Goal: Task Accomplishment & Management: Complete application form

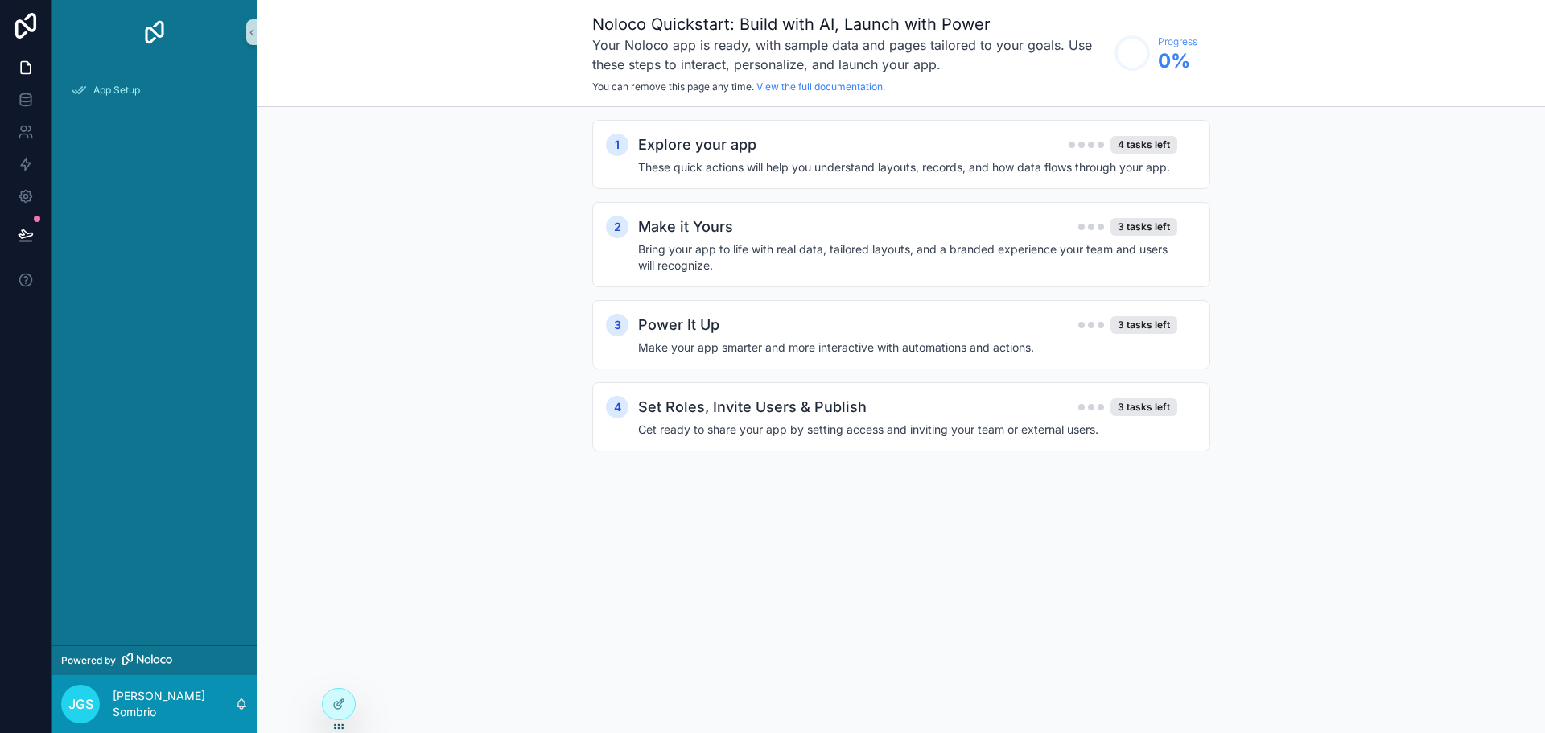
click at [1273, 193] on div "1 Explore your app 4 tasks left These quick actions will help you understand la…" at bounding box center [900, 301] width 1287 height 389
click at [408, 296] on div "1 Explore your app 4 tasks left These quick actions will help you understand la…" at bounding box center [900, 301] width 1287 height 389
click at [950, 162] on h4 "These quick actions will help you understand layouts, records, and how data flo…" at bounding box center [907, 167] width 539 height 16
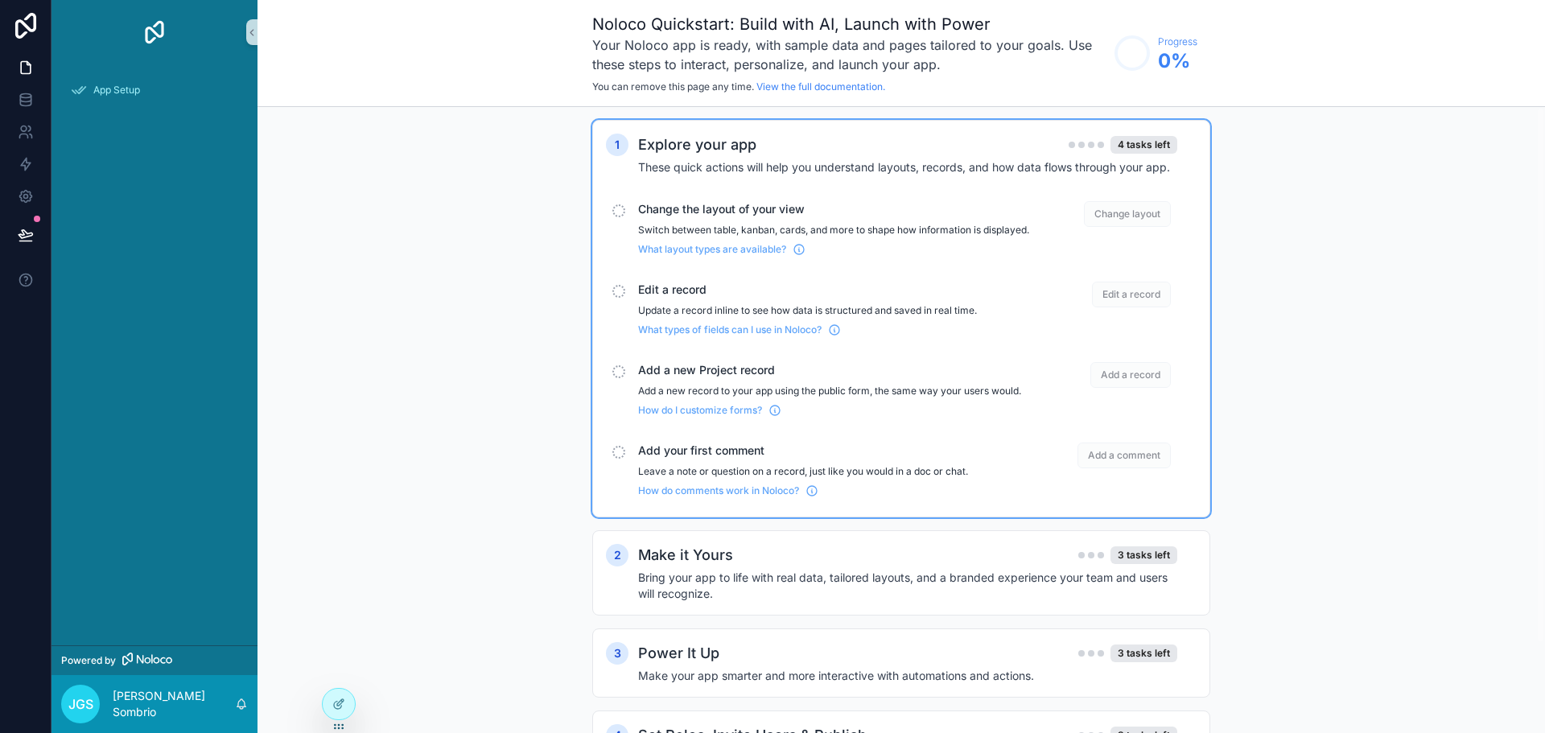
click at [959, 148] on div "Explore your app 4 tasks left" at bounding box center [907, 145] width 539 height 23
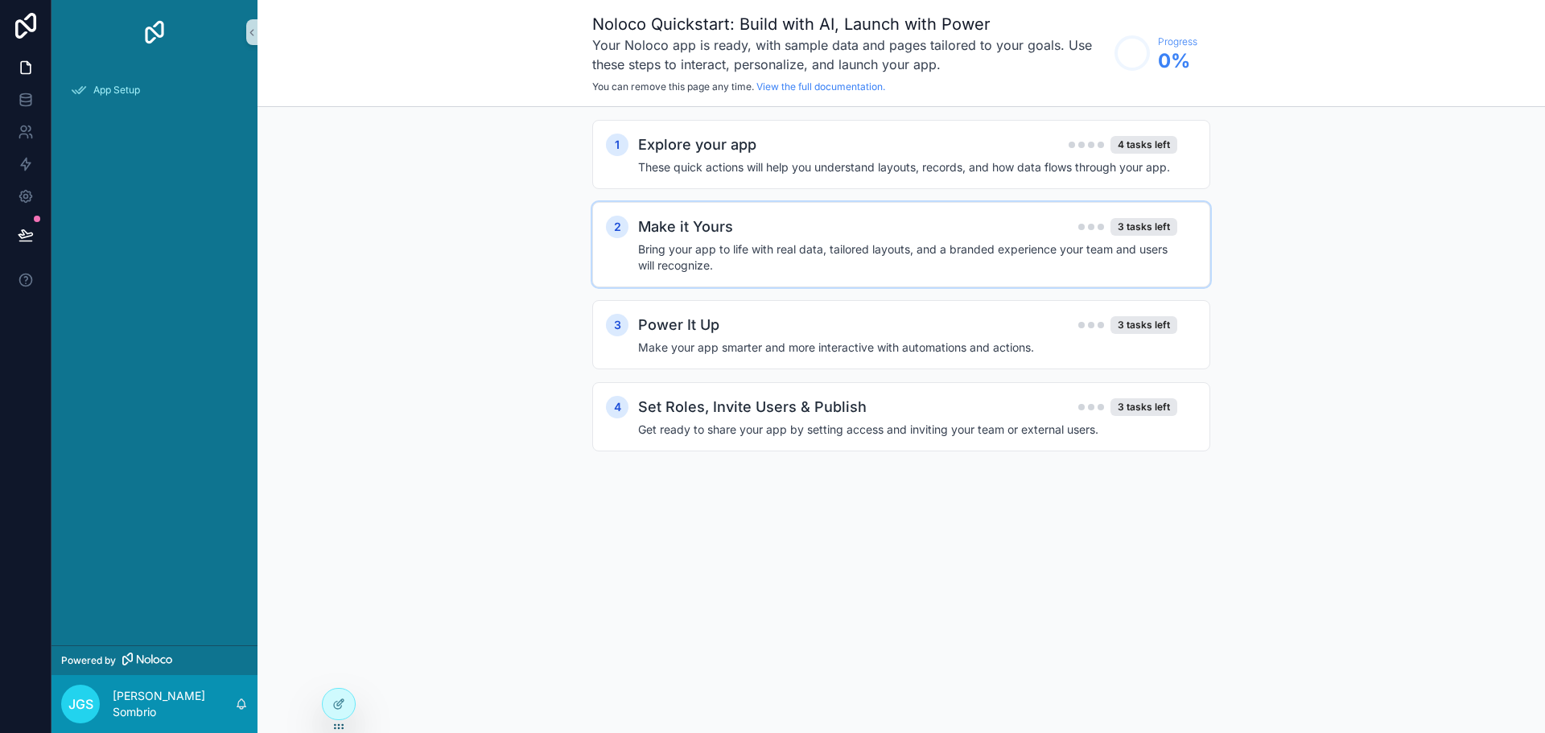
click at [956, 234] on div "Make it Yours 3 tasks left" at bounding box center [907, 227] width 539 height 23
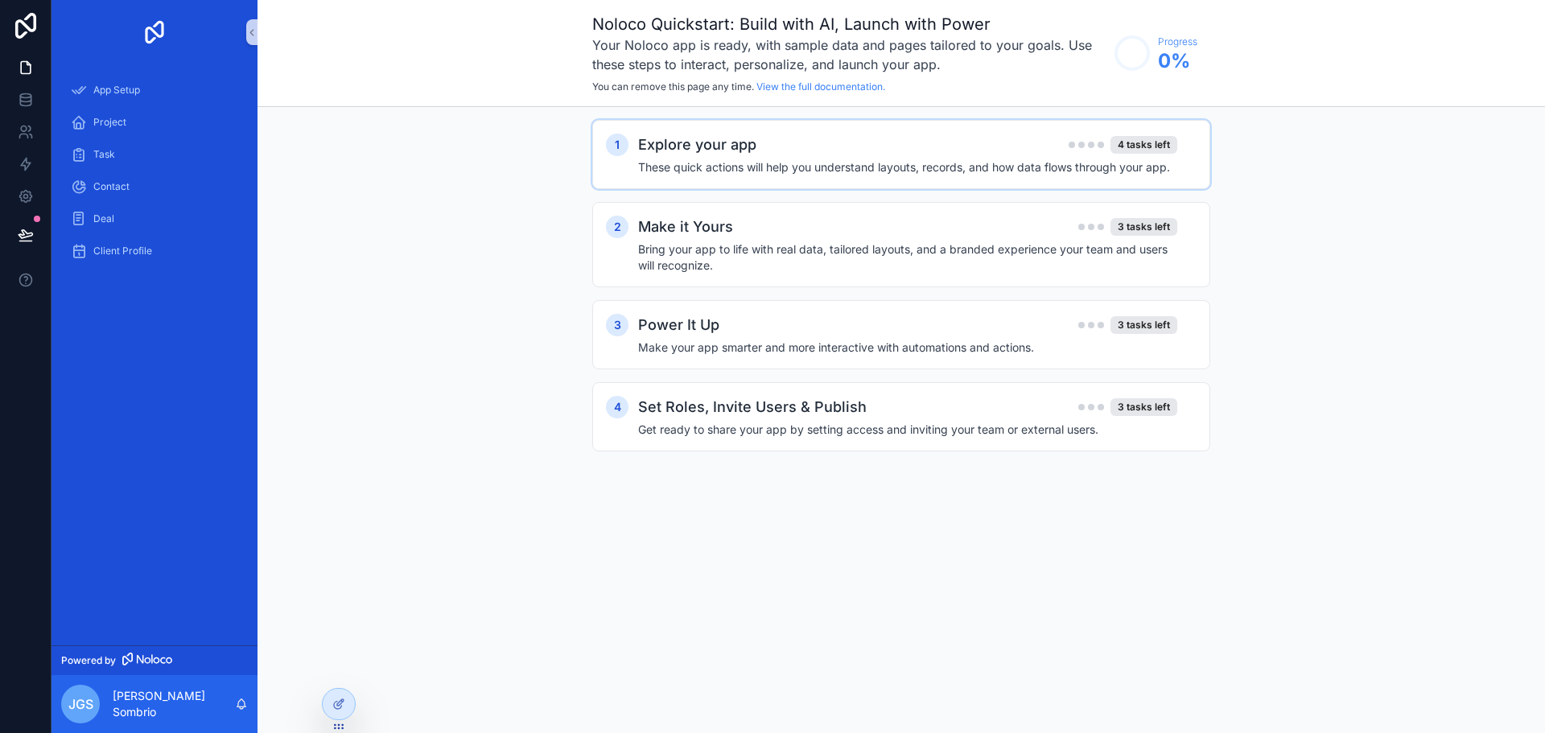
click at [913, 146] on div "Explore your app 4 tasks left" at bounding box center [907, 145] width 539 height 23
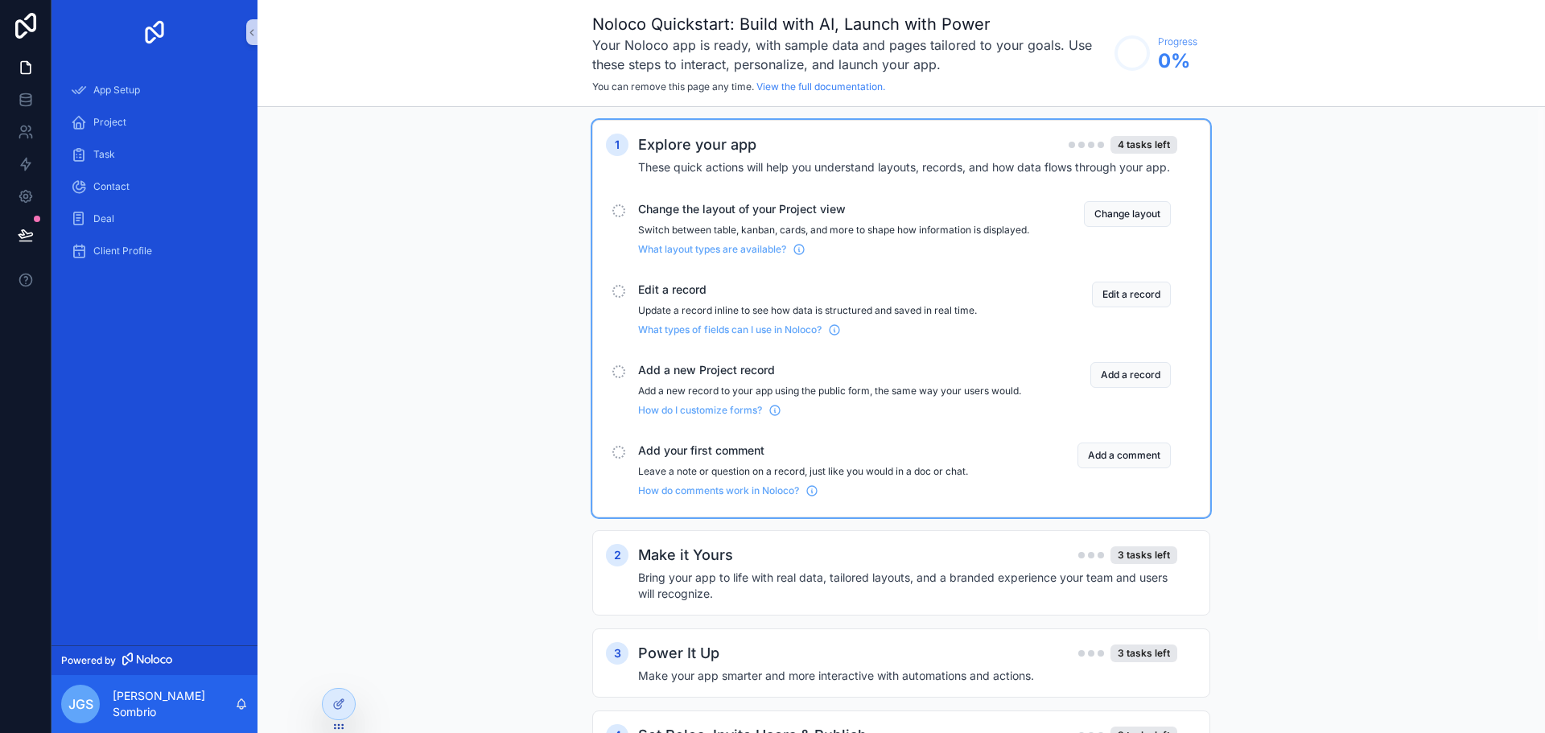
click at [736, 131] on div "1 Explore your app 4 tasks left These quick actions will help you understand la…" at bounding box center [901, 318] width 618 height 397
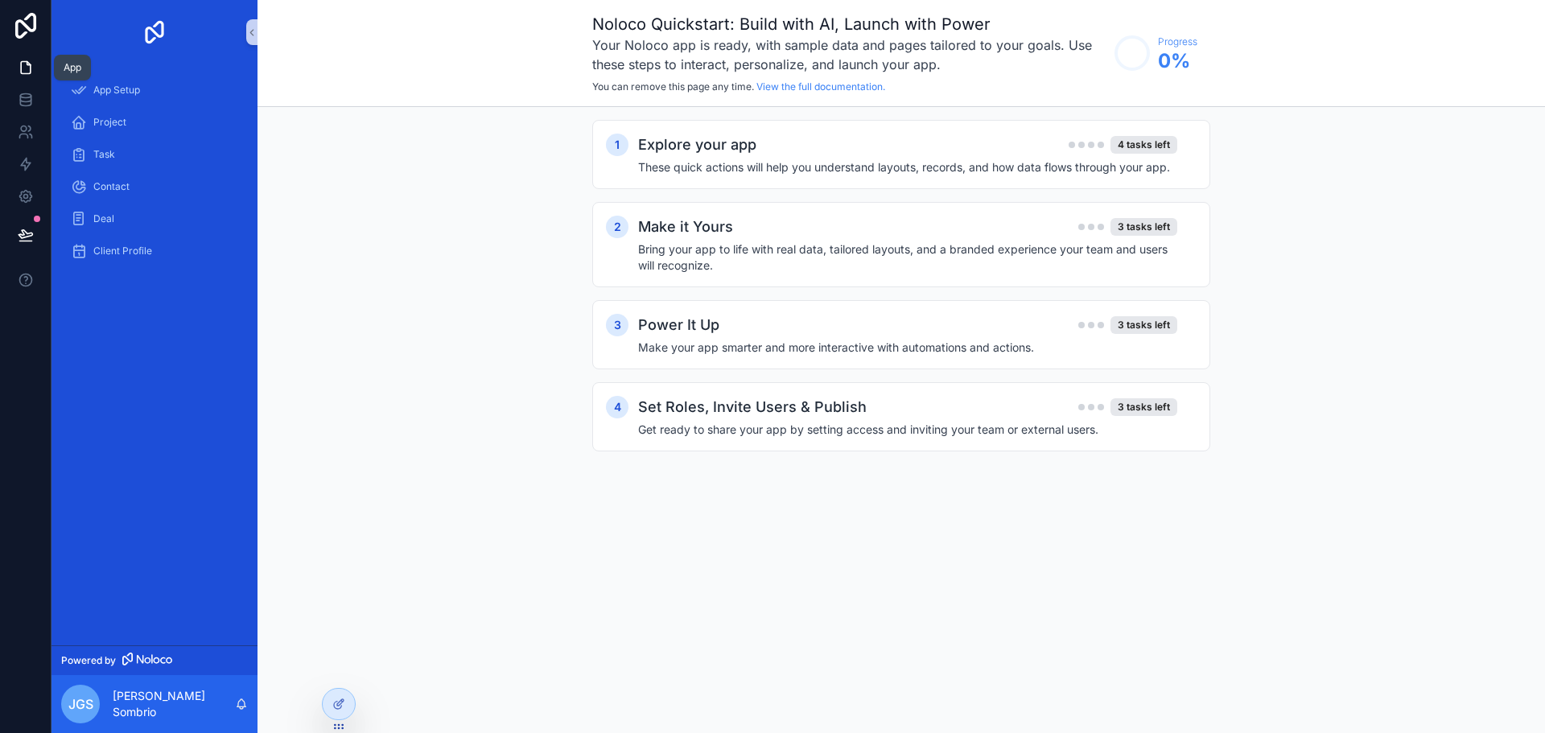
click at [27, 67] on icon at bounding box center [26, 68] width 16 height 16
click at [35, 97] on link at bounding box center [25, 100] width 51 height 32
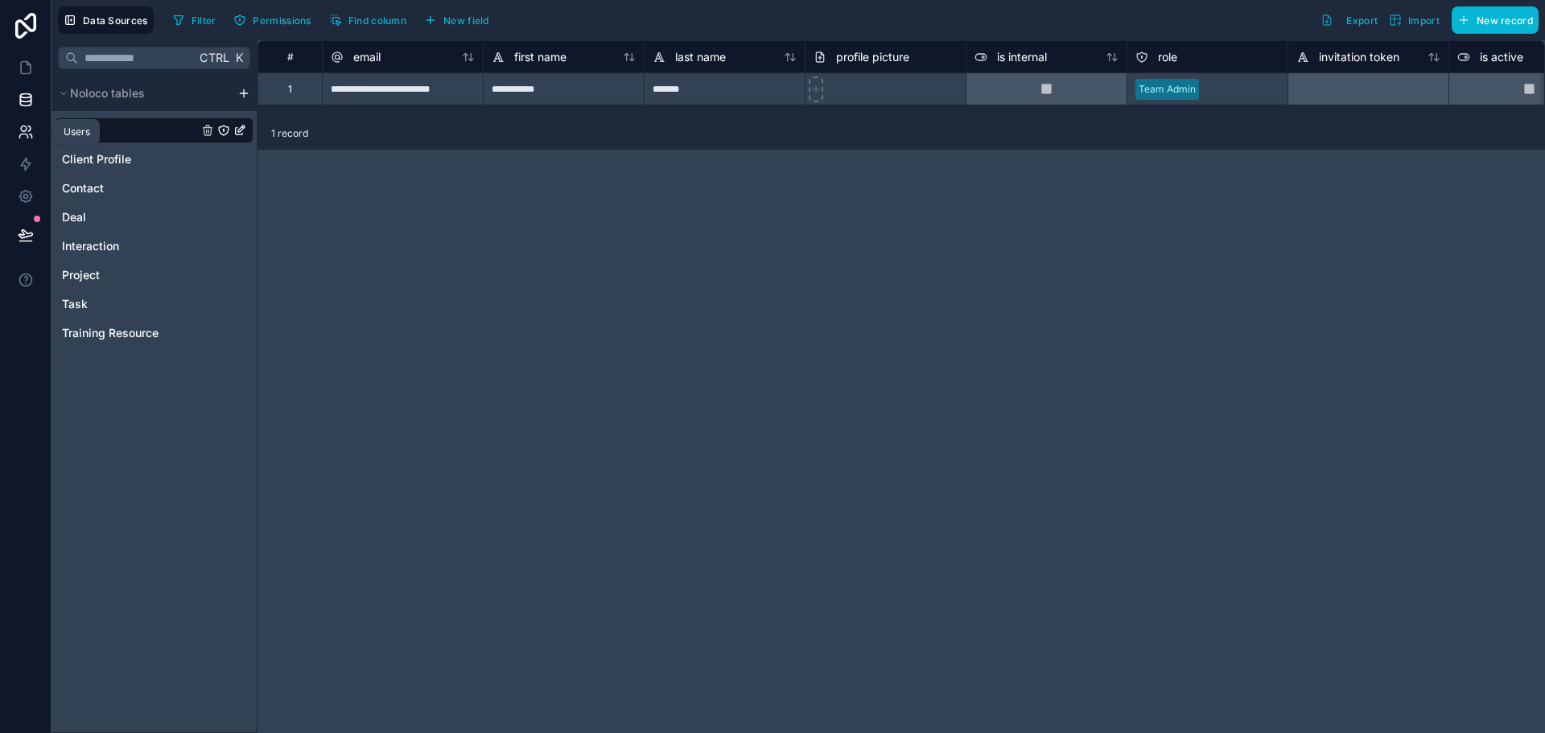
click at [26, 136] on icon at bounding box center [26, 132] width 16 height 16
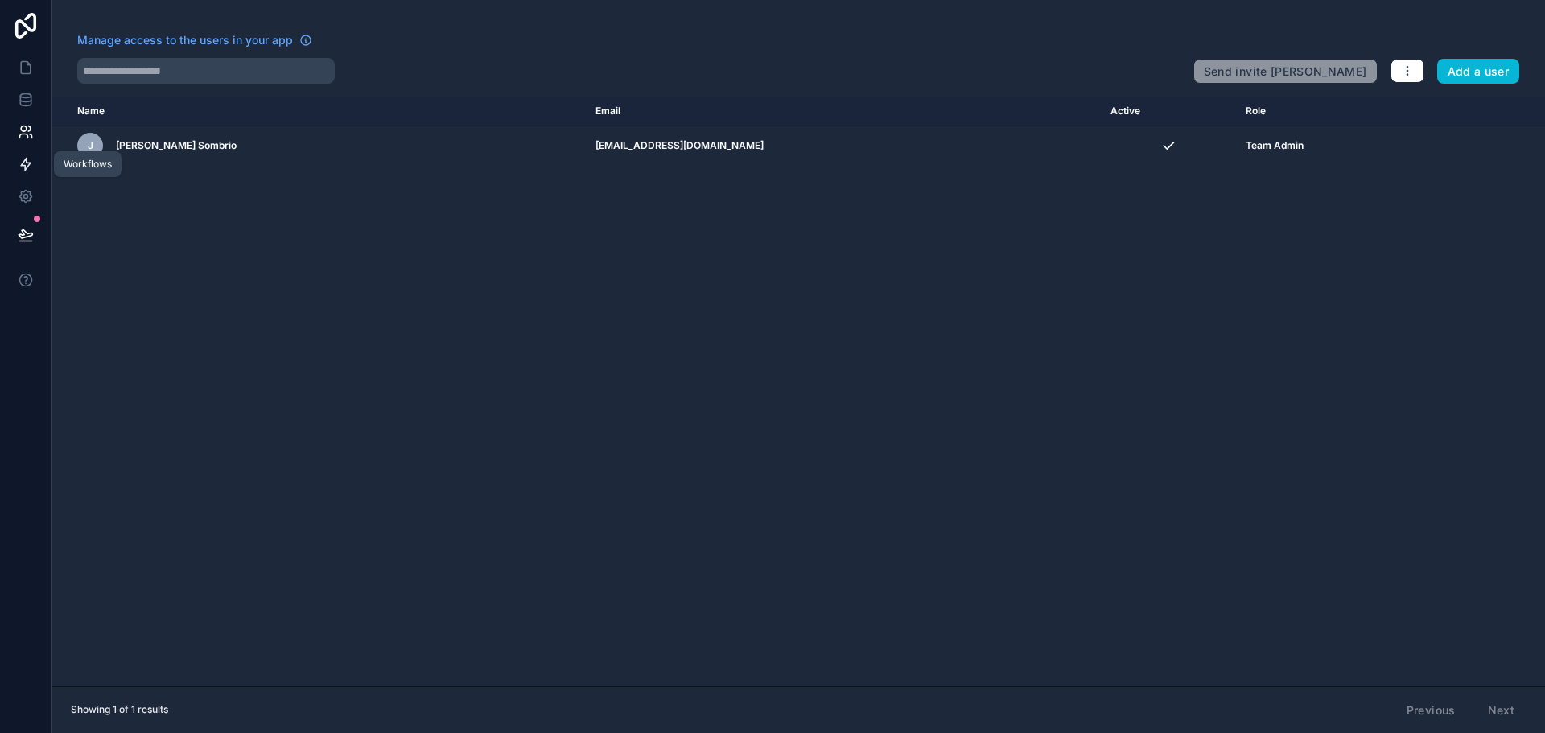
click at [22, 168] on icon at bounding box center [26, 164] width 16 height 16
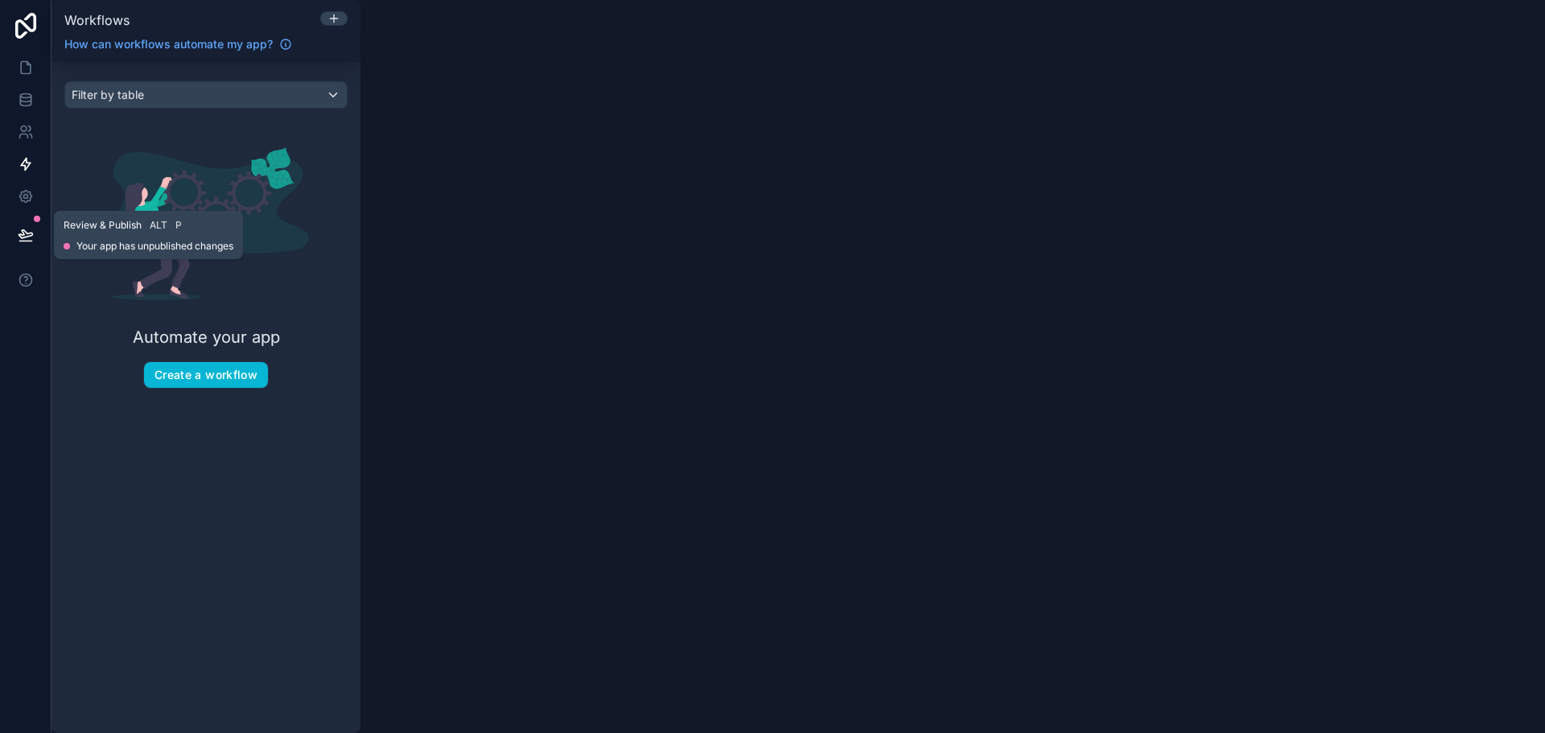
click at [18, 236] on icon at bounding box center [26, 235] width 16 height 16
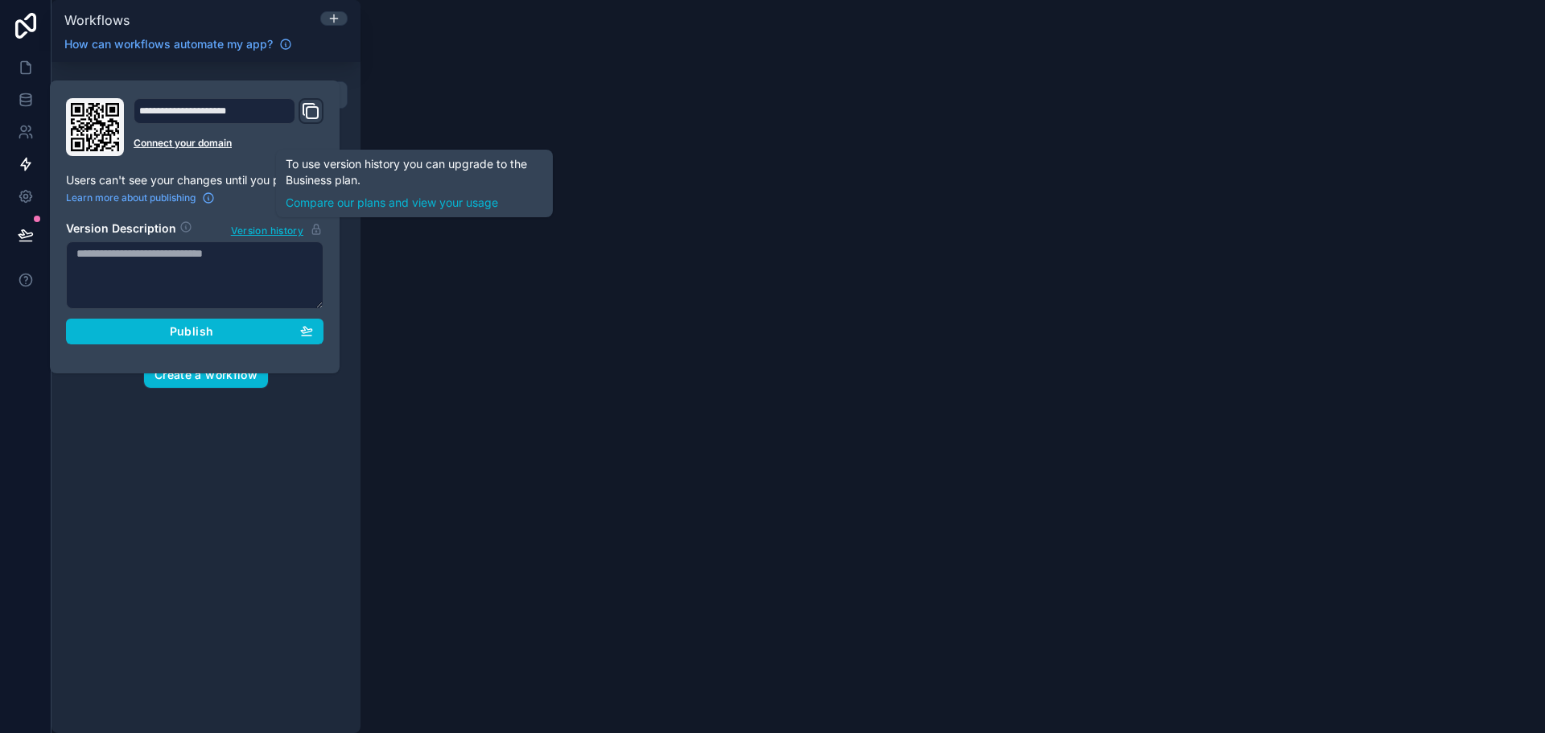
click at [551, 241] on div "Workflows How can workflows automate my app? Filter by table Automate your app …" at bounding box center [797, 366] width 1493 height 733
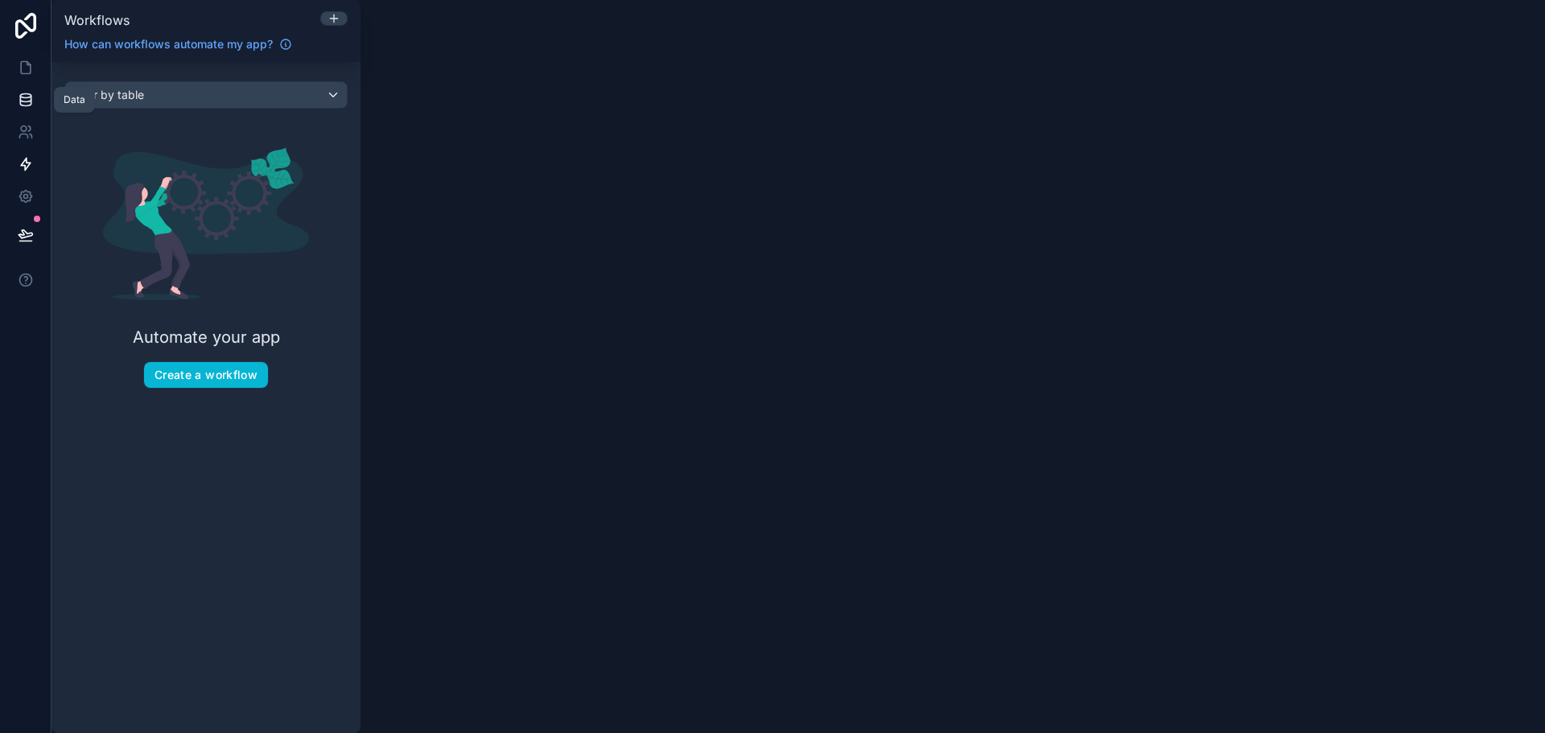
click at [23, 105] on icon at bounding box center [25, 103] width 10 height 6
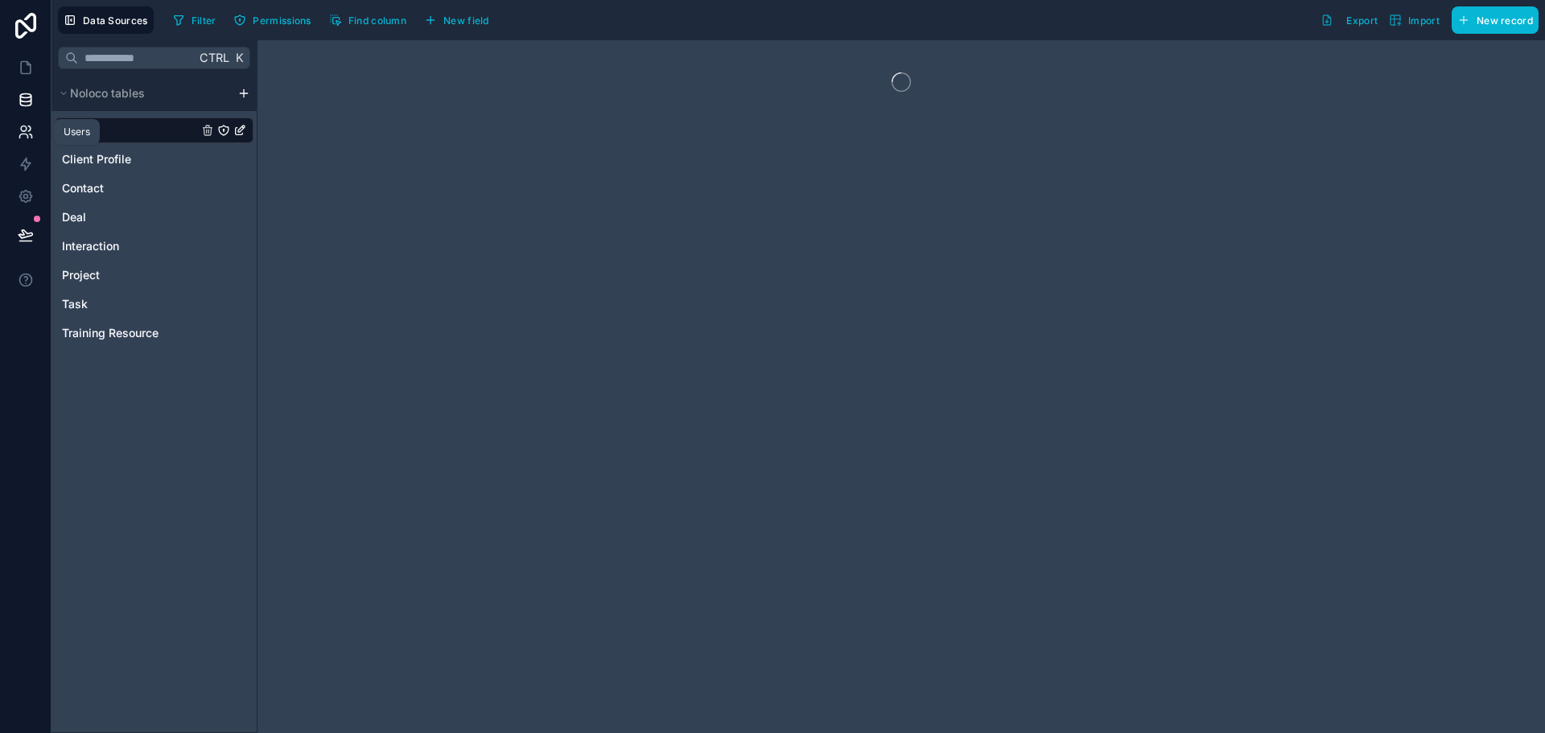
click at [23, 146] on link at bounding box center [25, 132] width 51 height 32
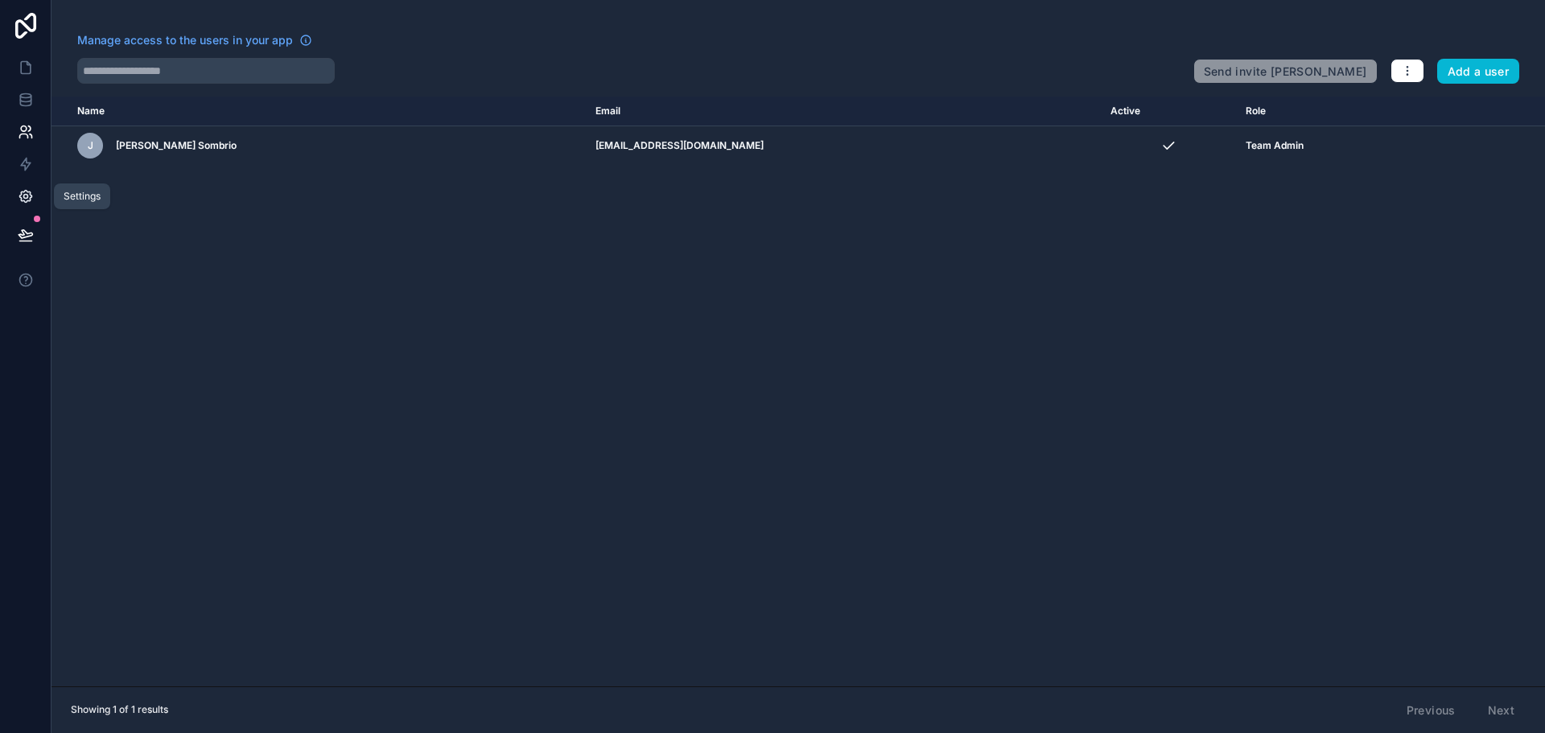
click at [19, 182] on link at bounding box center [25, 196] width 51 height 32
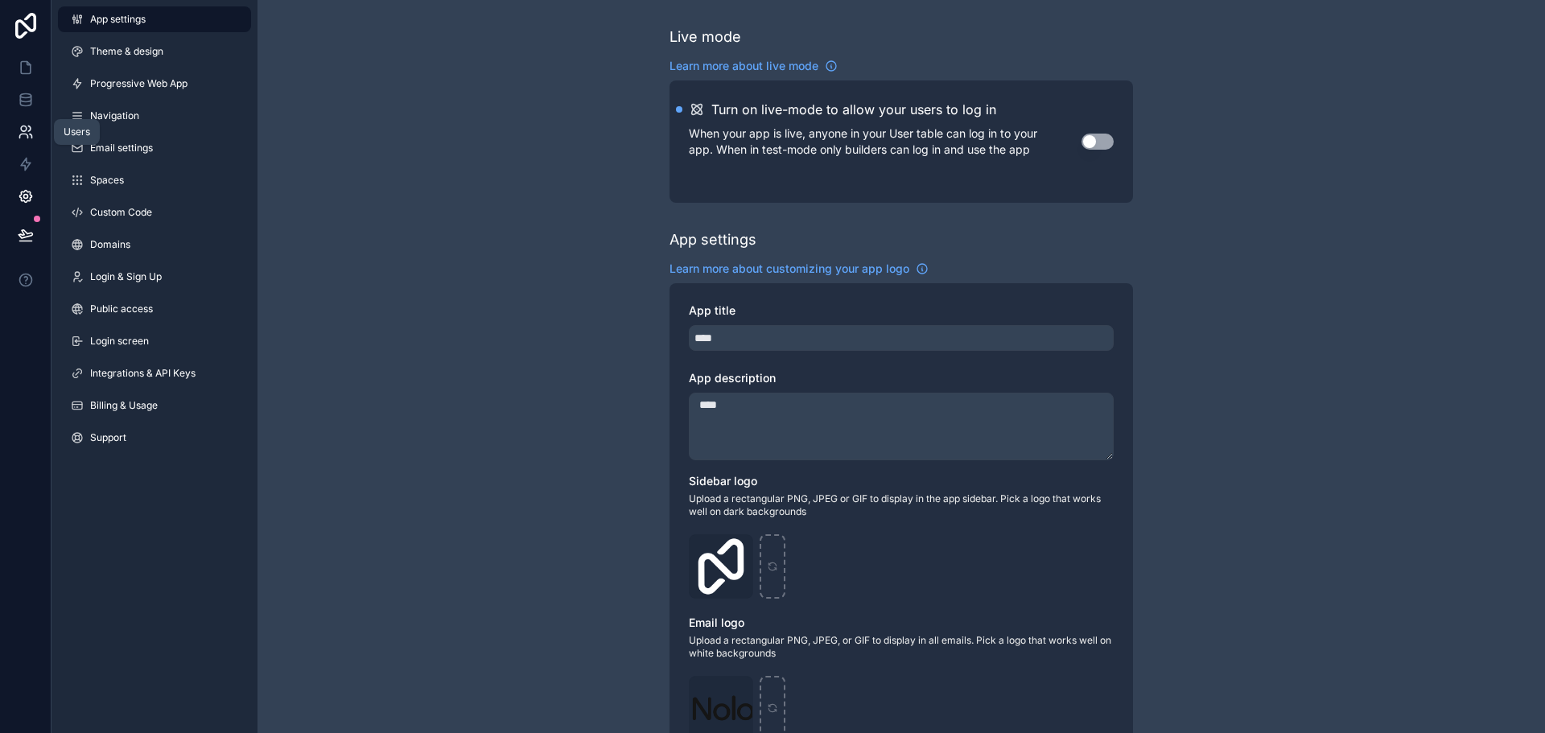
click at [31, 134] on icon at bounding box center [26, 132] width 16 height 16
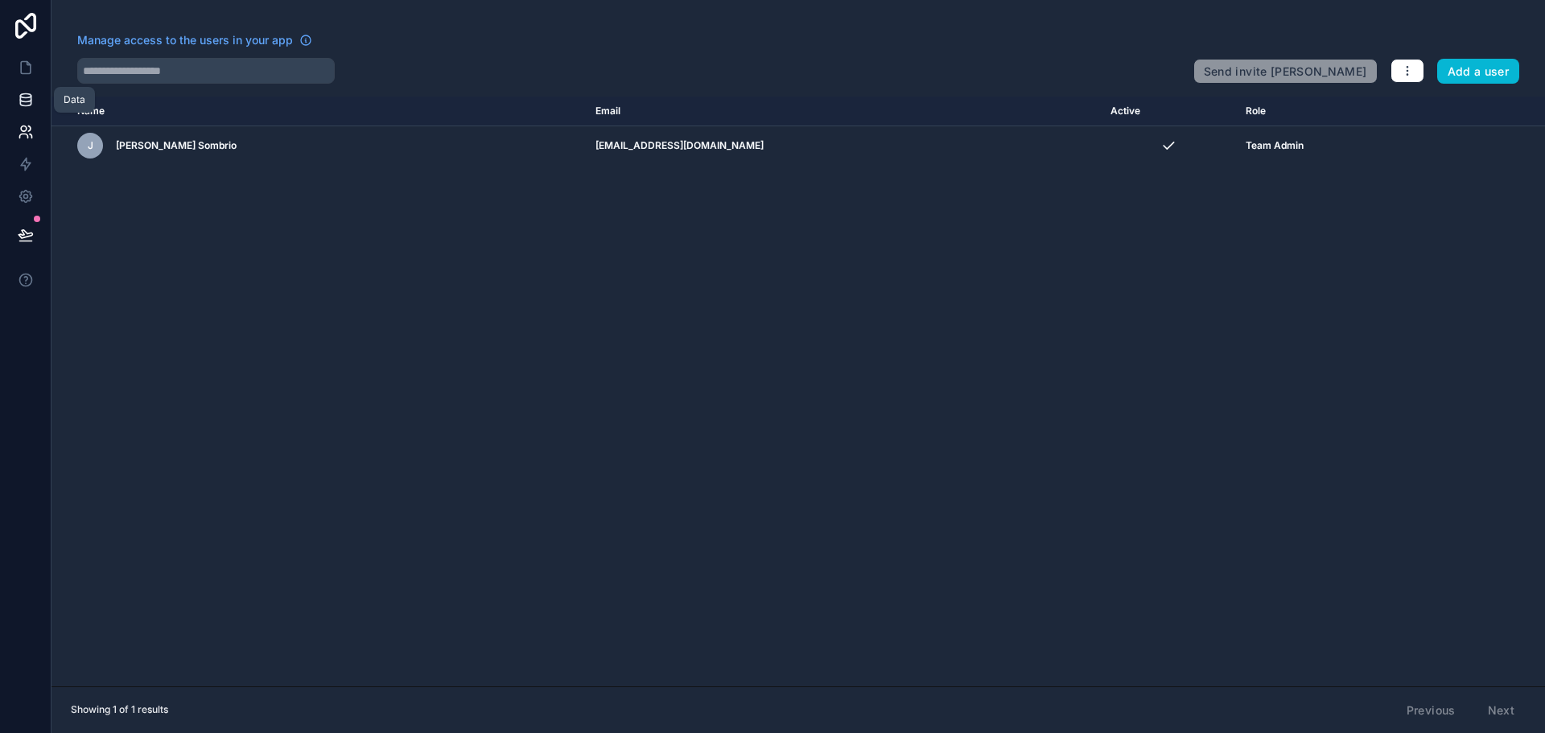
click at [26, 101] on icon at bounding box center [26, 100] width 16 height 16
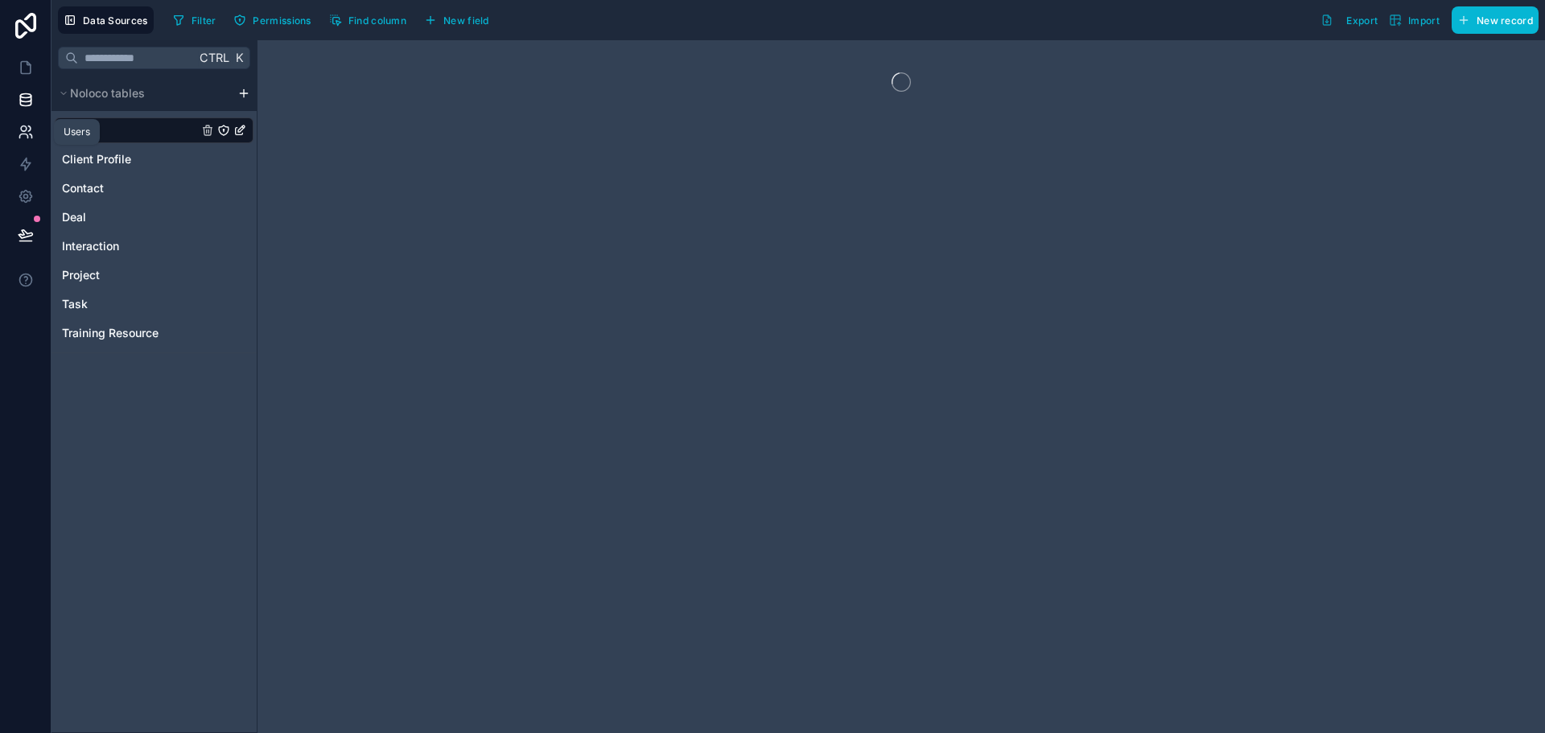
click at [29, 138] on icon at bounding box center [26, 132] width 16 height 16
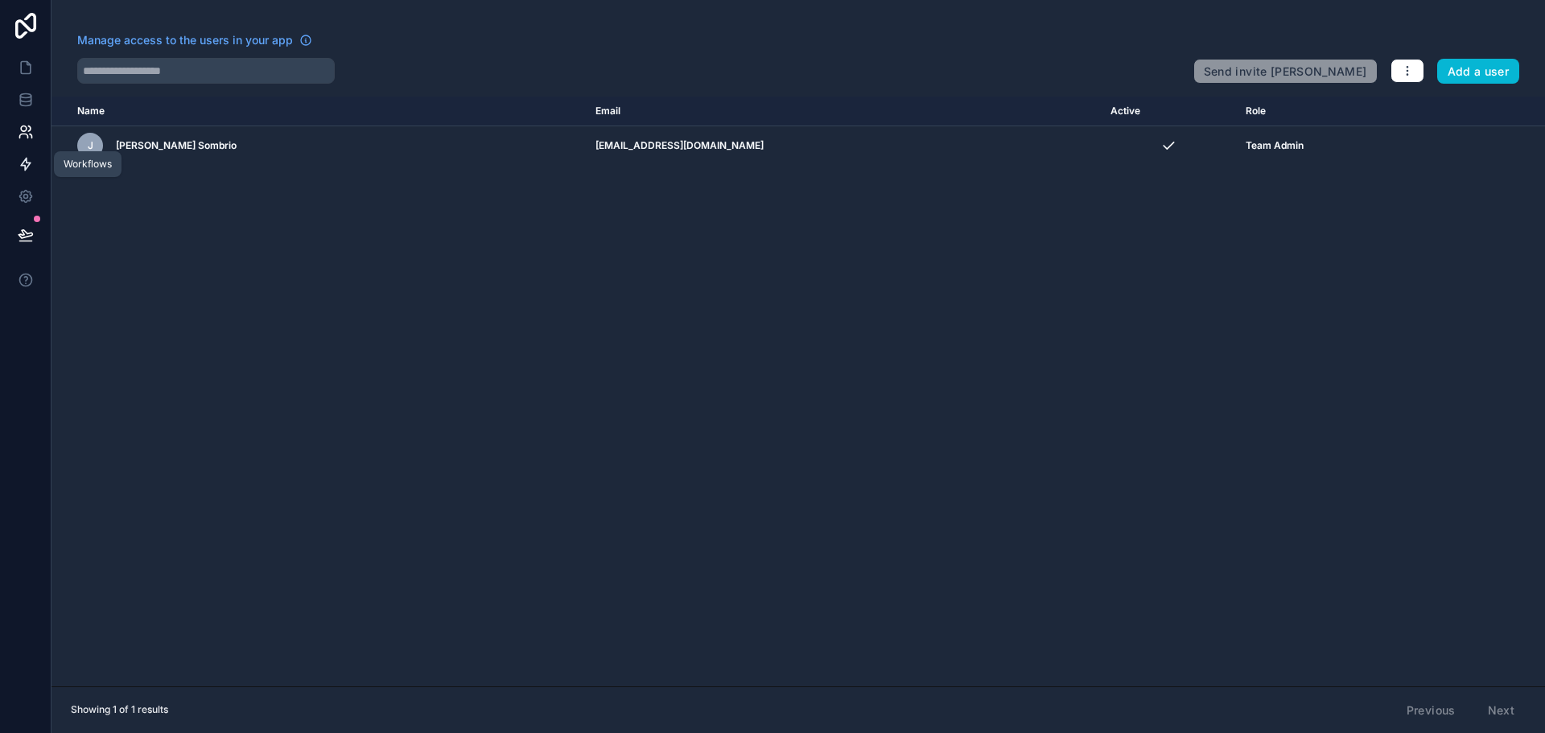
click at [23, 158] on icon at bounding box center [26, 164] width 16 height 16
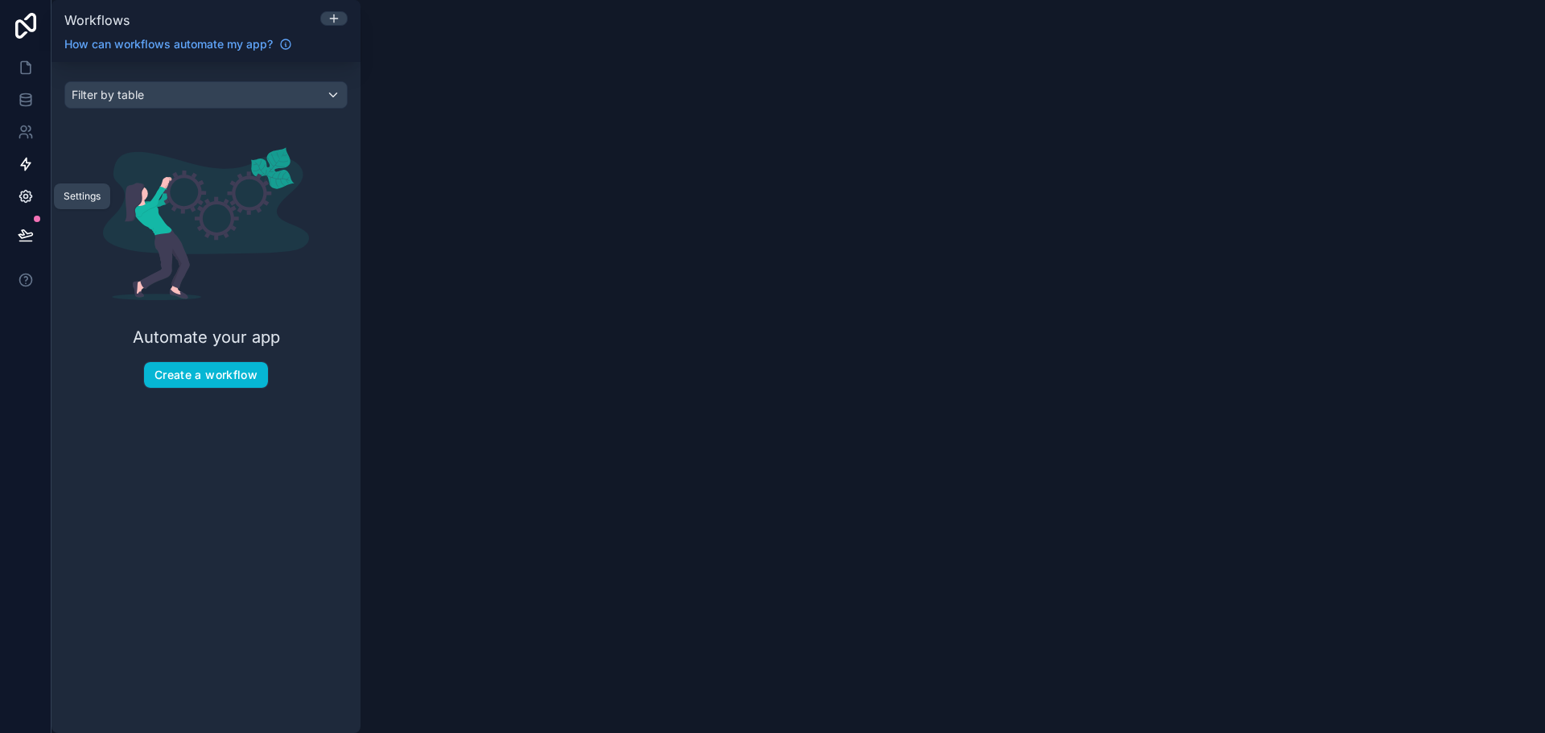
click at [20, 191] on icon at bounding box center [26, 196] width 16 height 16
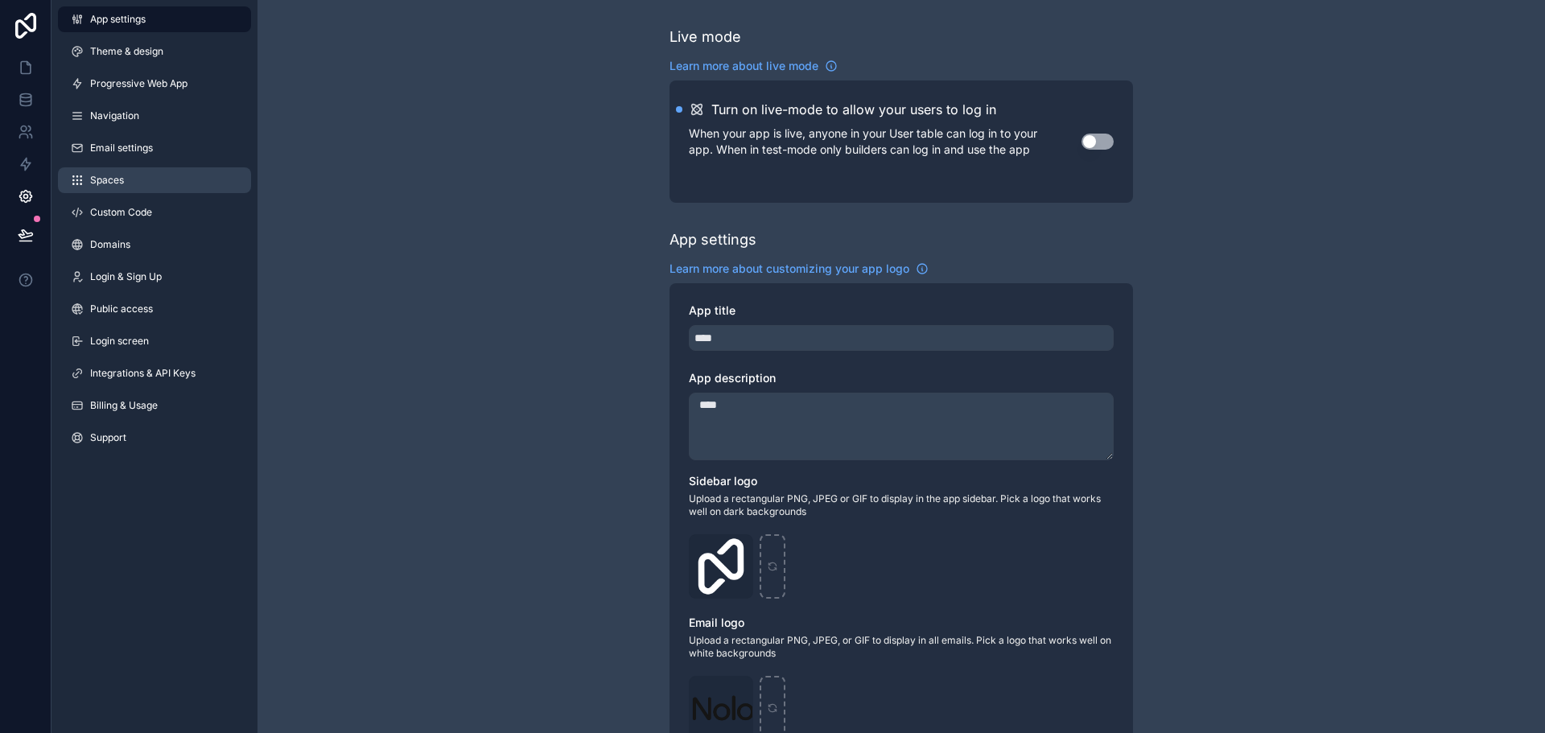
click at [155, 180] on link "Spaces" at bounding box center [154, 180] width 193 height 26
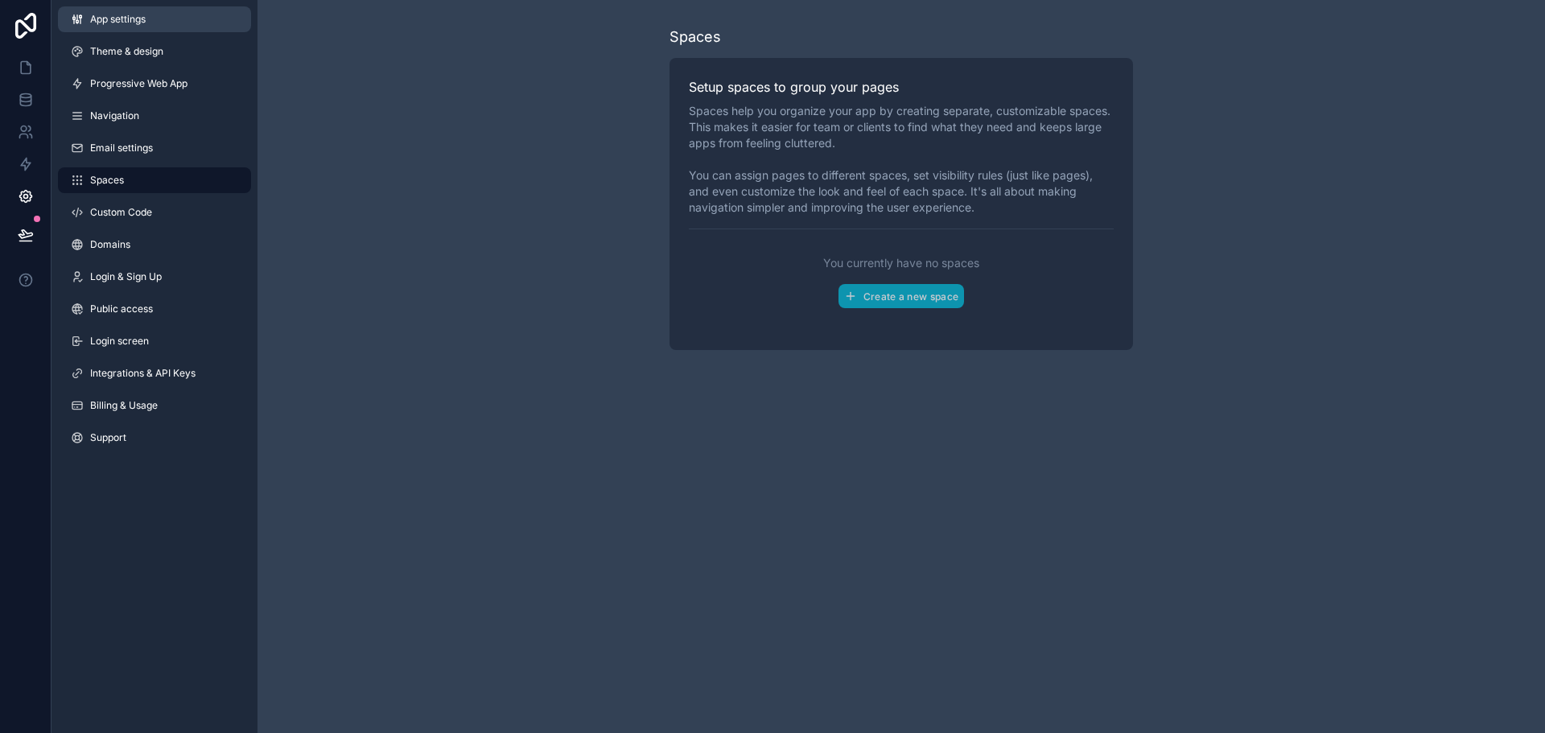
click at [172, 14] on link "App settings" at bounding box center [154, 19] width 193 height 26
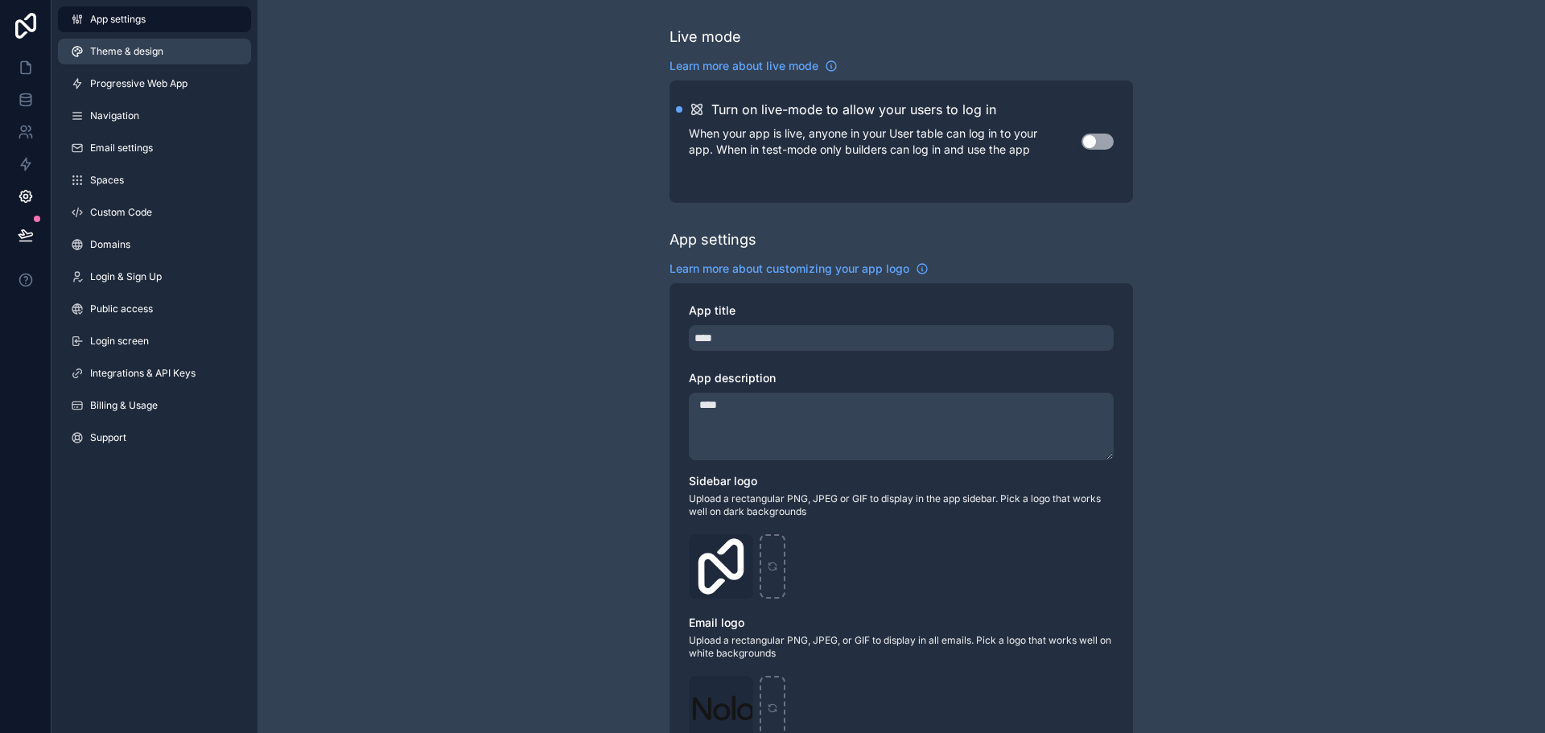
click at [171, 46] on link "Theme & design" at bounding box center [154, 52] width 193 height 26
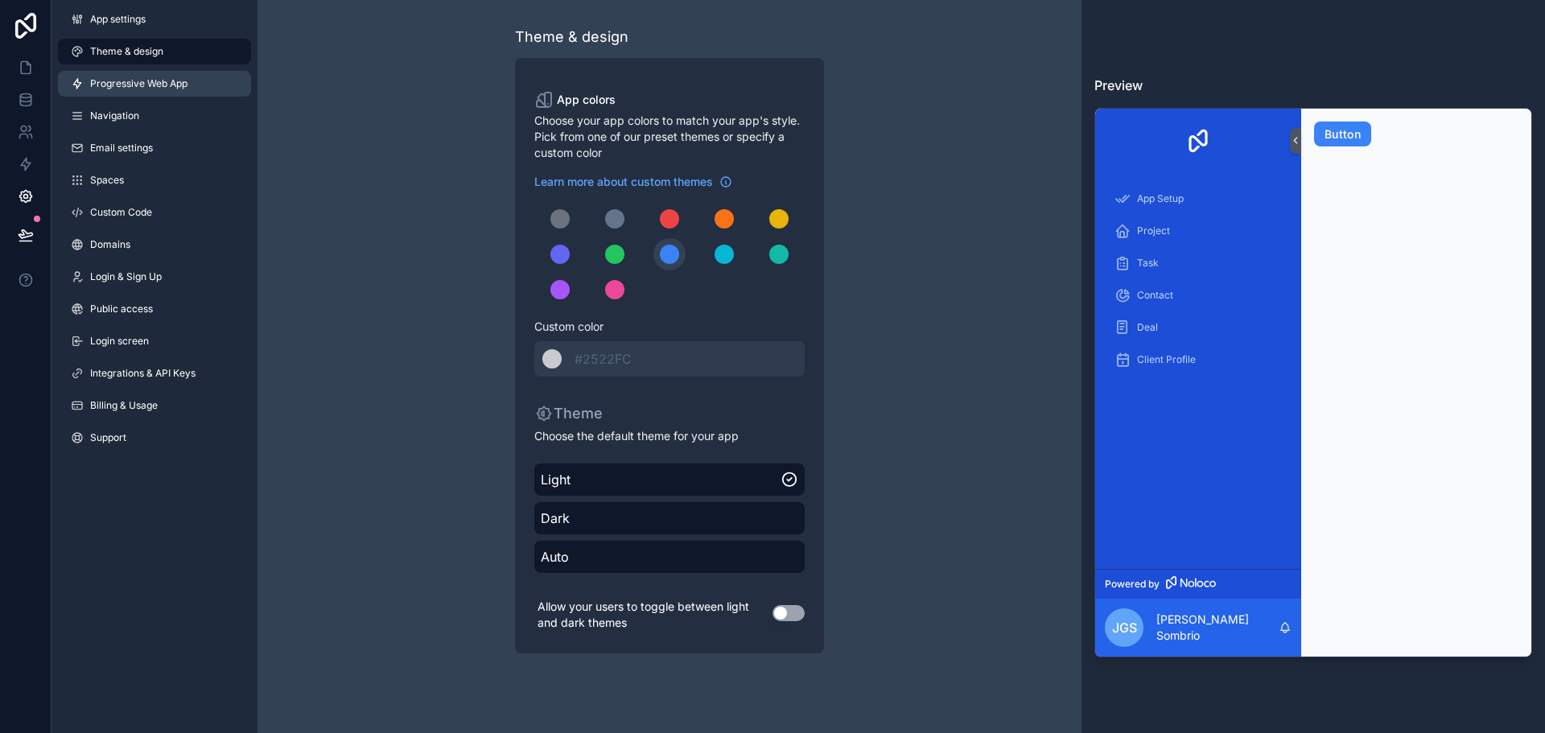
click at [170, 84] on span "Progressive Web App" at bounding box center [138, 83] width 97 height 13
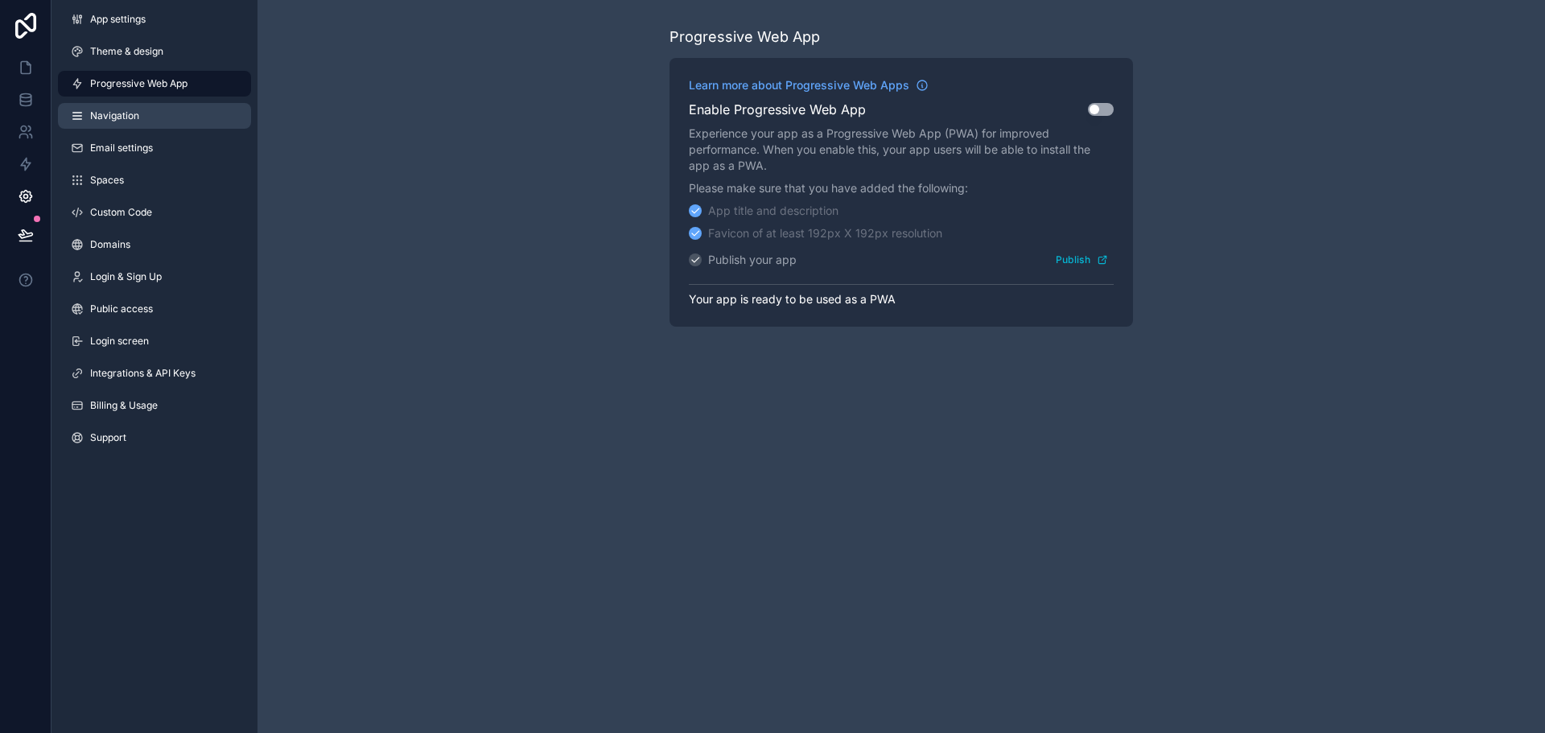
click at [176, 117] on link "Navigation" at bounding box center [154, 116] width 193 height 26
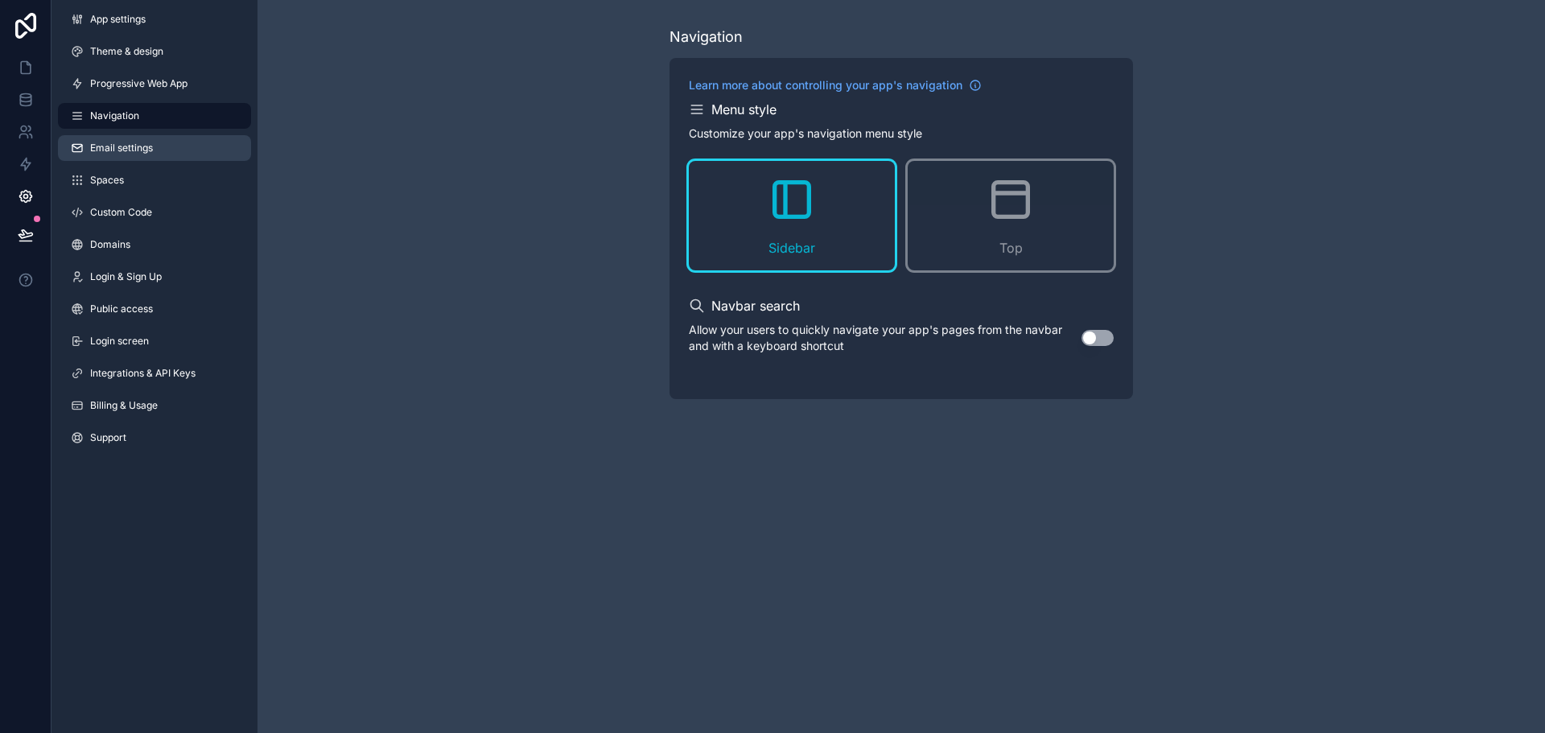
click at [169, 154] on link "Email settings" at bounding box center [154, 148] width 193 height 26
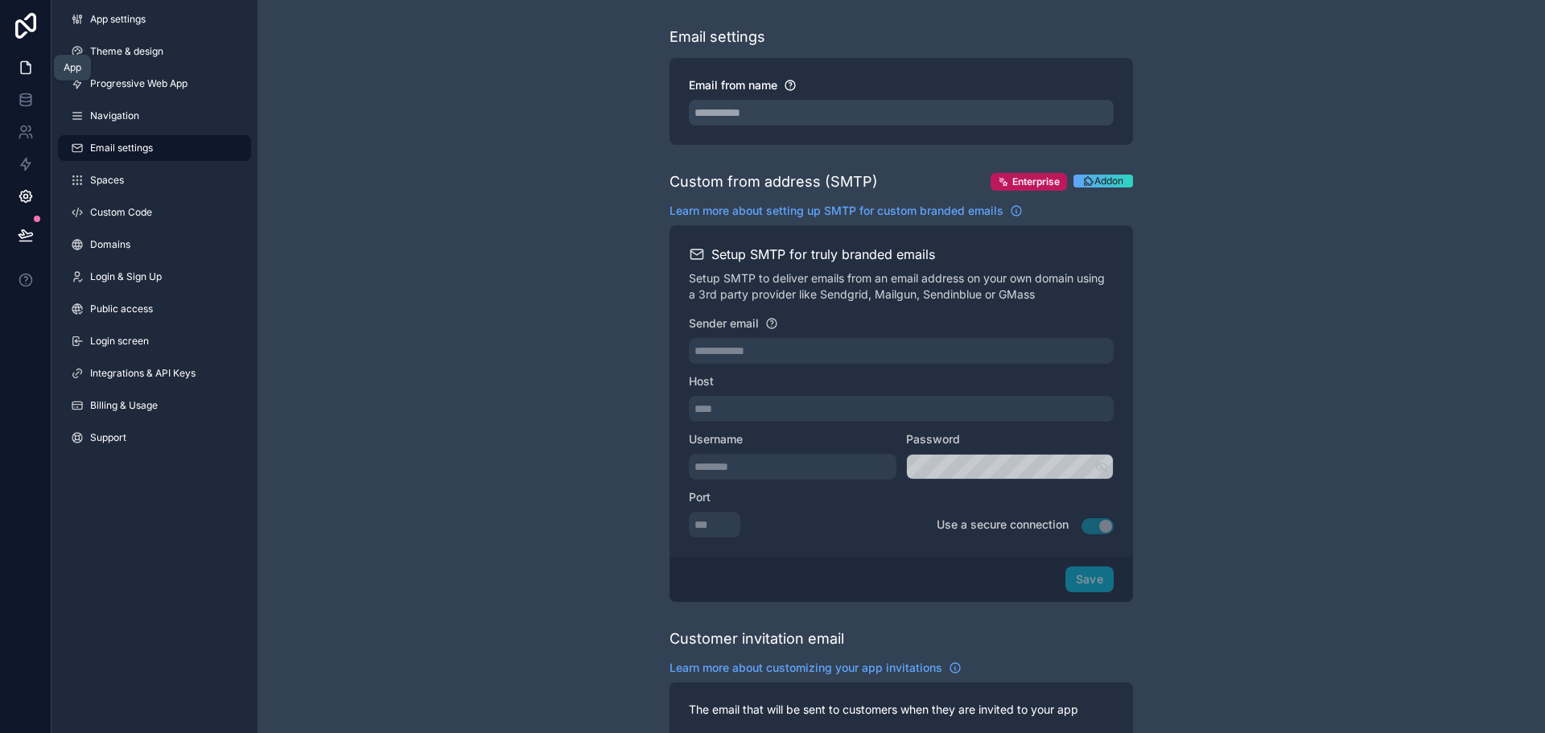
click at [24, 57] on link at bounding box center [25, 67] width 51 height 32
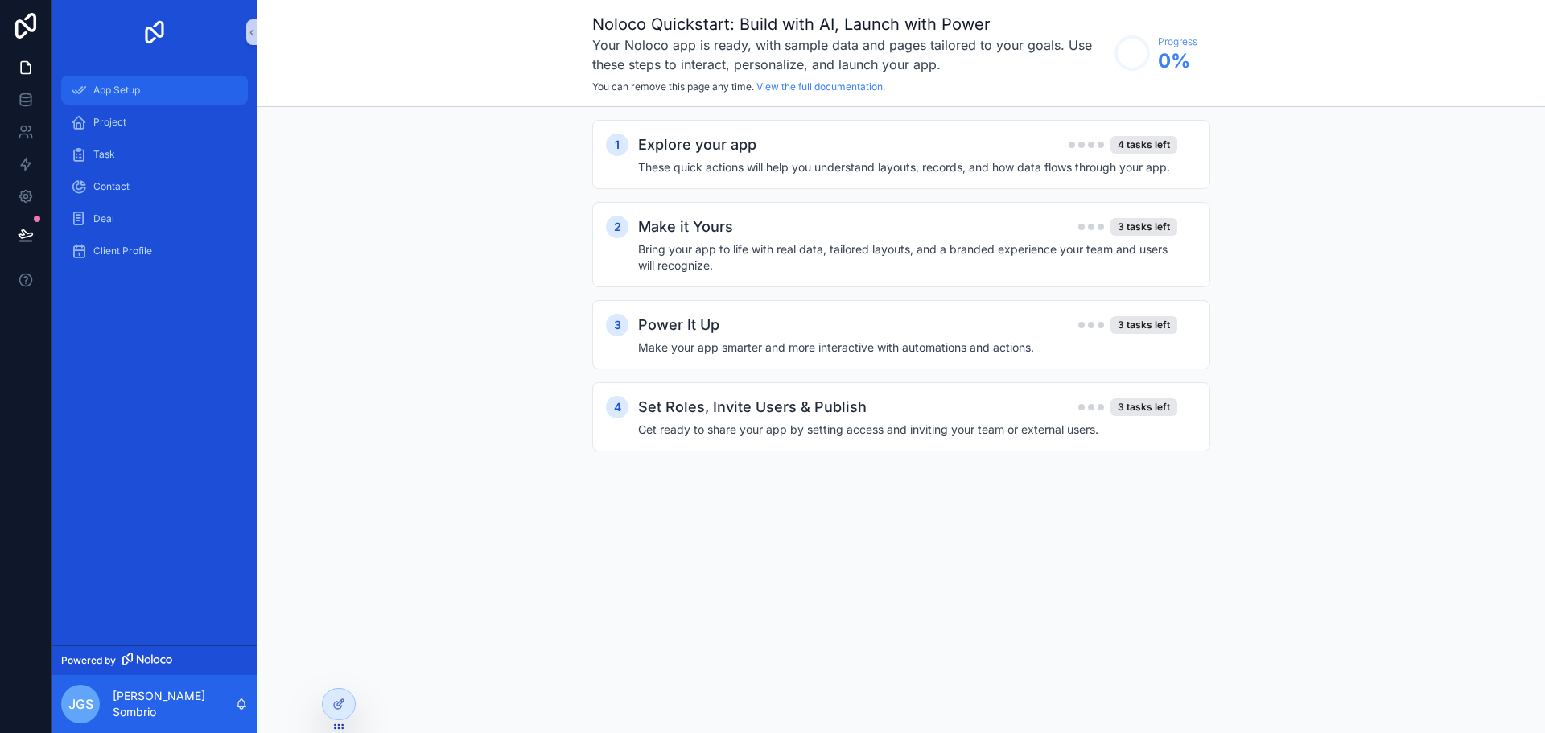
click at [161, 94] on div "App Setup" at bounding box center [154, 90] width 167 height 26
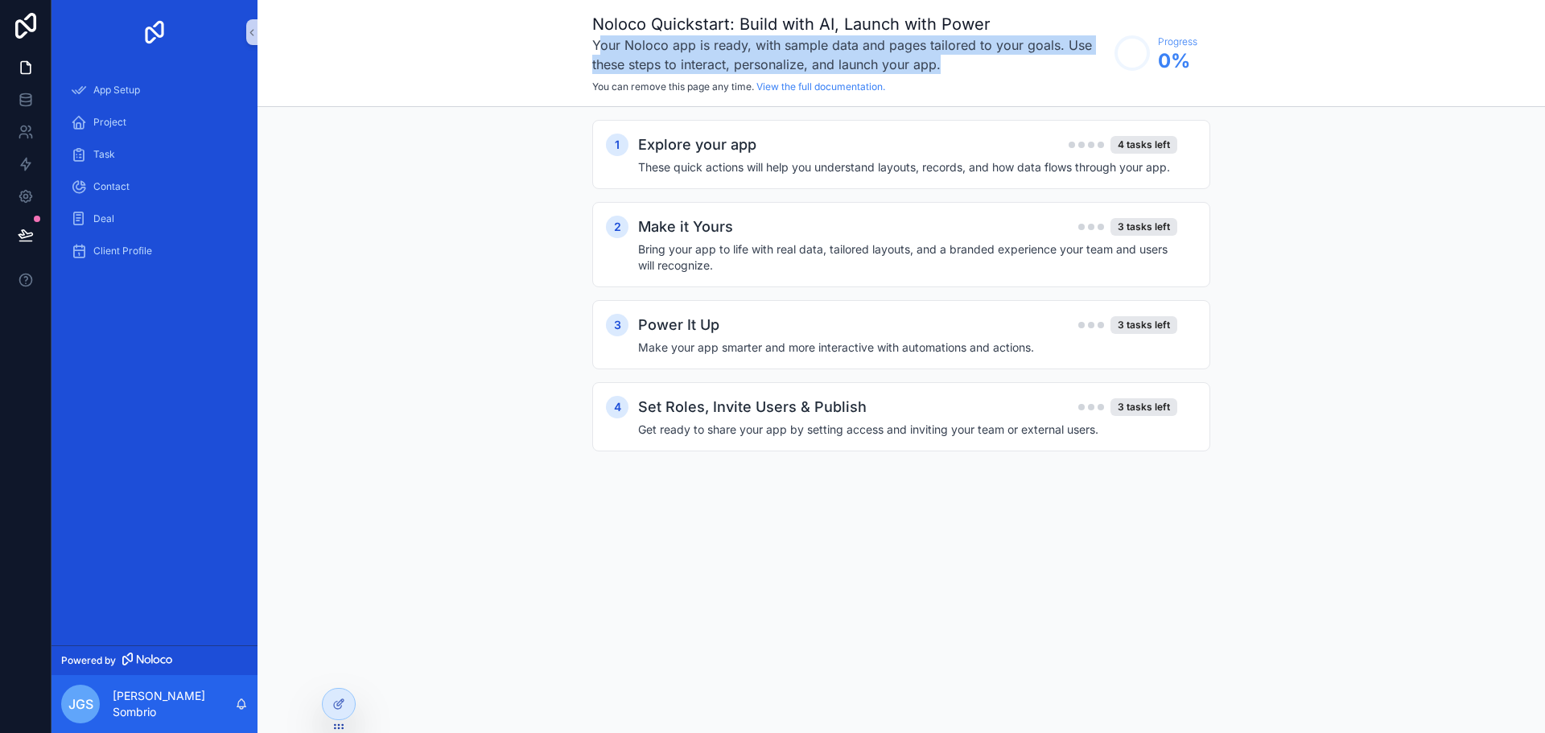
drag, startPoint x: 598, startPoint y: 47, endPoint x: 1080, endPoint y: 68, distance: 482.3
click at [1080, 68] on h3 "Your Noloco app is ready, with sample data and pages tailored to your goals. Us…" at bounding box center [849, 54] width 514 height 39
drag, startPoint x: 800, startPoint y: 51, endPoint x: 610, endPoint y: 50, distance: 190.7
click at [610, 50] on h3 "Your Noloco app is ready, with sample data and pages tailored to your goals. Us…" at bounding box center [849, 54] width 514 height 39
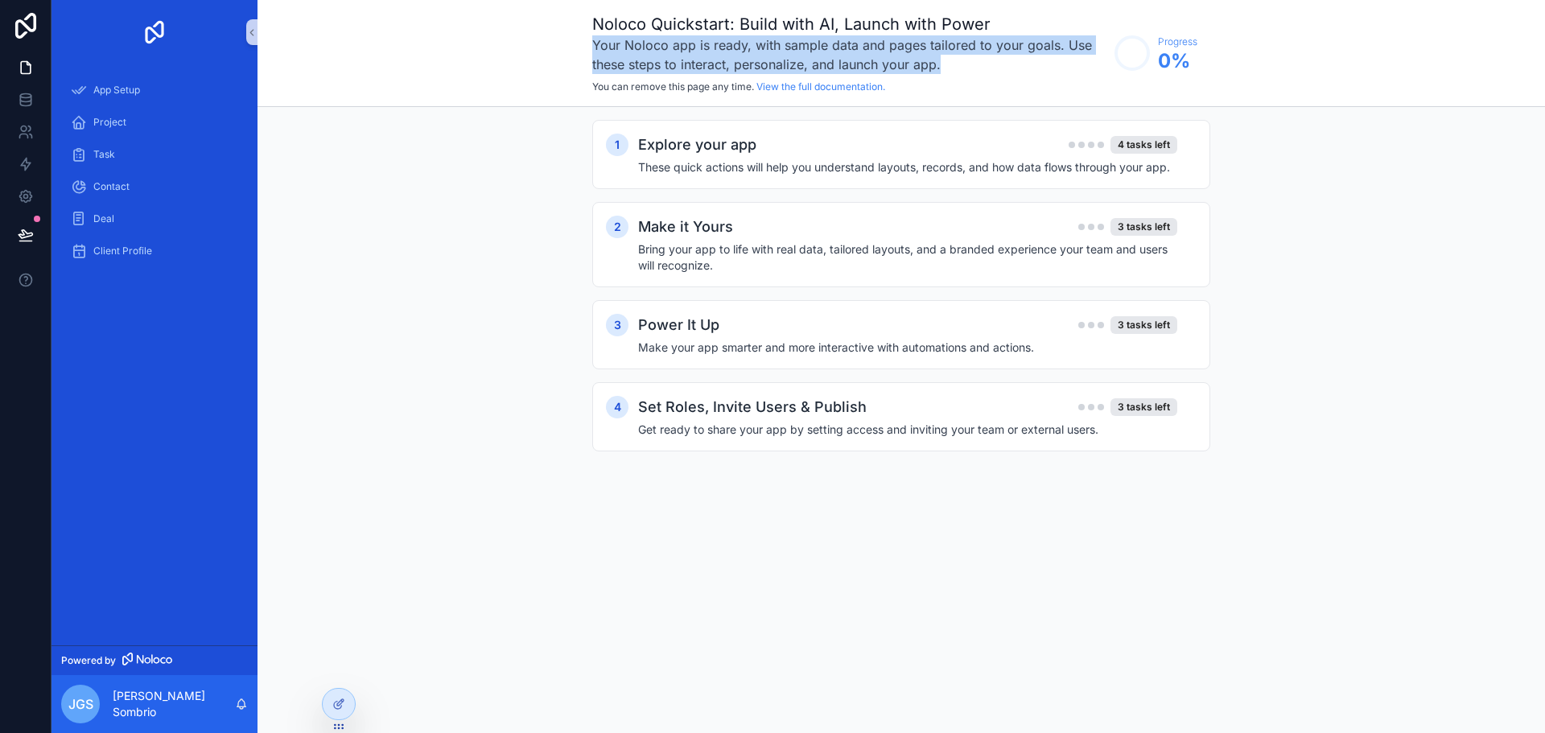
click at [609, 50] on h3 "Your Noloco app is ready, with sample data and pages tailored to your goals. Us…" at bounding box center [849, 54] width 514 height 39
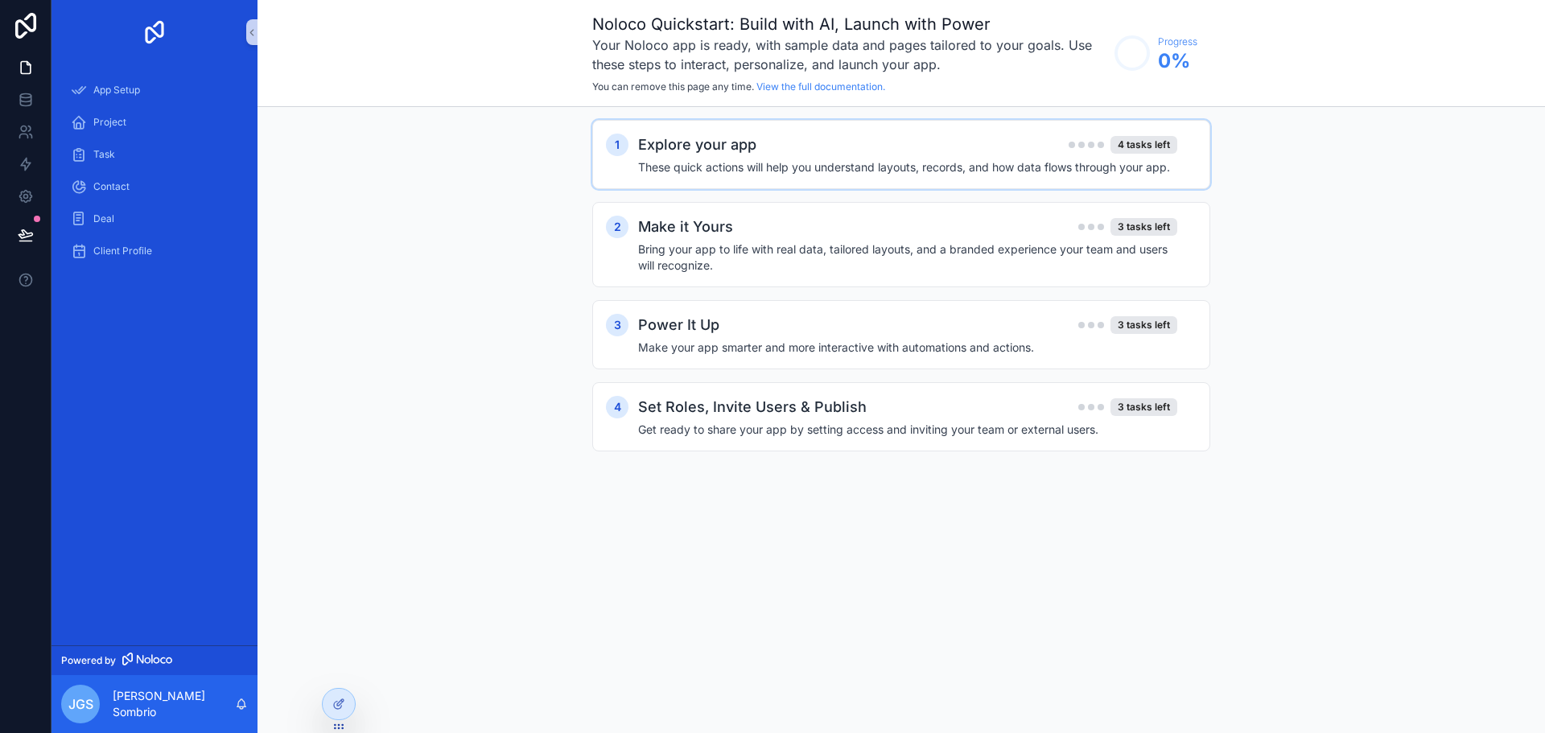
click at [913, 148] on div "Explore your app 4 tasks left" at bounding box center [907, 145] width 539 height 23
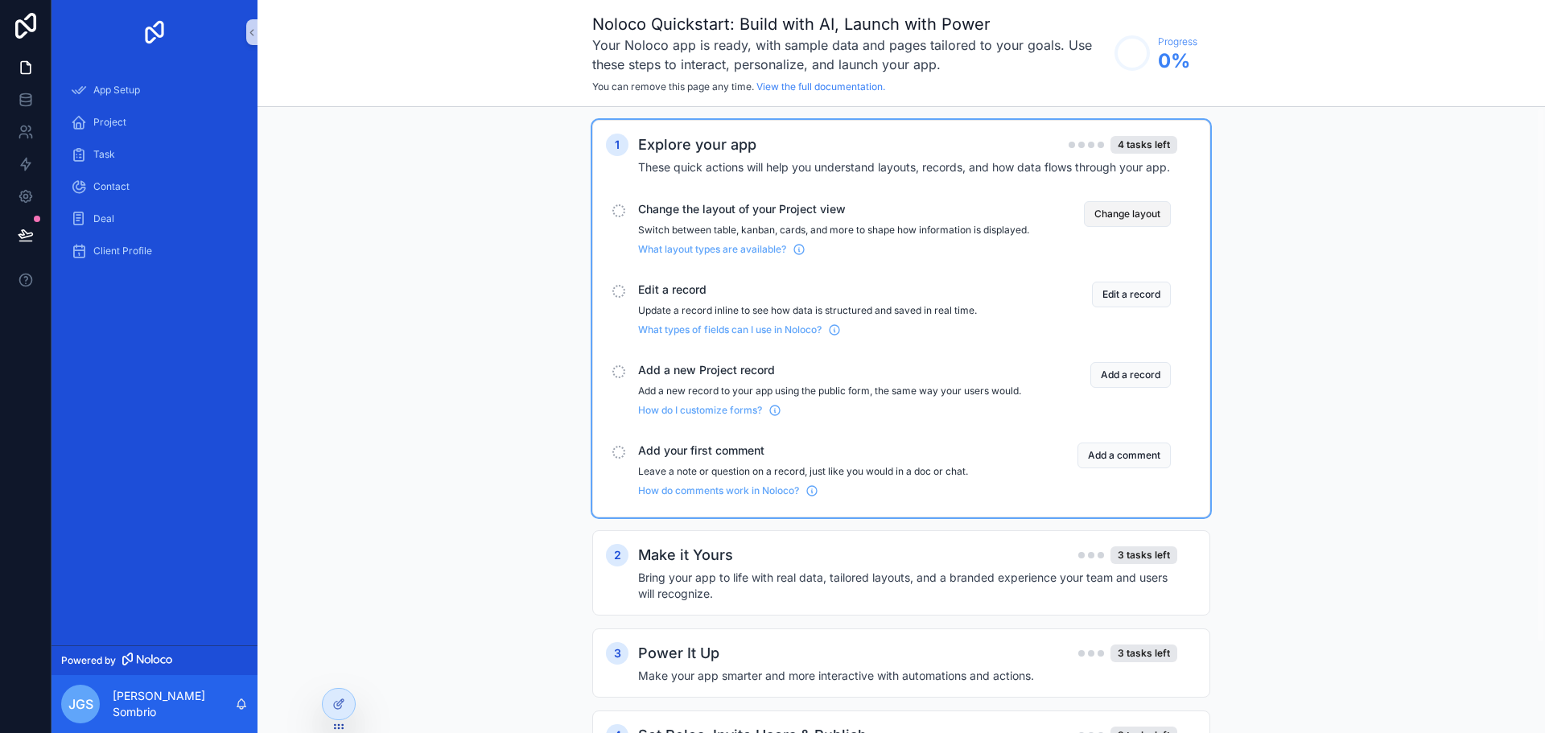
click at [1118, 218] on button "Change layout" at bounding box center [1127, 214] width 87 height 26
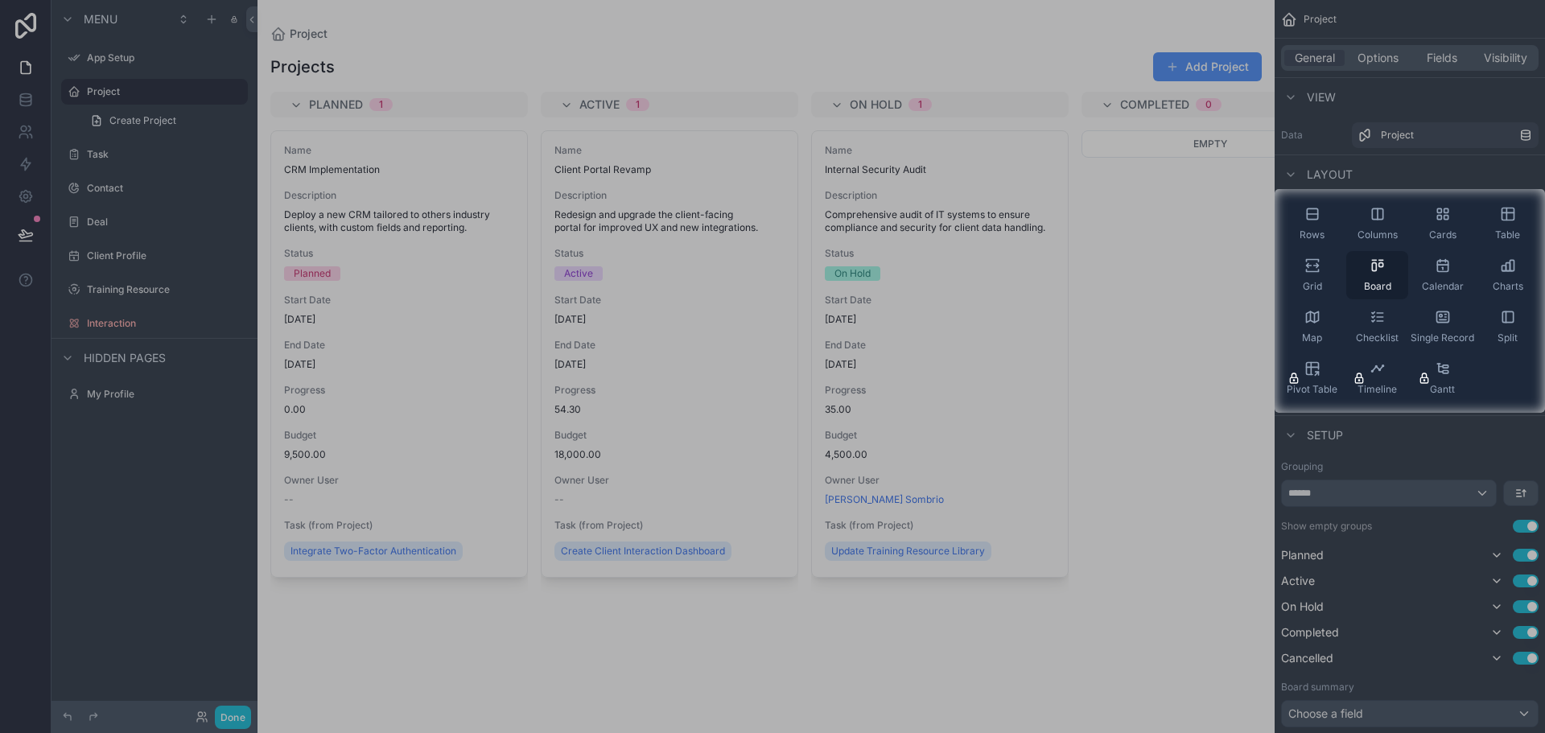
click at [1375, 274] on div "Board" at bounding box center [1377, 275] width 62 height 48
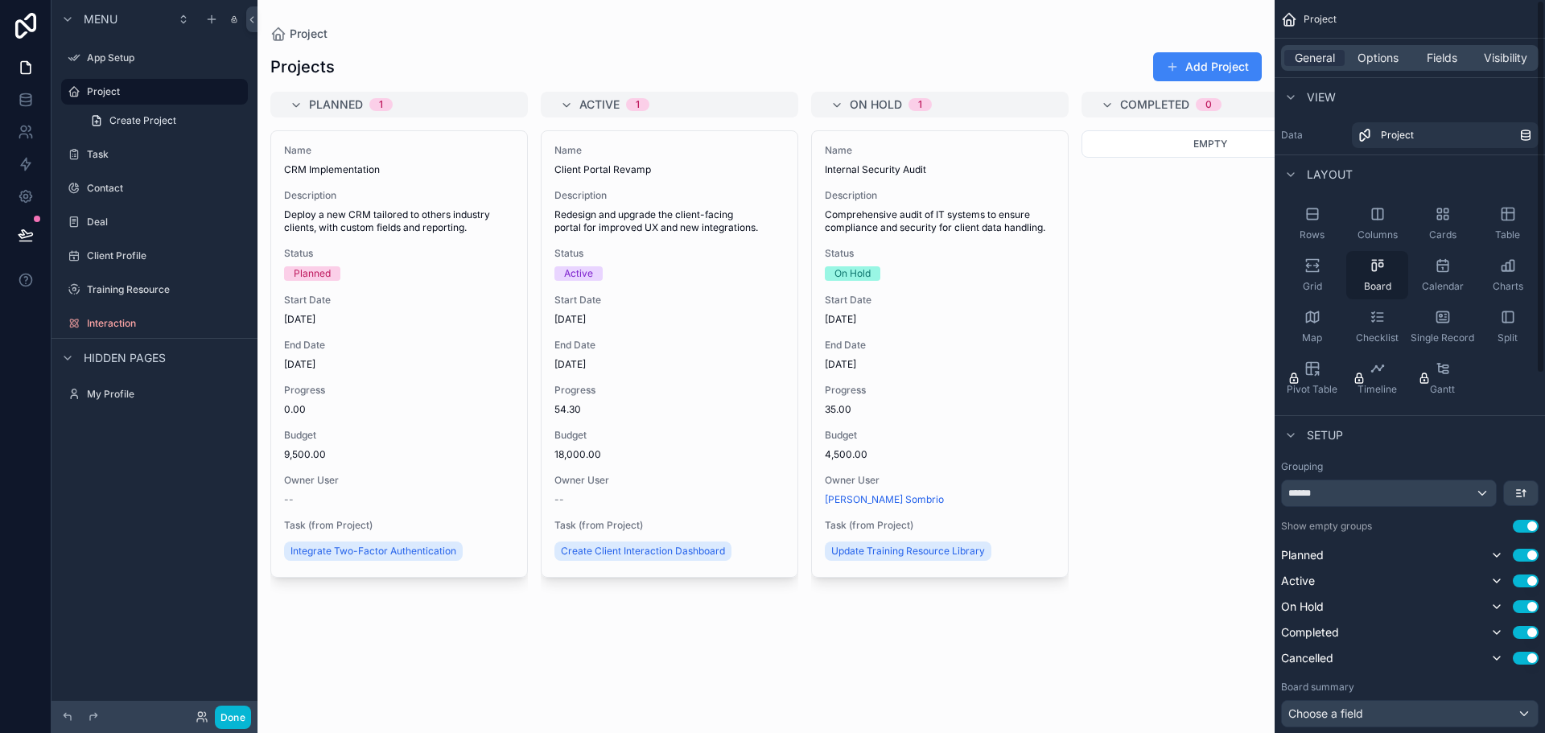
click at [1369, 271] on icon "scrollable content" at bounding box center [1377, 265] width 16 height 16
drag, startPoint x: 1368, startPoint y: 271, endPoint x: 1160, endPoint y: 270, distance: 208.4
click at [1160, 270] on div "App Setup Project Task Contact Deal Client Profile My Profile Powered by [PERSO…" at bounding box center [900, 366] width 1287 height 733
click at [1163, 302] on div "scrollable content" at bounding box center [765, 366] width 1017 height 733
click at [1305, 273] on icon "scrollable content" at bounding box center [1312, 265] width 16 height 16
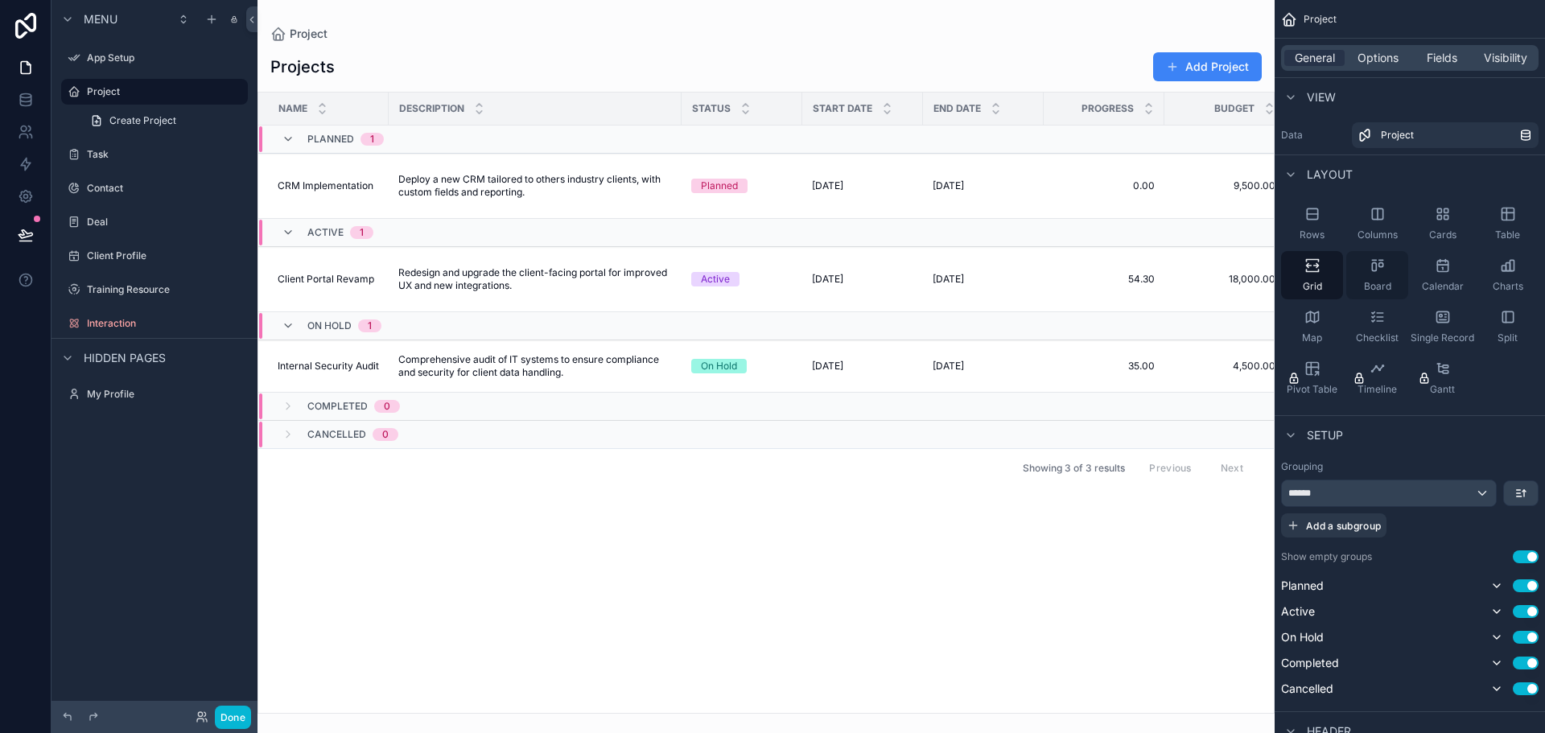
click at [1392, 274] on div "Board" at bounding box center [1377, 275] width 62 height 48
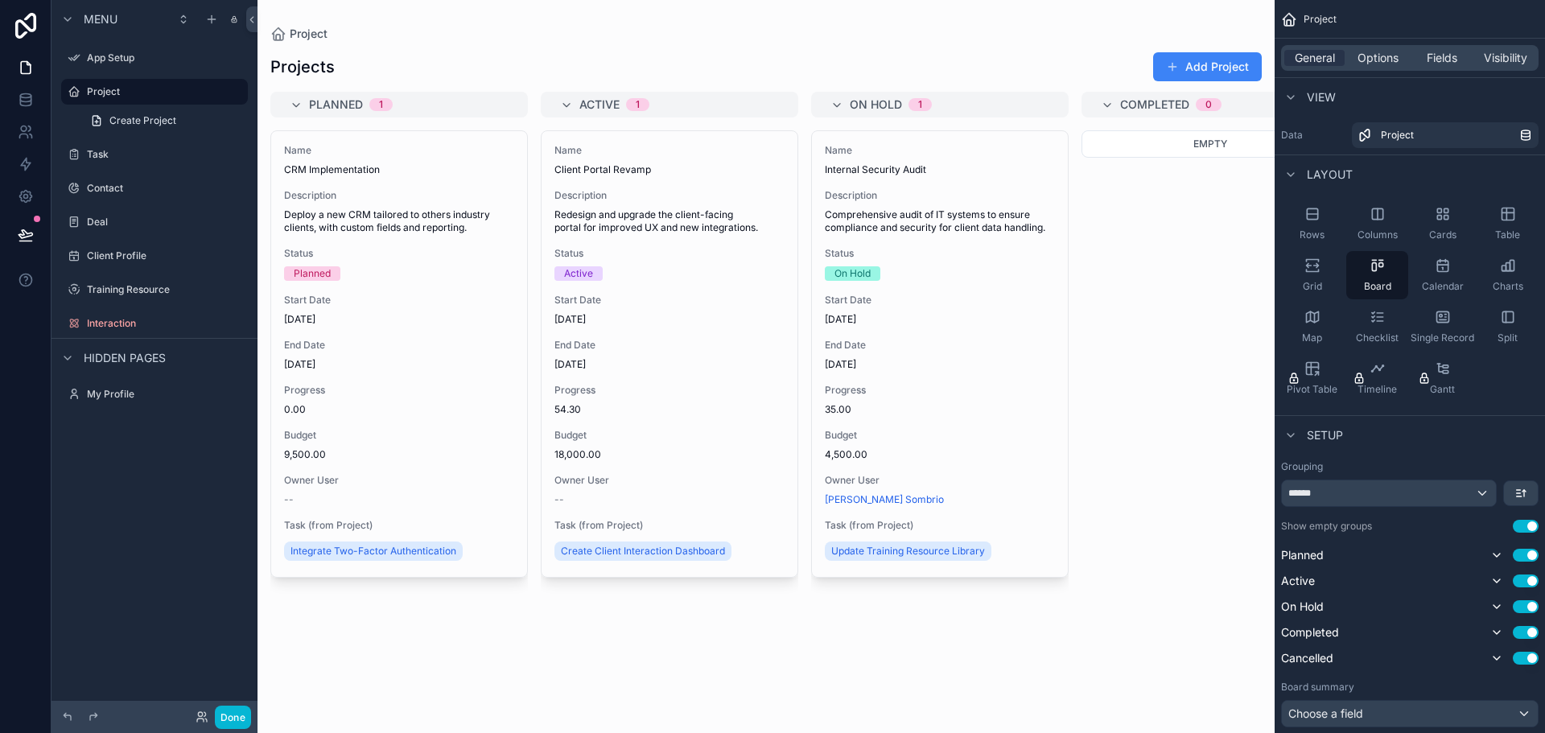
click at [1232, 228] on div "Empty" at bounding box center [1209, 421] width 257 height 583
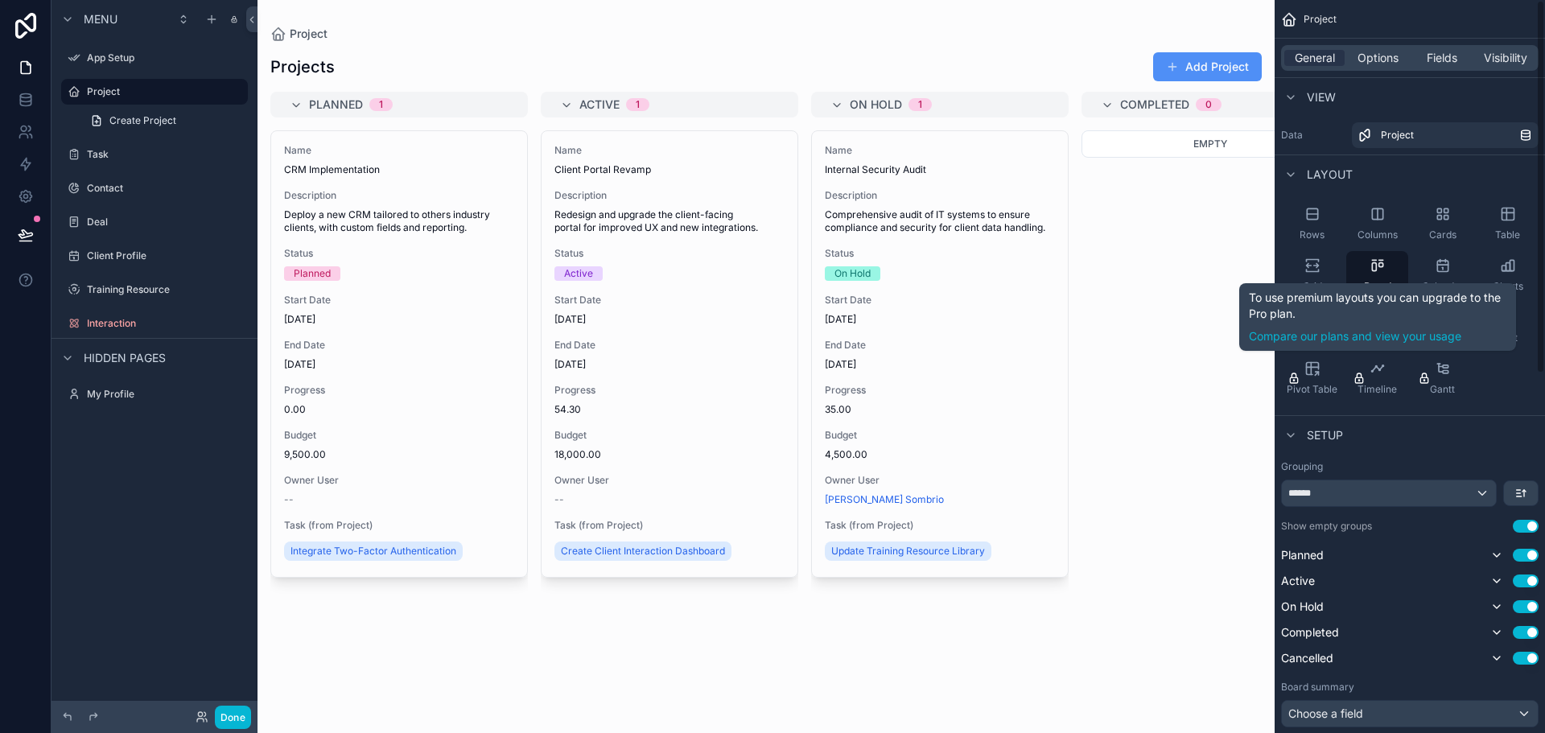
click at [1220, 68] on button "Add Project" at bounding box center [1207, 66] width 109 height 29
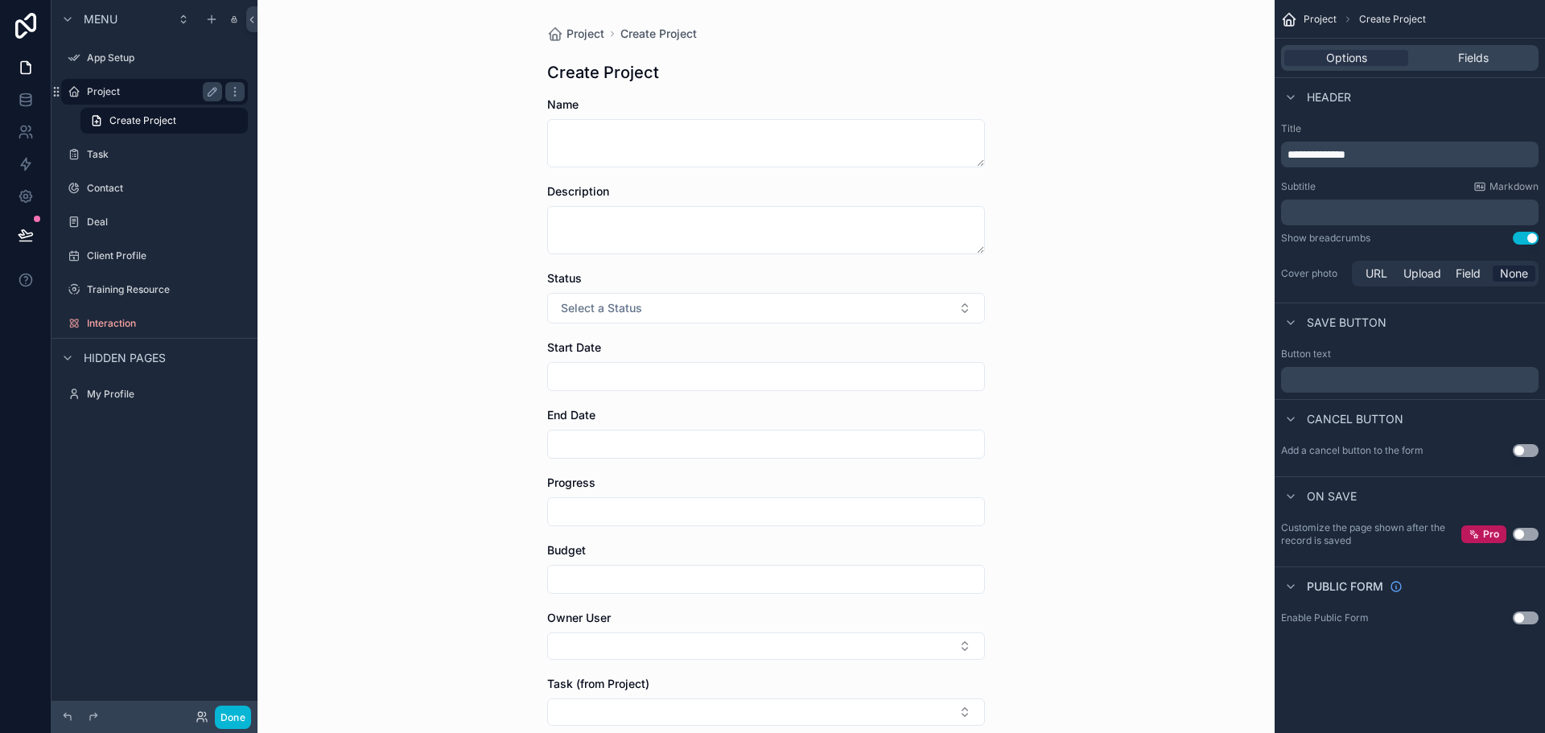
click at [120, 93] on label "Project" at bounding box center [151, 91] width 129 height 13
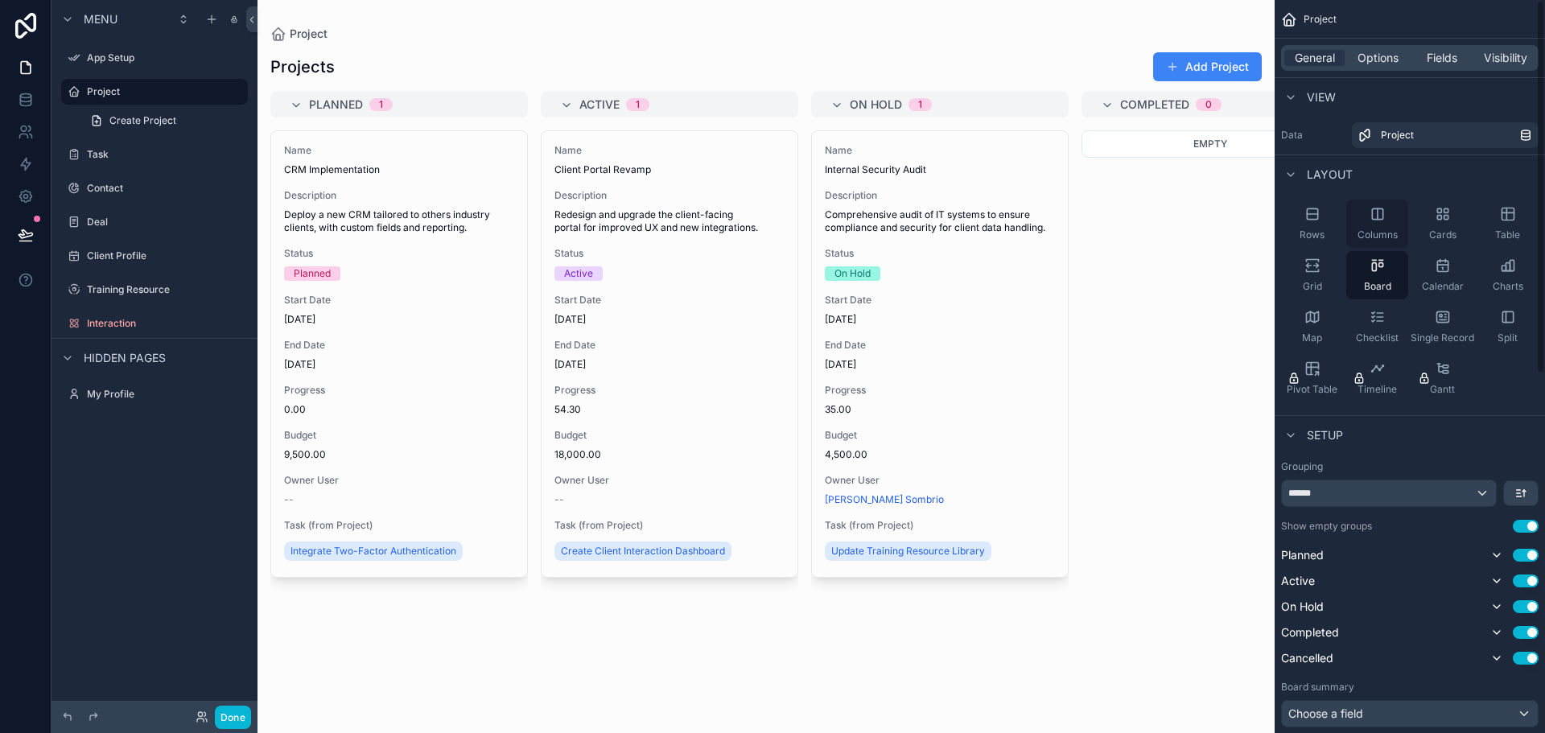
click at [1394, 212] on div "Columns" at bounding box center [1377, 224] width 62 height 48
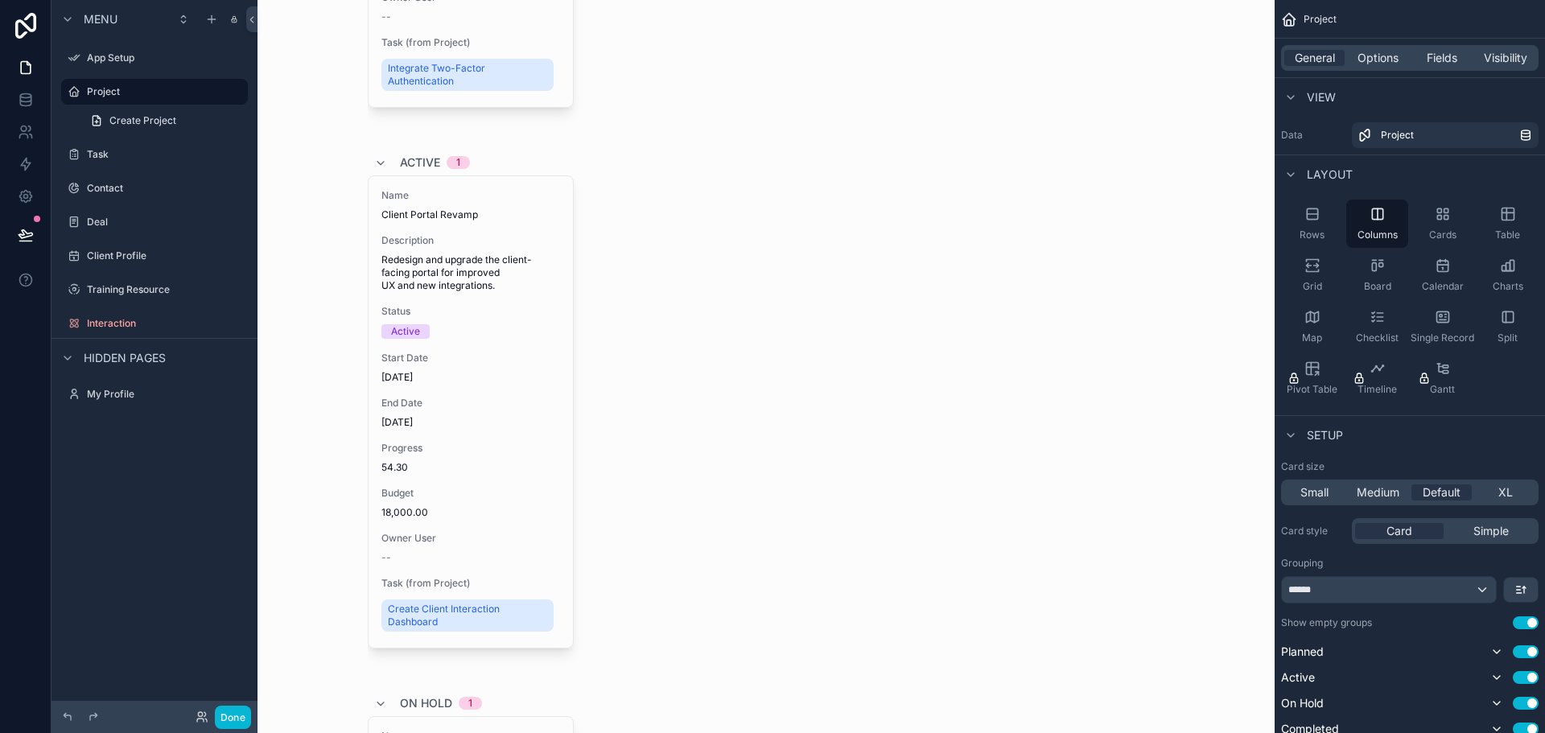
scroll to position [80, 0]
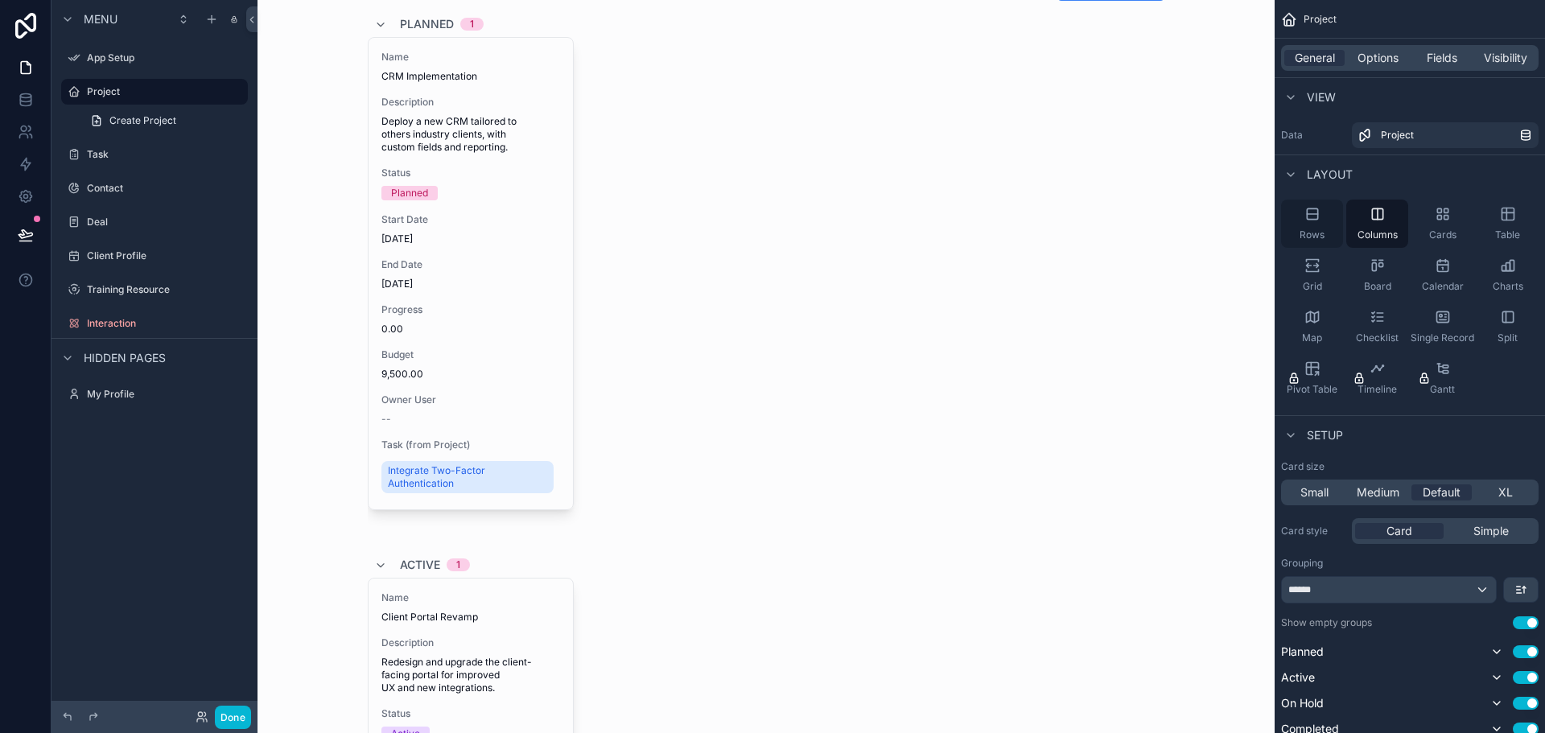
click at [1307, 224] on div "Rows" at bounding box center [1312, 224] width 62 height 48
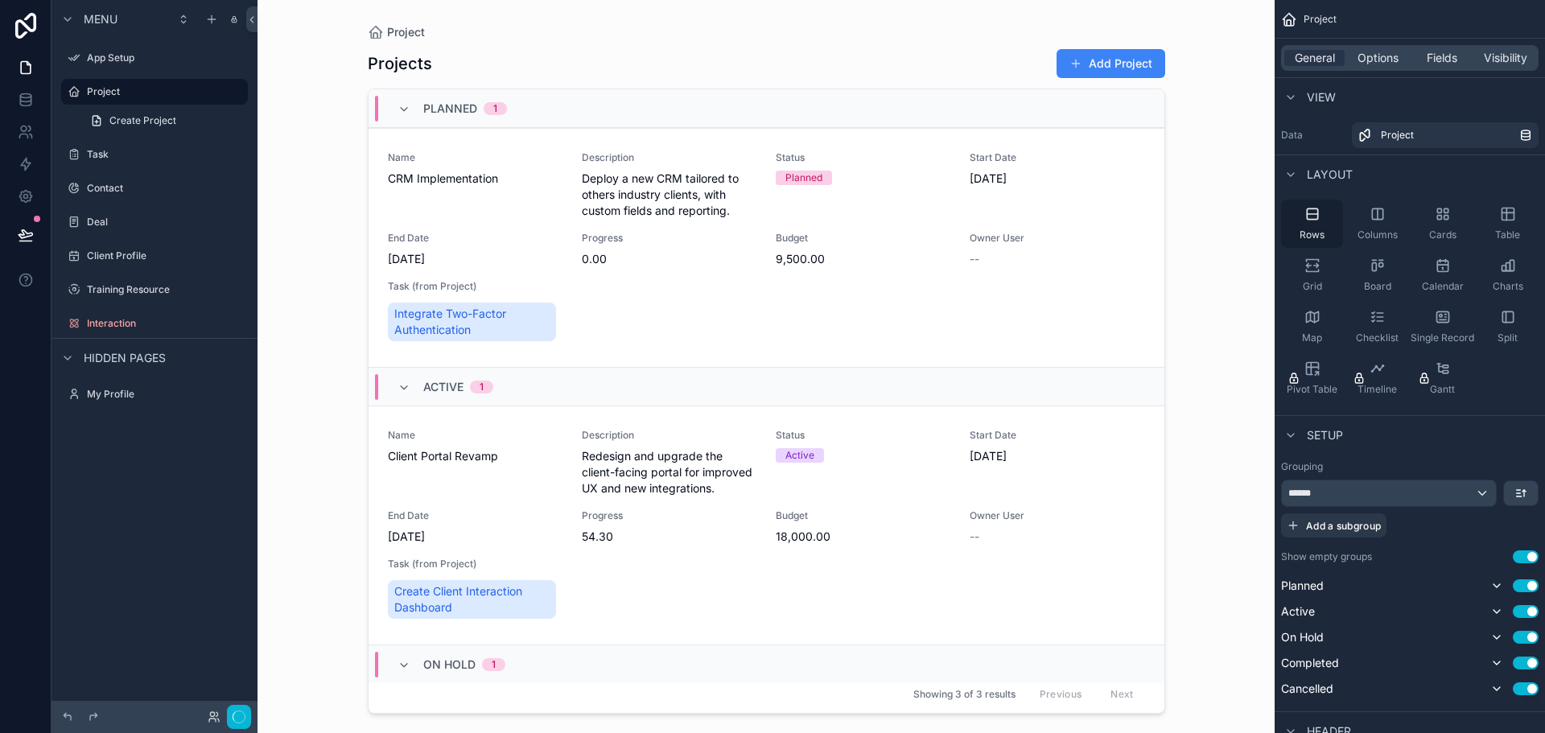
scroll to position [0, 0]
click at [1431, 232] on span "Cards" at bounding box center [1442, 234] width 27 height 13
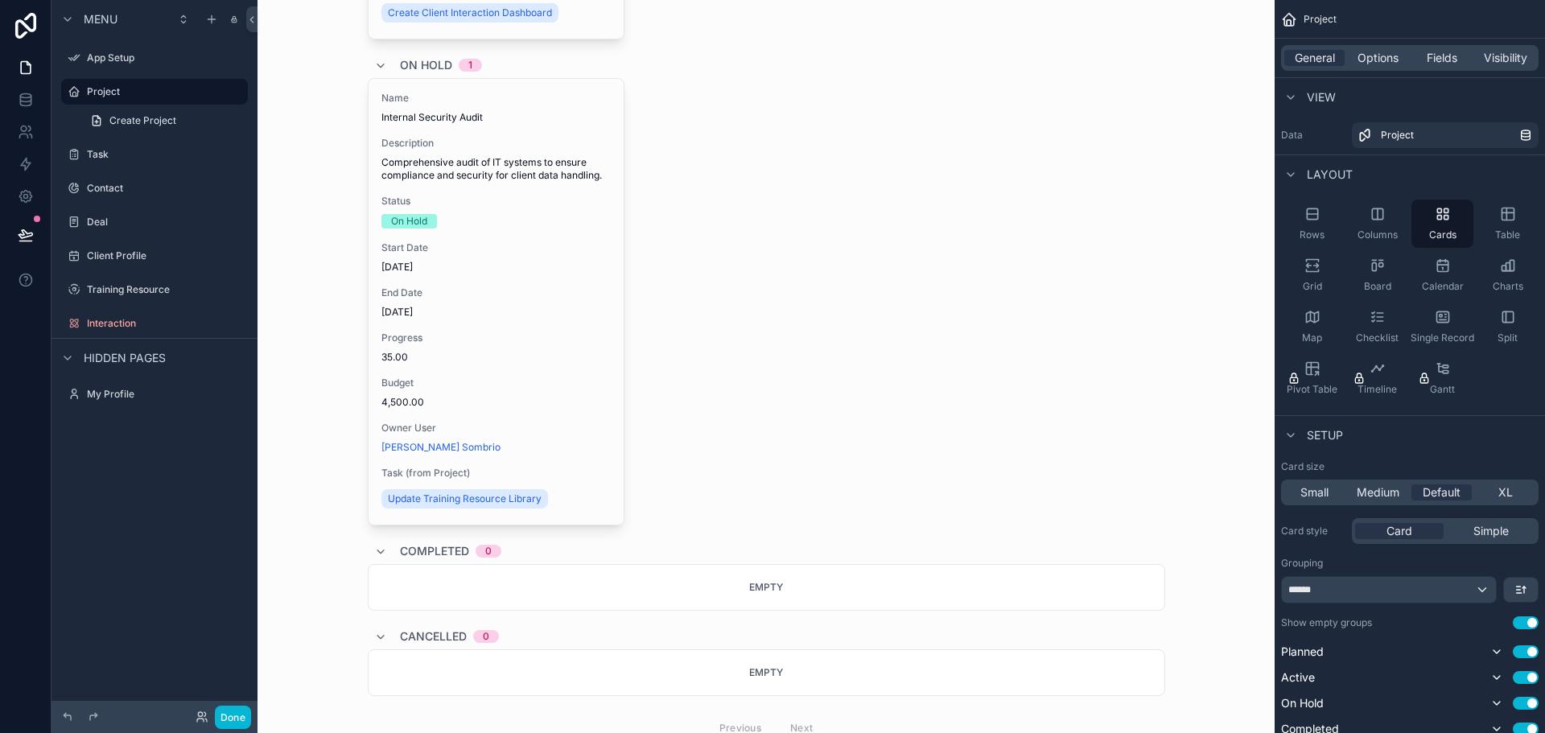
scroll to position [1076, 0]
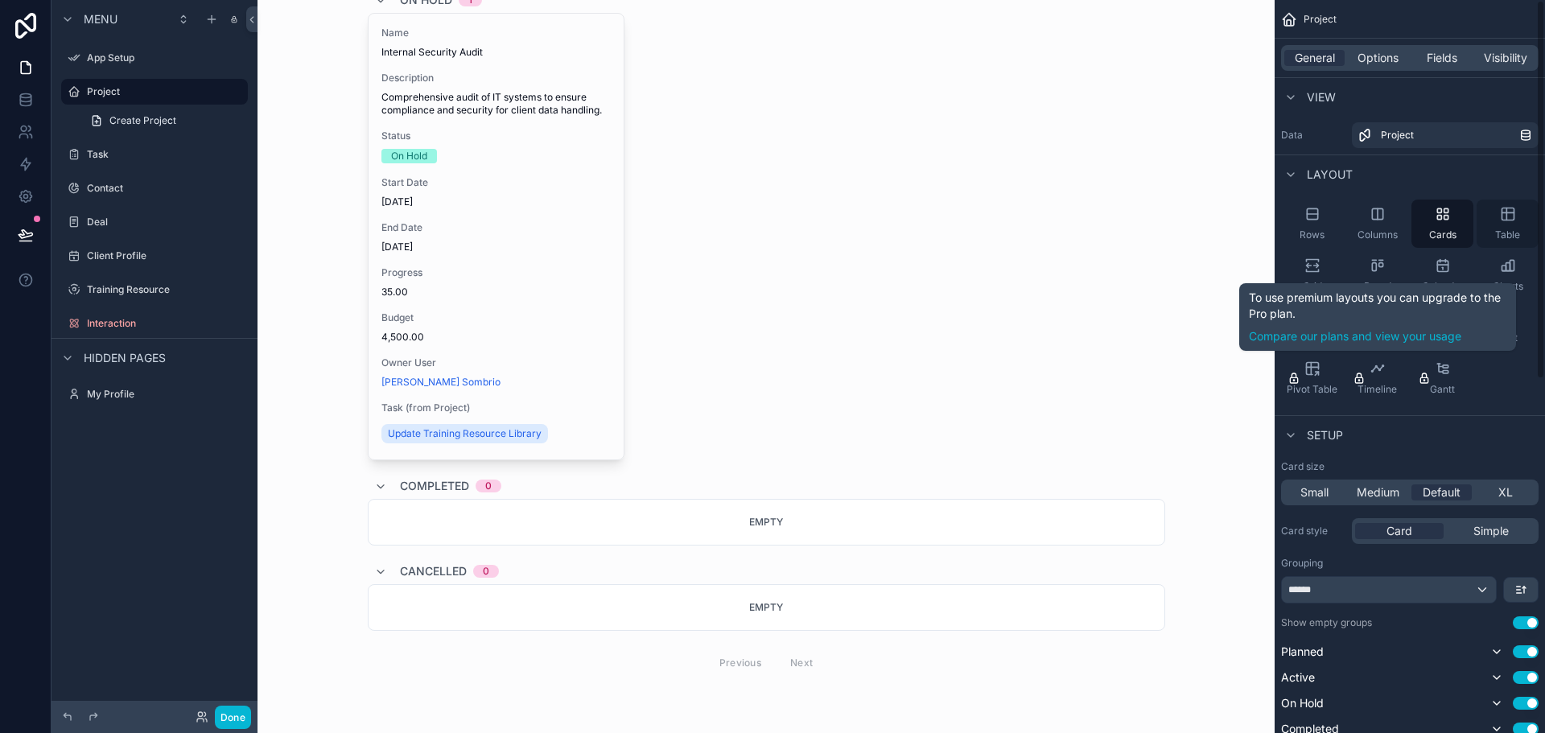
click at [1501, 221] on icon "scrollable content" at bounding box center [1507, 214] width 16 height 16
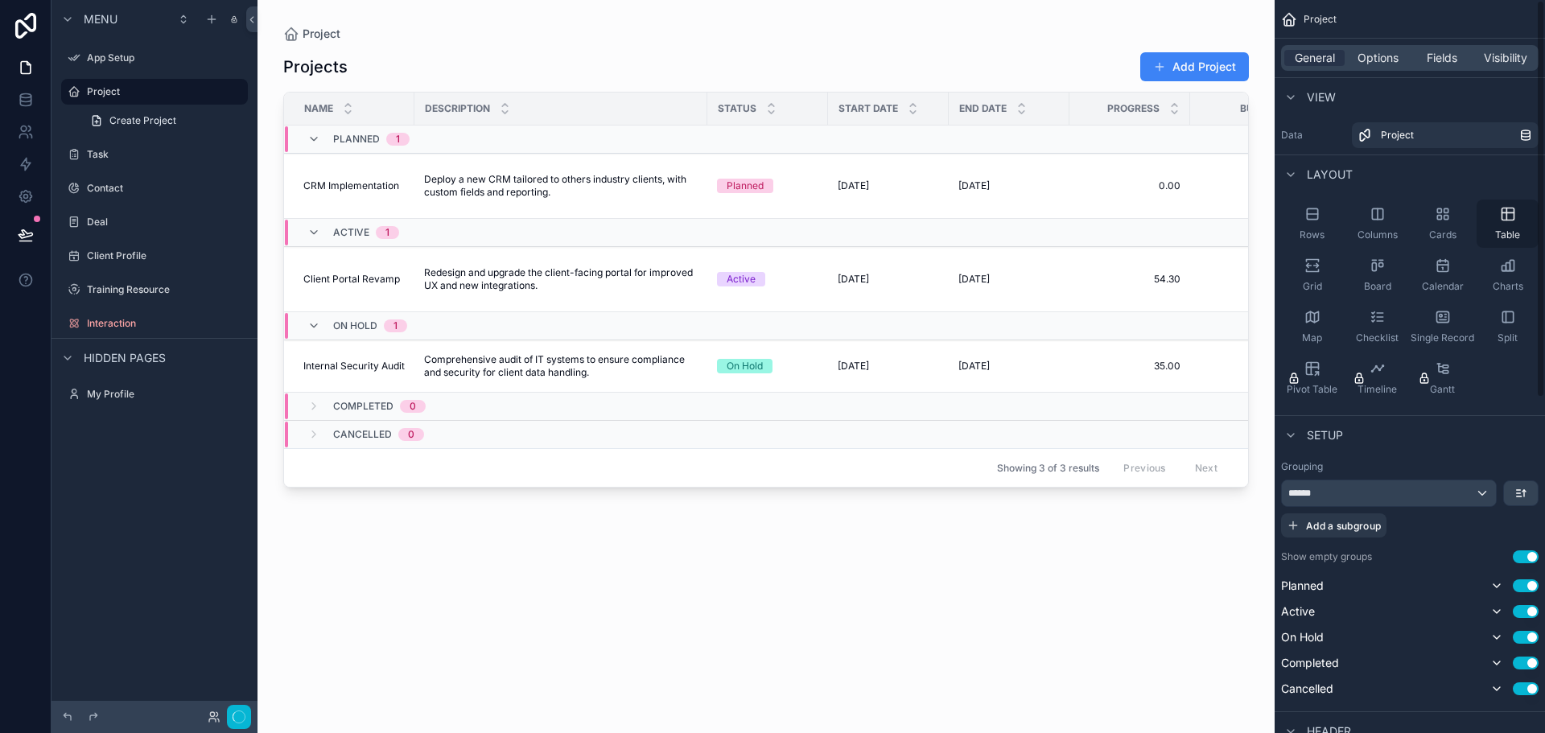
scroll to position [0, 0]
click at [1439, 226] on div "Cards" at bounding box center [1442, 224] width 62 height 48
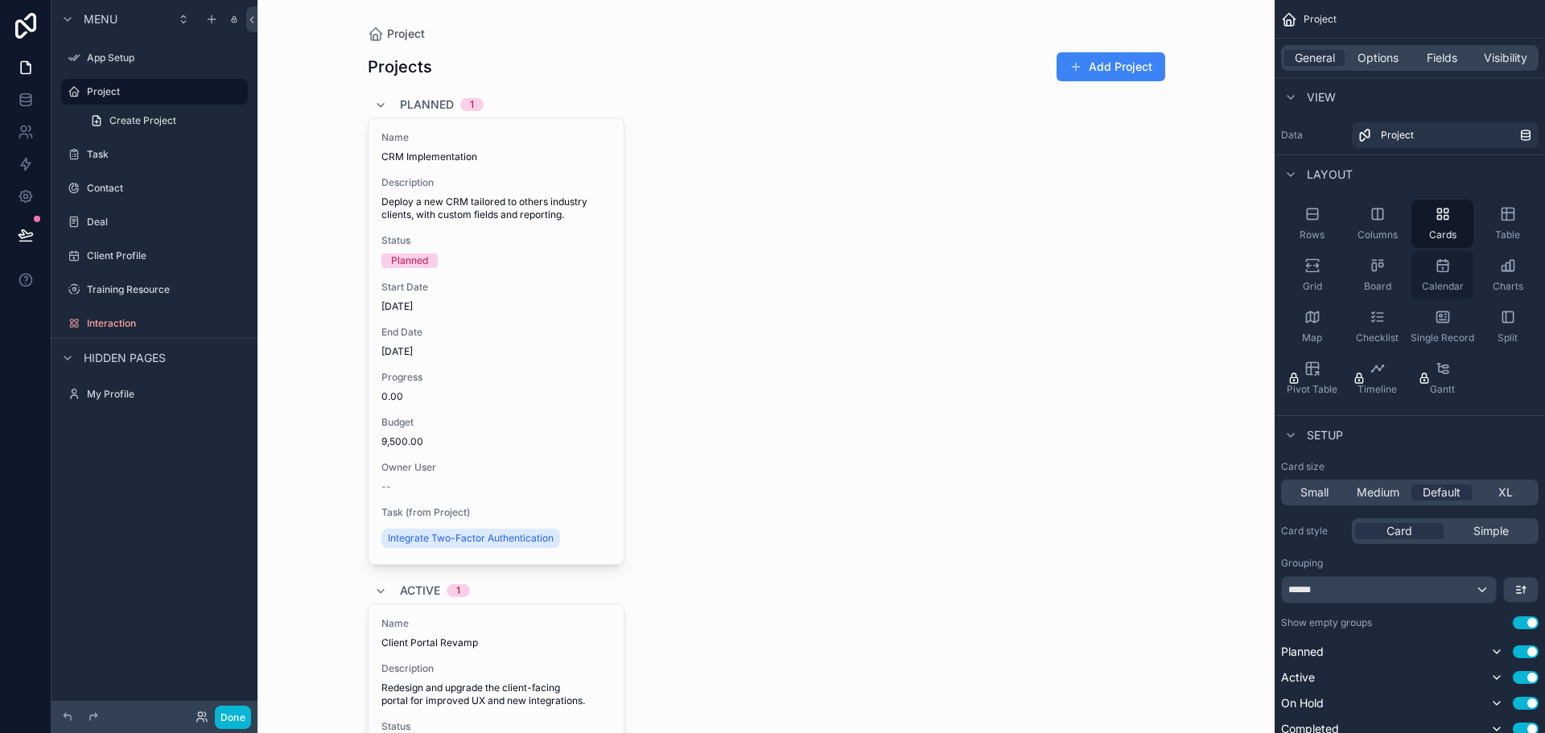
click at [1439, 266] on icon "scrollable content" at bounding box center [1442, 265] width 16 height 16
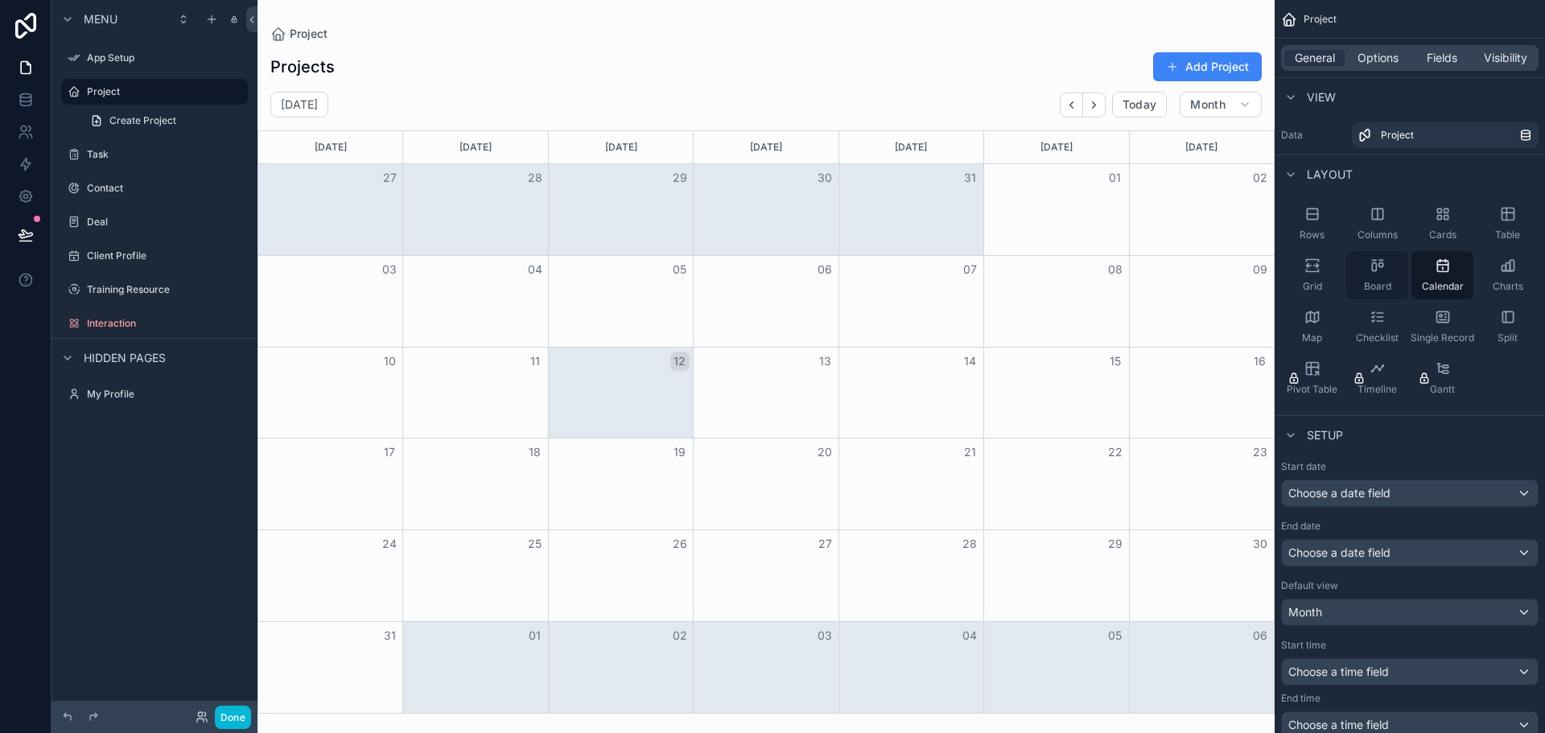
click at [1367, 278] on div "Board" at bounding box center [1377, 275] width 62 height 48
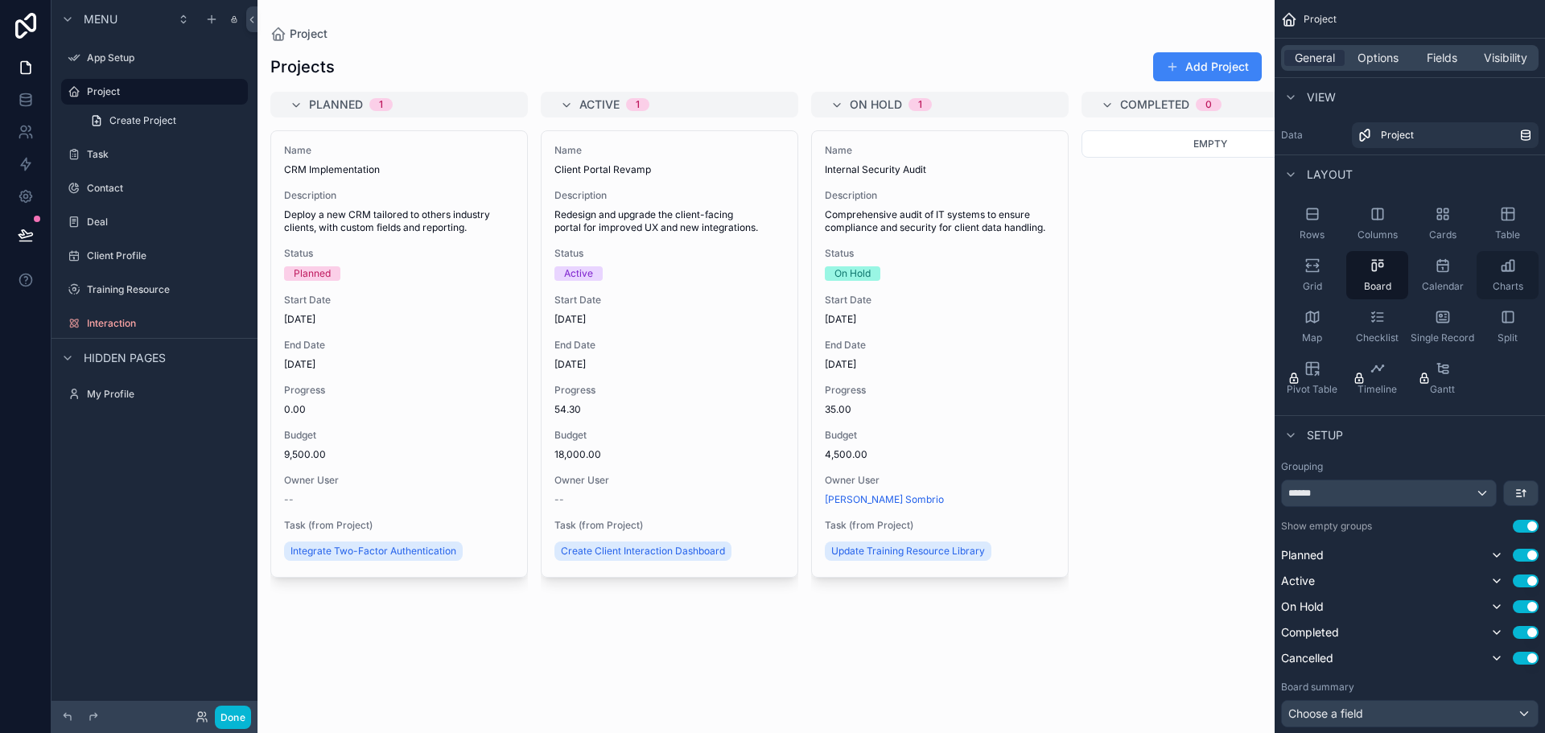
click at [1498, 281] on span "Charts" at bounding box center [1507, 286] width 31 height 13
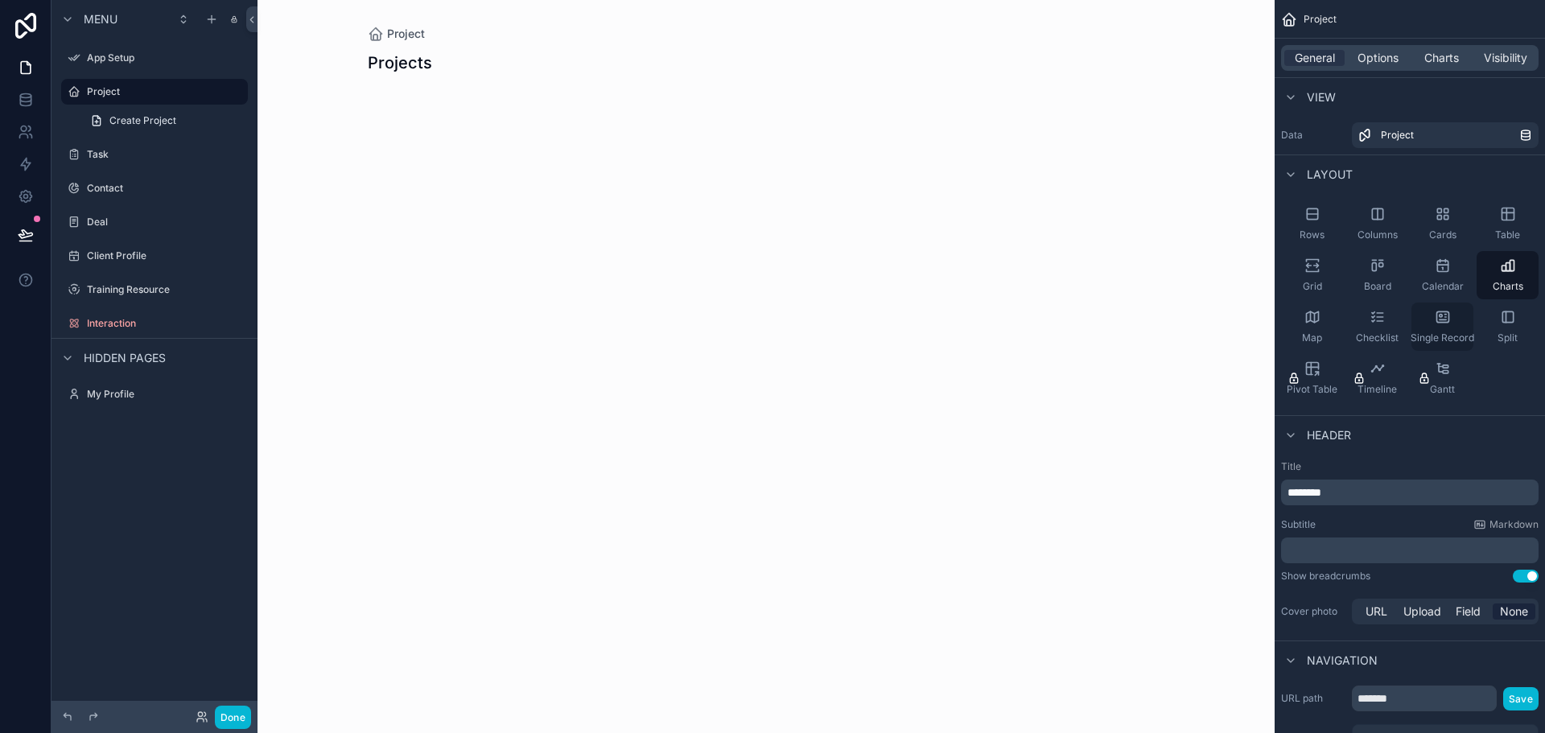
click at [1447, 343] on span "Single Record" at bounding box center [1442, 337] width 64 height 13
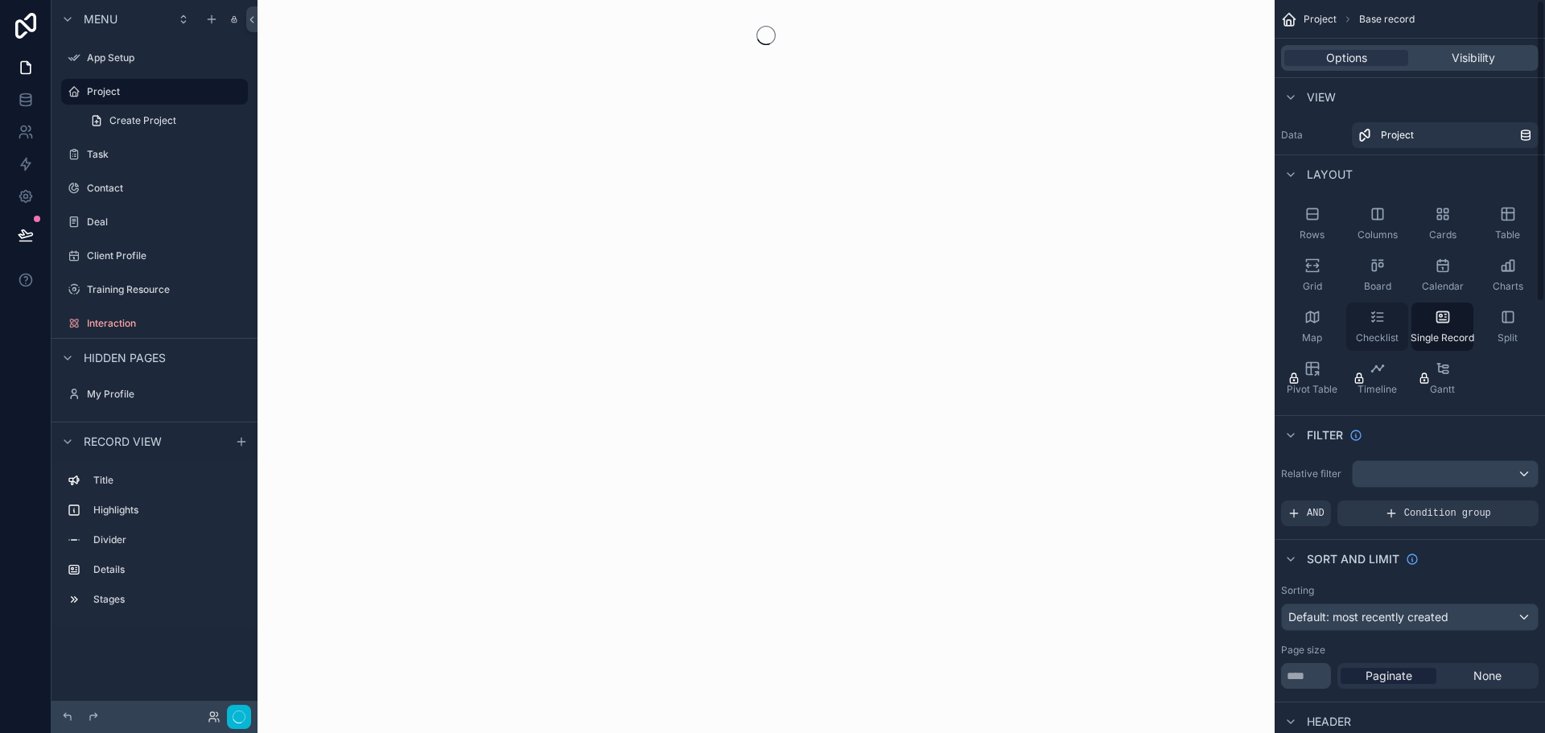
click at [1377, 327] on div "Checklist" at bounding box center [1377, 326] width 62 height 48
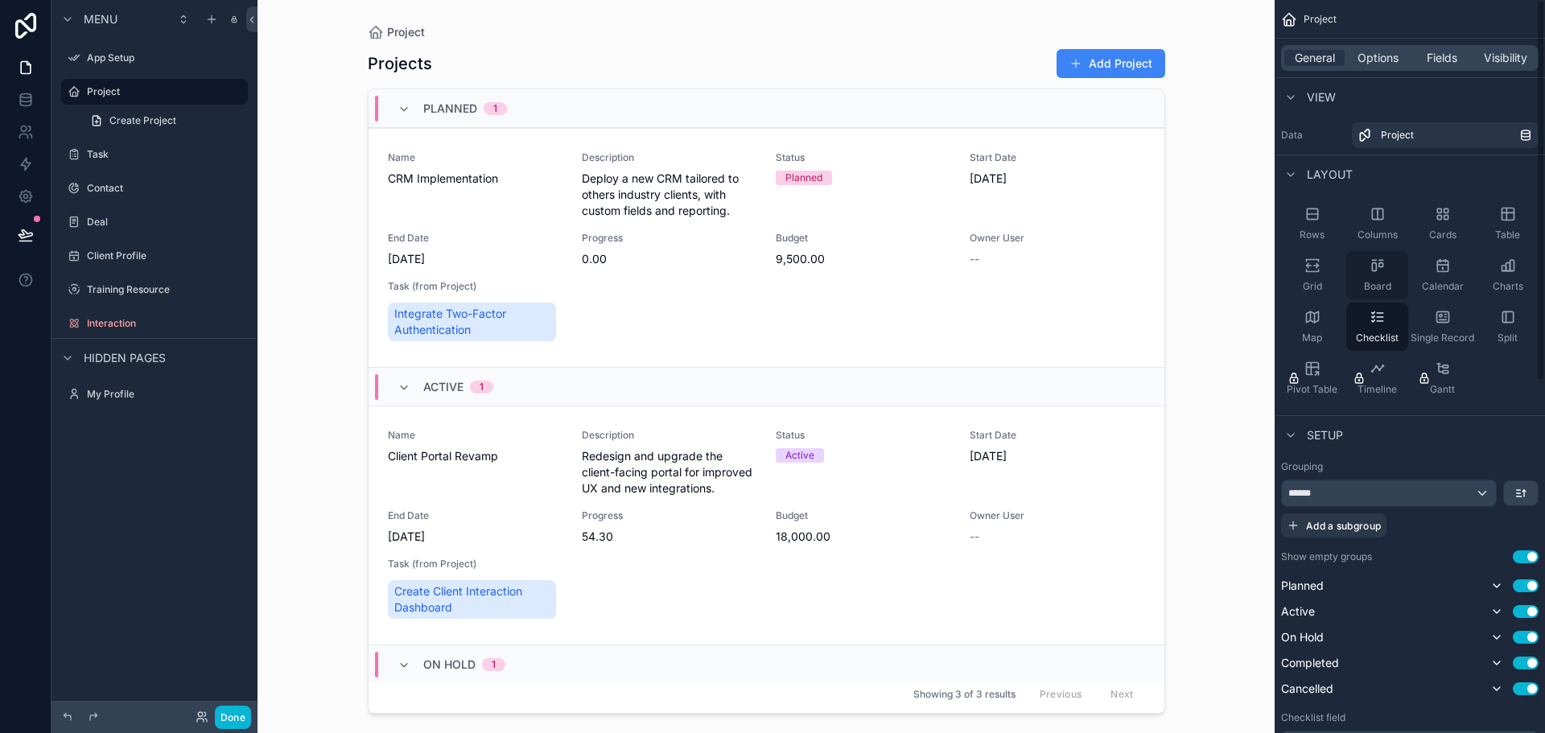
click at [1375, 281] on span "Board" at bounding box center [1377, 286] width 27 height 13
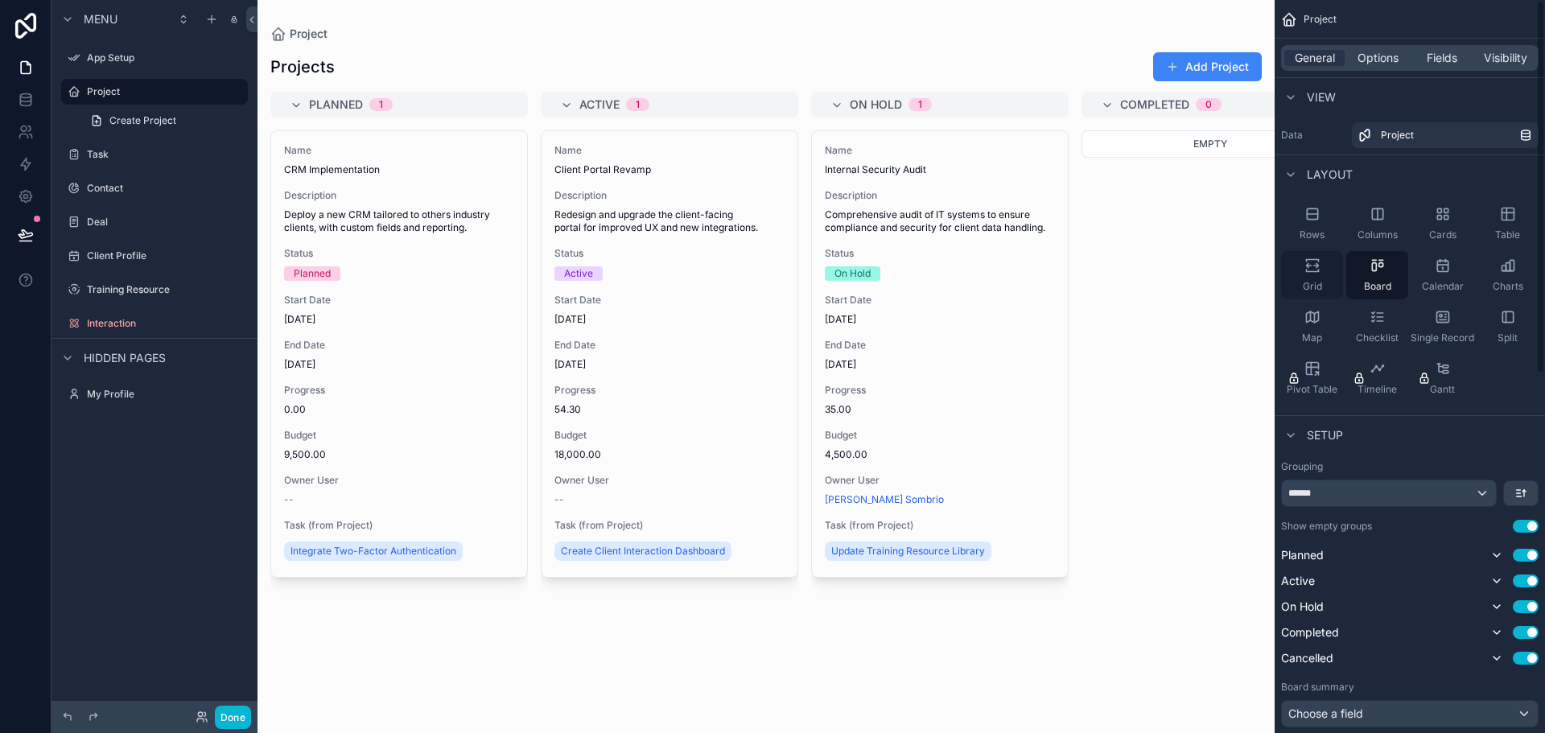
click at [1318, 277] on div "Grid" at bounding box center [1312, 275] width 62 height 48
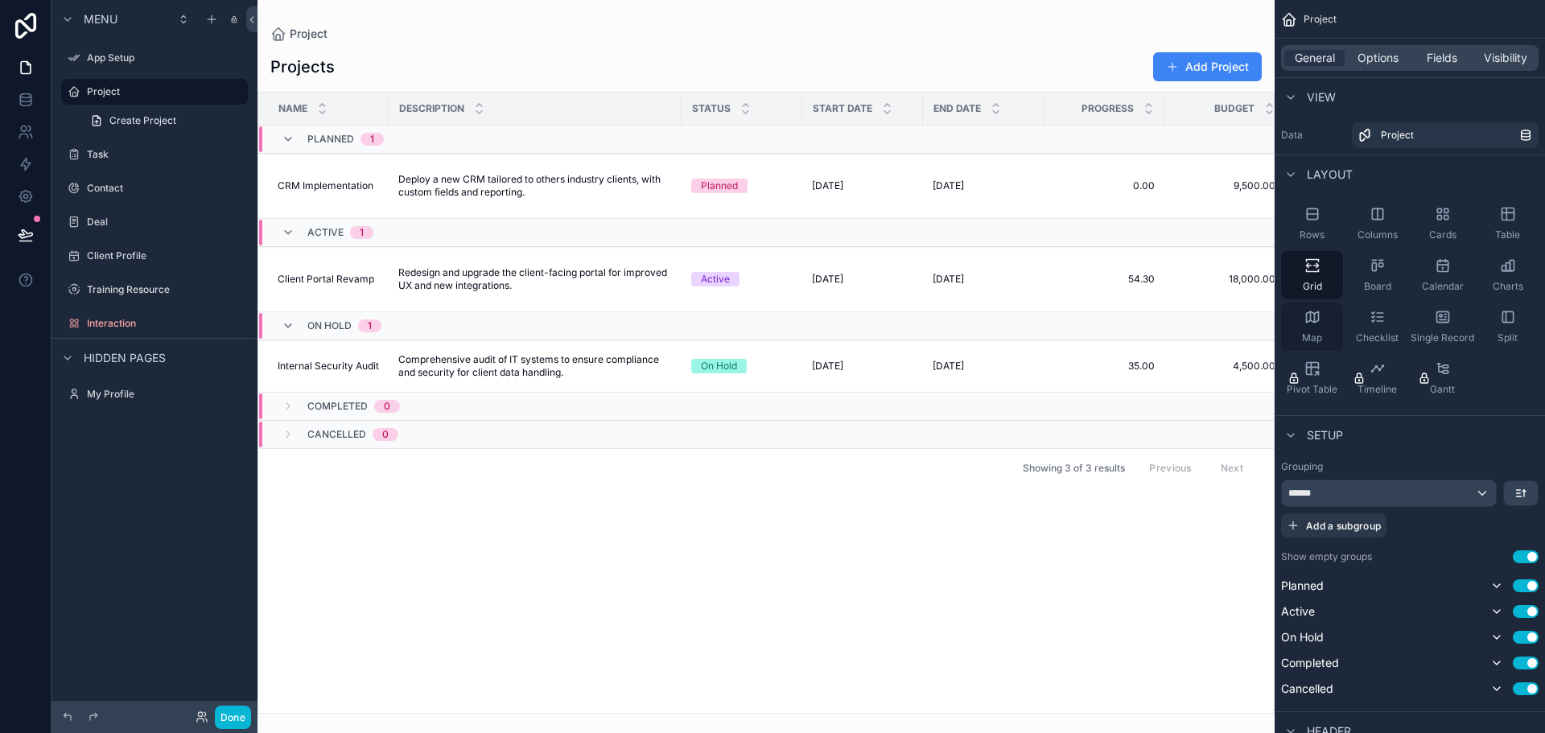
click at [1320, 335] on span "Map" at bounding box center [1312, 337] width 20 height 13
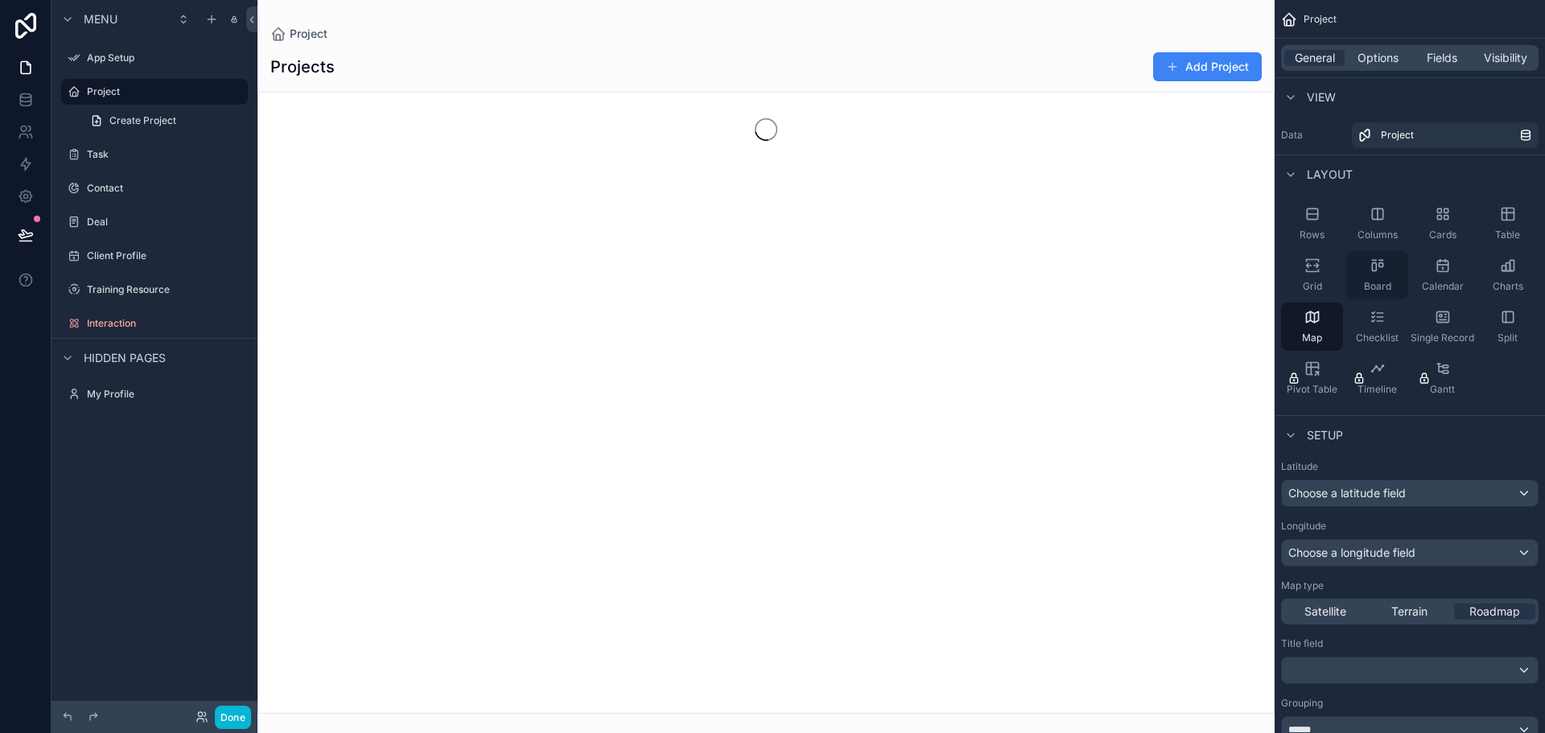
click at [1378, 282] on span "Board" at bounding box center [1377, 286] width 27 height 13
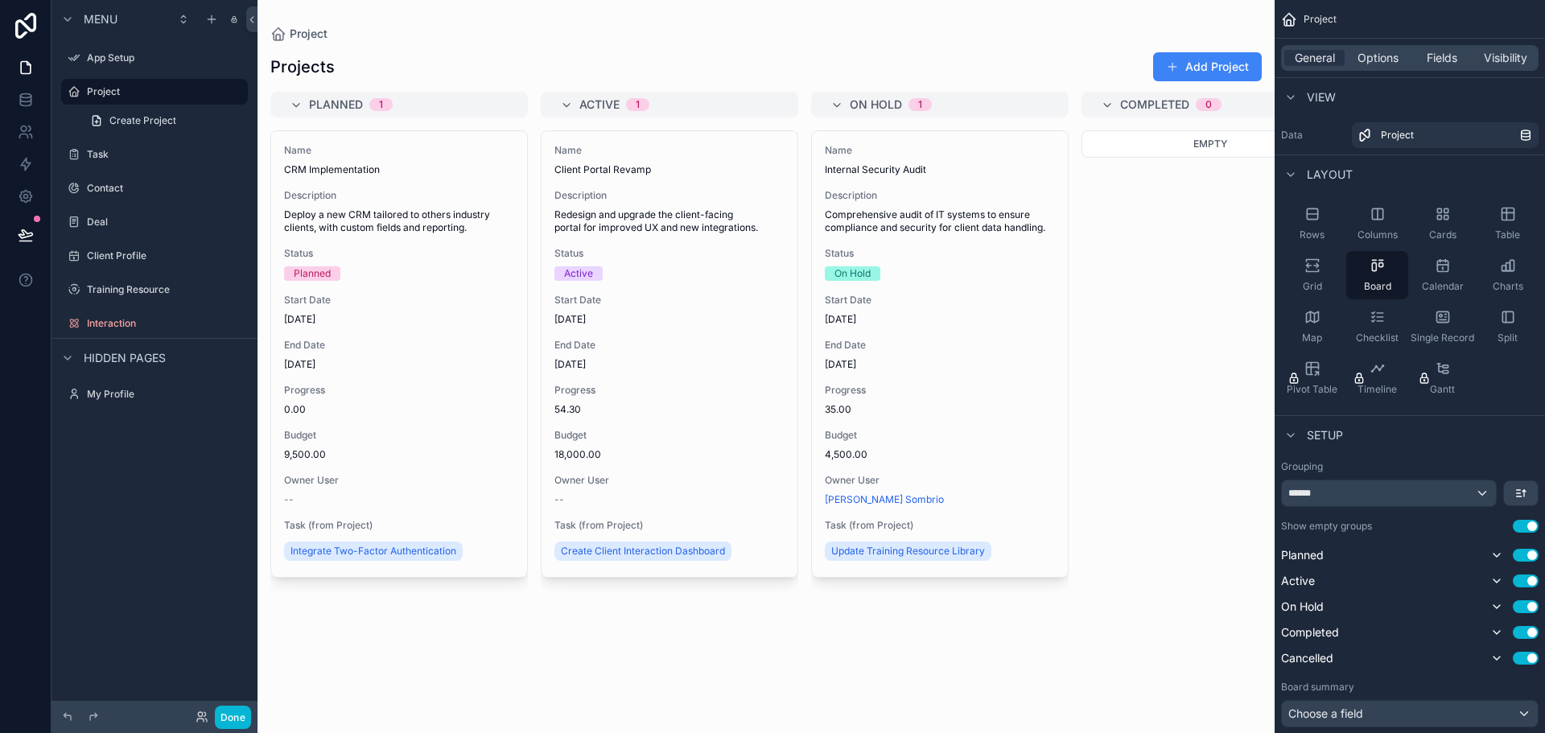
click at [1226, 302] on div "Empty" at bounding box center [1209, 421] width 257 height 583
click at [1227, 495] on div "Empty" at bounding box center [1209, 421] width 257 height 583
click at [15, 68] on link at bounding box center [25, 67] width 51 height 32
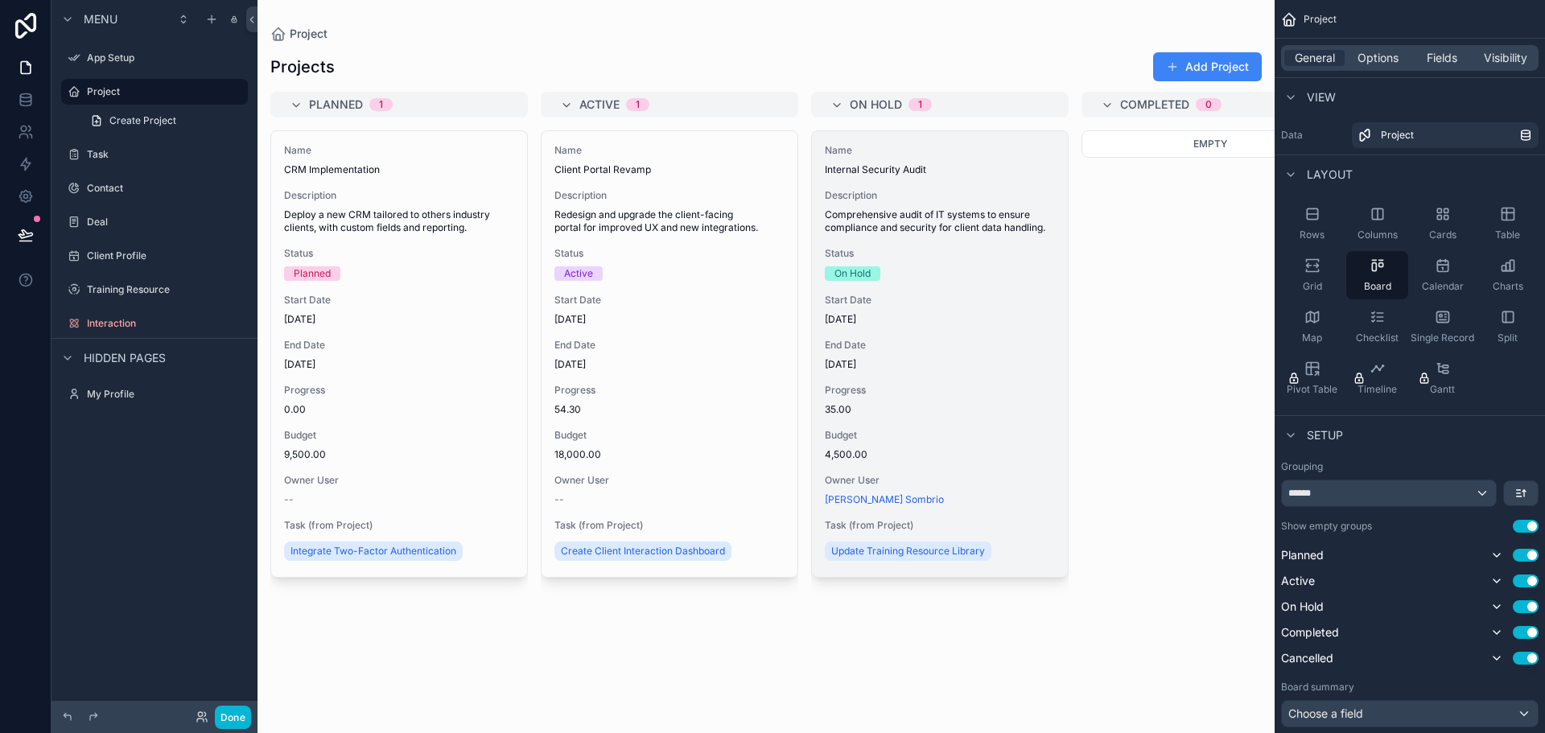
click at [1018, 290] on div "Name Internal Security Audit Description Comprehensive audit of IT systems to e…" at bounding box center [940, 354] width 256 height 446
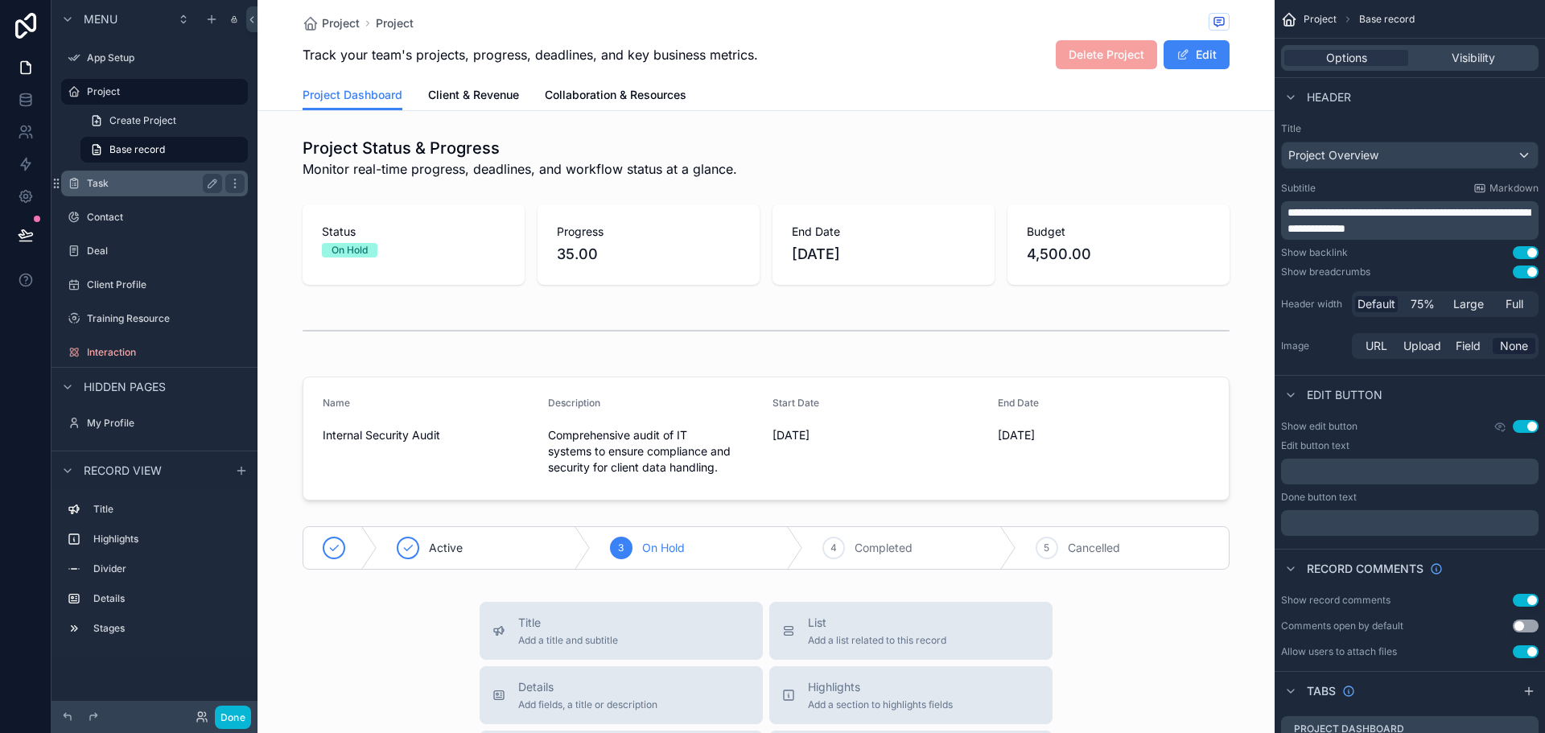
drag, startPoint x: 216, startPoint y: 165, endPoint x: 180, endPoint y: 152, distance: 38.4
click at [180, 152] on link "Base record" at bounding box center [163, 150] width 167 height 26
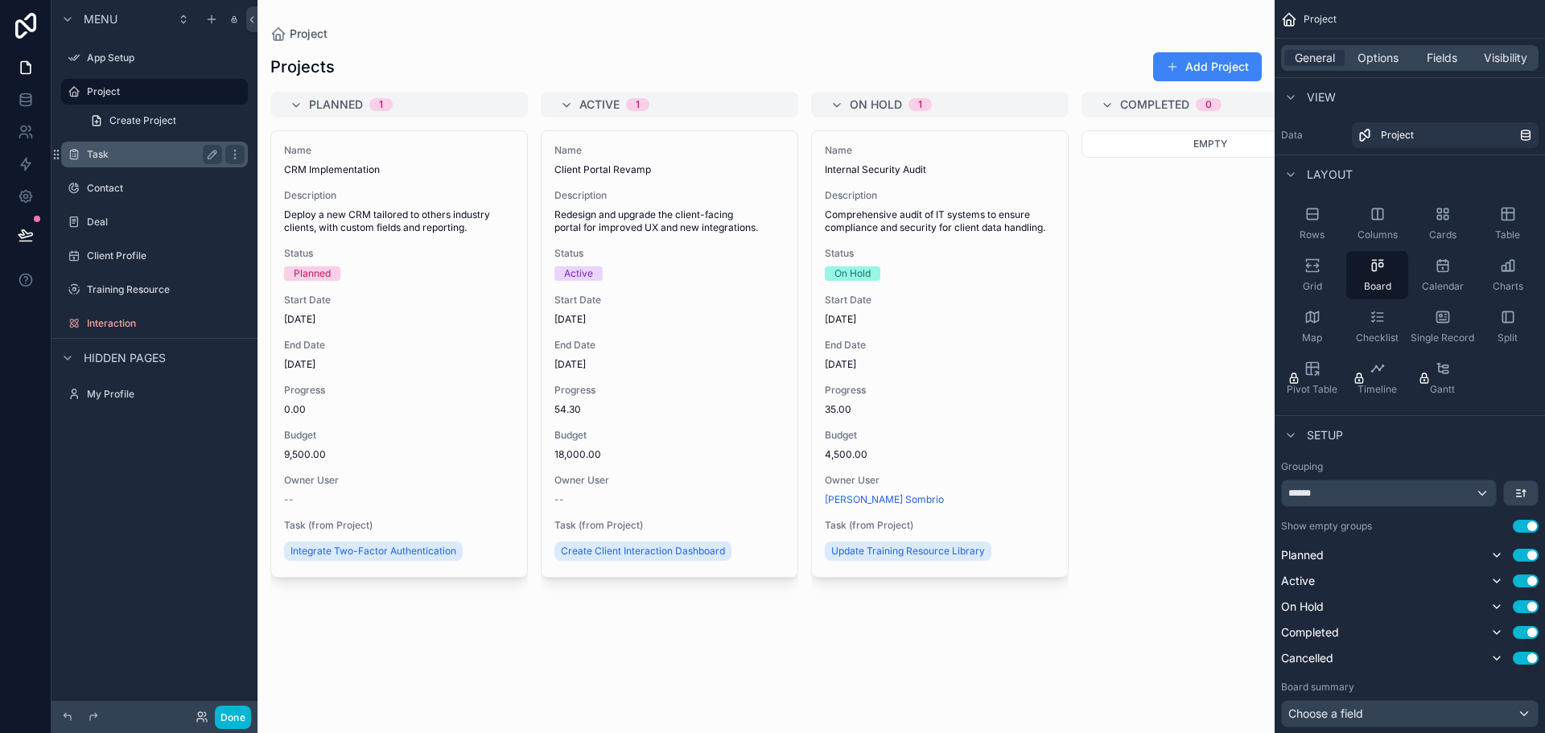
drag, startPoint x: 180, startPoint y: 152, endPoint x: 142, endPoint y: 143, distance: 38.8
click at [142, 143] on div "Task" at bounding box center [154, 155] width 180 height 26
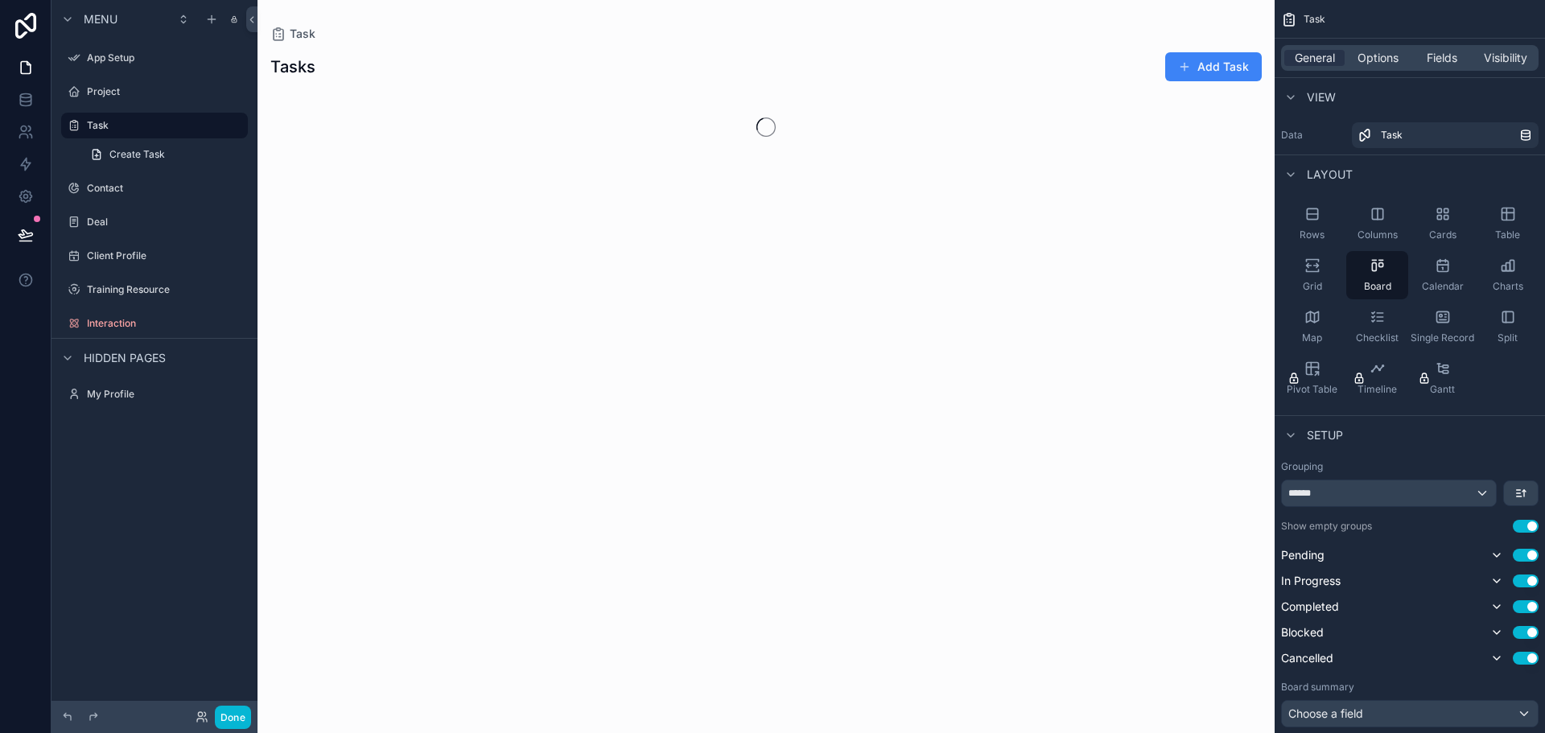
click at [136, 77] on div "Project" at bounding box center [154, 91] width 206 height 29
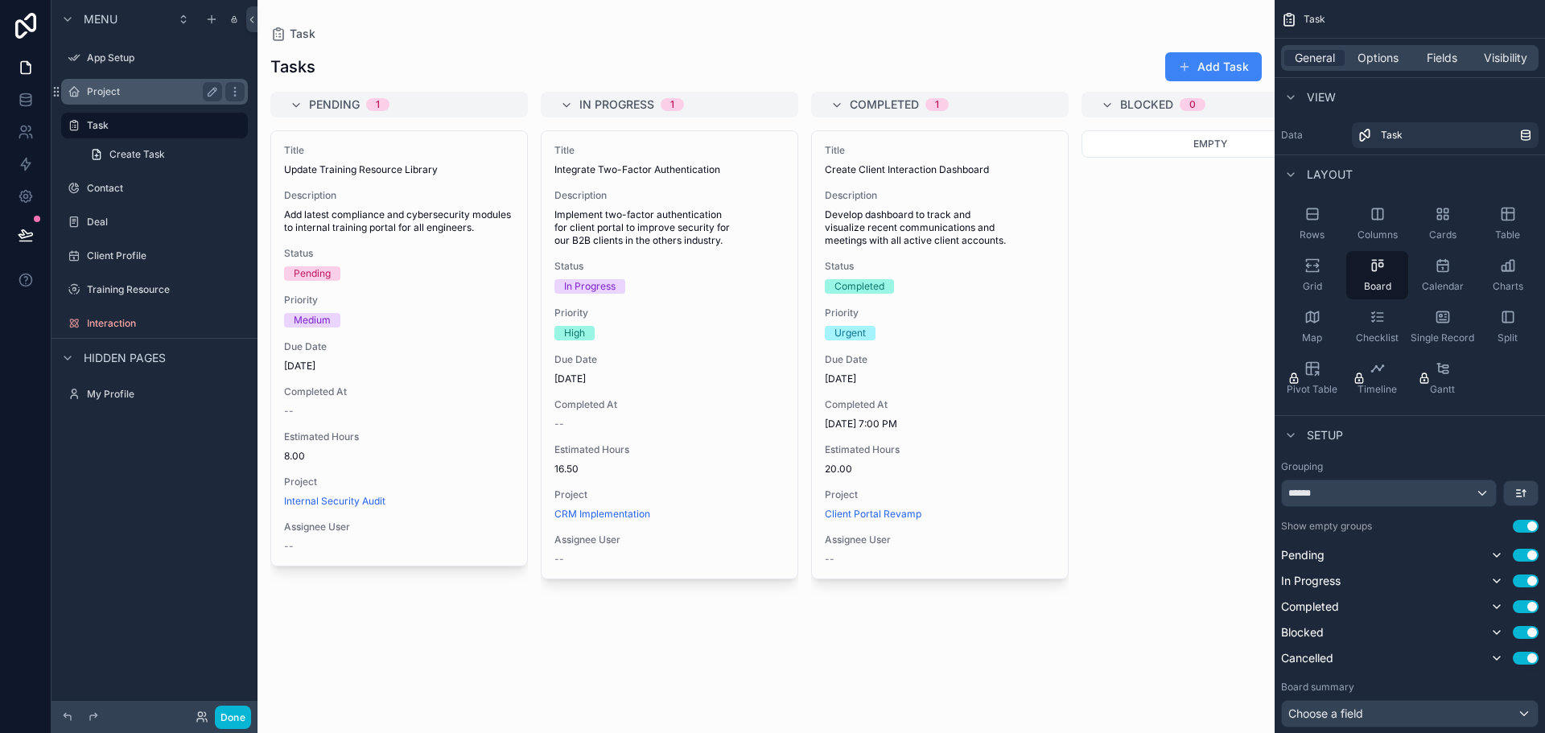
click at [127, 89] on label "Project" at bounding box center [151, 91] width 129 height 13
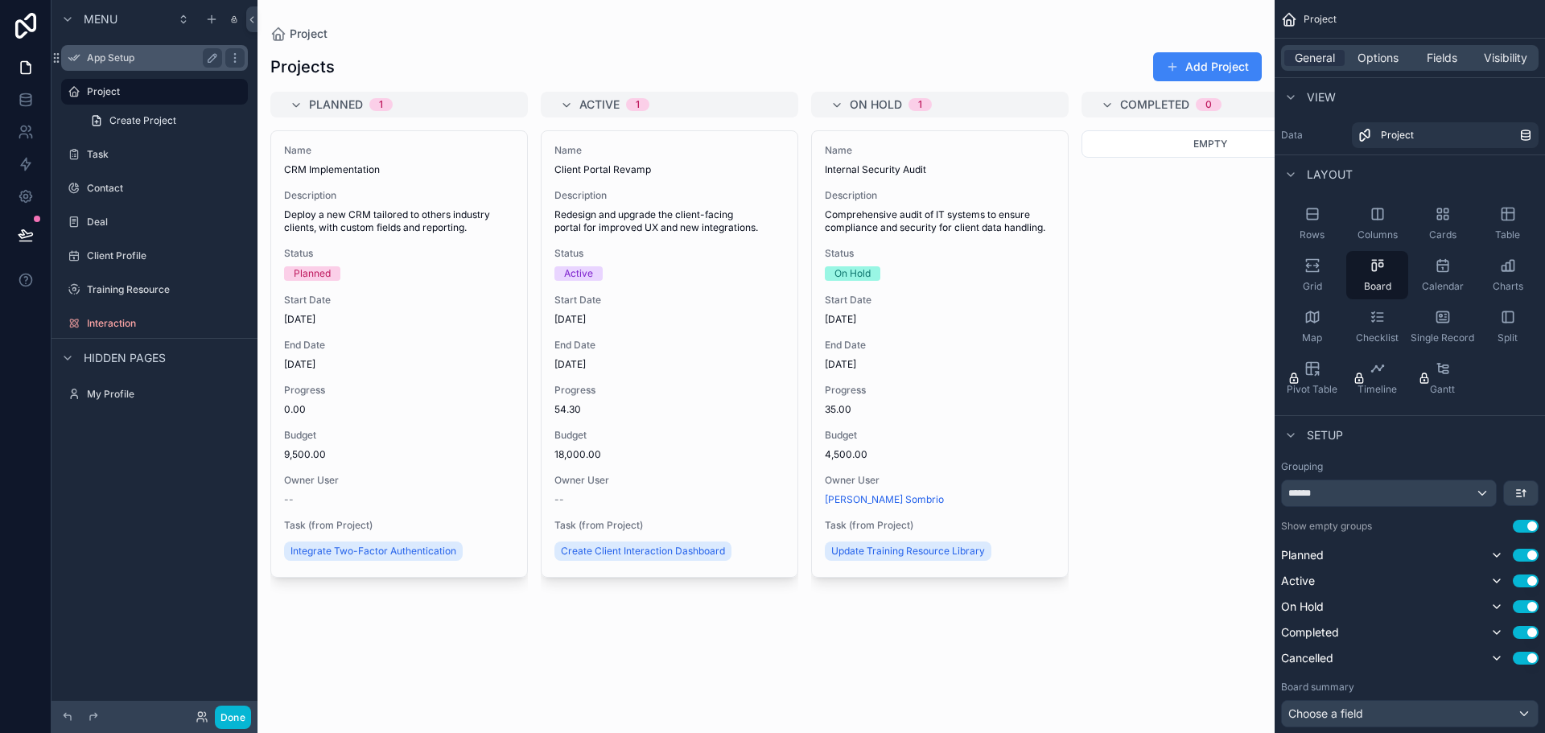
click at [137, 51] on div "App Setup" at bounding box center [154, 57] width 135 height 19
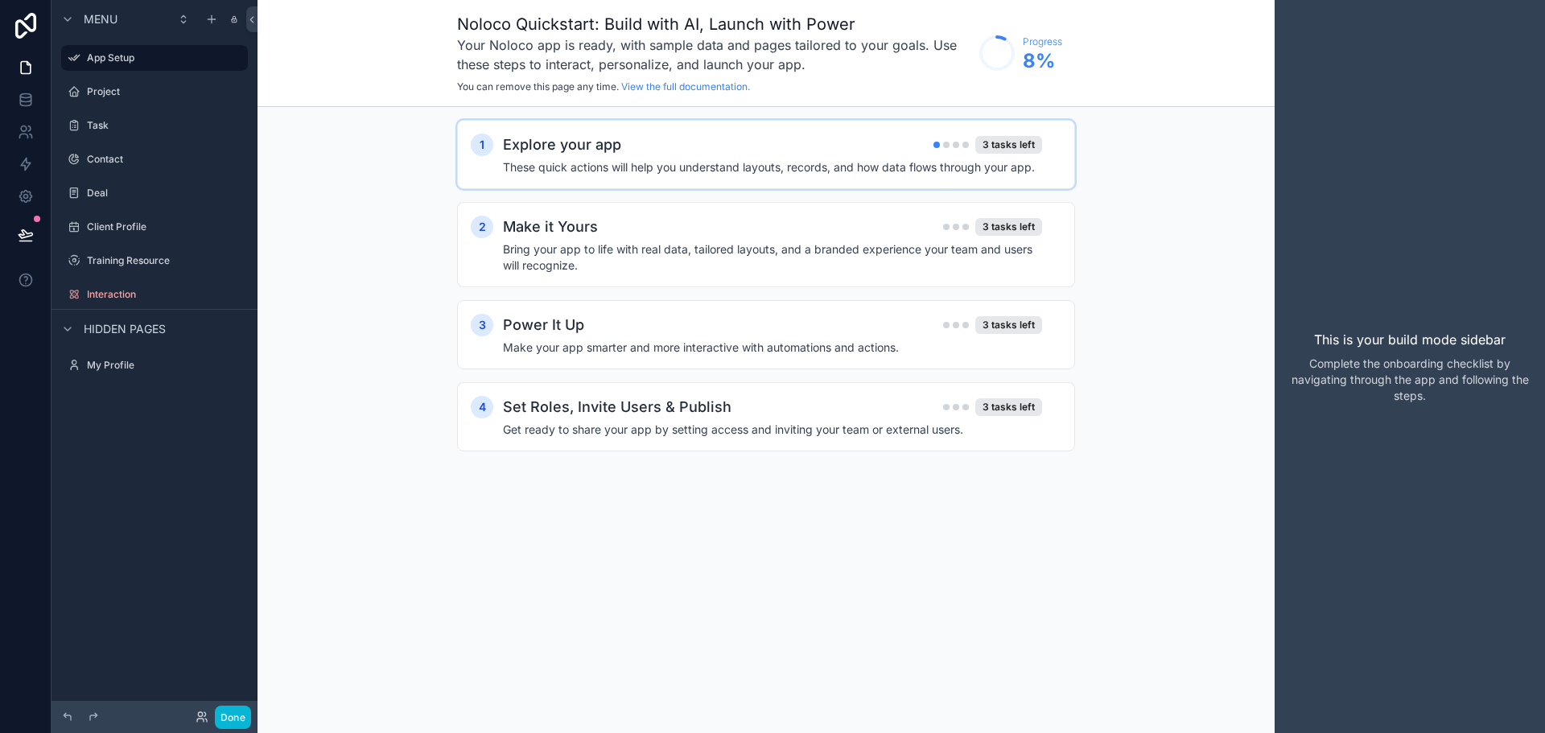
click at [940, 162] on h4 "These quick actions will help you understand layouts, records, and how data flo…" at bounding box center [772, 167] width 539 height 16
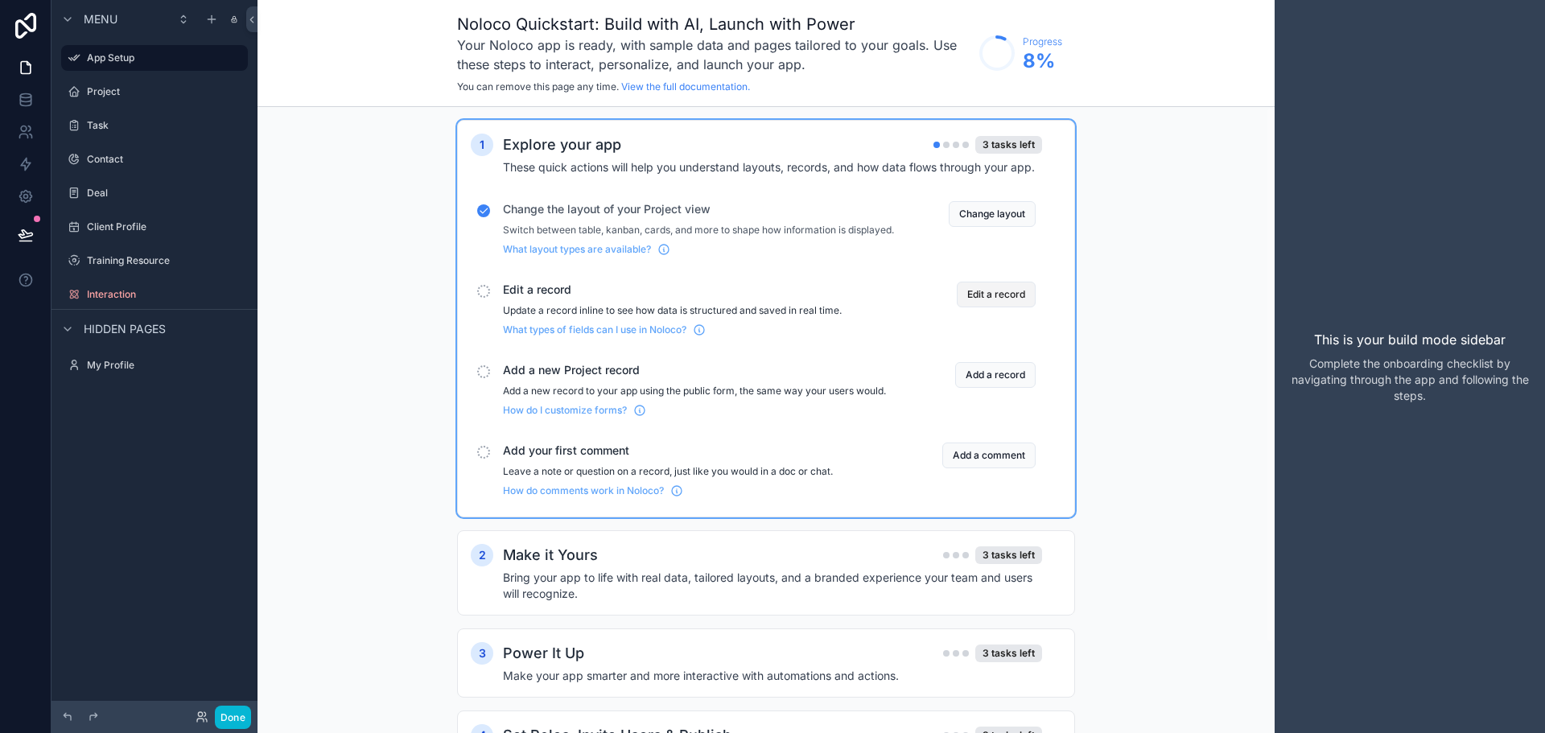
click at [993, 307] on button "Edit a record" at bounding box center [995, 295] width 79 height 26
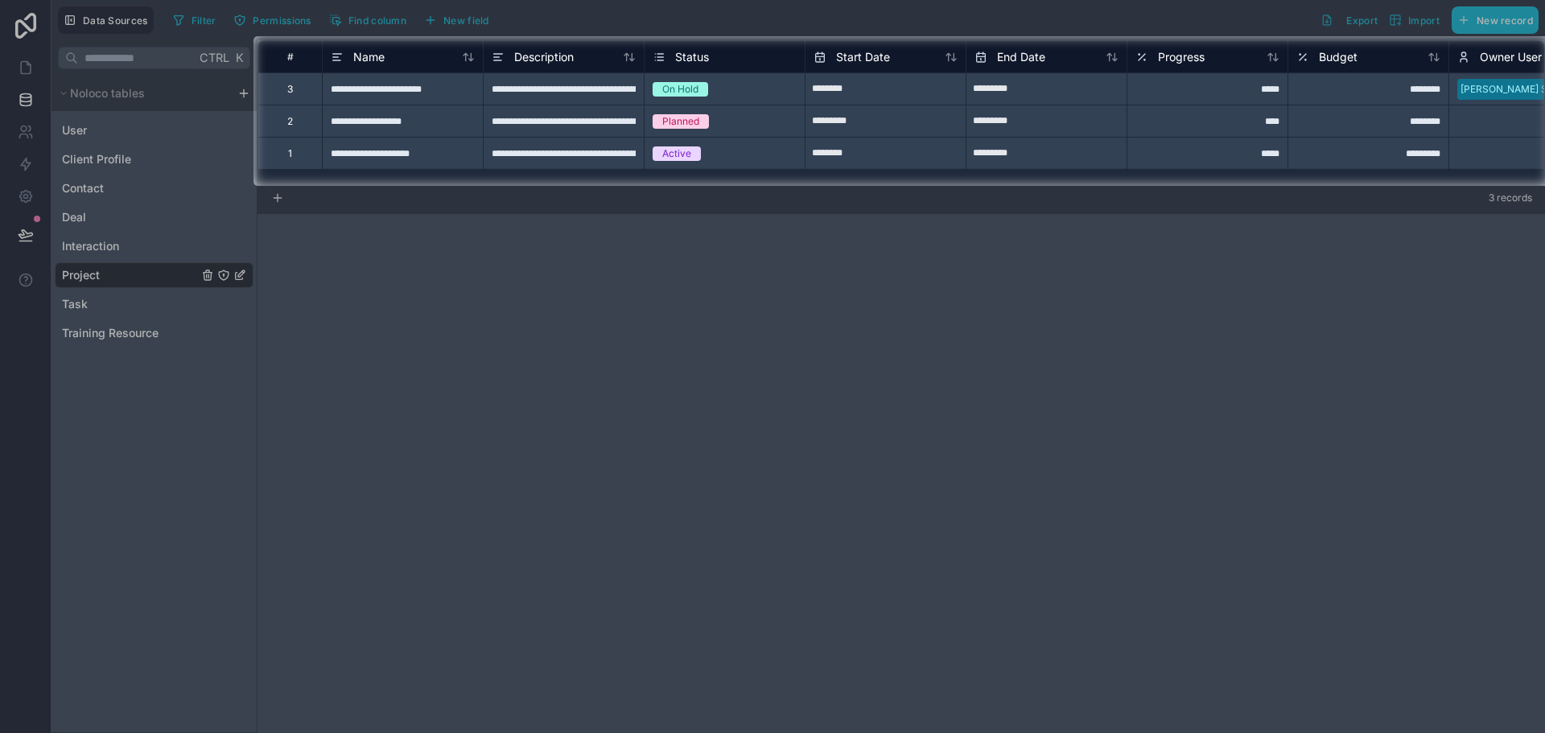
click at [865, 306] on div at bounding box center [772, 459] width 1545 height 547
click at [965, 102] on input "*********" at bounding box center [885, 89] width 160 height 26
select select "****"
select select "*"
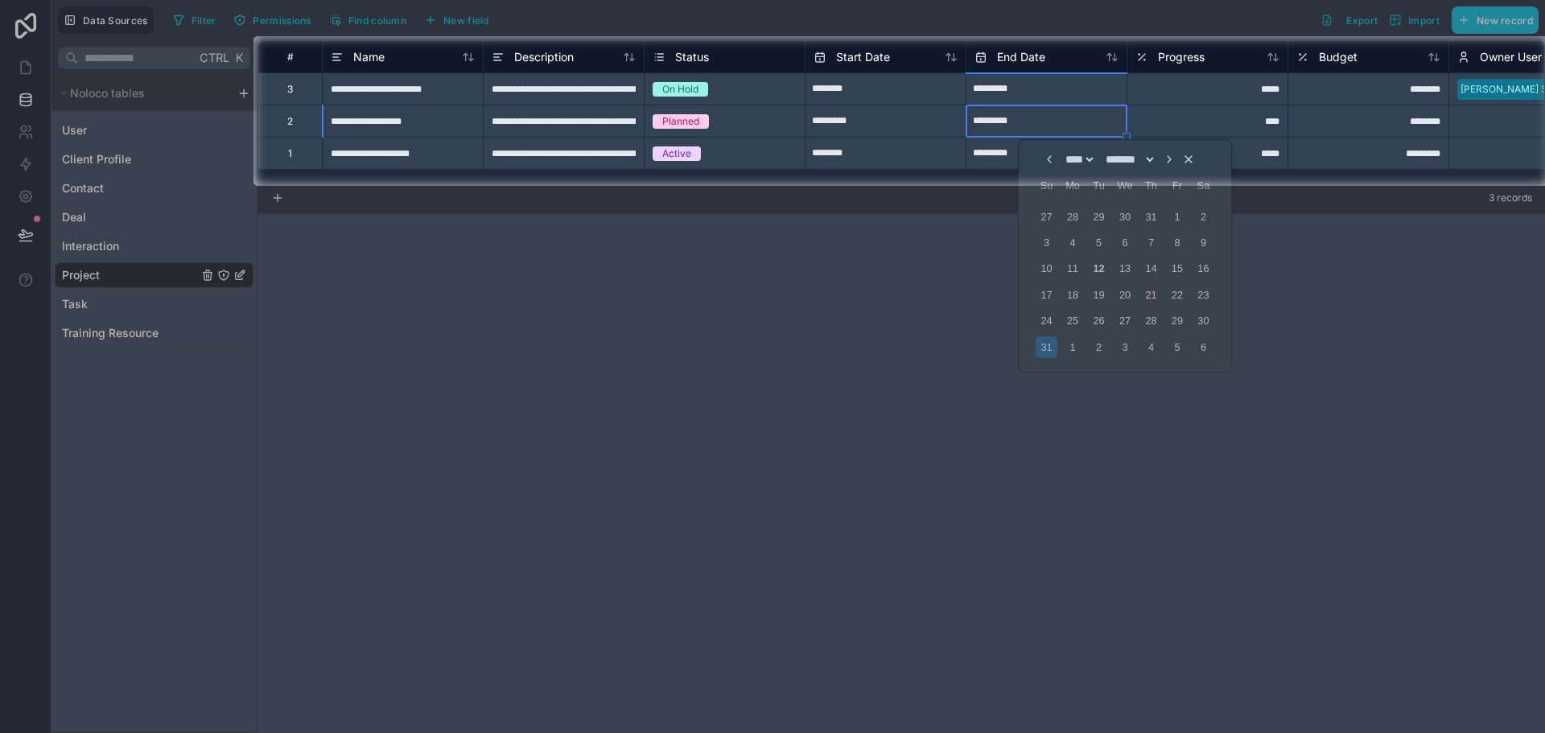
click at [1073, 347] on div at bounding box center [772, 459] width 1545 height 547
click at [1047, 320] on div at bounding box center [772, 459] width 1545 height 547
click at [1137, 121] on div "****" at bounding box center [1206, 121] width 161 height 32
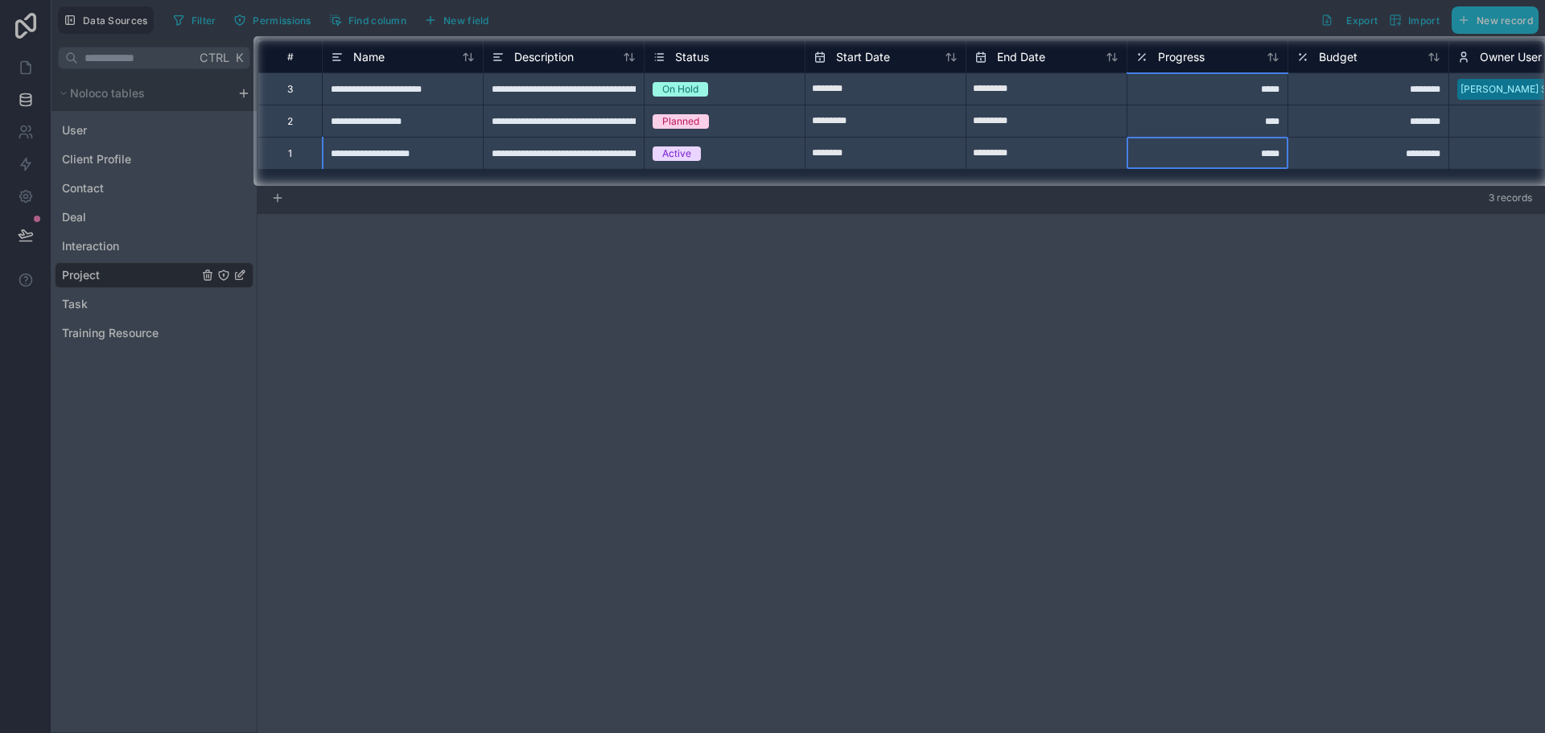
click at [1149, 168] on div "*****" at bounding box center [1206, 153] width 161 height 32
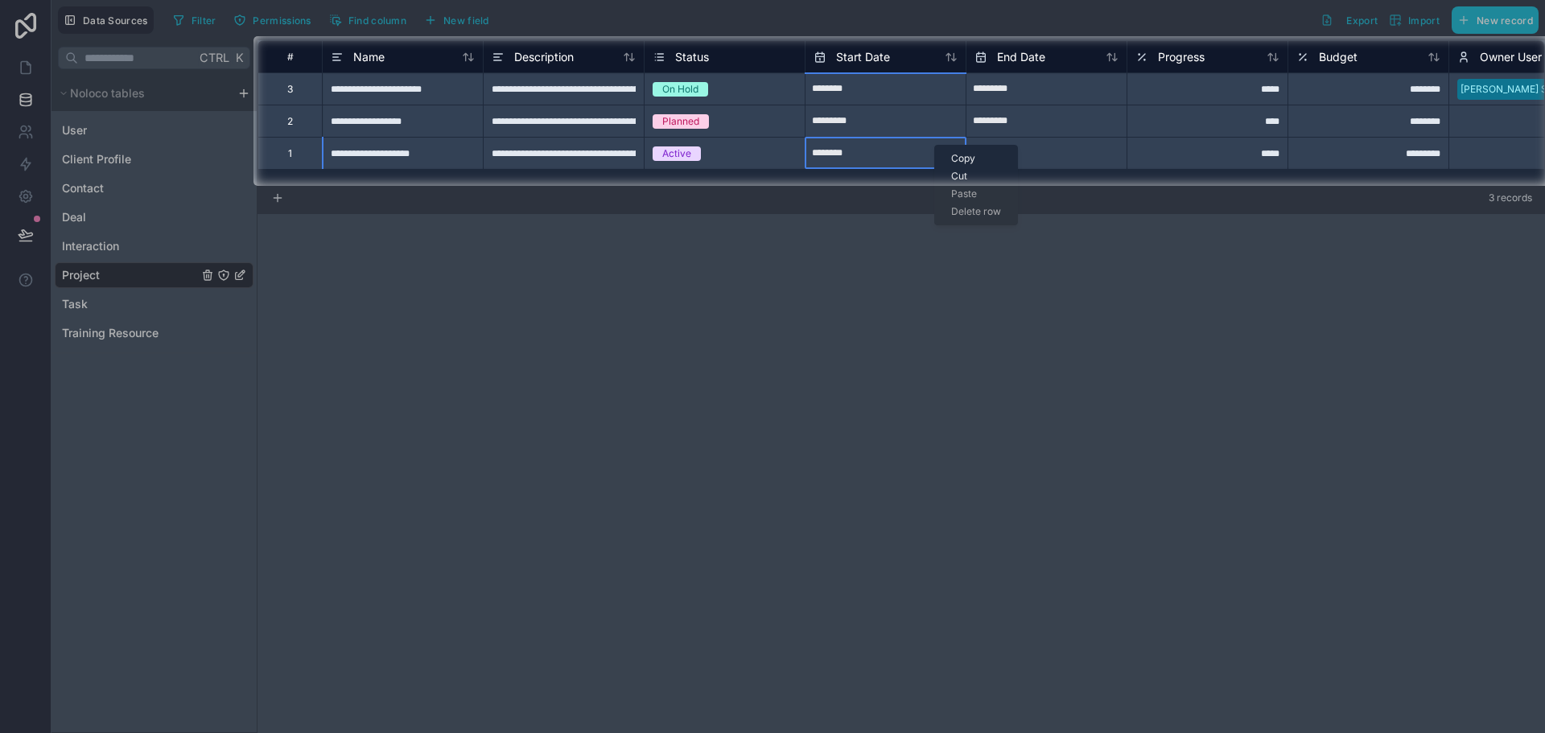
click at [684, 331] on div at bounding box center [772, 459] width 1545 height 547
click at [1069, 277] on div at bounding box center [772, 459] width 1545 height 547
click at [733, 151] on div "Active" at bounding box center [724, 154] width 160 height 18
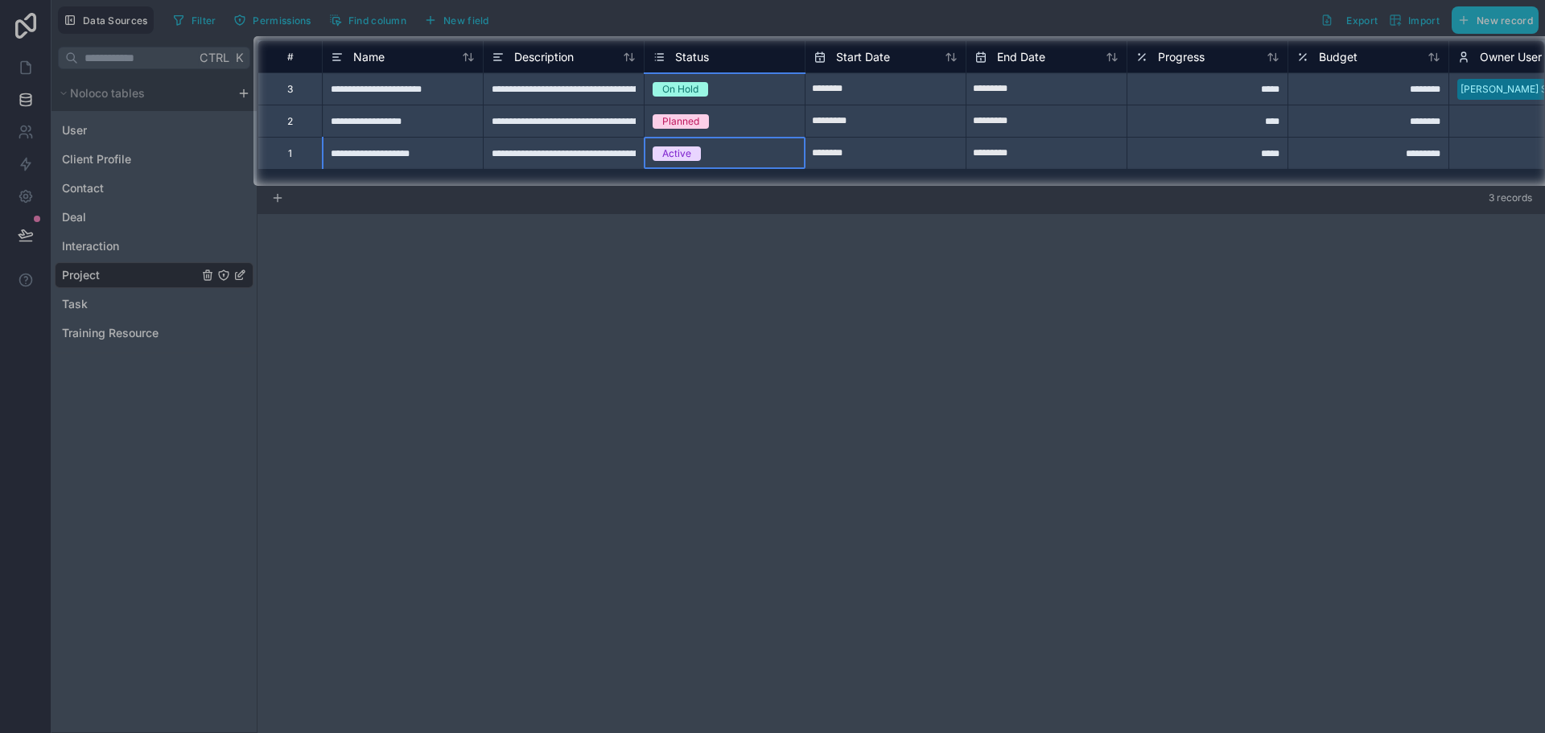
click at [733, 151] on div "Active" at bounding box center [724, 154] width 160 height 18
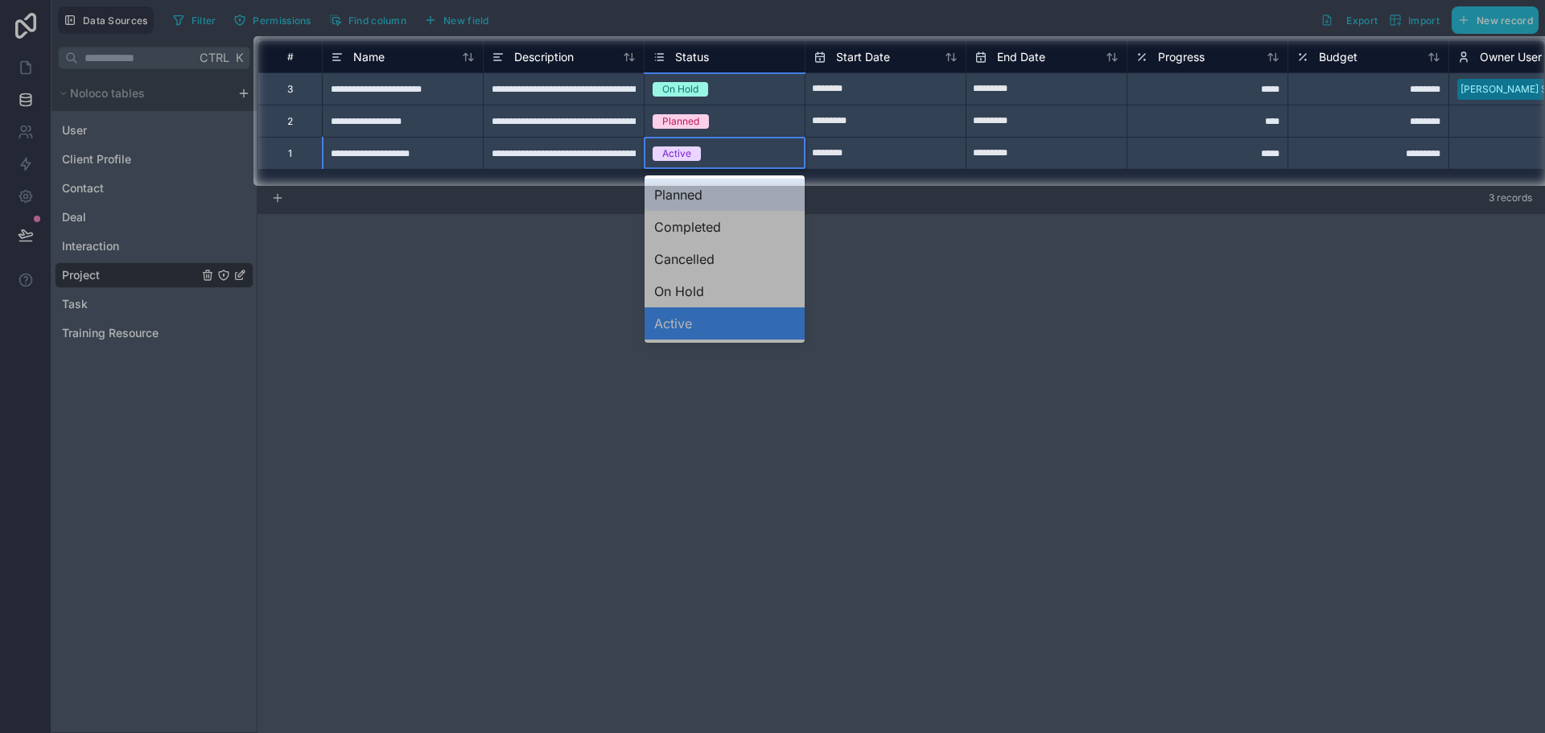
click at [697, 151] on span "Active" at bounding box center [676, 153] width 48 height 14
click at [693, 221] on div at bounding box center [772, 459] width 1545 height 547
click at [673, 204] on div at bounding box center [772, 459] width 1545 height 547
click at [718, 368] on div at bounding box center [772, 459] width 1545 height 547
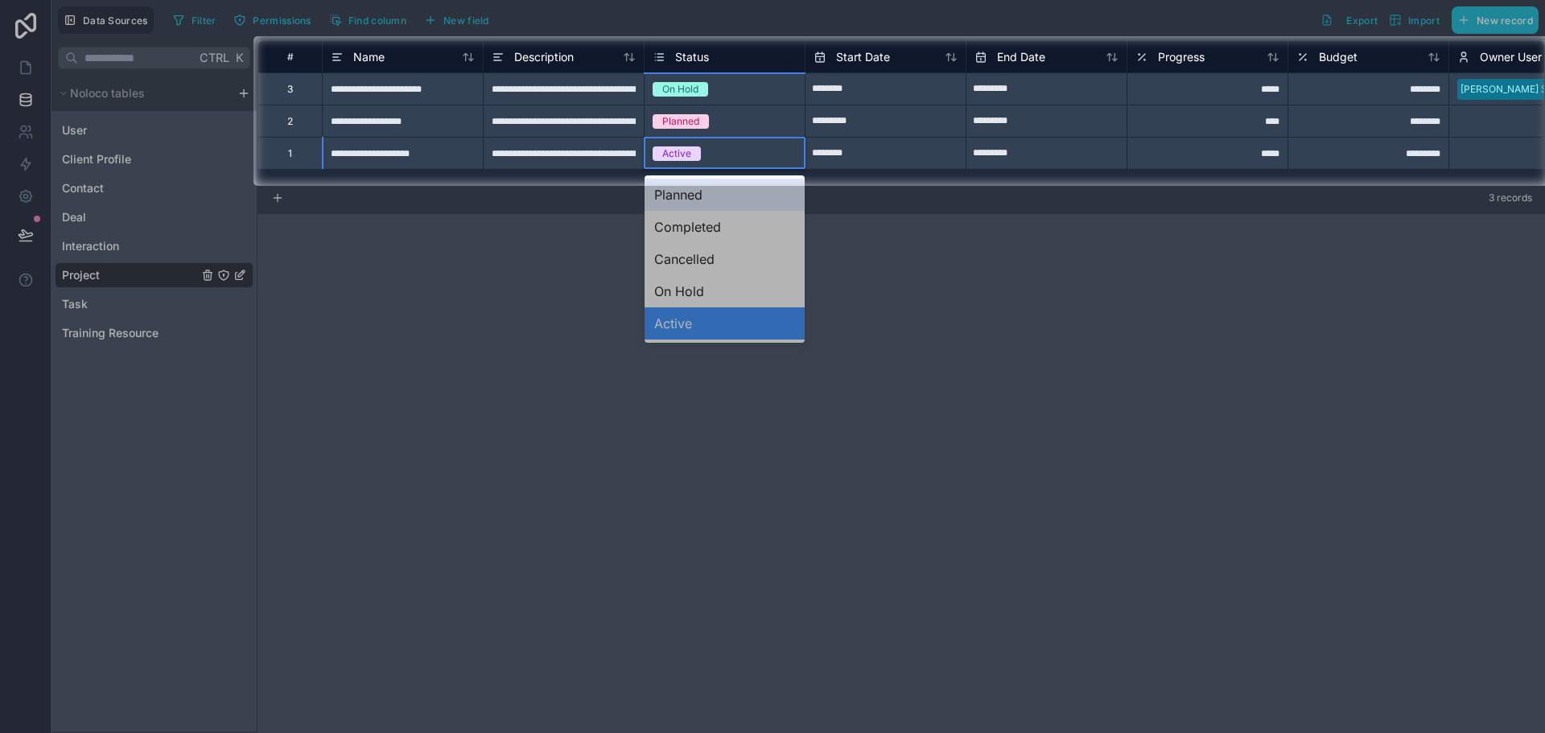
drag, startPoint x: 732, startPoint y: 336, endPoint x: 726, endPoint y: 245, distance: 91.9
click at [732, 335] on div at bounding box center [772, 459] width 1545 height 547
click at [783, 159] on div "Active" at bounding box center [724, 154] width 160 height 18
click at [749, 153] on div "Active" at bounding box center [724, 154] width 160 height 18
click at [701, 127] on span "Planned" at bounding box center [680, 121] width 56 height 14
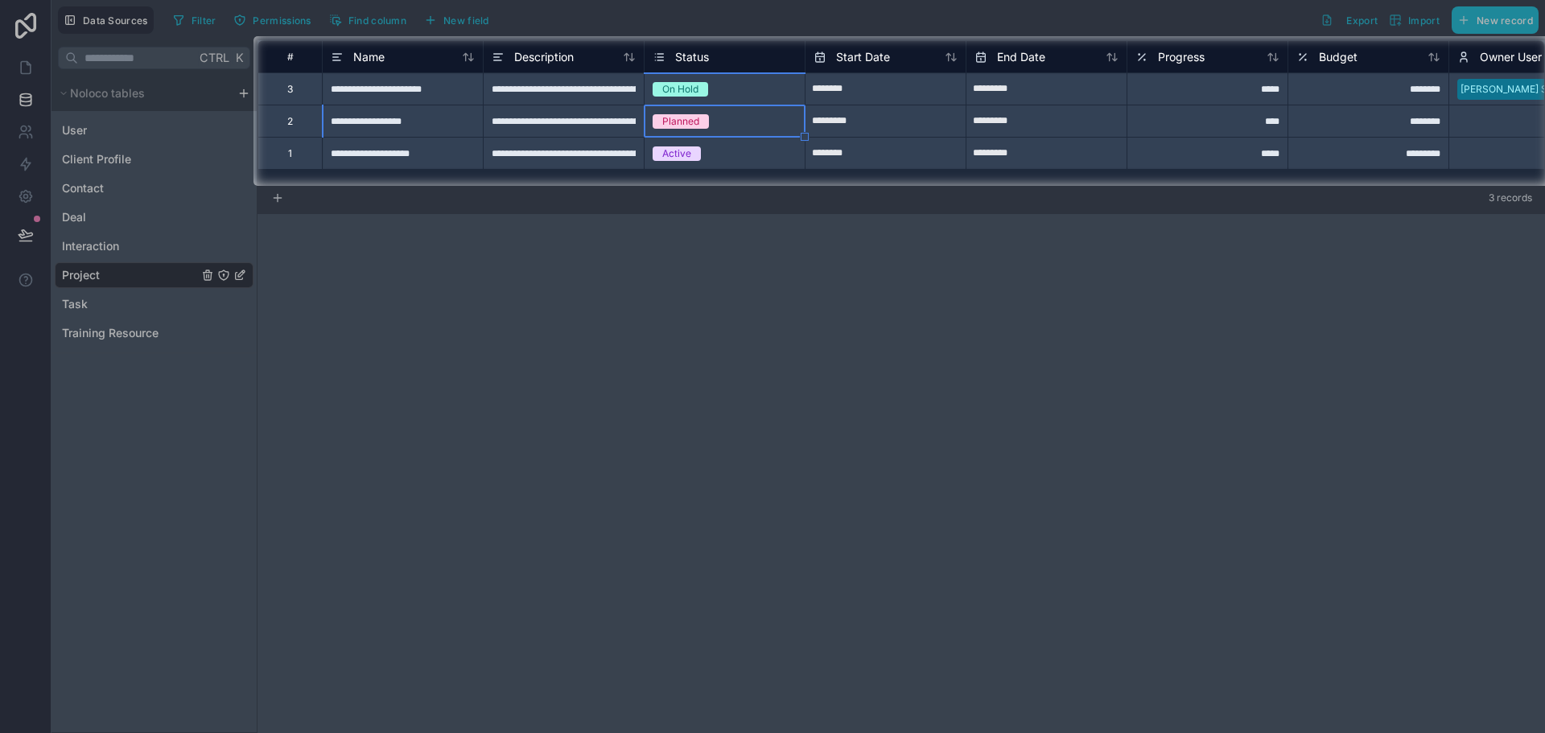
click at [701, 127] on span "Planned" at bounding box center [680, 121] width 56 height 14
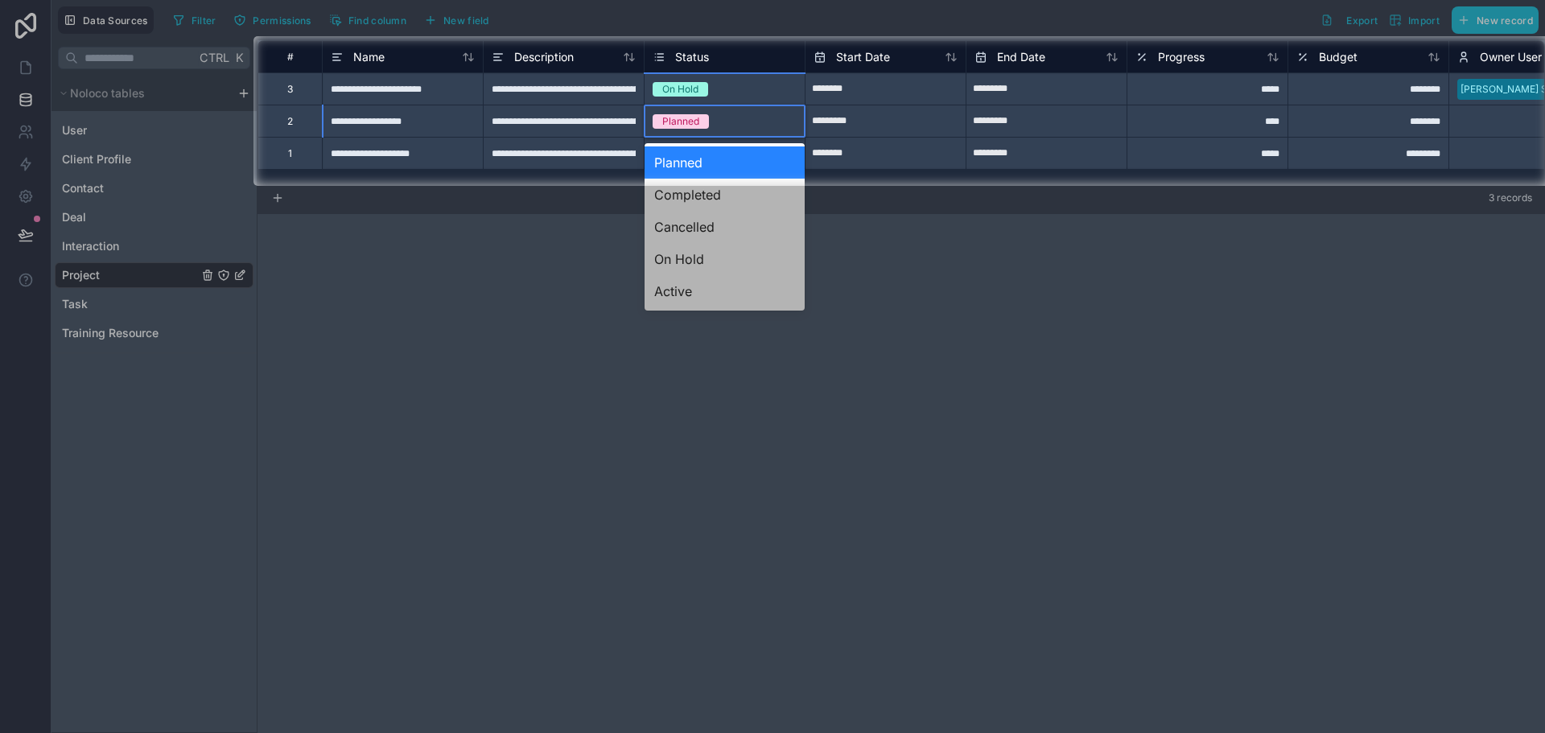
click at [684, 164] on div "Planned" at bounding box center [724, 162] width 160 height 32
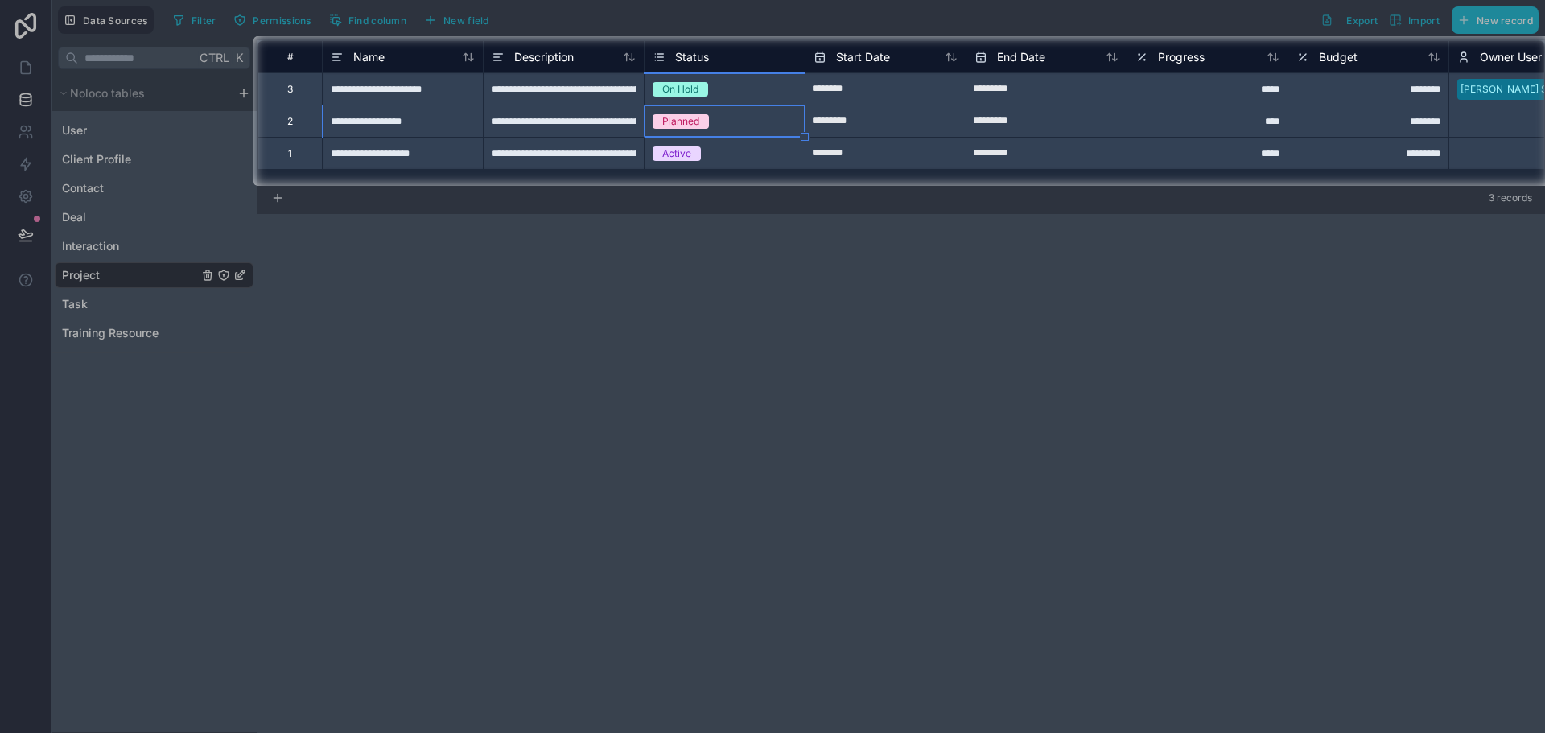
click at [683, 154] on div "Active" at bounding box center [676, 153] width 29 height 14
click at [685, 156] on div "Active" at bounding box center [676, 153] width 29 height 14
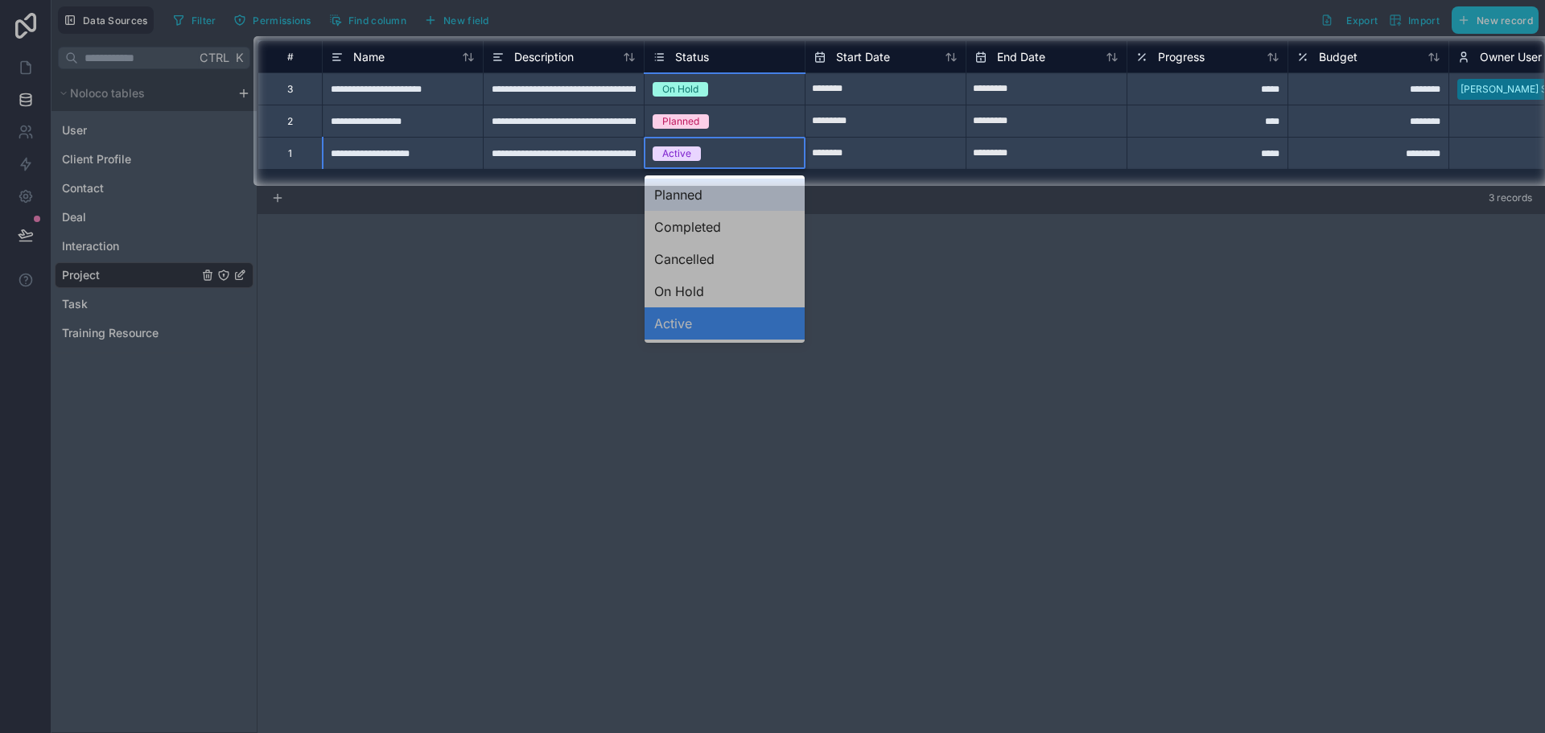
click at [676, 199] on div at bounding box center [772, 459] width 1545 height 547
click at [686, 220] on div at bounding box center [772, 459] width 1545 height 547
click at [686, 224] on div at bounding box center [772, 459] width 1545 height 547
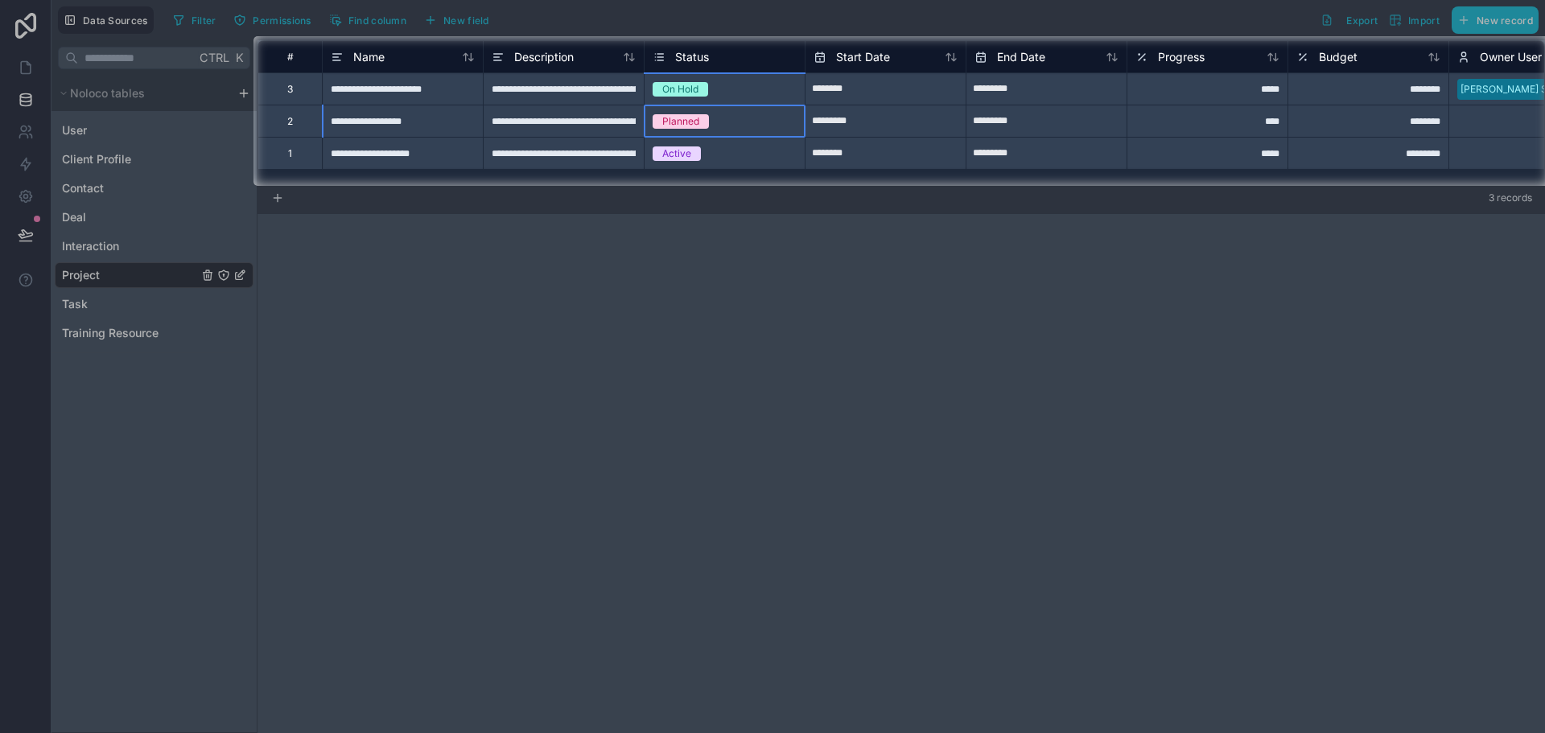
click at [699, 125] on span "Planned" at bounding box center [680, 121] width 56 height 14
click at [705, 130] on div "Planned" at bounding box center [724, 120] width 160 height 31
drag, startPoint x: 807, startPoint y: 139, endPoint x: 804, endPoint y: 162, distance: 23.5
click at [890, 388] on div at bounding box center [772, 459] width 1545 height 547
click at [1087, 335] on div at bounding box center [772, 459] width 1545 height 547
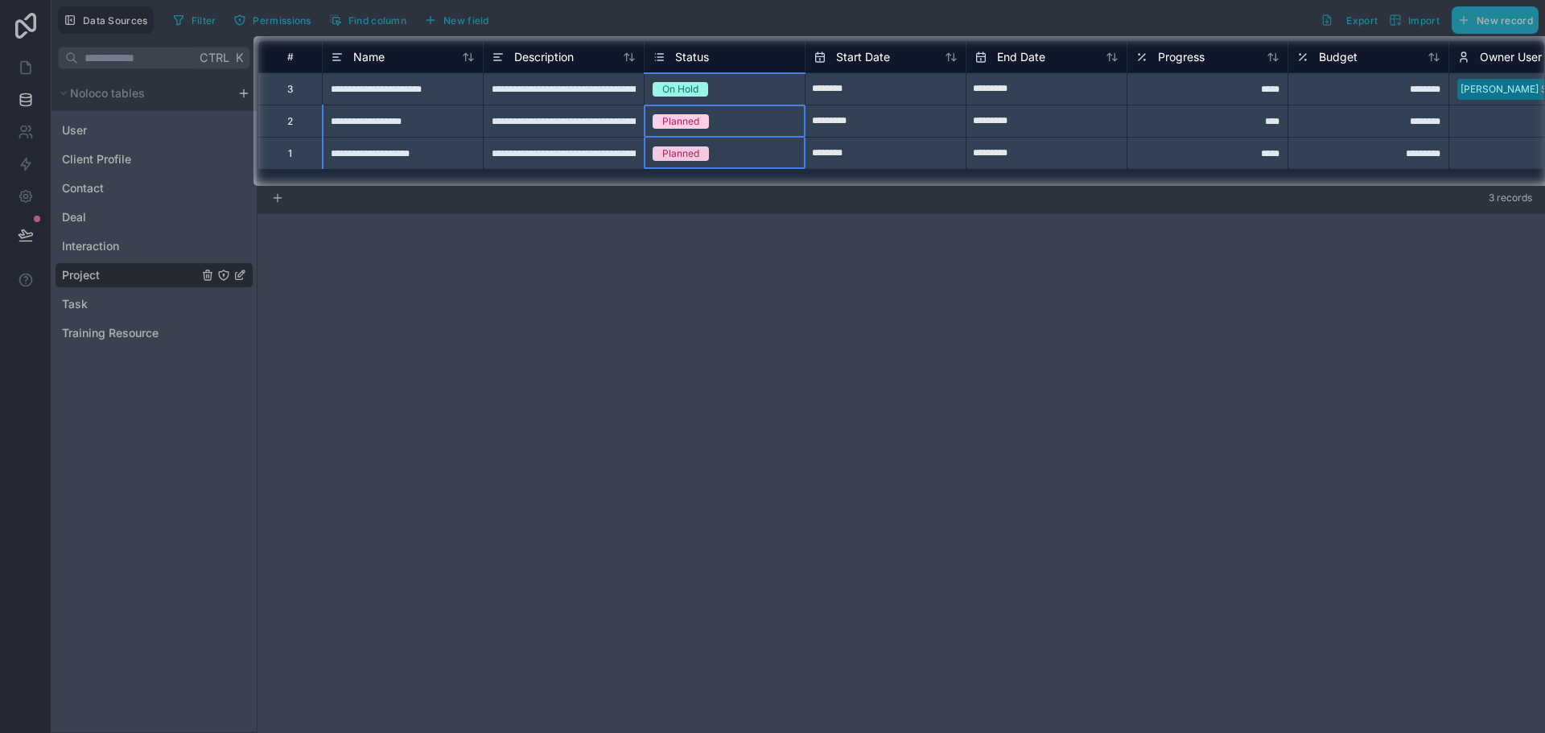
click at [19, 66] on div at bounding box center [126, 111] width 253 height 150
click at [28, 66] on div at bounding box center [126, 111] width 253 height 150
click at [914, 102] on input "********" at bounding box center [885, 89] width 160 height 26
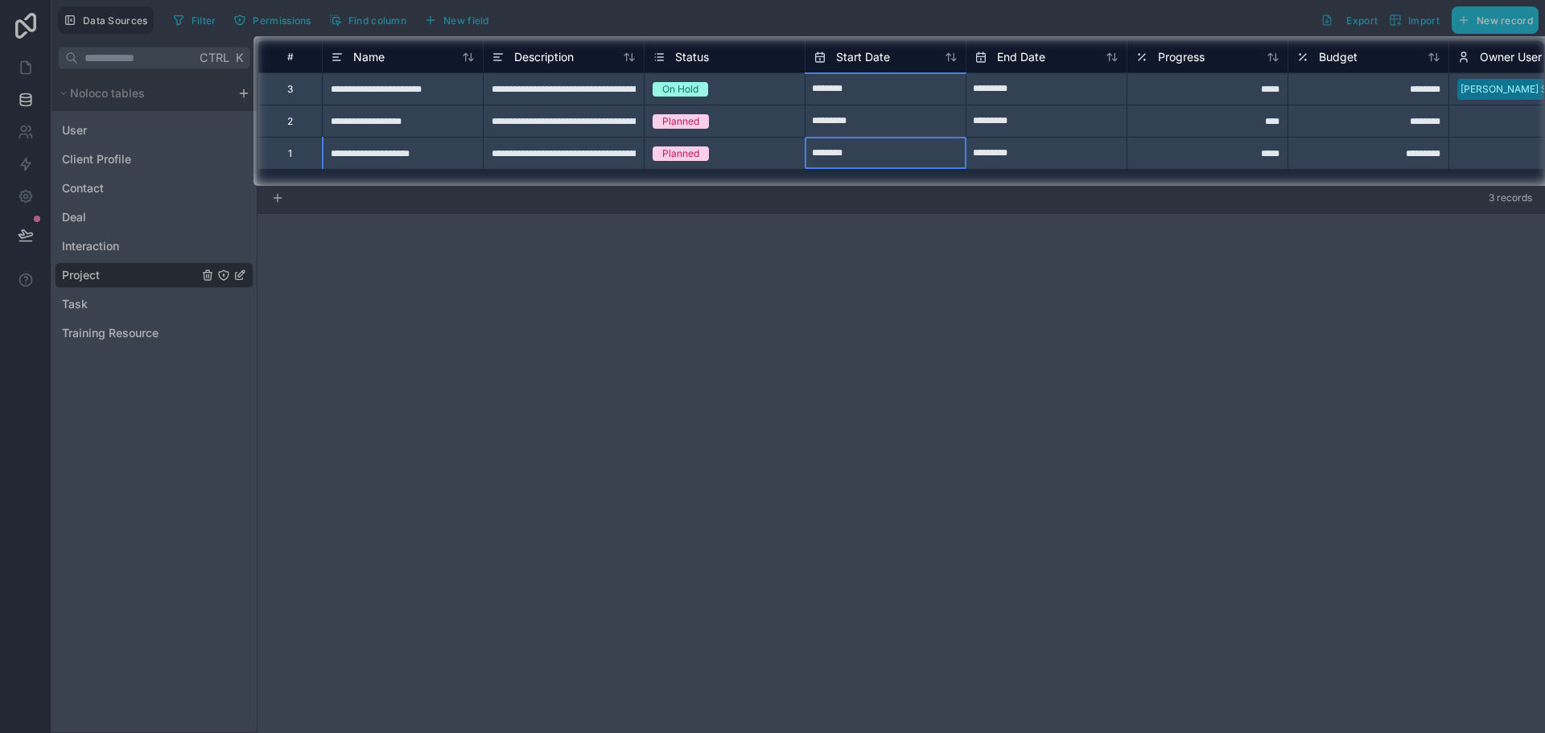
click at [914, 102] on input "********" at bounding box center [885, 89] width 160 height 26
select select "****"
select select "*"
click at [890, 329] on div at bounding box center [772, 459] width 1545 height 547
click at [897, 319] on div at bounding box center [772, 459] width 1545 height 547
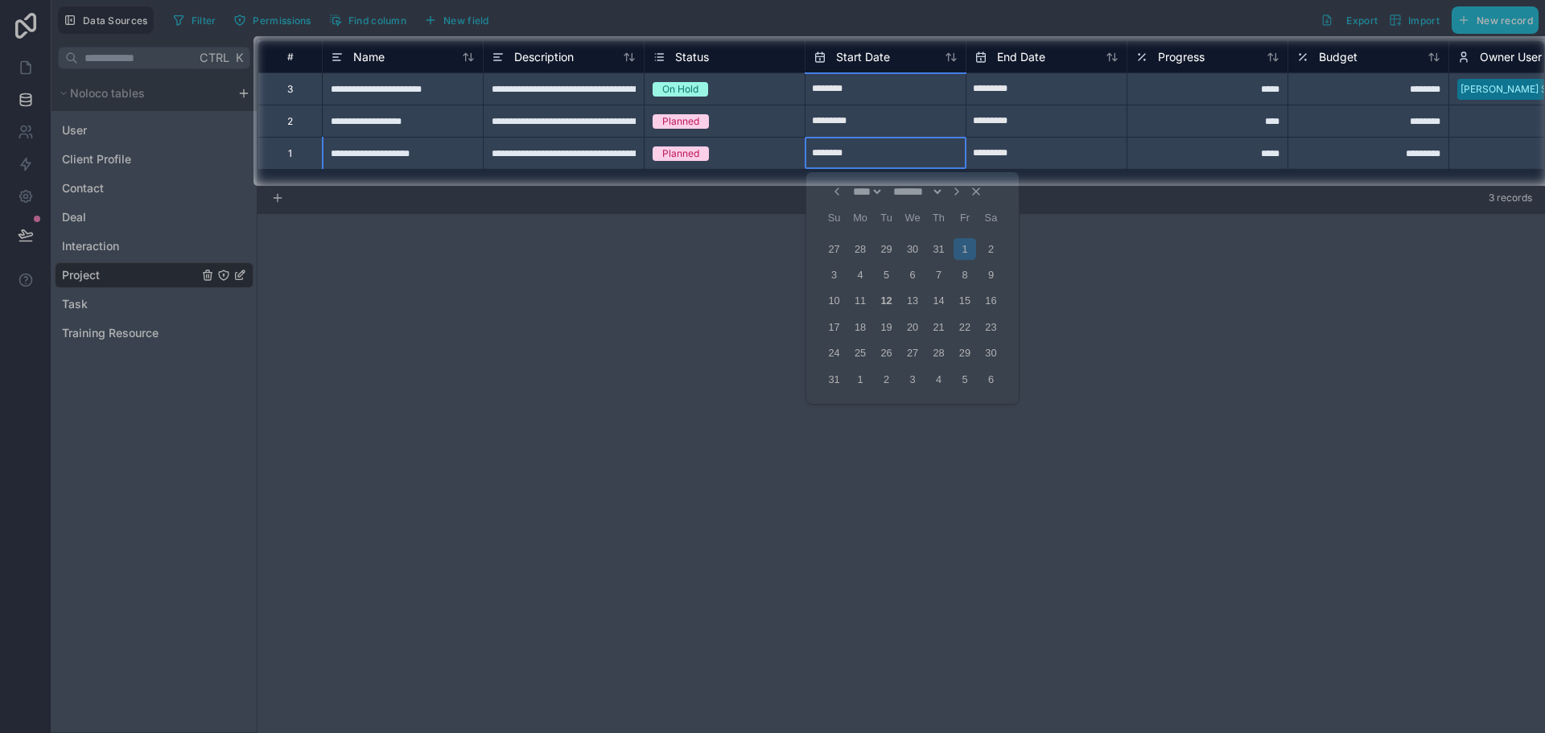
click at [397, 157] on div "**********" at bounding box center [402, 153] width 161 height 32
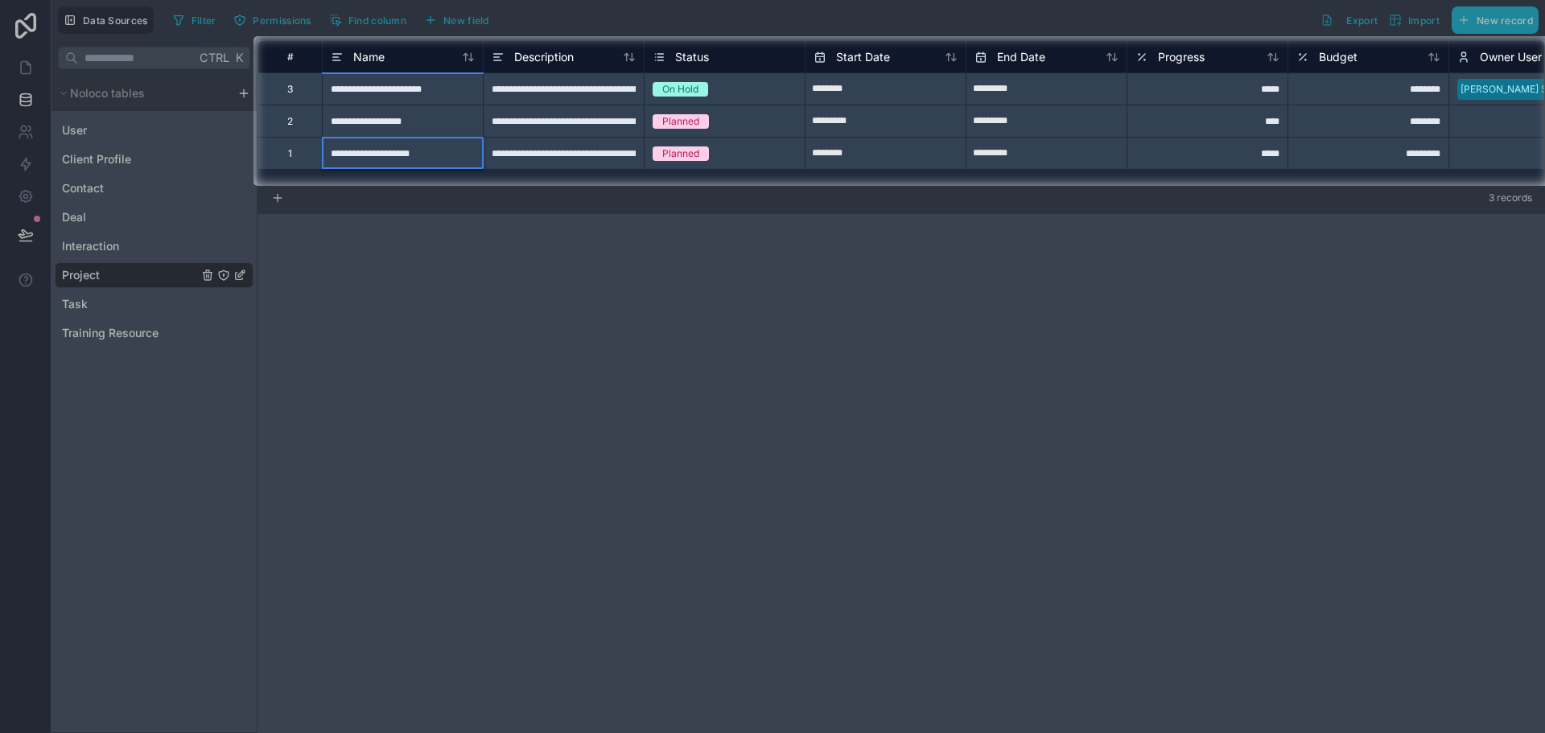
click at [397, 157] on div "**********" at bounding box center [402, 153] width 161 height 32
click at [302, 143] on div "1" at bounding box center [289, 153] width 64 height 32
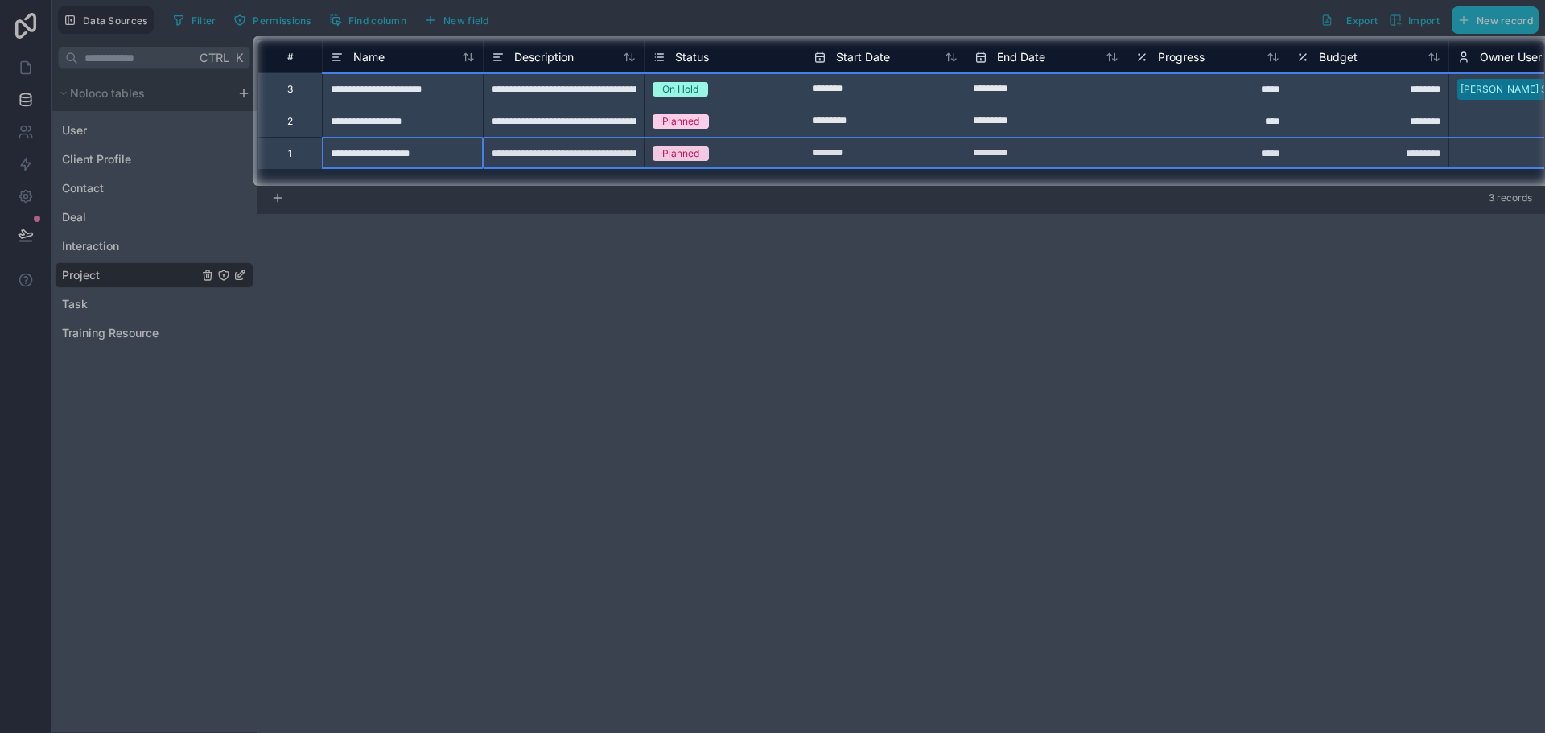
click at [302, 143] on div "1" at bounding box center [289, 153] width 64 height 32
click at [401, 138] on div "**********" at bounding box center [402, 153] width 161 height 32
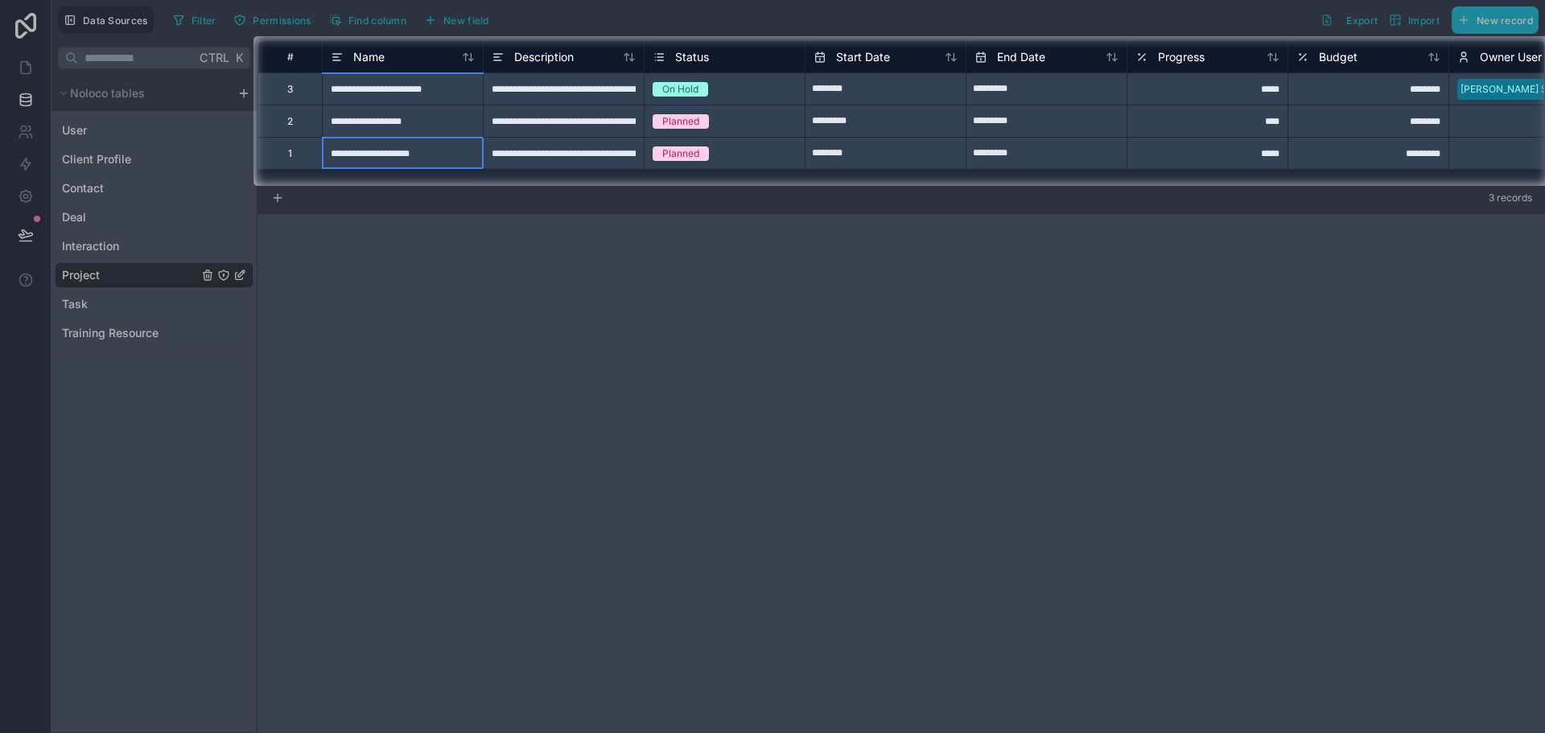
click at [401, 138] on div "**********" at bounding box center [402, 153] width 161 height 32
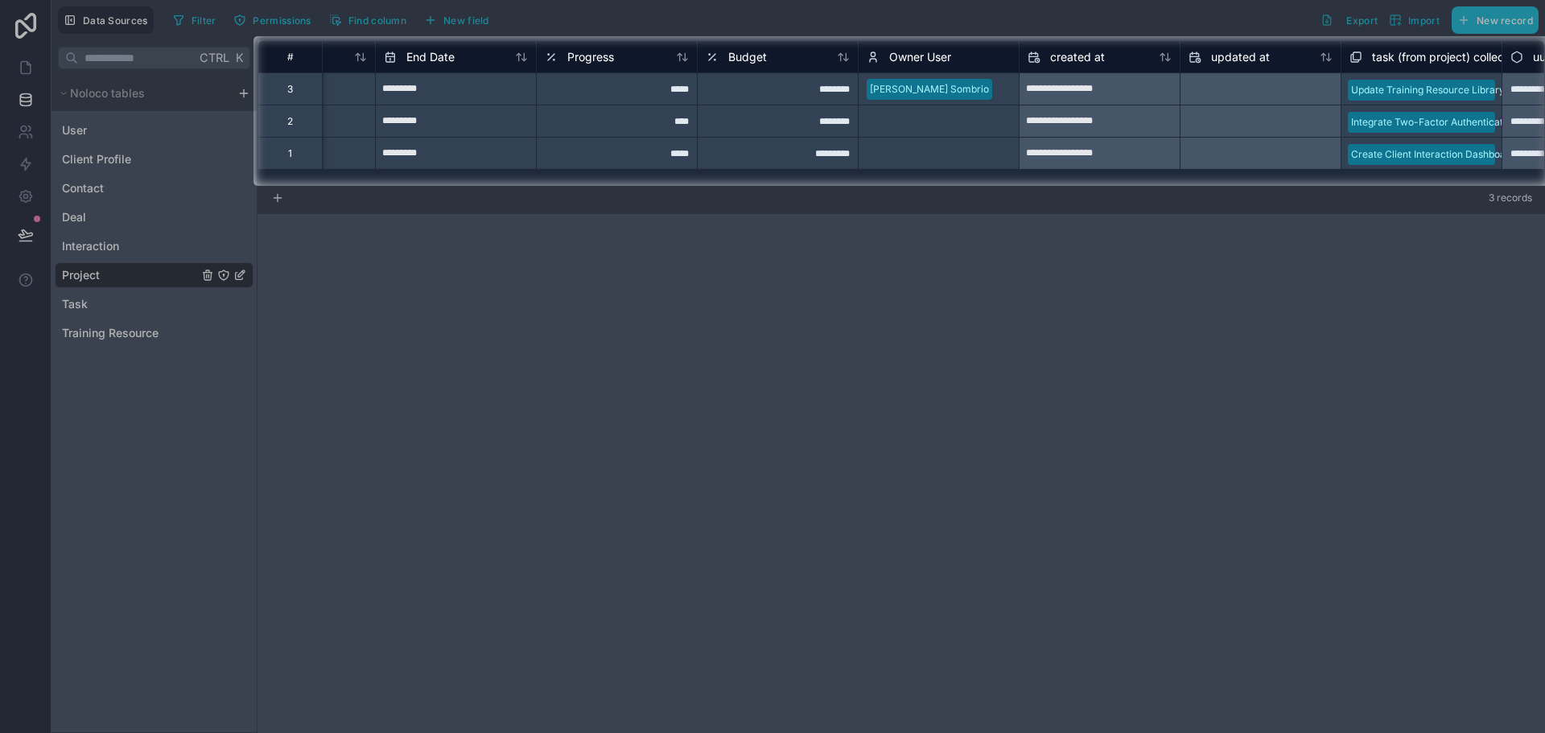
scroll to position [0, 648]
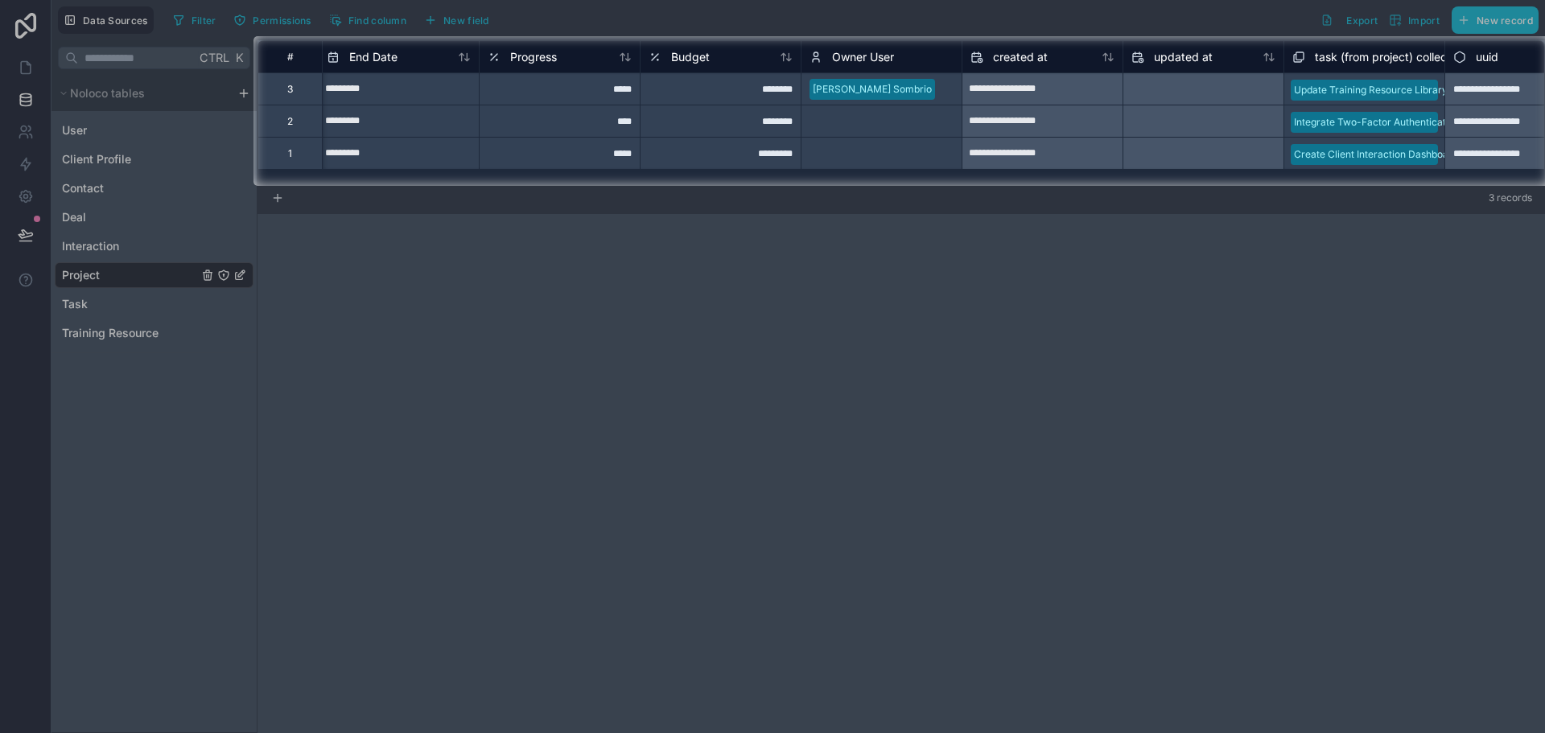
click at [1154, 97] on div at bounding box center [1203, 89] width 160 height 26
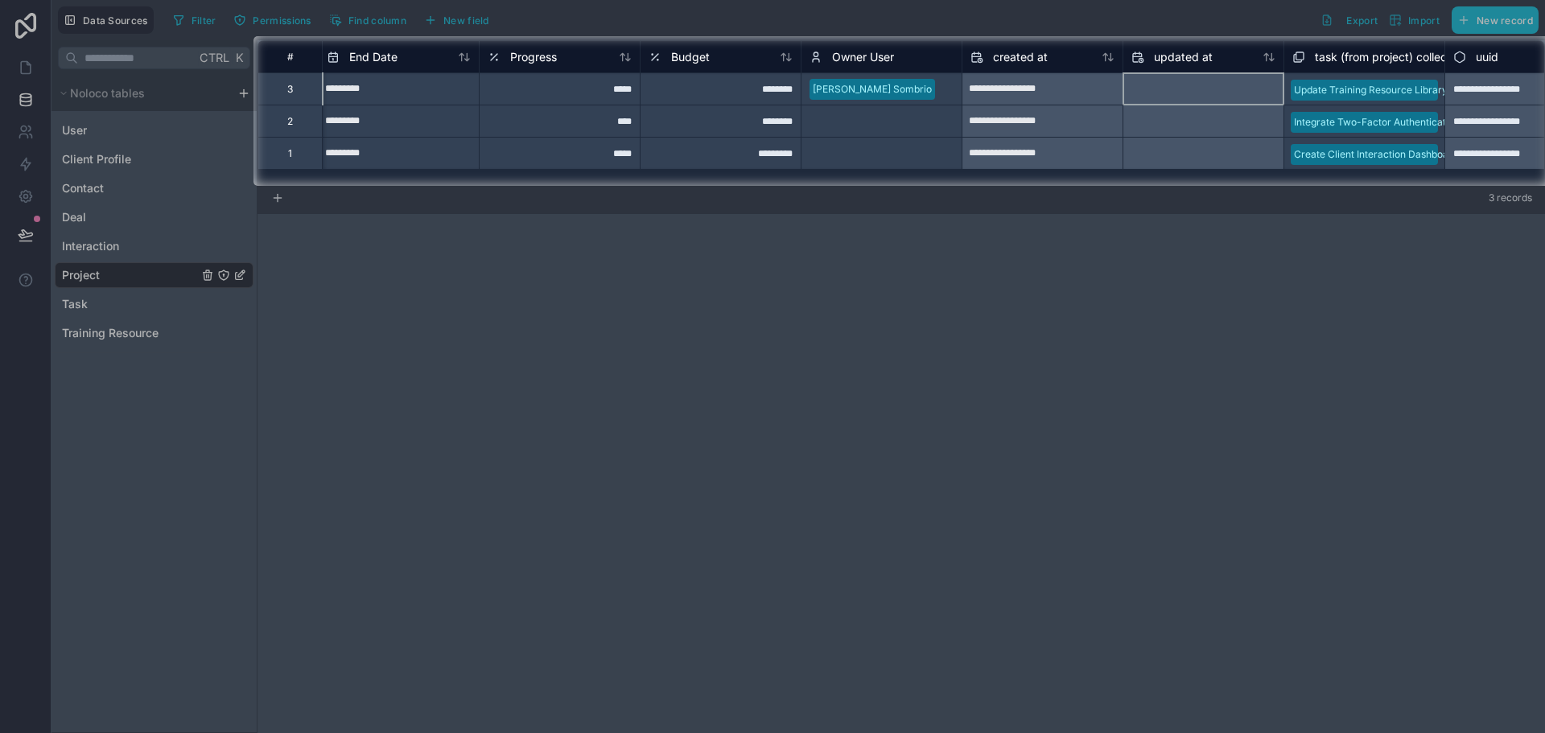
click at [1154, 97] on div at bounding box center [1203, 89] width 160 height 26
click at [1151, 125] on div at bounding box center [1203, 122] width 160 height 26
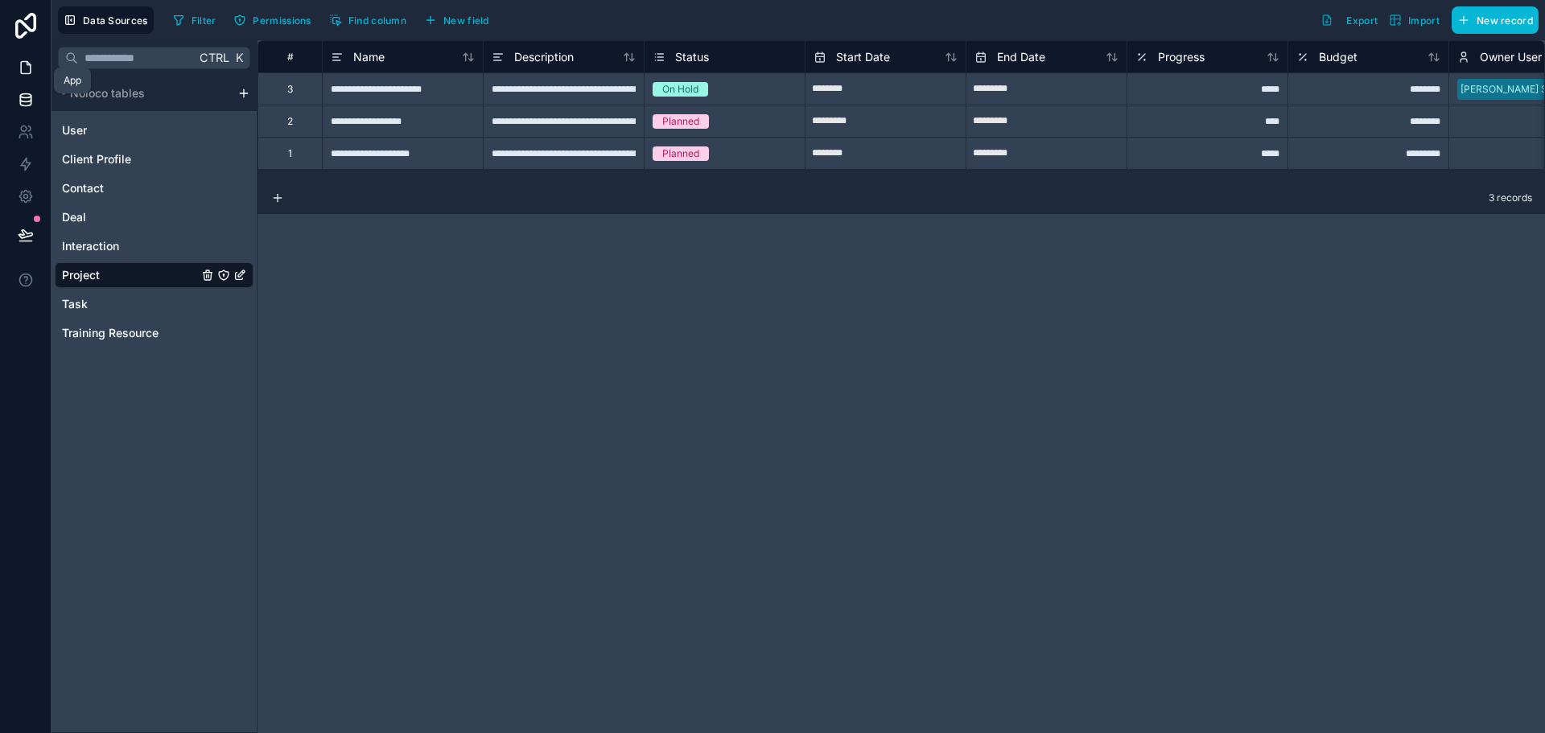
click at [19, 62] on icon at bounding box center [26, 68] width 16 height 16
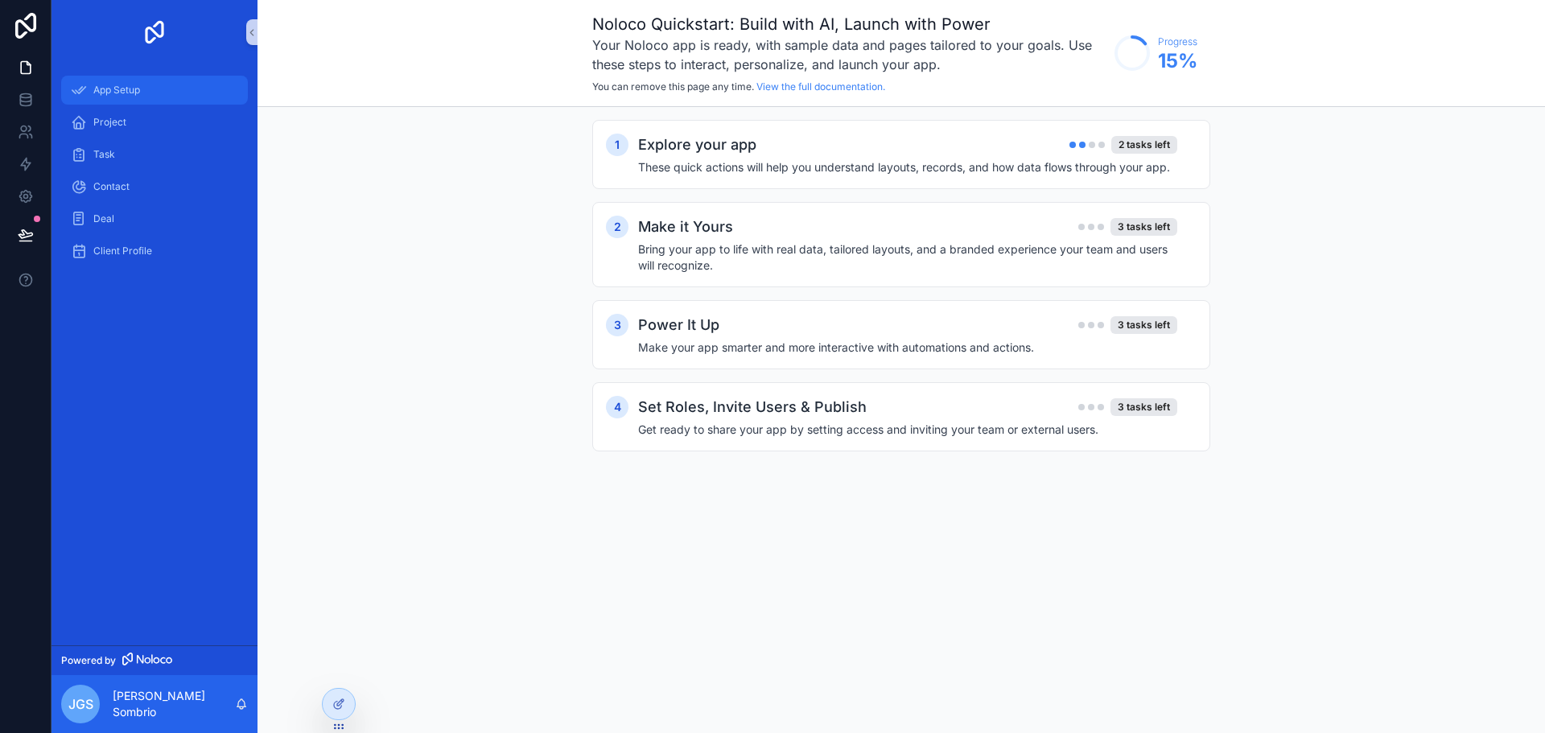
click at [114, 91] on span "App Setup" at bounding box center [116, 90] width 47 height 13
click at [974, 167] on h4 "These quick actions will help you understand layouts, records, and how data flo…" at bounding box center [907, 167] width 539 height 16
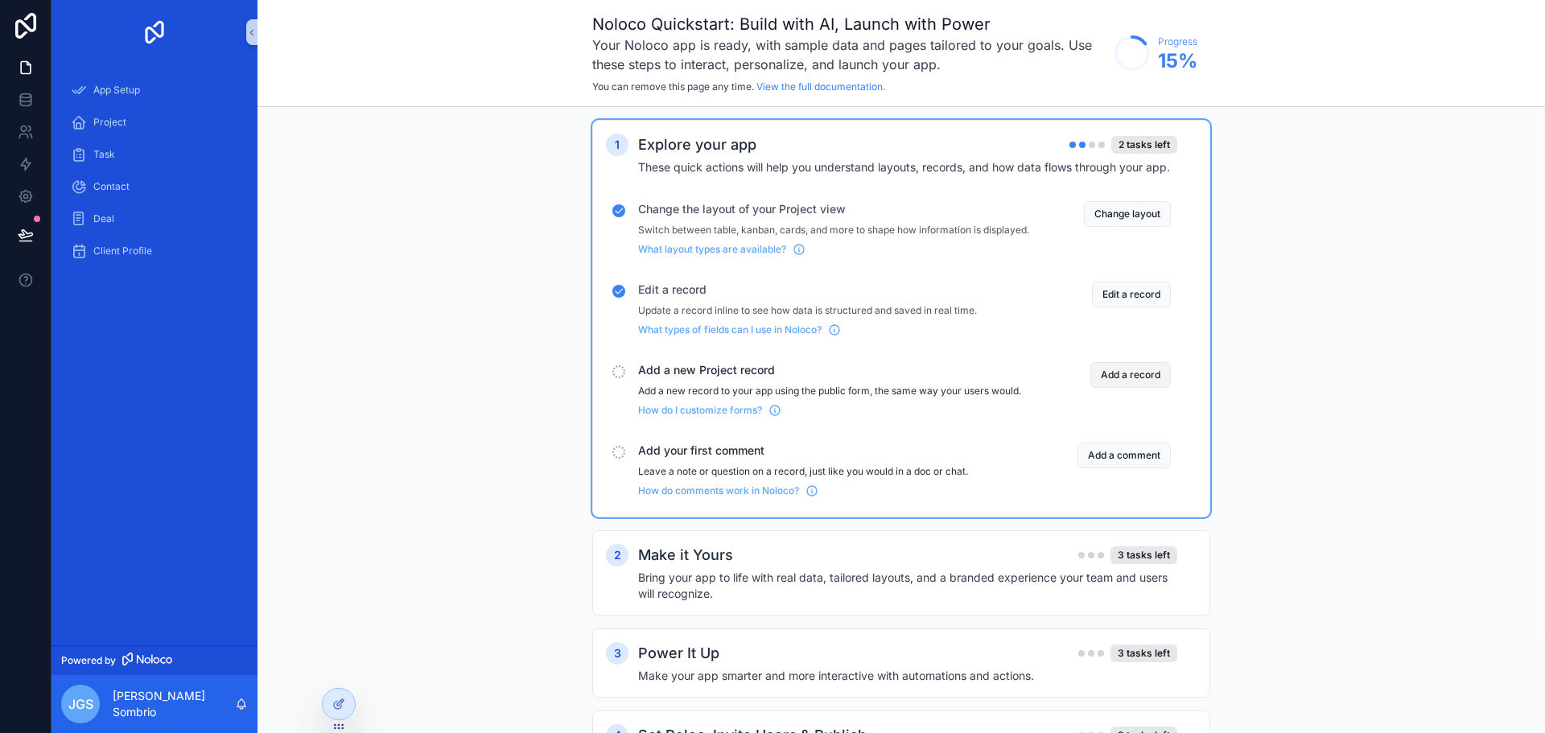
click at [1135, 388] on button "Add a record" at bounding box center [1130, 375] width 80 height 26
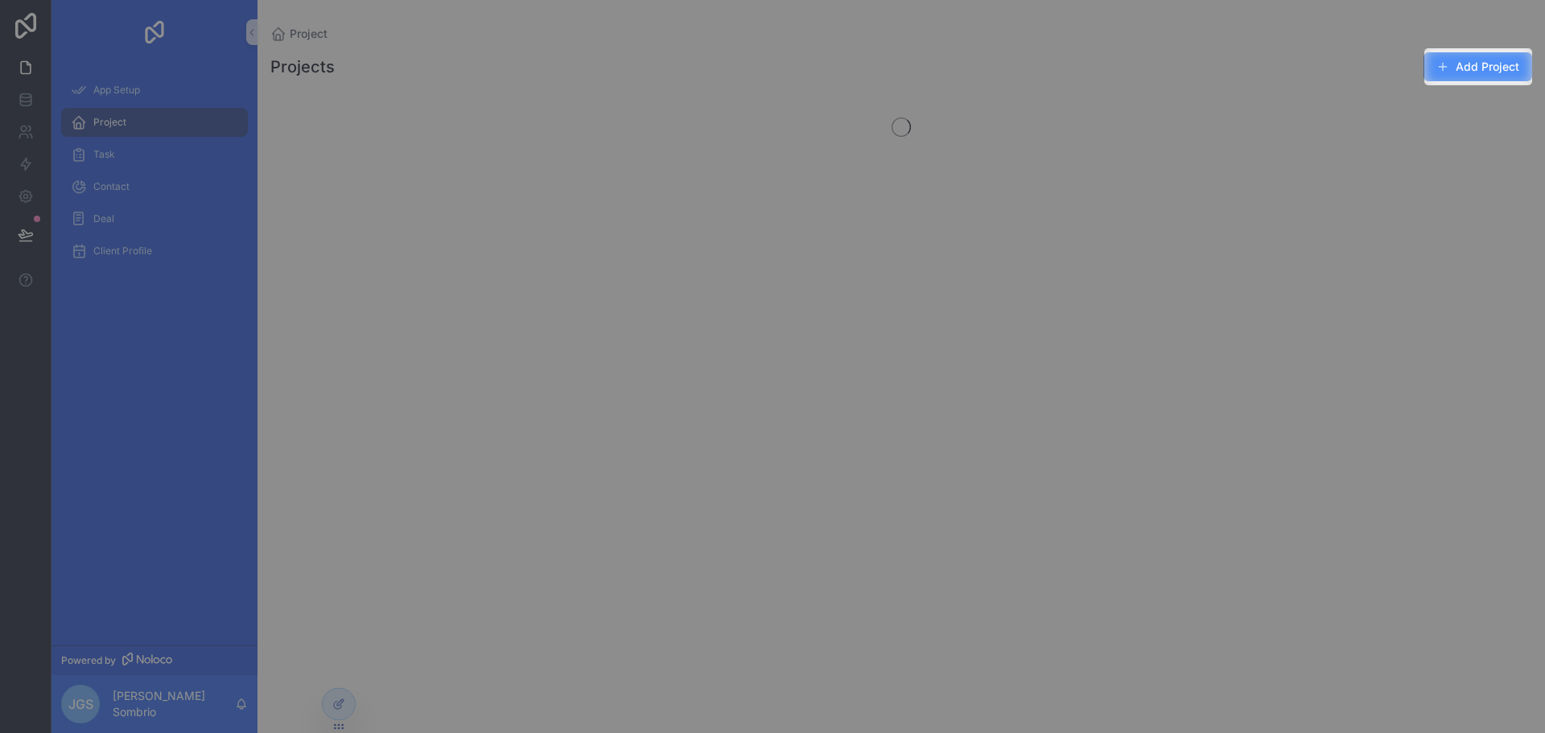
click at [1483, 68] on button "Add Project" at bounding box center [1477, 66] width 109 height 29
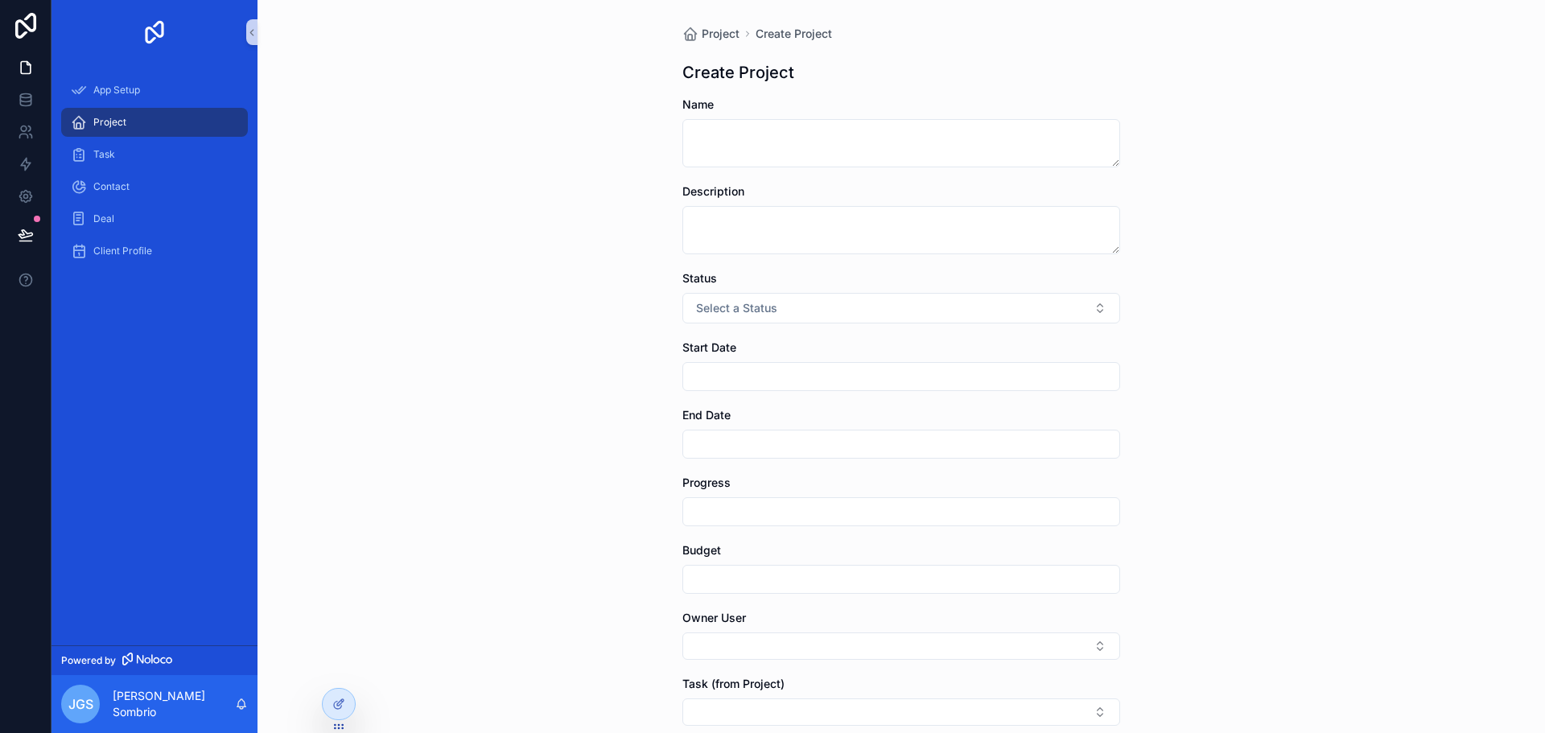
click at [890, 171] on form "Name Description Status Select a Status Start Date End Date Progress Budget Own…" at bounding box center [901, 490] width 438 height 787
click at [891, 162] on textarea "scrollable content" at bounding box center [901, 143] width 438 height 48
type textarea "**********"
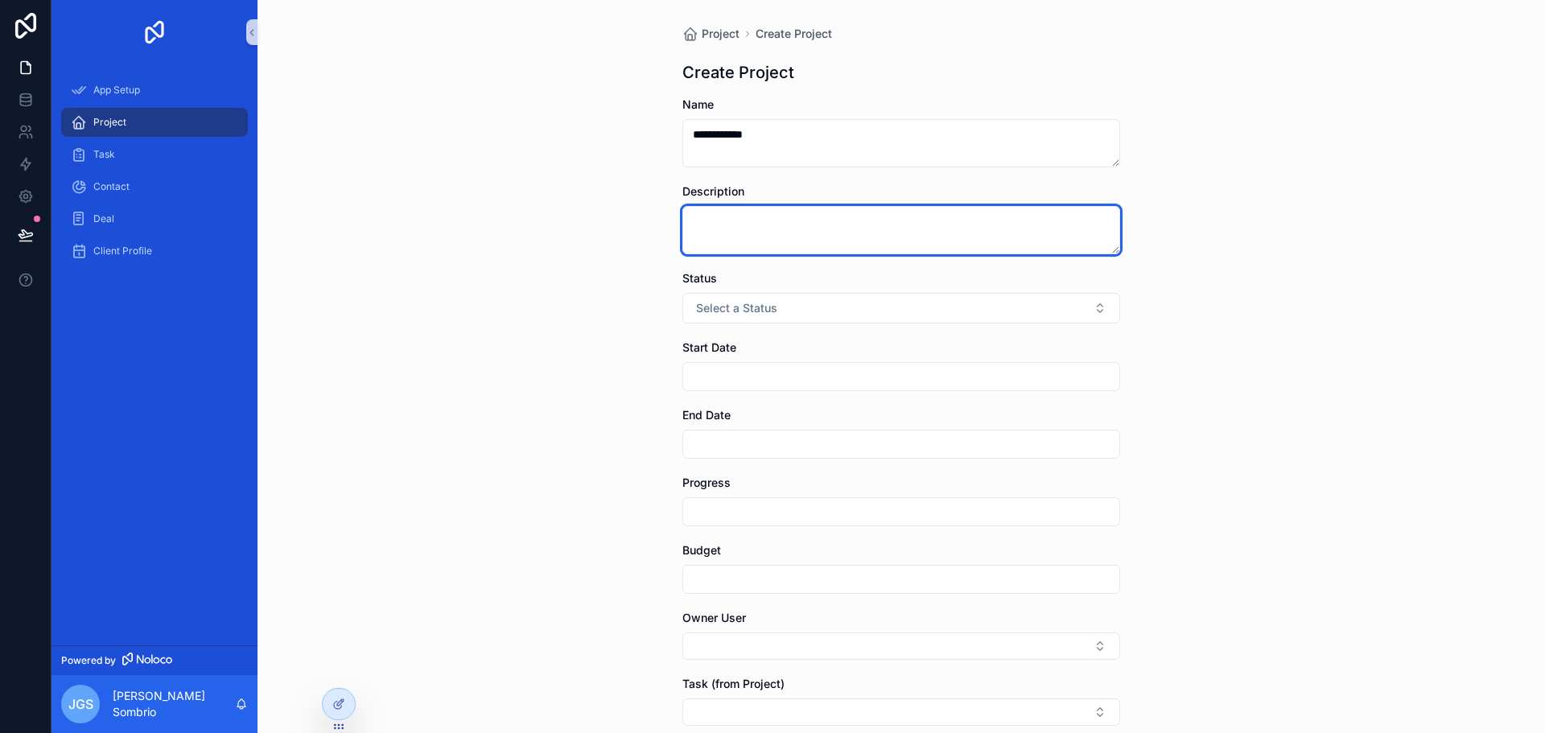
click at [857, 208] on textarea "scrollable content" at bounding box center [901, 230] width 438 height 48
paste textarea "**********"
type textarea "**********"
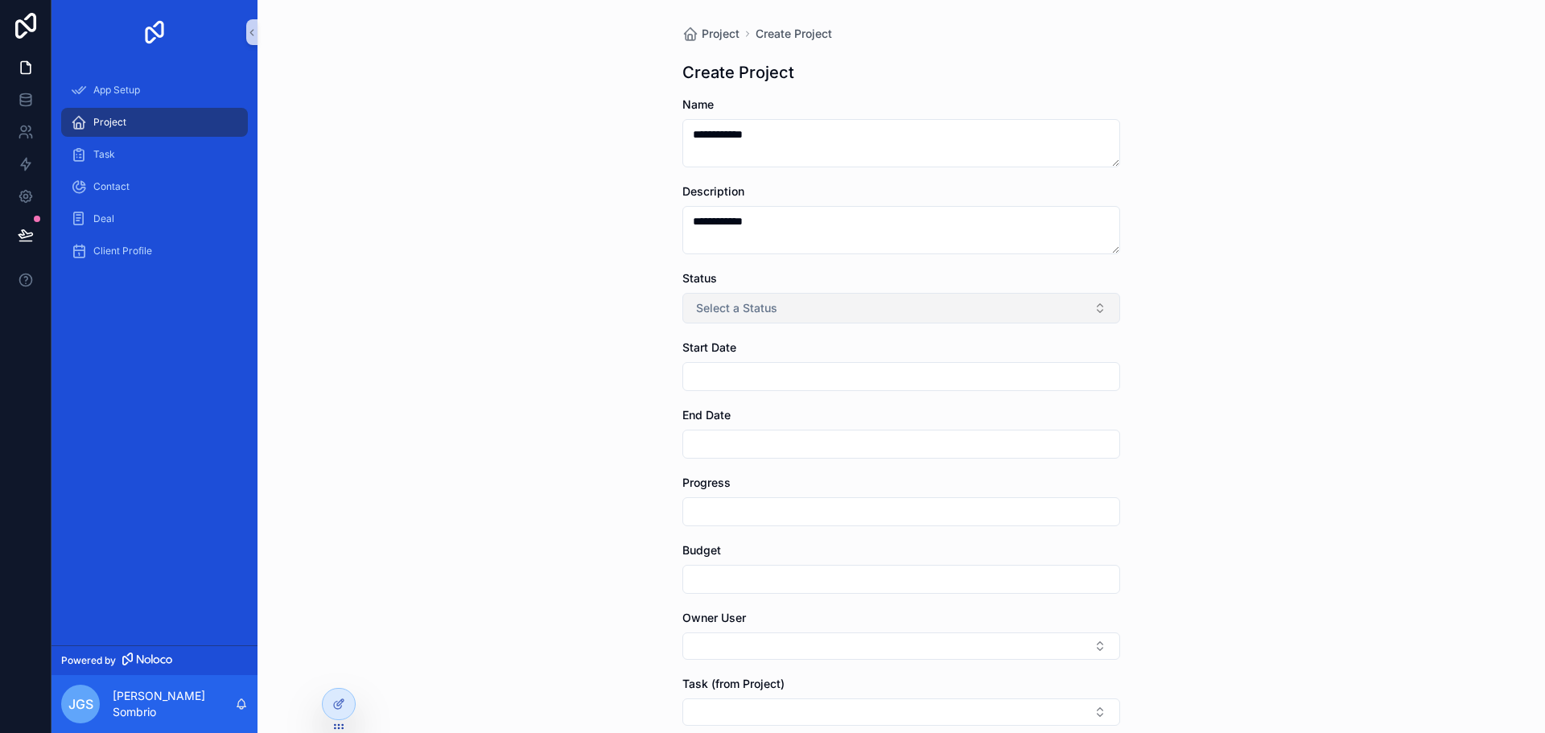
click at [751, 298] on button "Select a Status" at bounding box center [901, 308] width 438 height 31
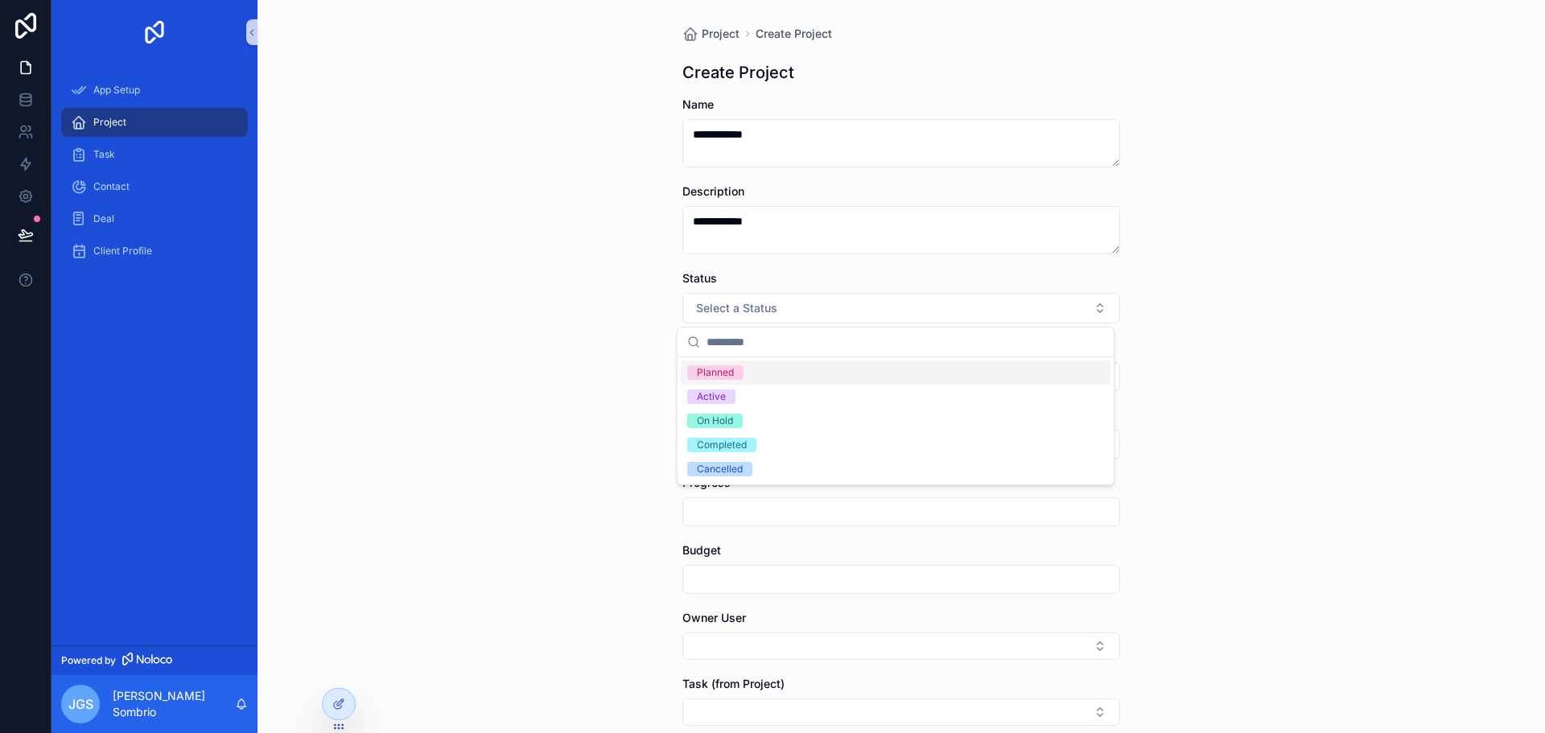
click at [733, 372] on div "Planned" at bounding box center [715, 372] width 37 height 14
click at [584, 365] on div "**********" at bounding box center [900, 366] width 1287 height 733
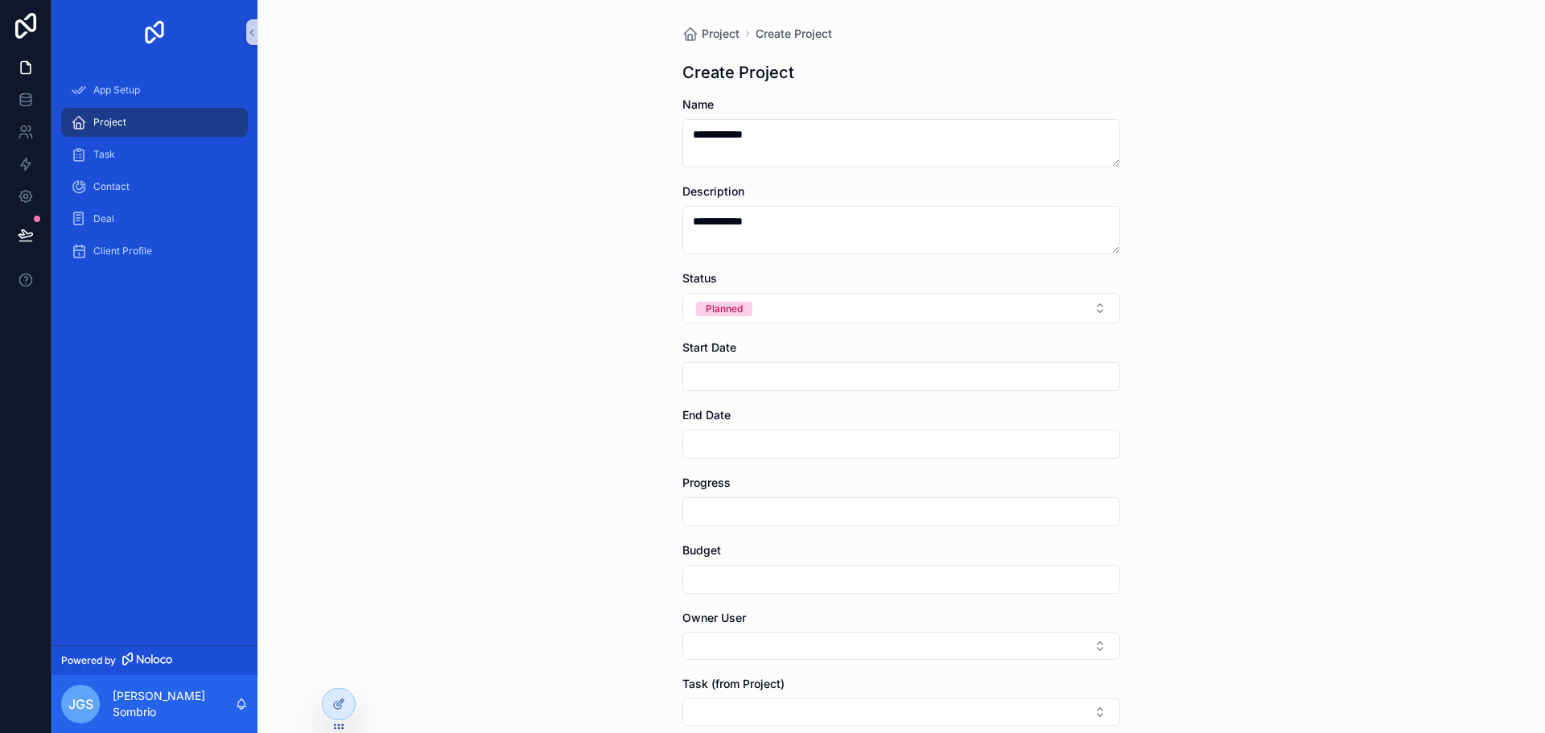
click at [748, 374] on input "scrollable content" at bounding box center [901, 376] width 436 height 23
click at [954, 514] on button "1" at bounding box center [953, 510] width 29 height 29
type input "********"
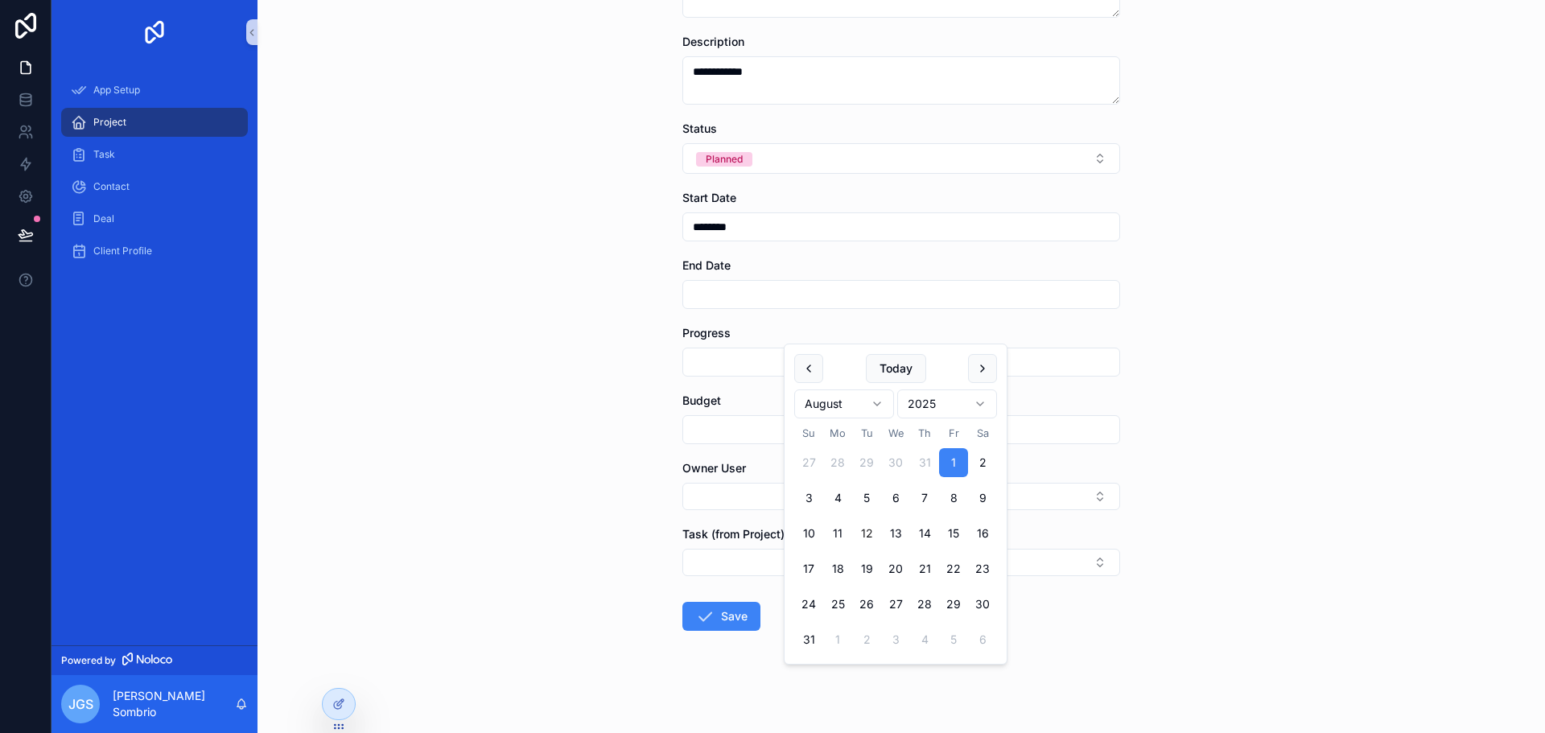
drag, startPoint x: 413, startPoint y: 372, endPoint x: 422, endPoint y: 372, distance: 8.9
click at [413, 372] on div "**********" at bounding box center [900, 216] width 1287 height 733
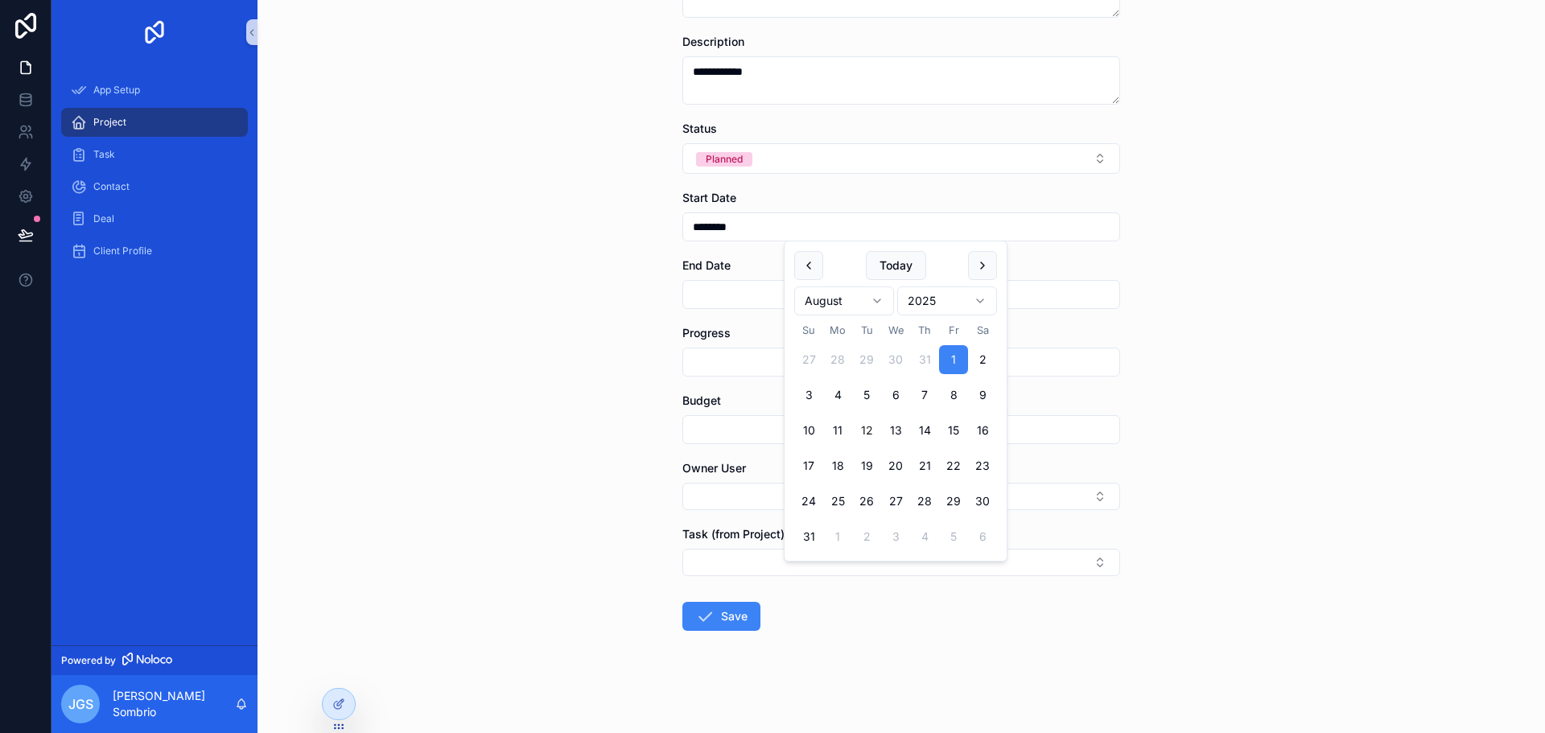
scroll to position [150, 0]
click at [726, 307] on div "scrollable content" at bounding box center [901, 293] width 438 height 29
click at [732, 300] on input "scrollable content" at bounding box center [901, 293] width 436 height 23
click at [994, 582] on button "30" at bounding box center [982, 568] width 29 height 29
type input "*********"
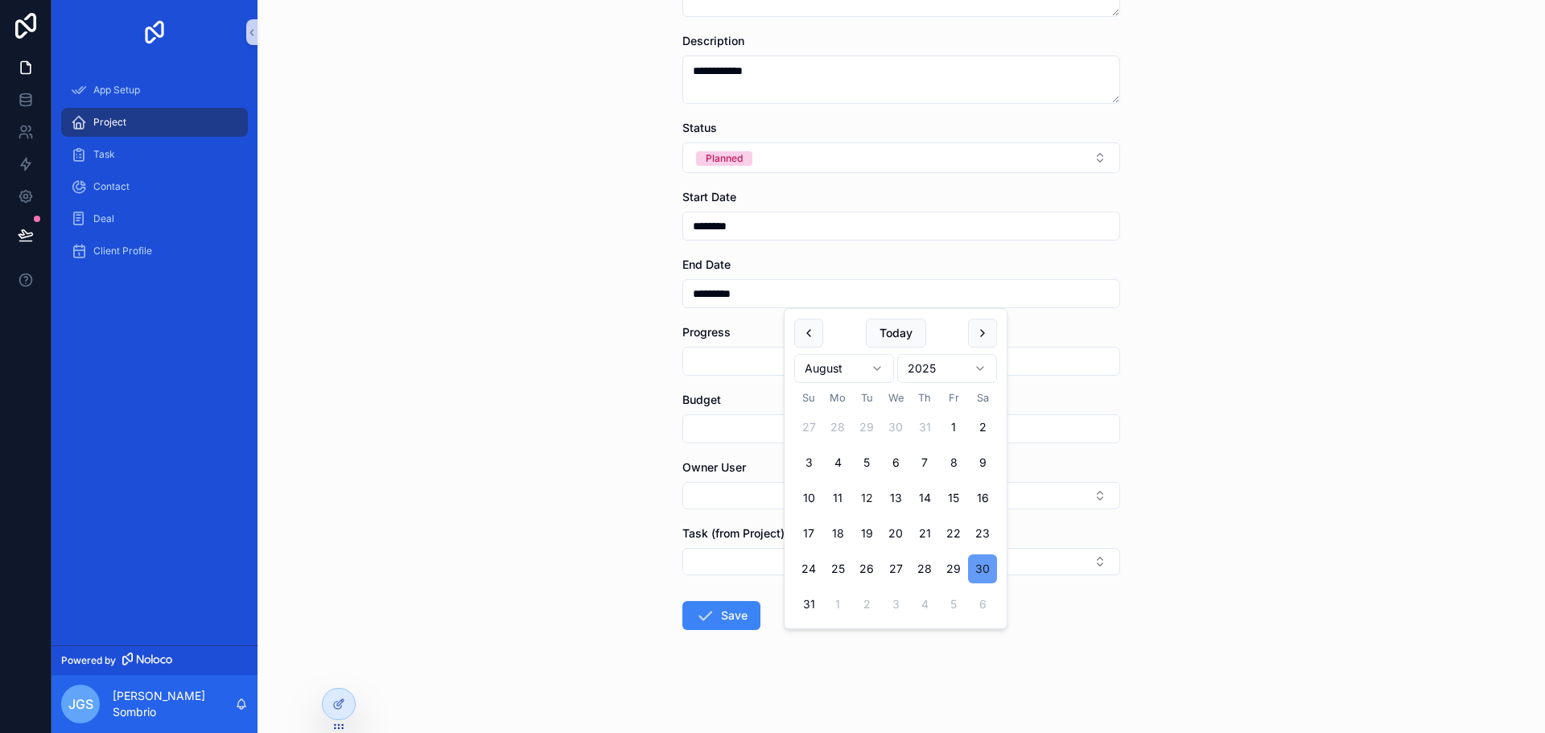
click at [969, 568] on button "30" at bounding box center [982, 568] width 29 height 29
click at [595, 426] on div "**********" at bounding box center [900, 216] width 1287 height 733
click at [795, 368] on input "scrollable content" at bounding box center [901, 361] width 436 height 23
type input "*"
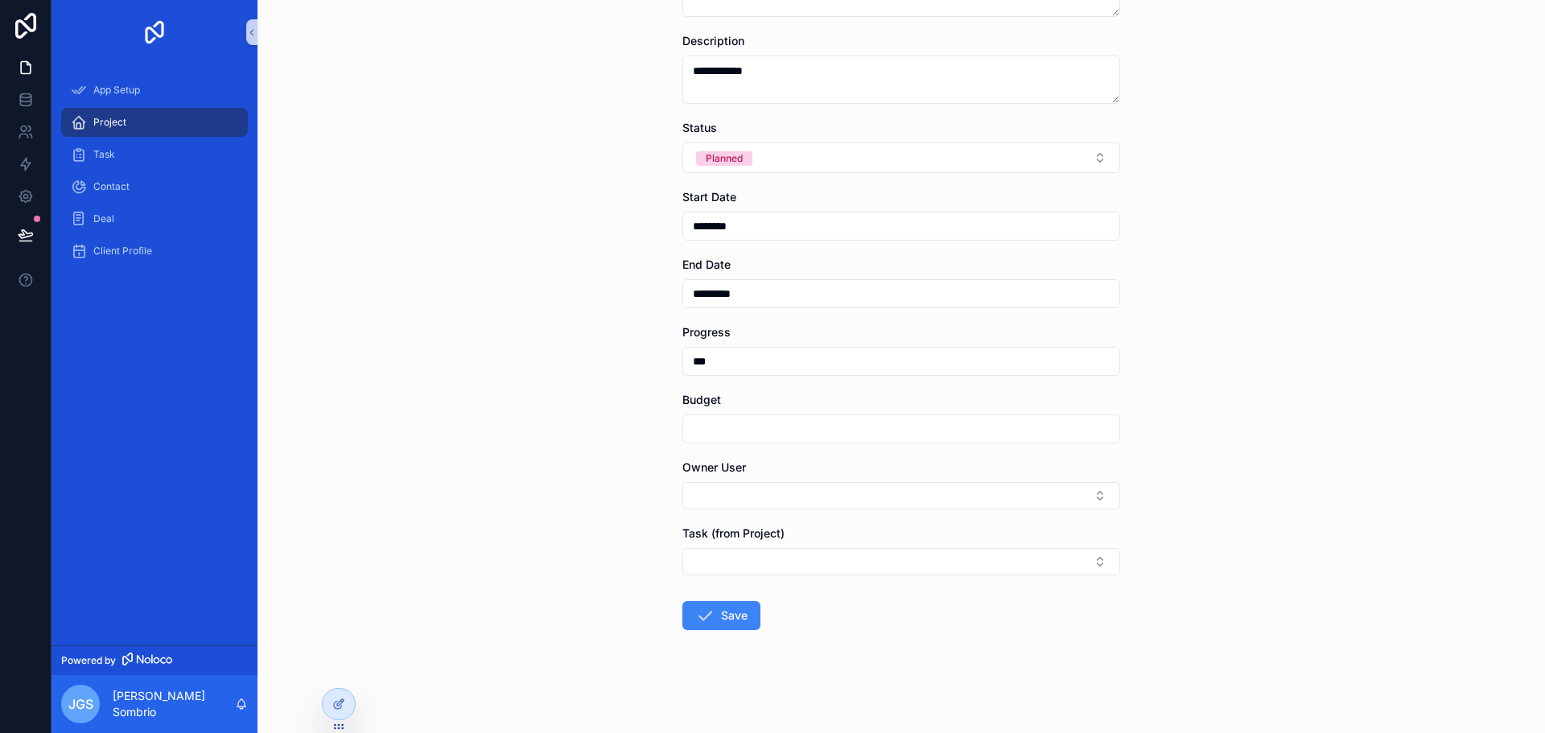
type input "***"
click at [840, 434] on input "scrollable content" at bounding box center [901, 429] width 436 height 23
type input "*****"
drag, startPoint x: 574, startPoint y: 493, endPoint x: 641, endPoint y: 495, distance: 67.6
click at [574, 495] on div "**********" at bounding box center [900, 216] width 1287 height 733
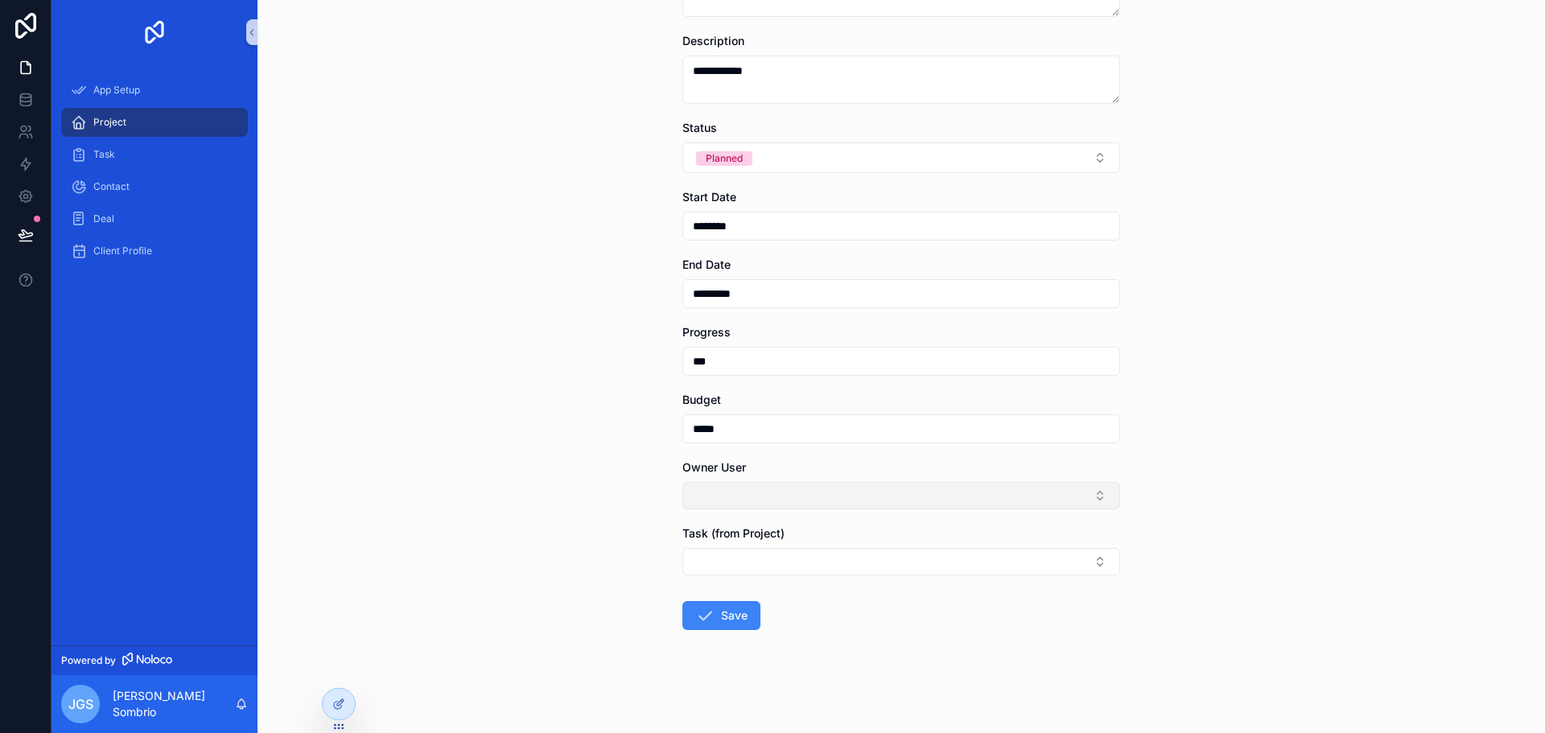
click at [845, 488] on button "Select Button" at bounding box center [901, 495] width 438 height 27
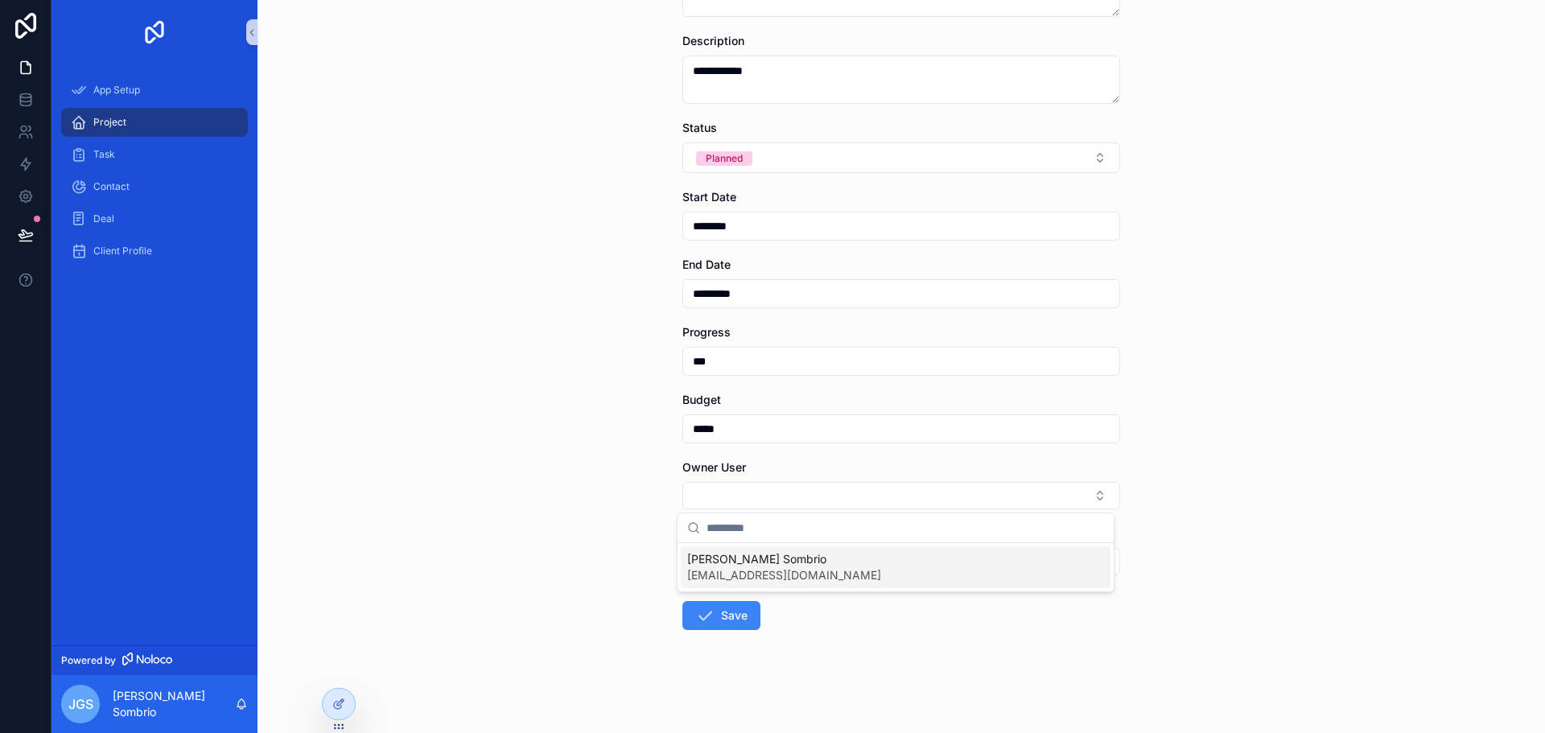
click at [745, 575] on span "jgsombrio@cyberbacker.com" at bounding box center [784, 575] width 194 height 16
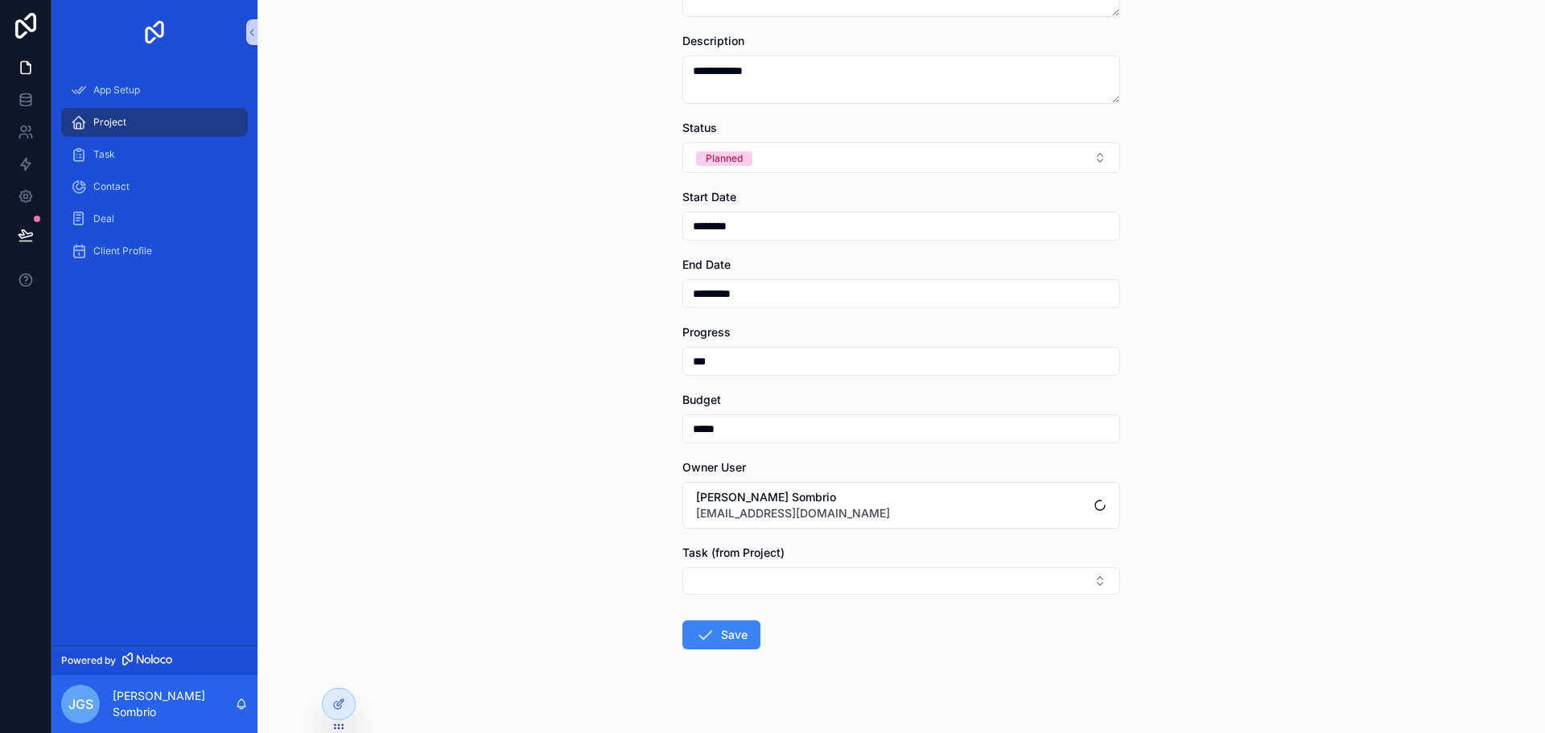
click at [578, 533] on div "**********" at bounding box center [900, 216] width 1287 height 733
click at [752, 570] on button "Select Button" at bounding box center [901, 580] width 438 height 27
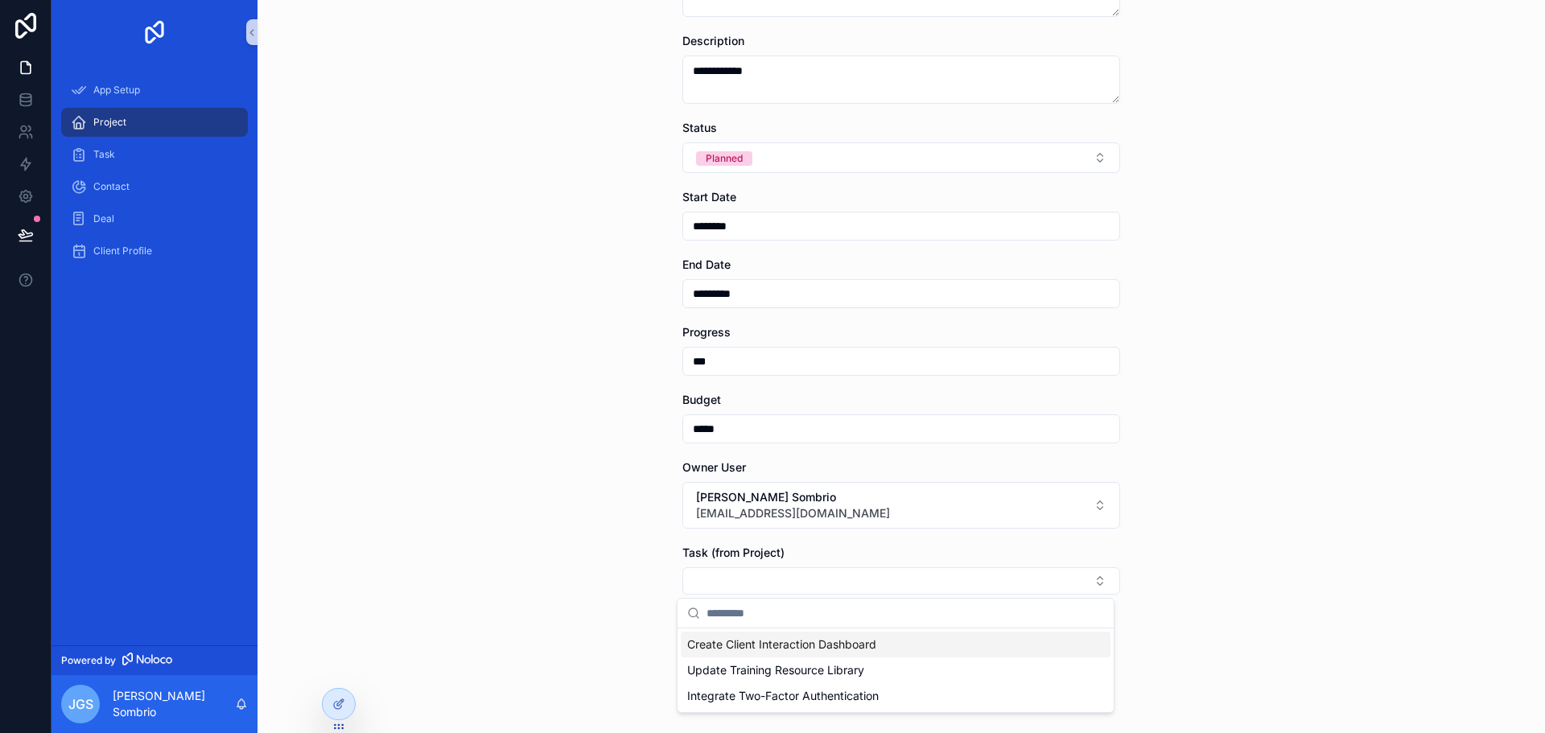
click at [779, 640] on span "Create Client Interaction Dashboard" at bounding box center [781, 644] width 189 height 16
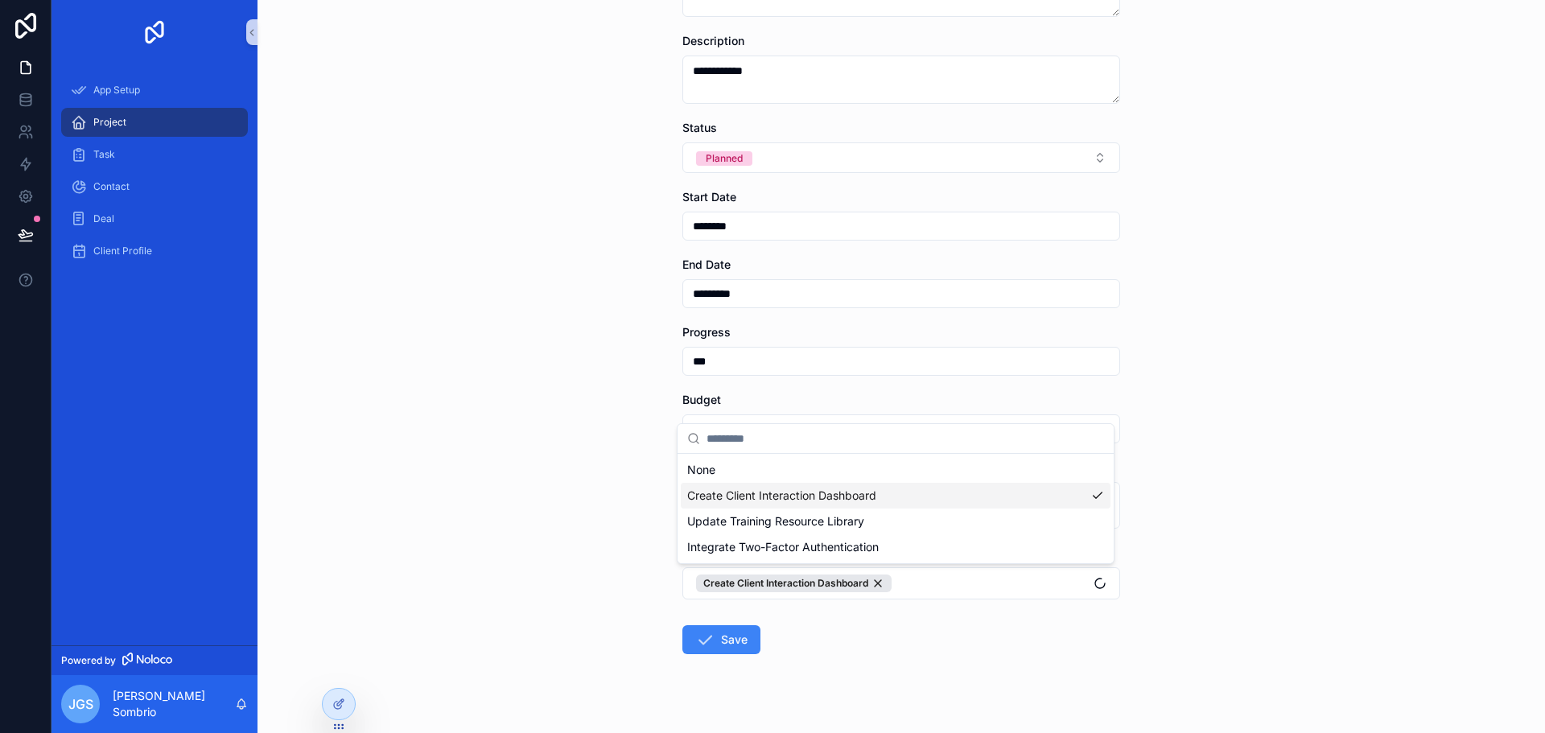
click at [534, 568] on div "**********" at bounding box center [900, 216] width 1287 height 733
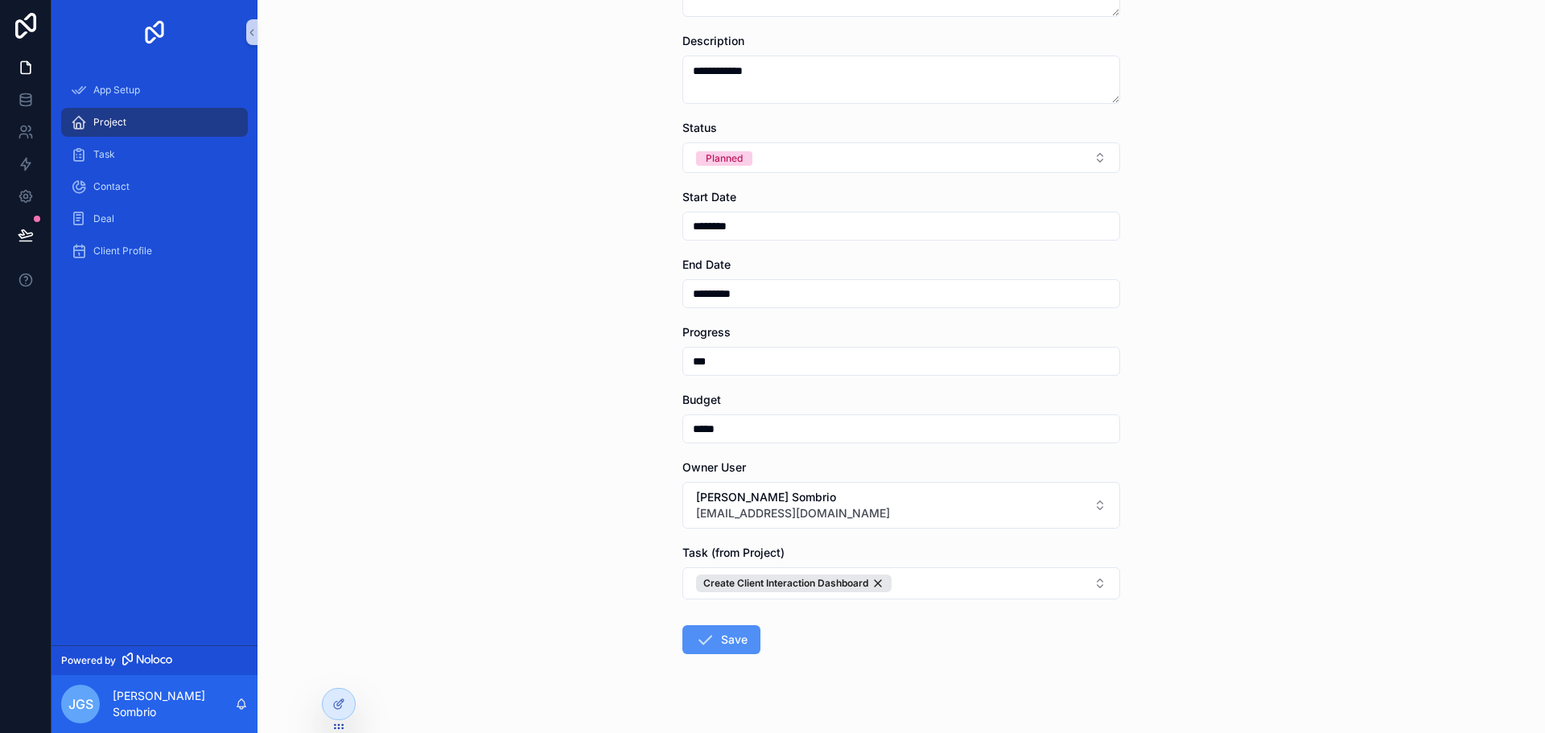
click at [718, 651] on button "Save" at bounding box center [721, 639] width 78 height 29
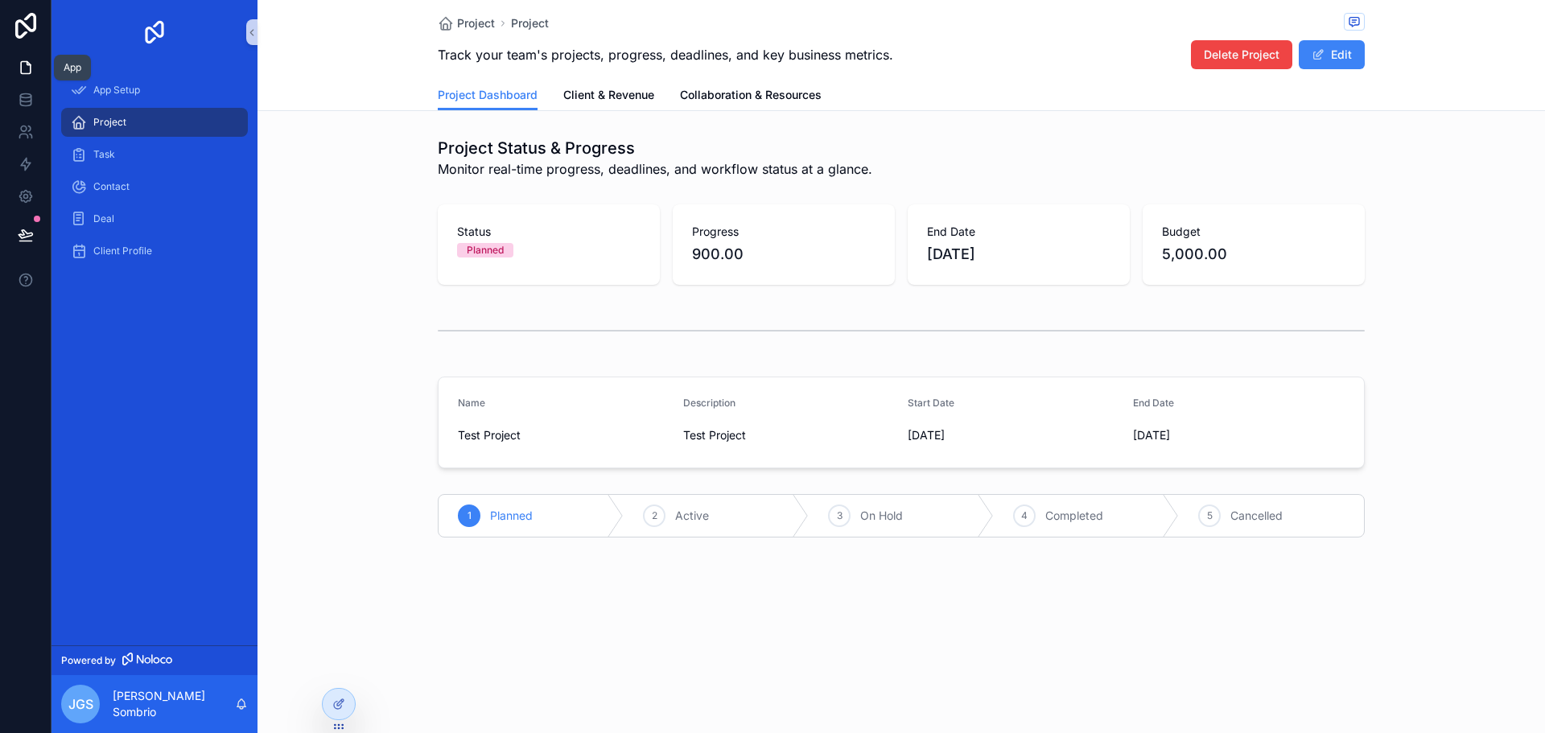
click at [18, 66] on icon at bounding box center [26, 68] width 16 height 16
click at [167, 101] on div "App Setup" at bounding box center [154, 90] width 167 height 26
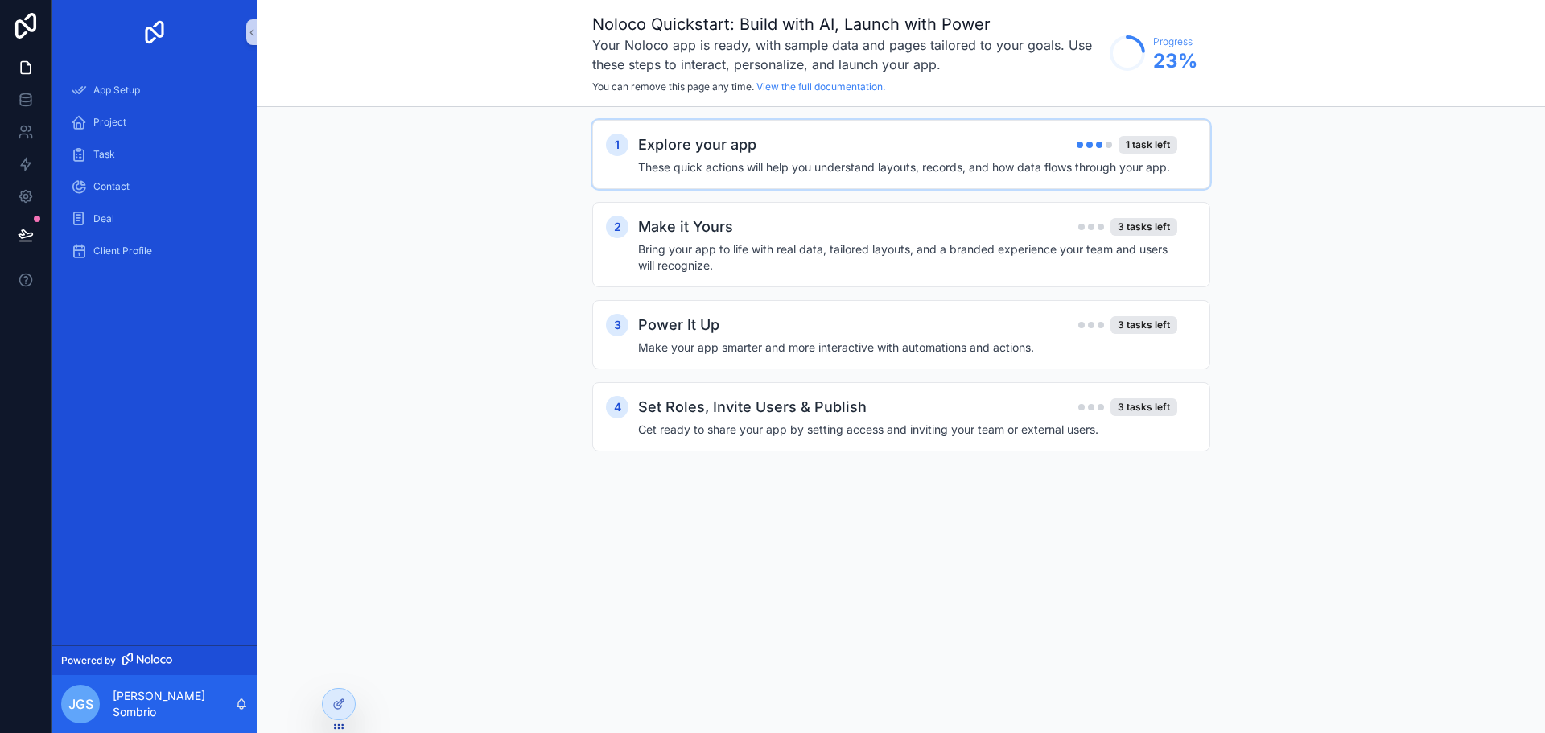
click at [1108, 175] on div "1 Explore your app 1 task left These quick actions will help you understand lay…" at bounding box center [901, 154] width 618 height 69
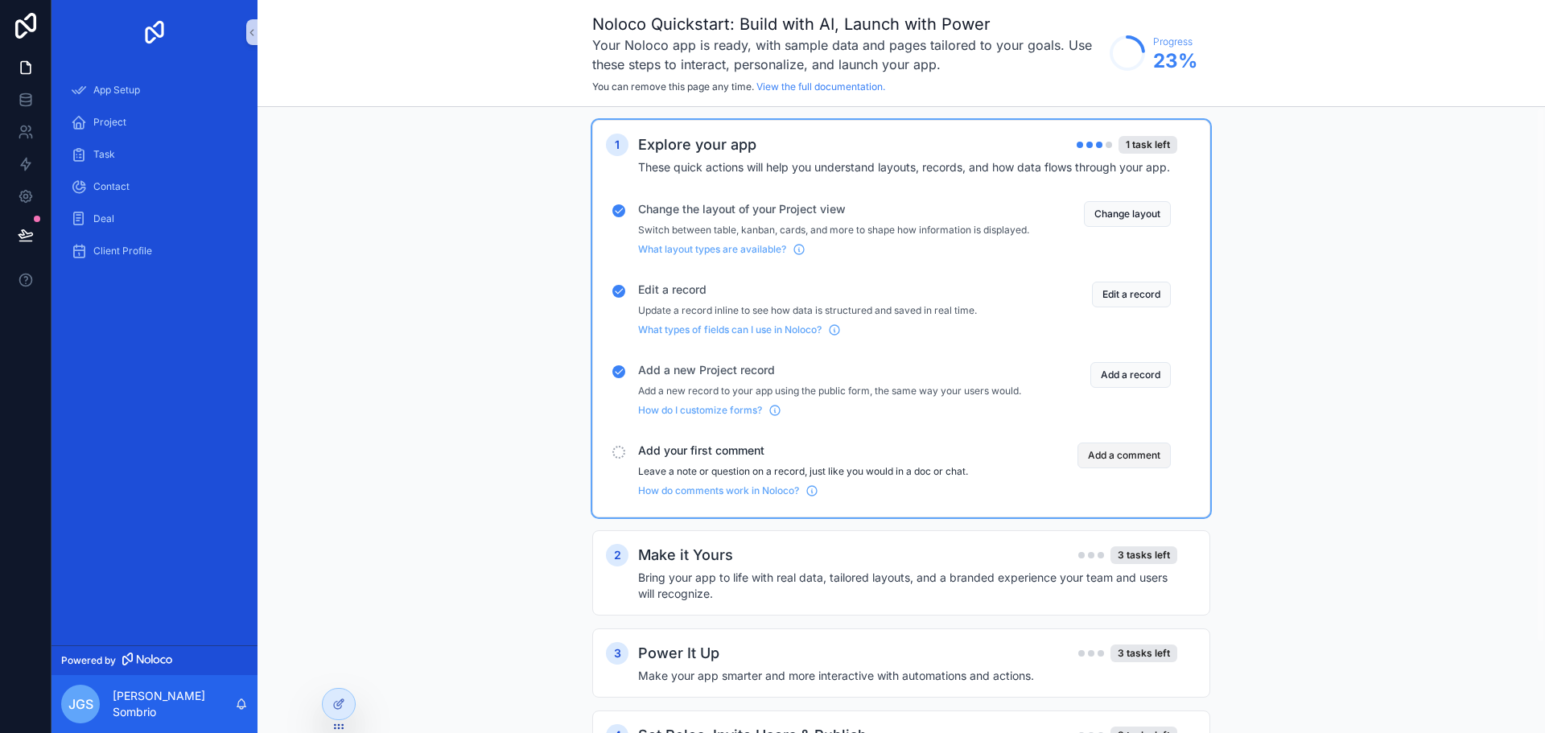
click at [1127, 468] on button "Add a comment" at bounding box center [1123, 455] width 93 height 26
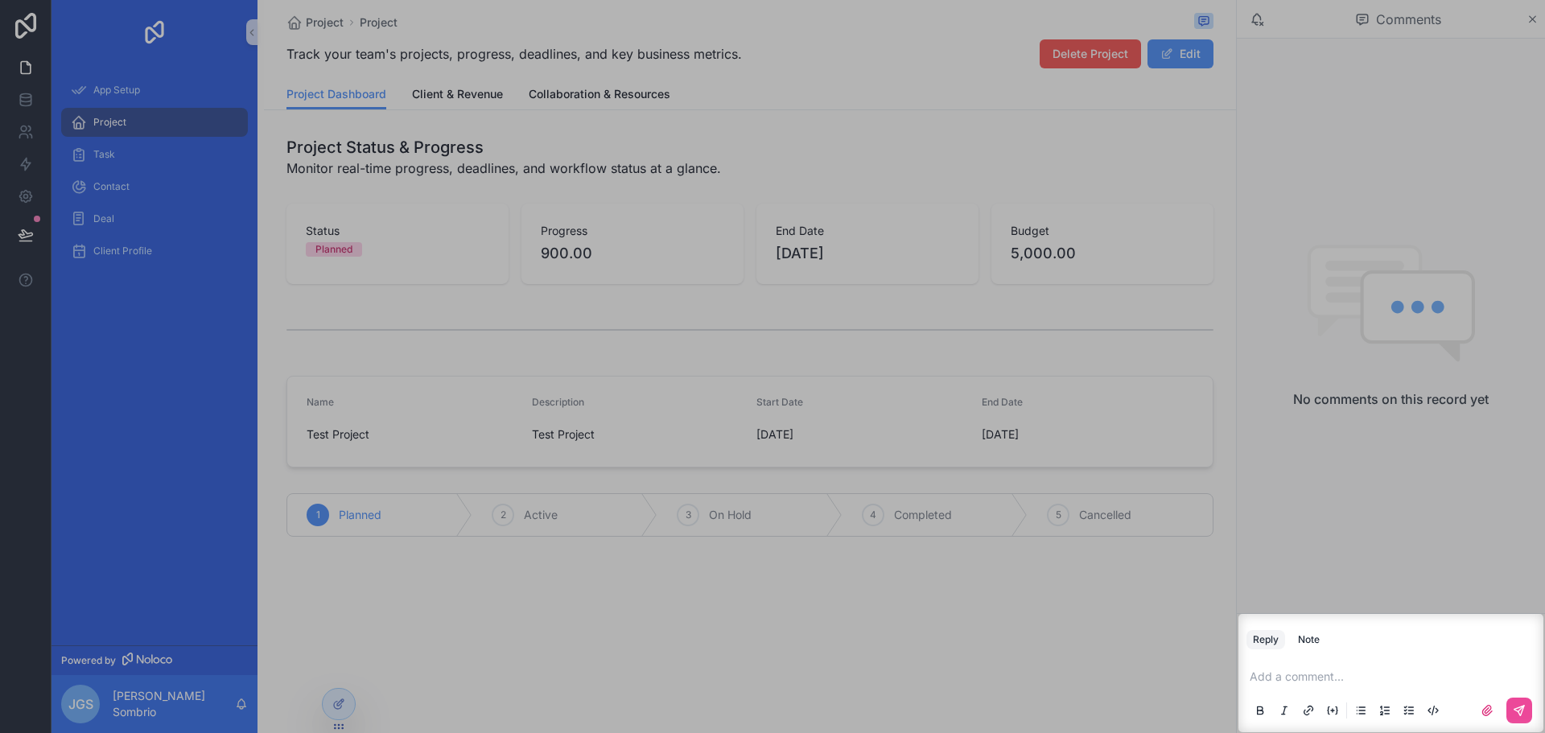
click at [1413, 682] on p "scrollable content" at bounding box center [1393, 676] width 289 height 16
click at [1513, 713] on icon "scrollable content" at bounding box center [1518, 710] width 13 height 13
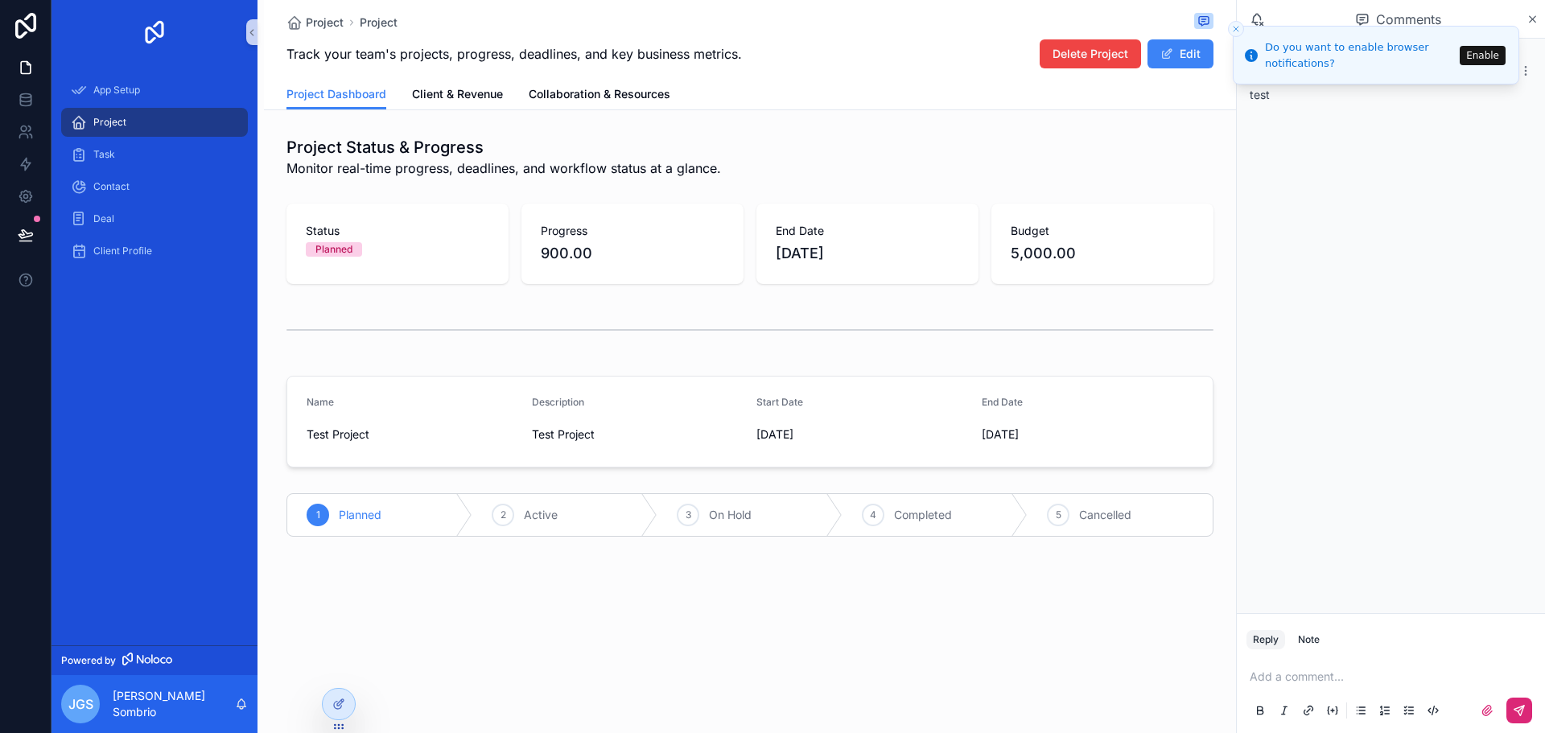
click at [121, 105] on div "App Setup" at bounding box center [154, 90] width 206 height 32
click at [115, 91] on span "App Setup" at bounding box center [116, 90] width 47 height 13
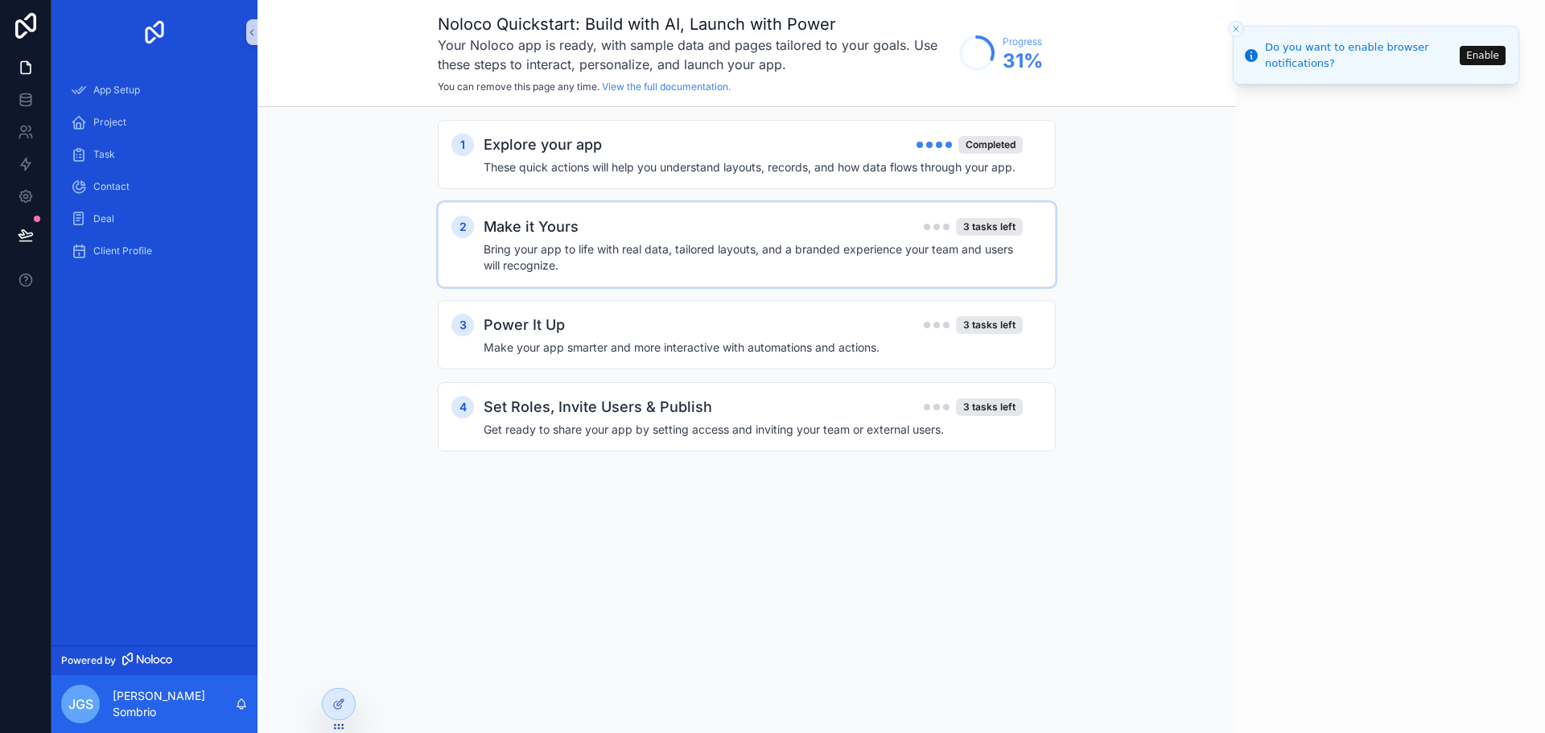
click at [911, 237] on div "Make it Yours 3 tasks left" at bounding box center [752, 227] width 539 height 23
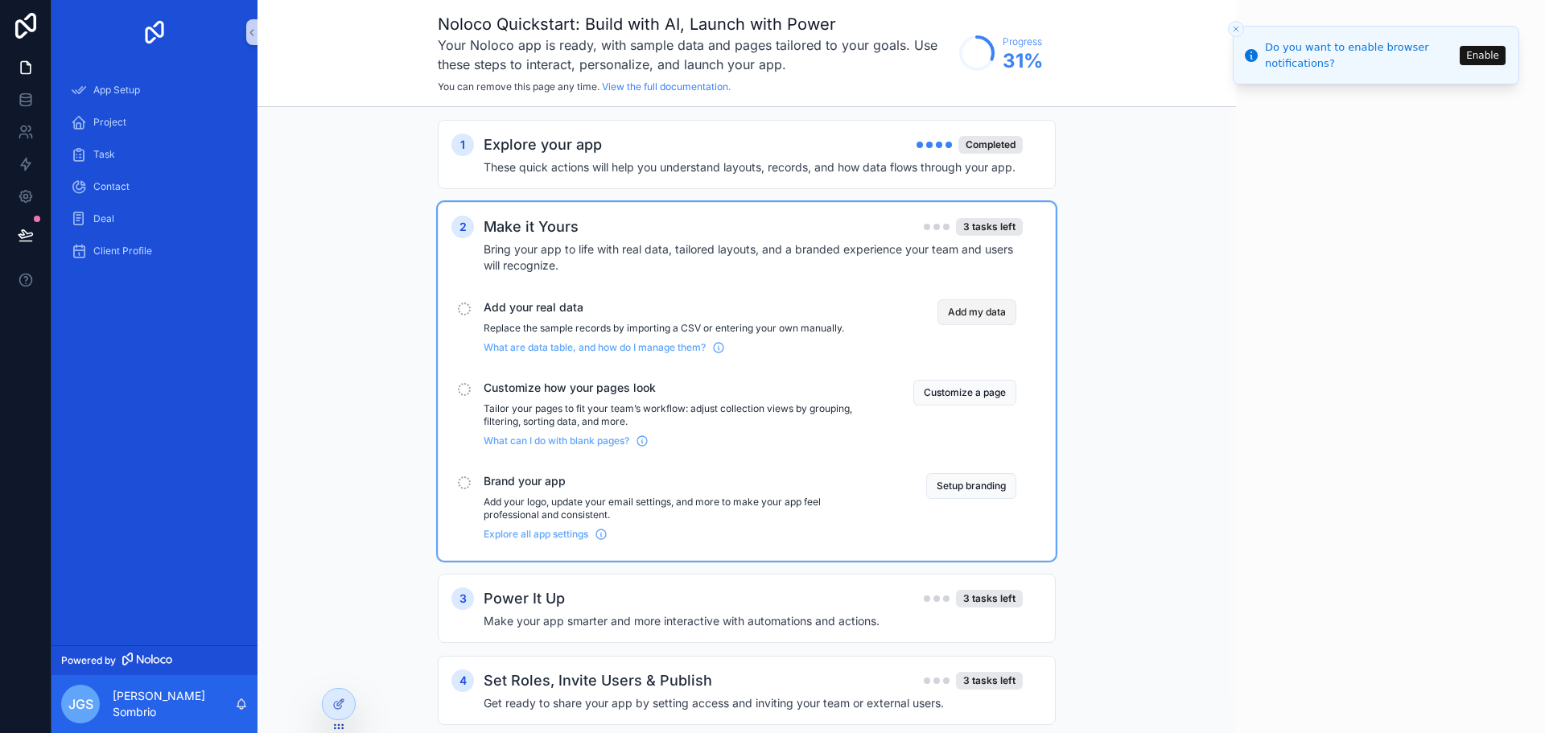
click at [977, 317] on button "Add my data" at bounding box center [976, 312] width 79 height 26
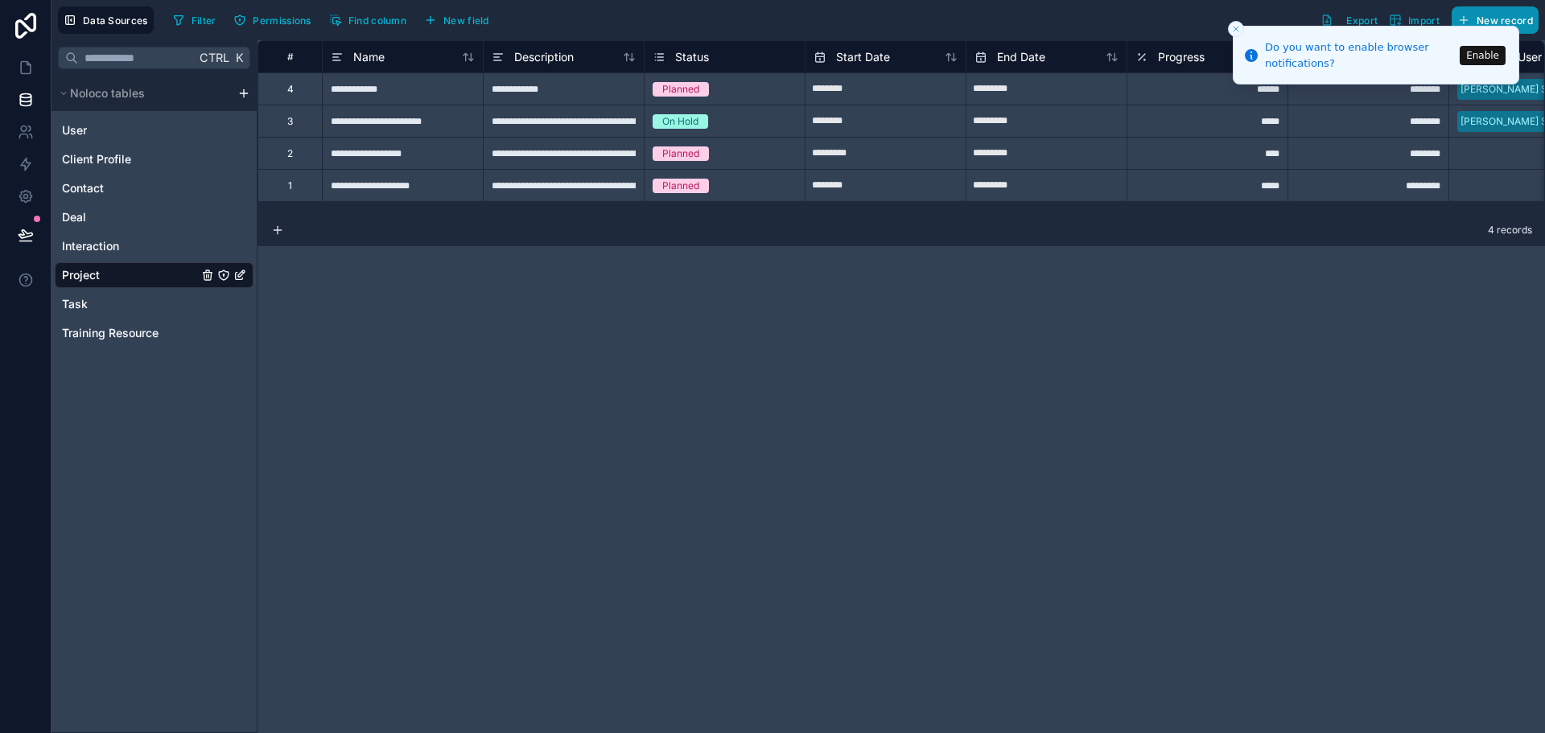
click at [1524, 14] on span "New record" at bounding box center [1504, 20] width 56 height 12
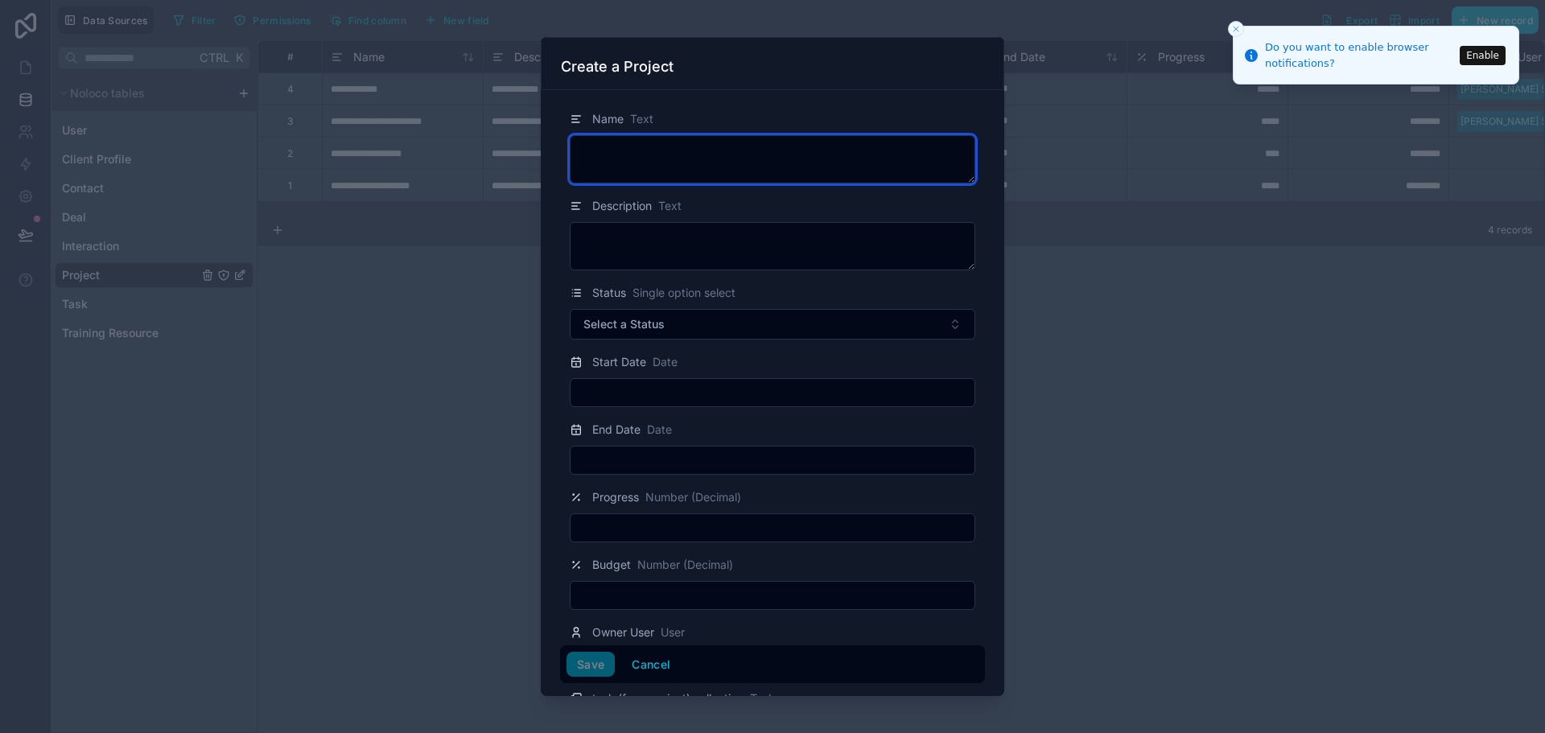
click at [715, 144] on textarea at bounding box center [772, 159] width 405 height 48
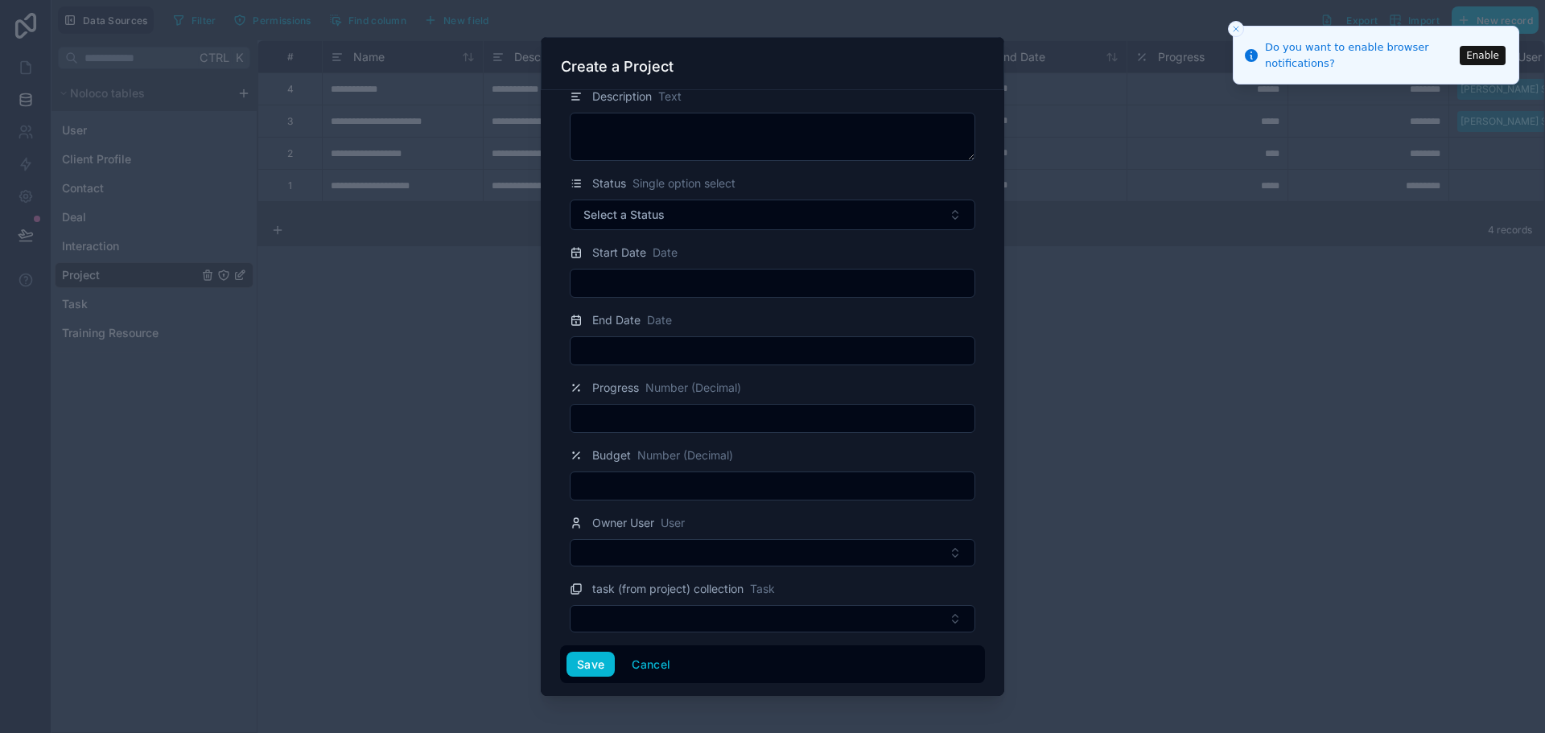
scroll to position [52, 0]
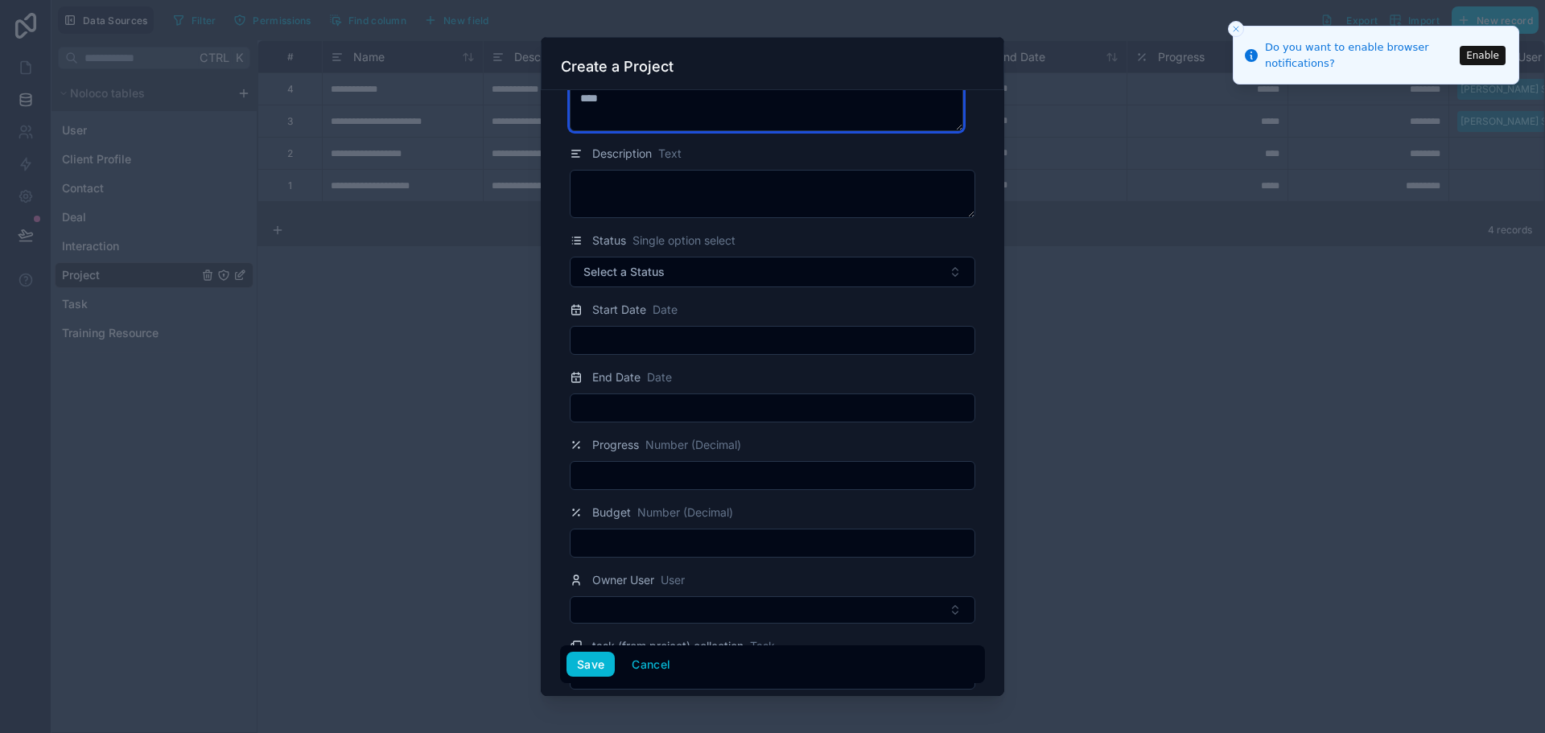
type textarea "****"
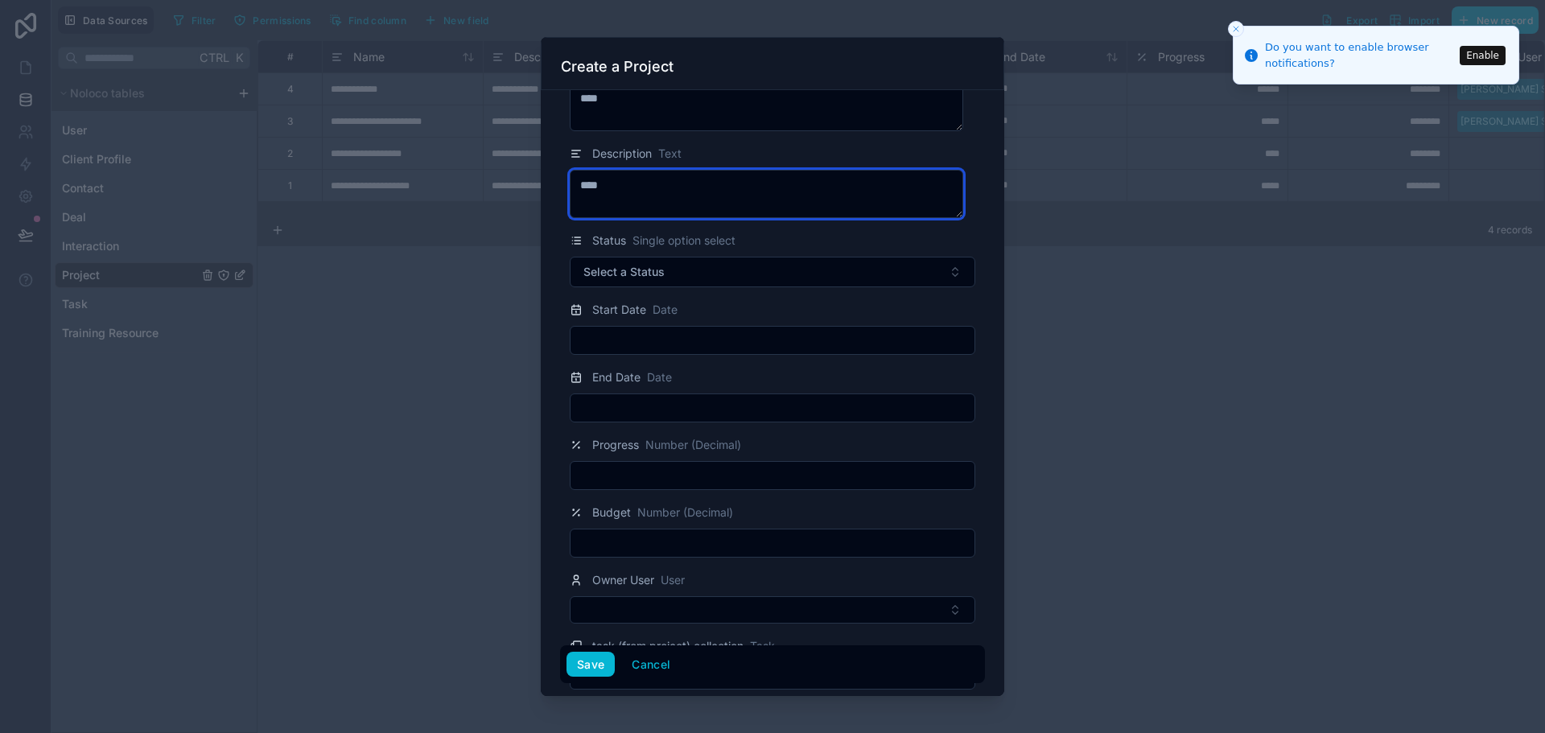
type textarea "****"
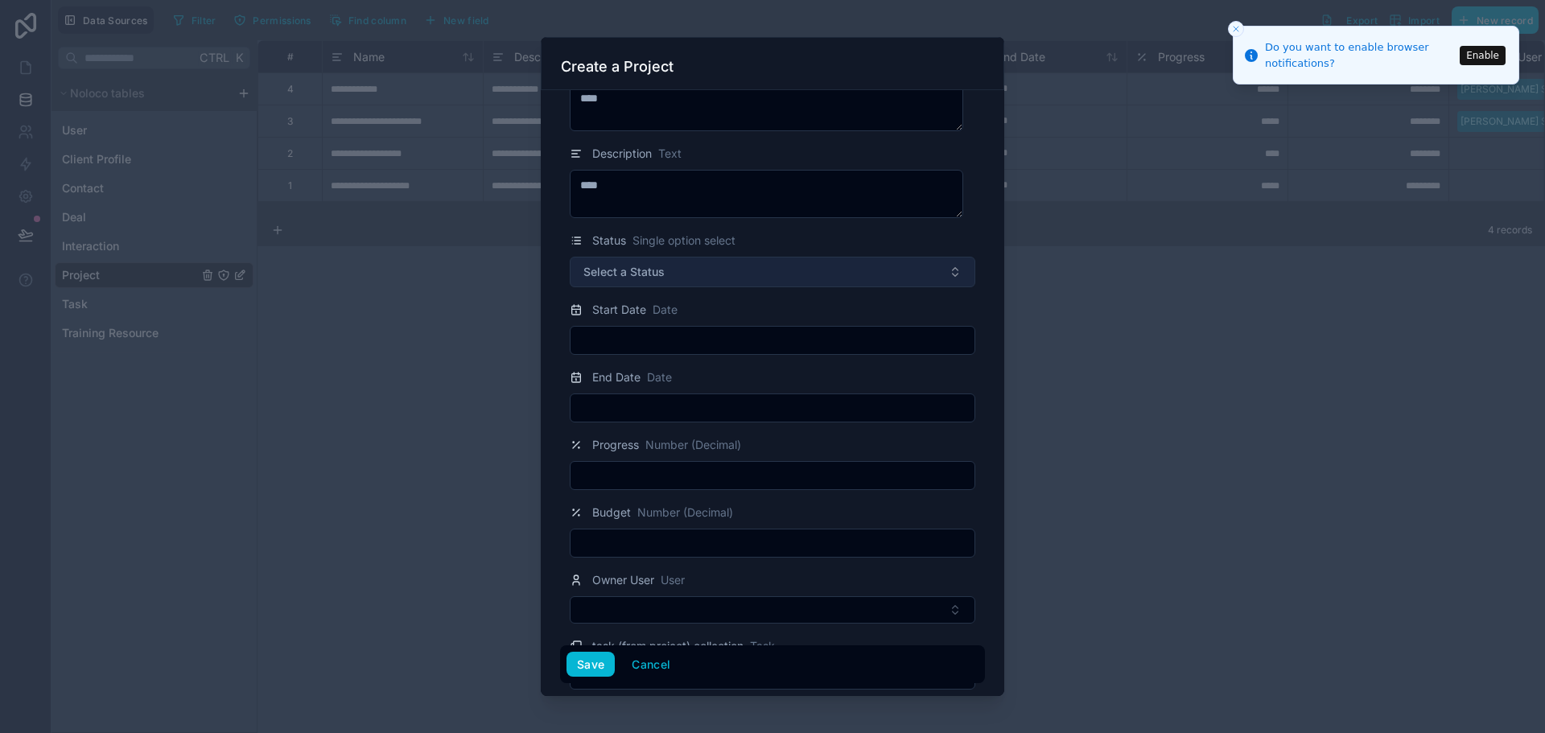
click at [713, 269] on button "Select a Status" at bounding box center [772, 272] width 405 height 31
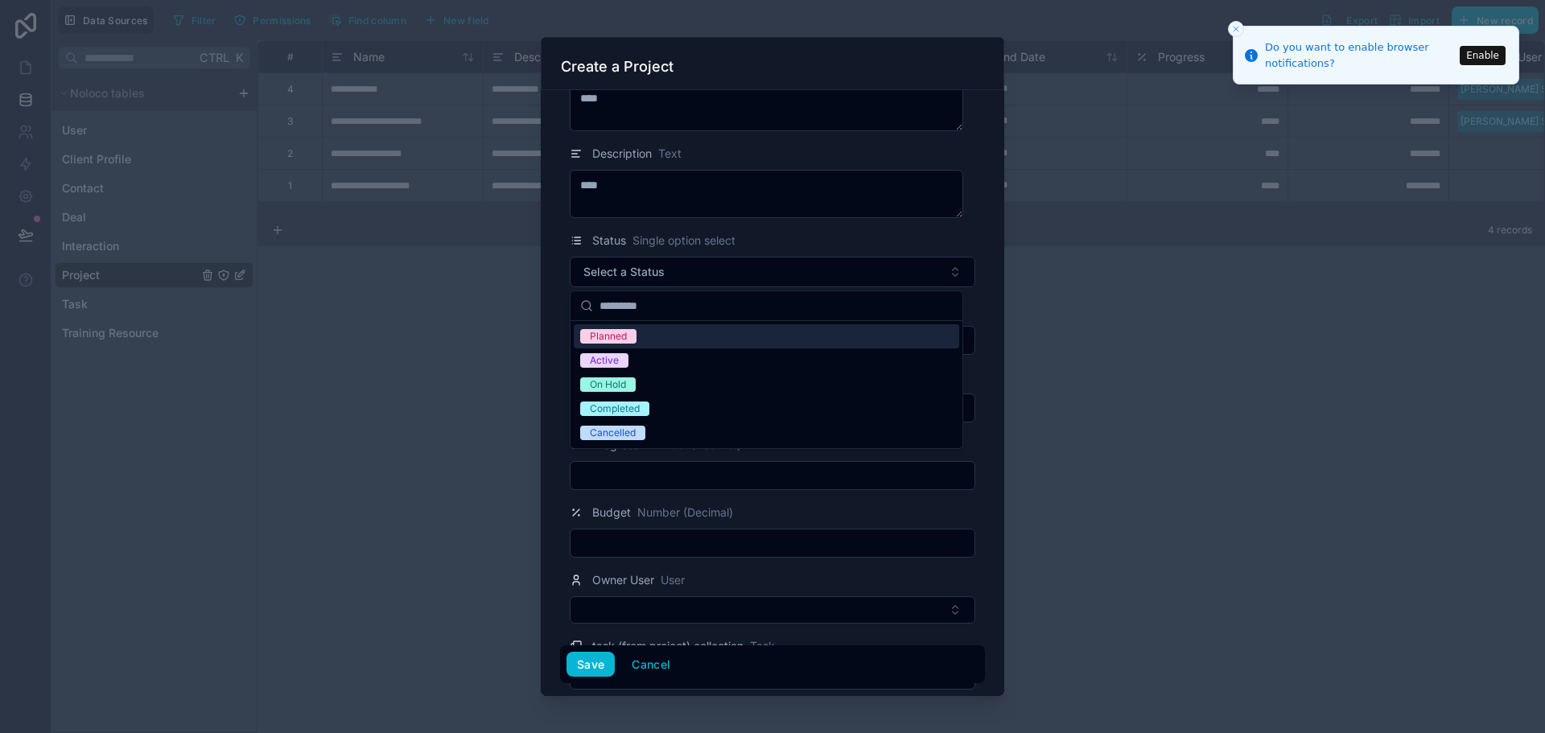
click at [671, 334] on div "Planned" at bounding box center [766, 336] width 385 height 24
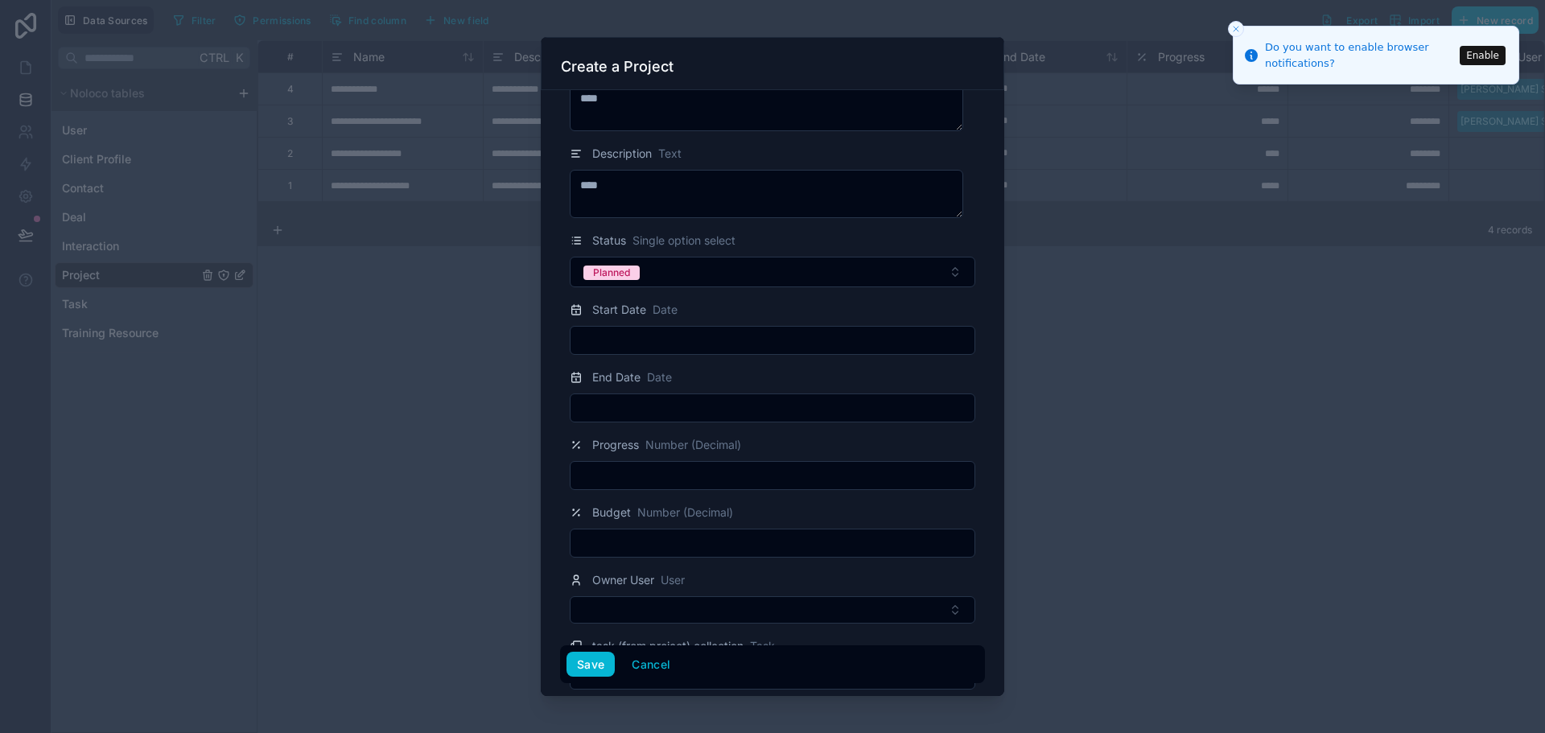
click at [684, 346] on input "text" at bounding box center [772, 340] width 404 height 23
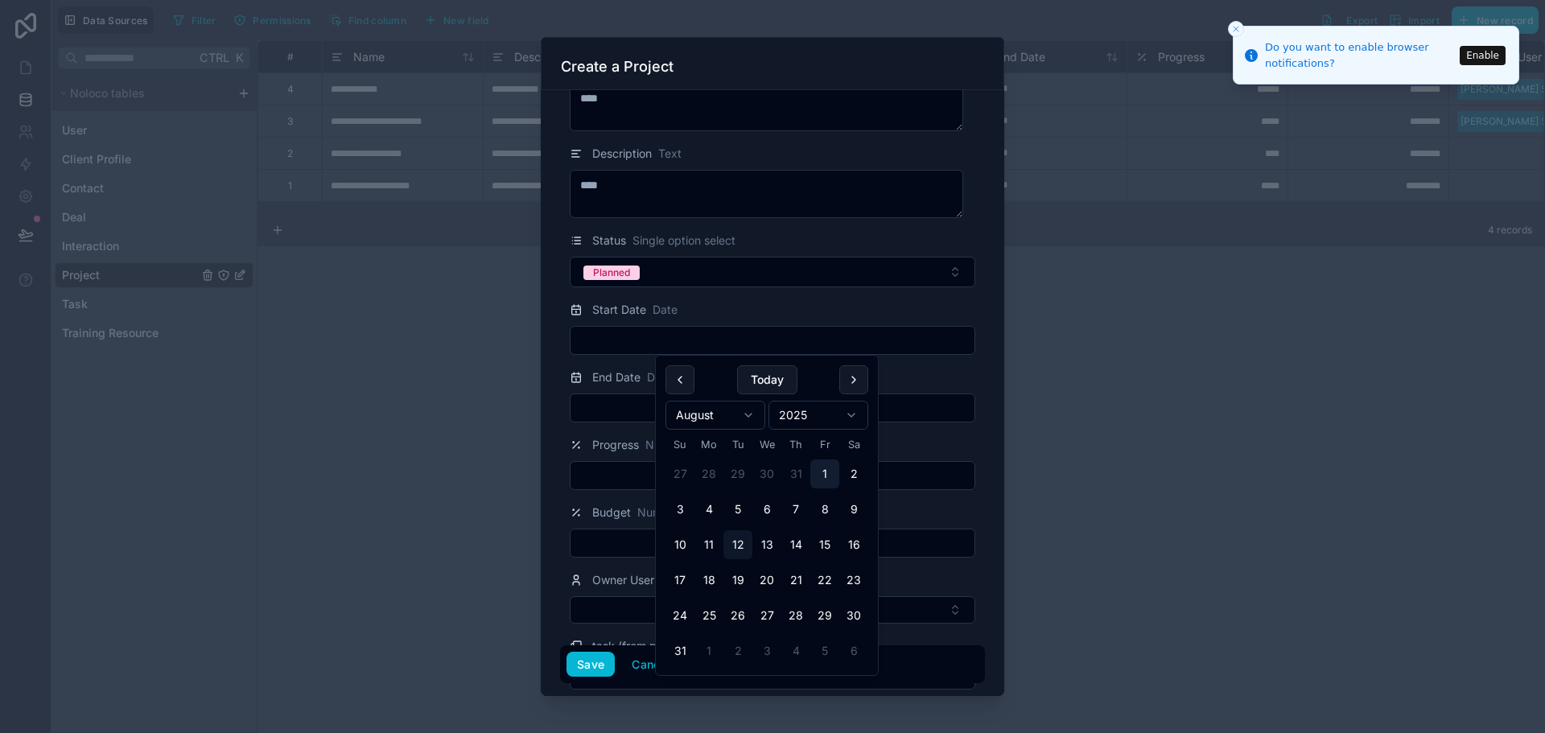
click at [826, 472] on button "1" at bounding box center [824, 473] width 29 height 29
type input "********"
click at [677, 414] on html "**********" at bounding box center [772, 366] width 1545 height 733
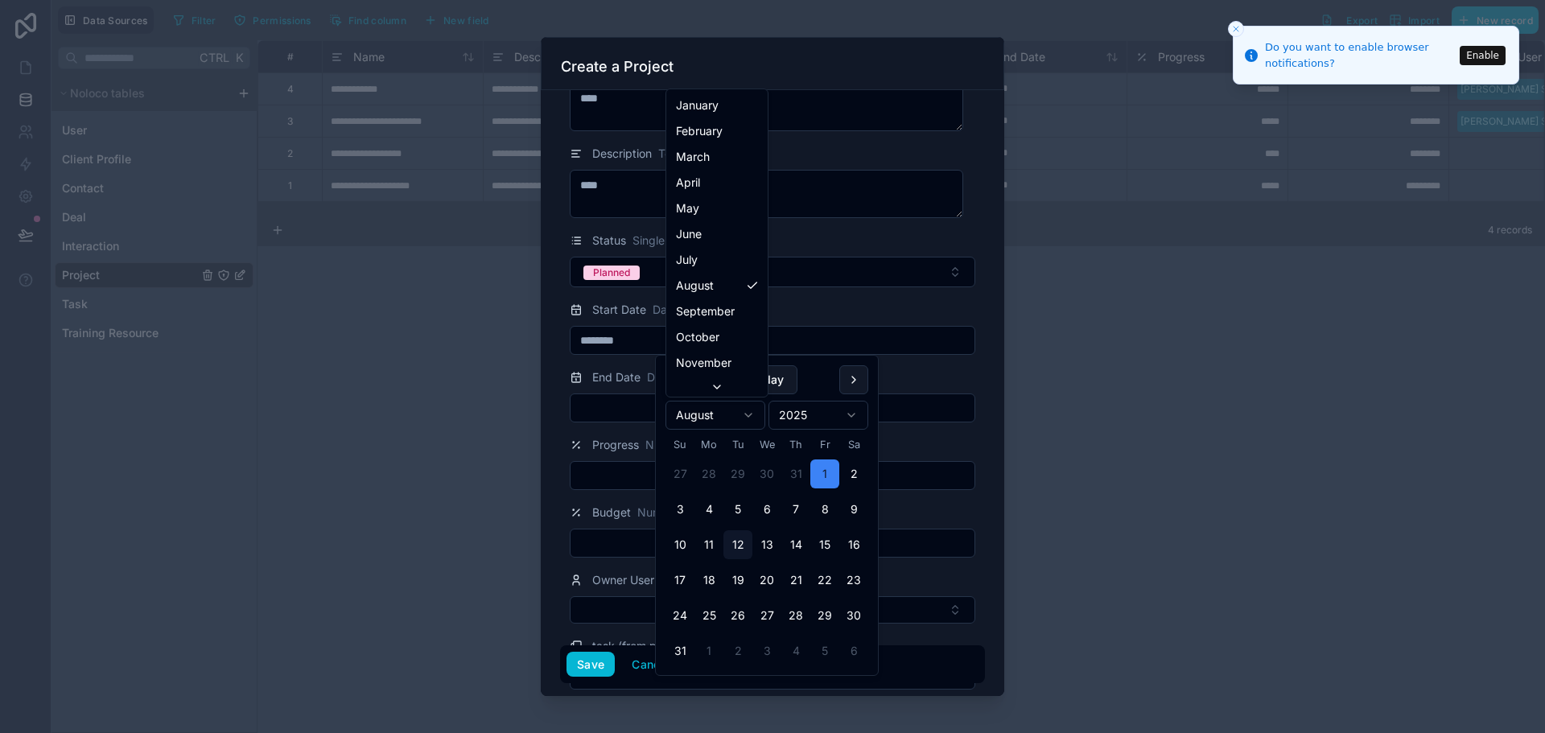
click at [634, 409] on html "**********" at bounding box center [772, 366] width 1545 height 733
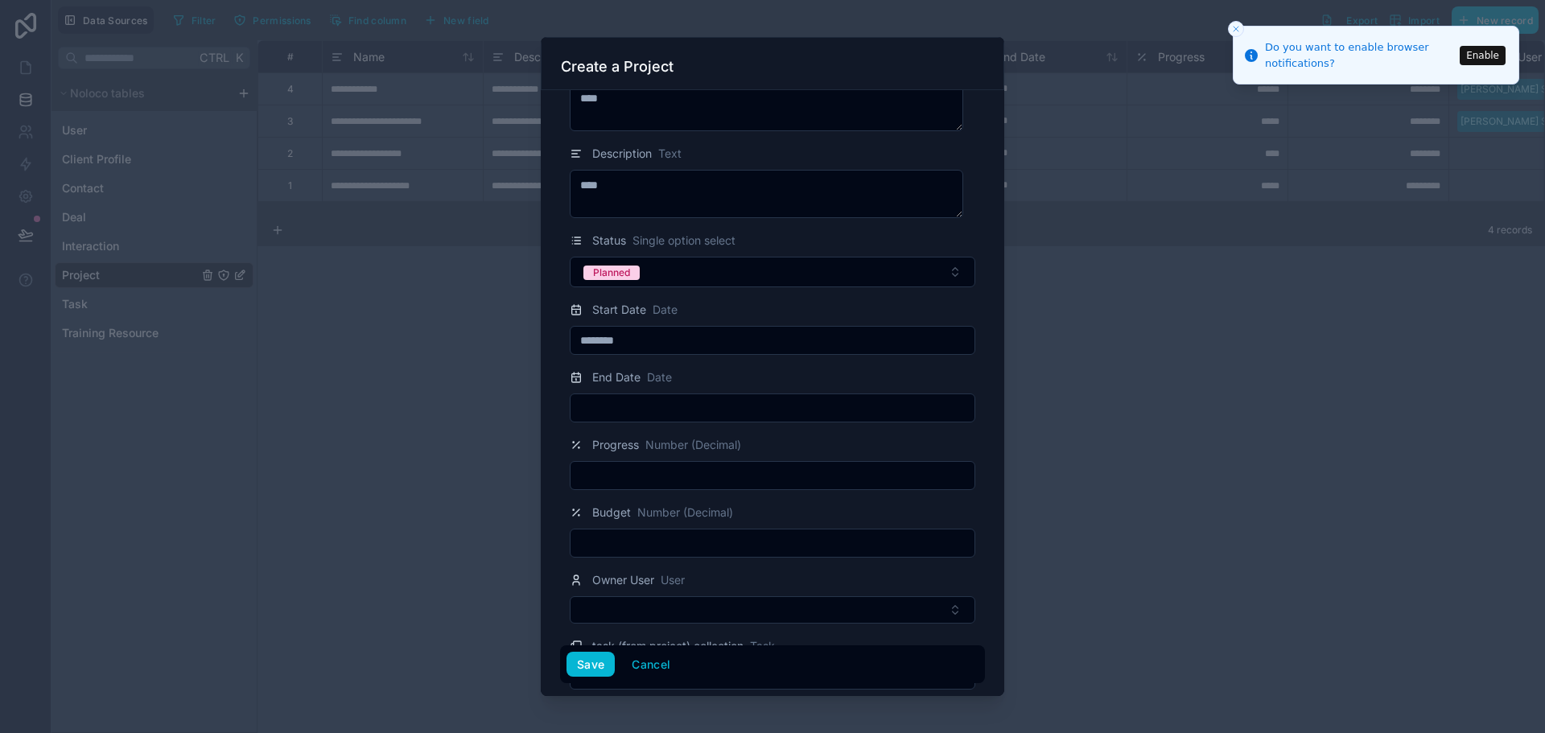
click at [634, 409] on input "text" at bounding box center [772, 408] width 404 height 23
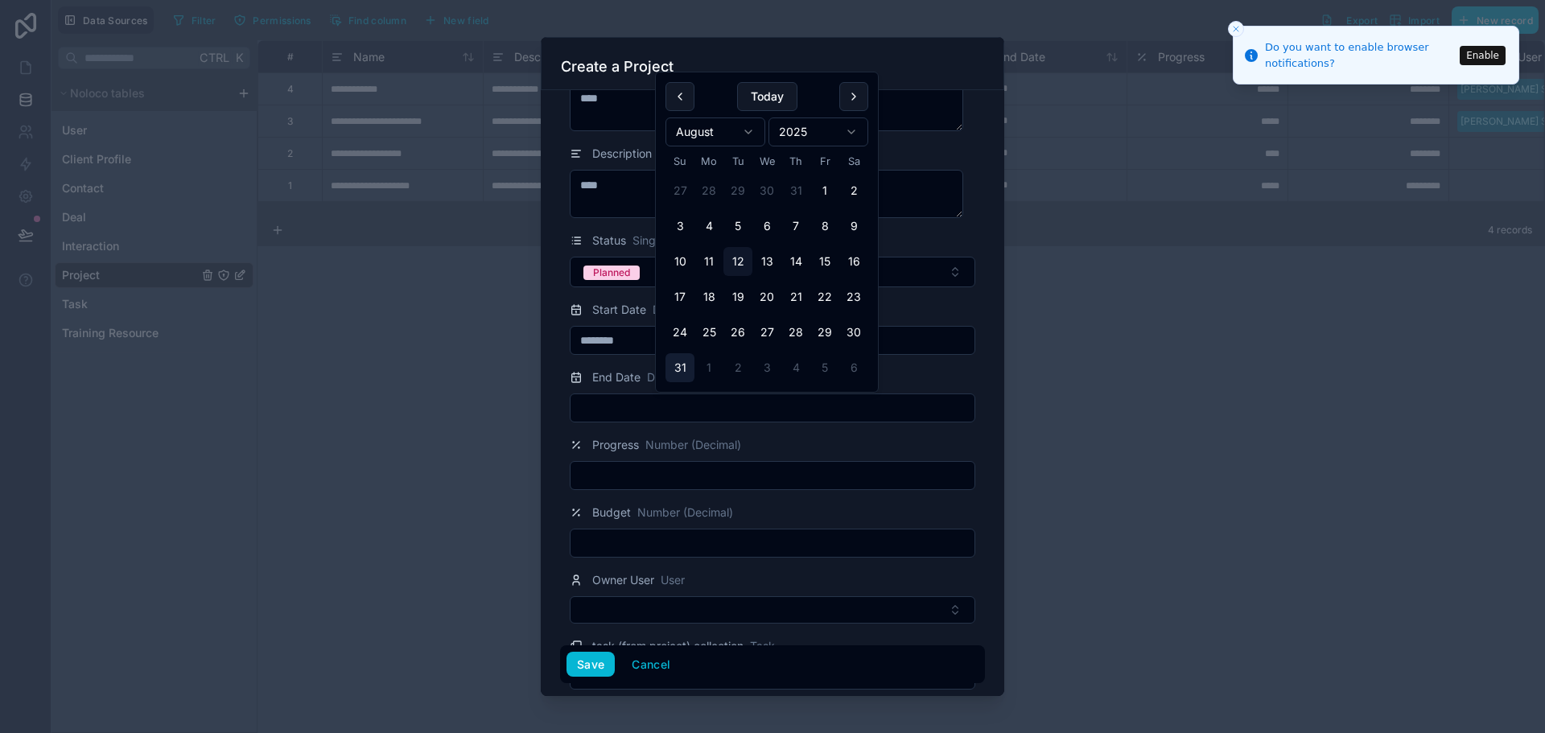
click at [684, 363] on button "31" at bounding box center [679, 367] width 29 height 29
type input "*********"
click at [649, 471] on input "text" at bounding box center [772, 475] width 404 height 23
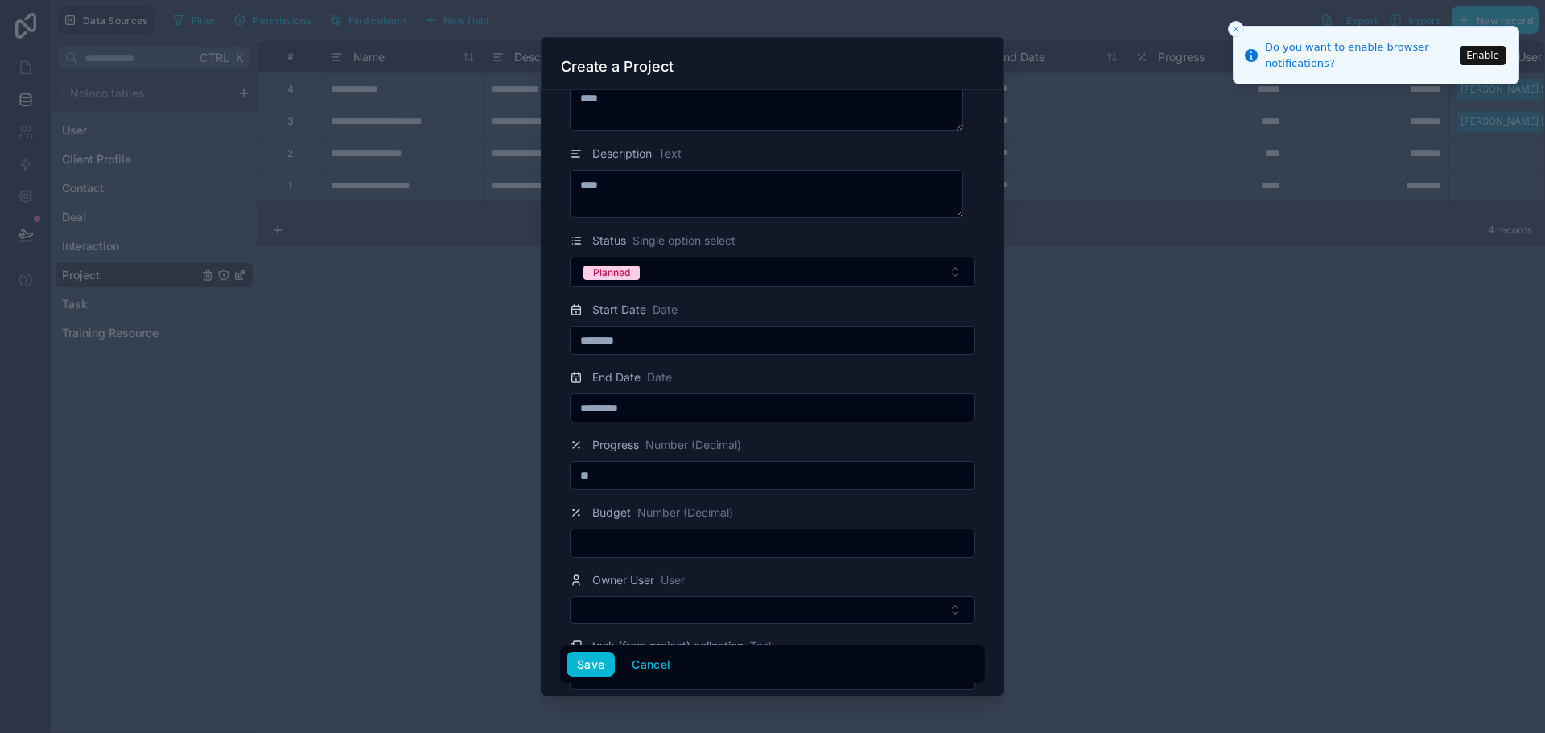
type input "**"
click at [648, 553] on input "text" at bounding box center [772, 543] width 404 height 23
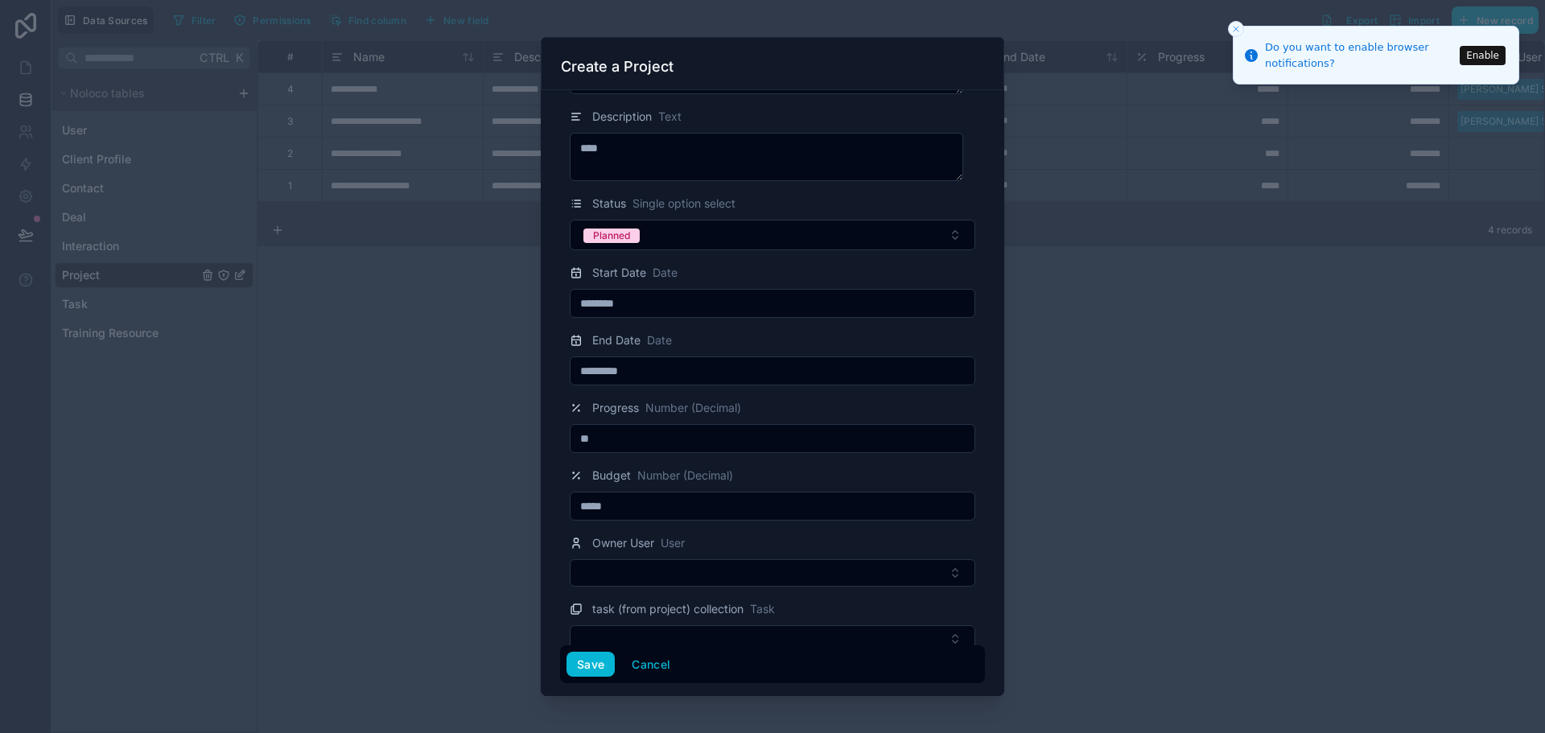
scroll to position [109, 0]
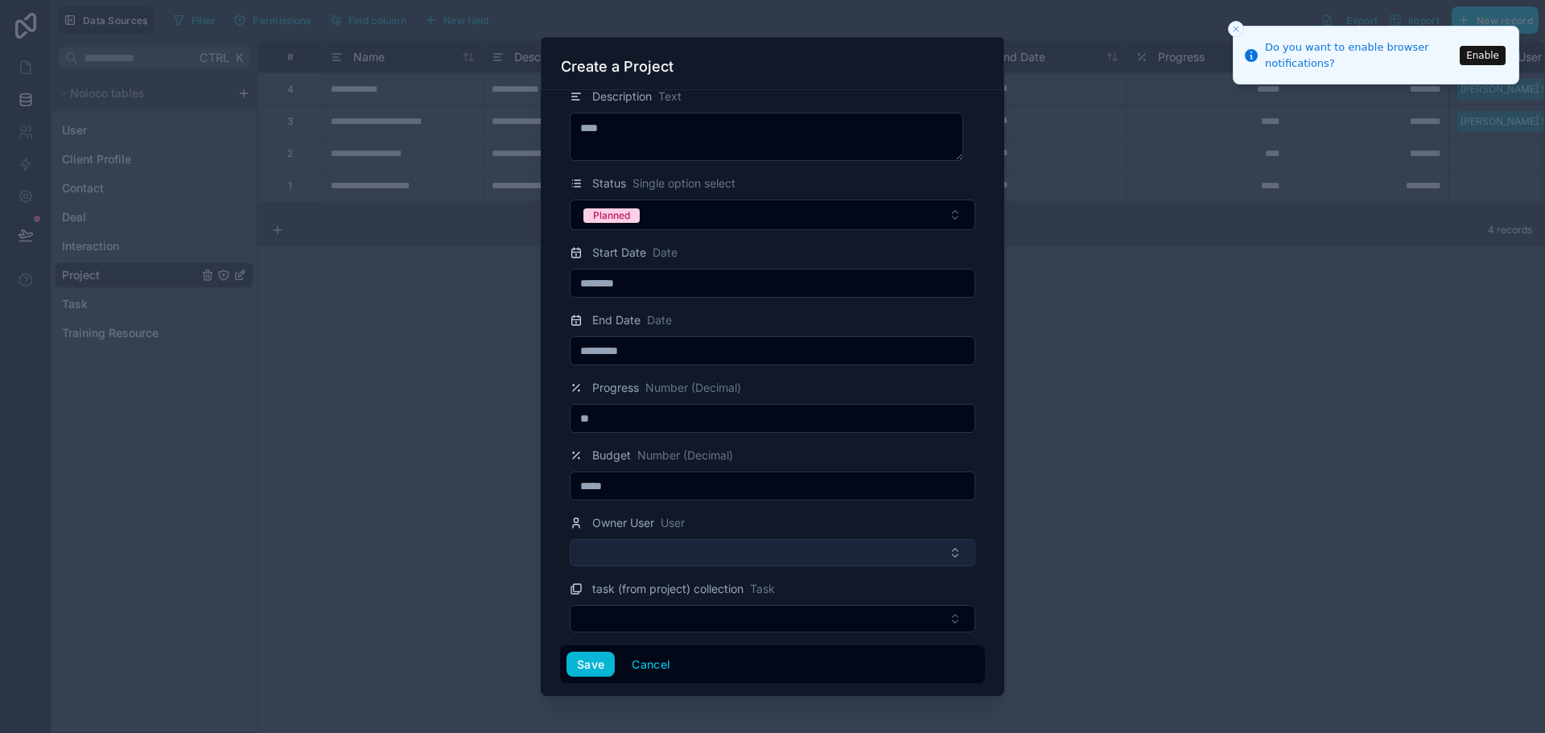
type input "*****"
click at [658, 554] on button "Select Button" at bounding box center [772, 552] width 405 height 27
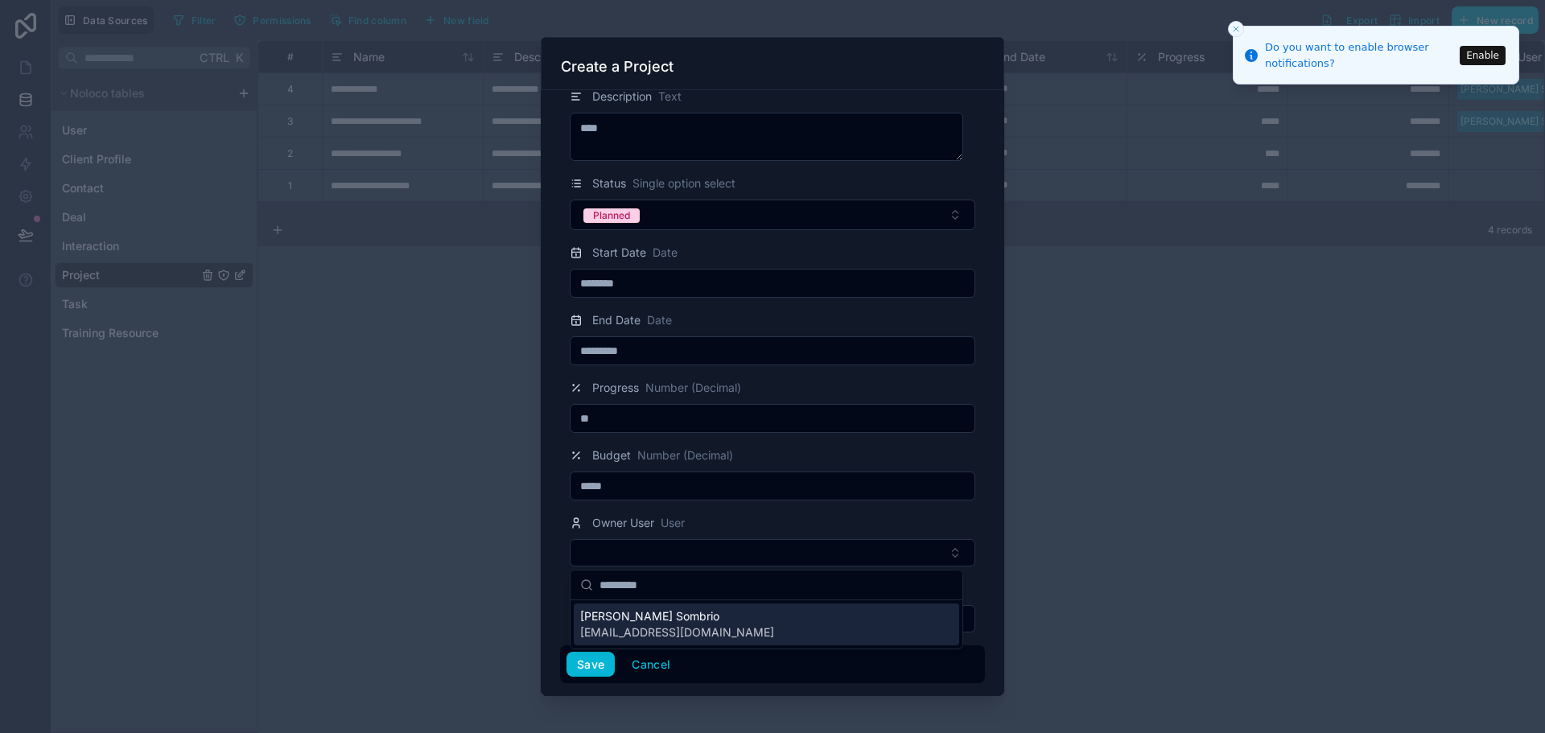
click at [656, 624] on span "jgsombrio@cyberbacker.com" at bounding box center [677, 632] width 194 height 16
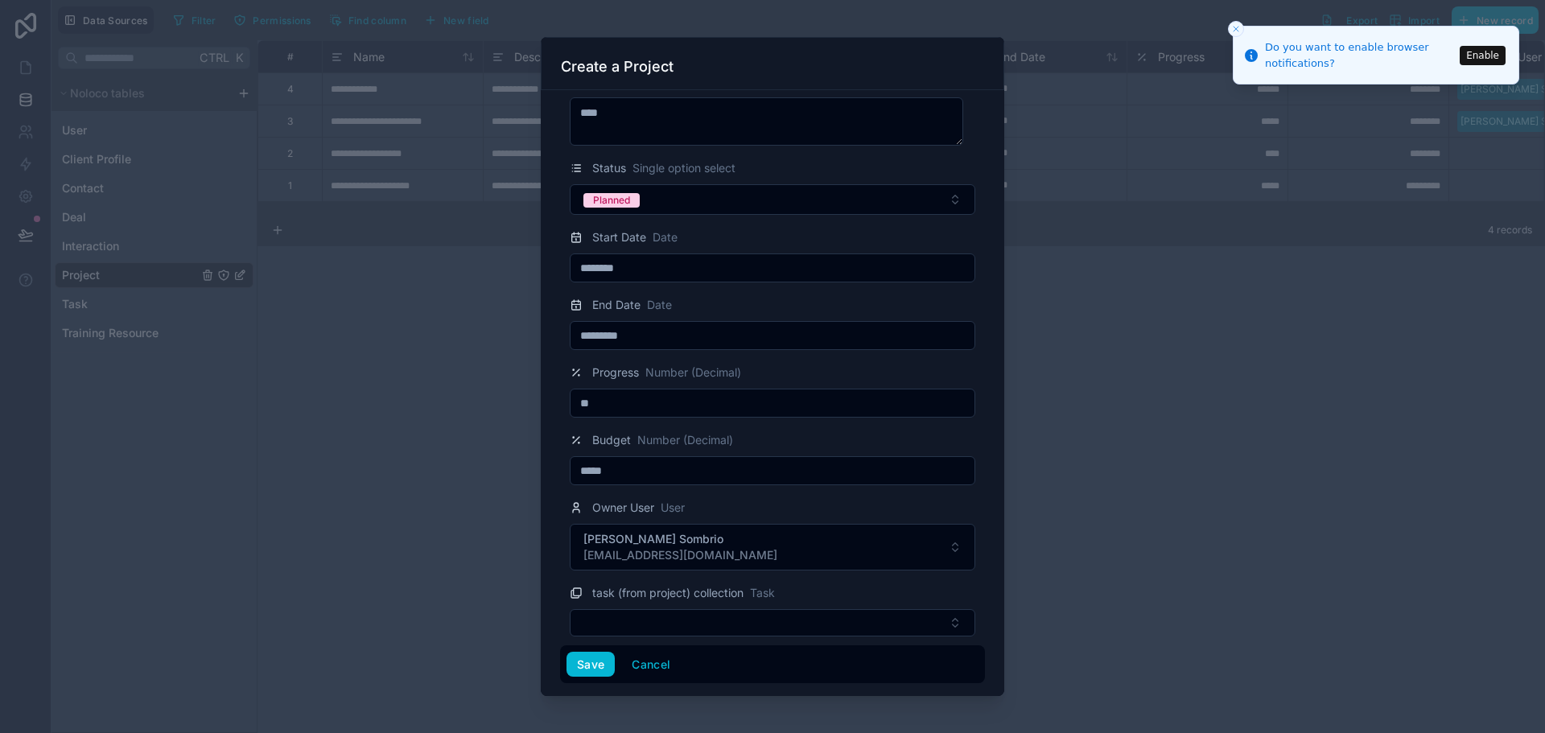
scroll to position [129, 0]
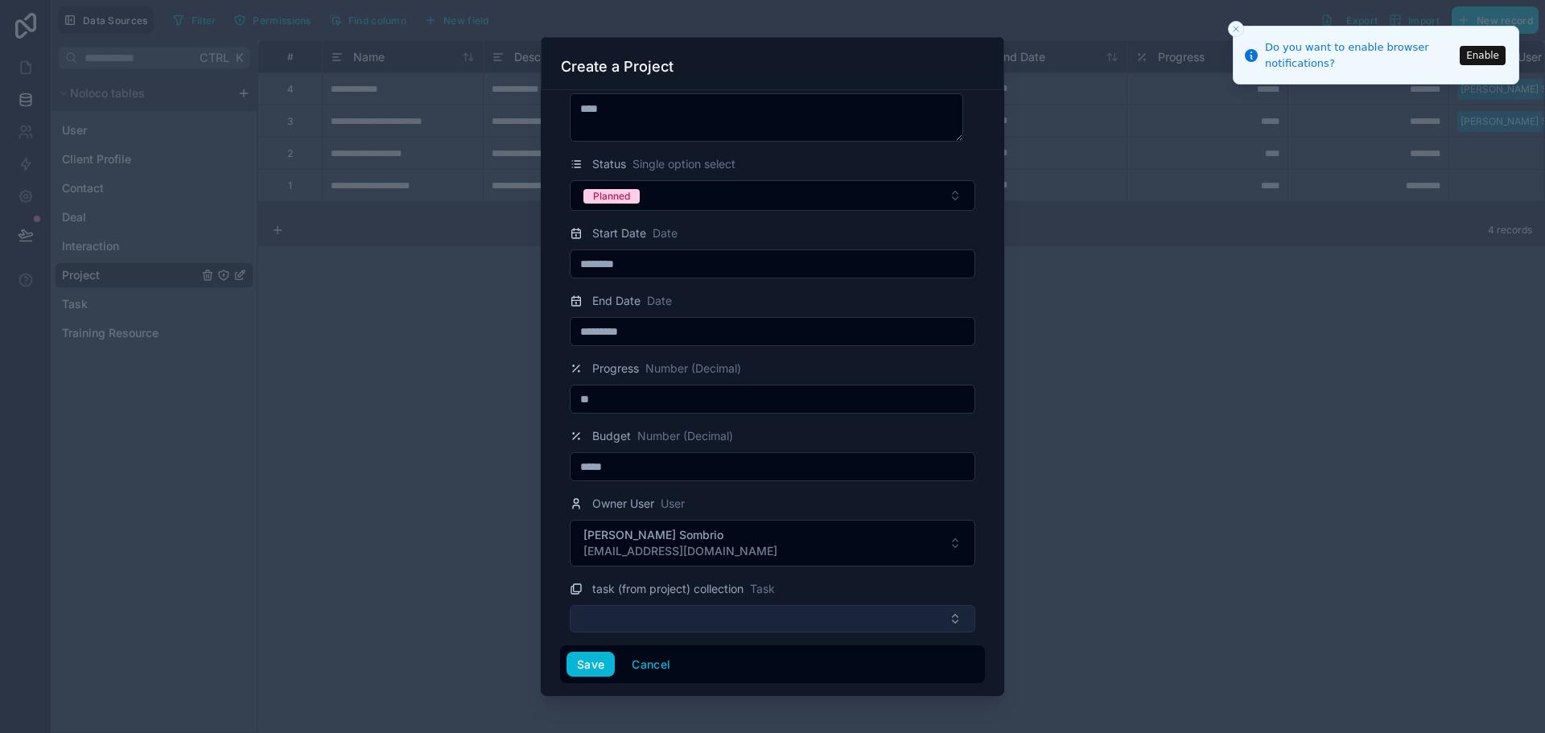
click at [706, 619] on button "Select Button" at bounding box center [772, 618] width 405 height 27
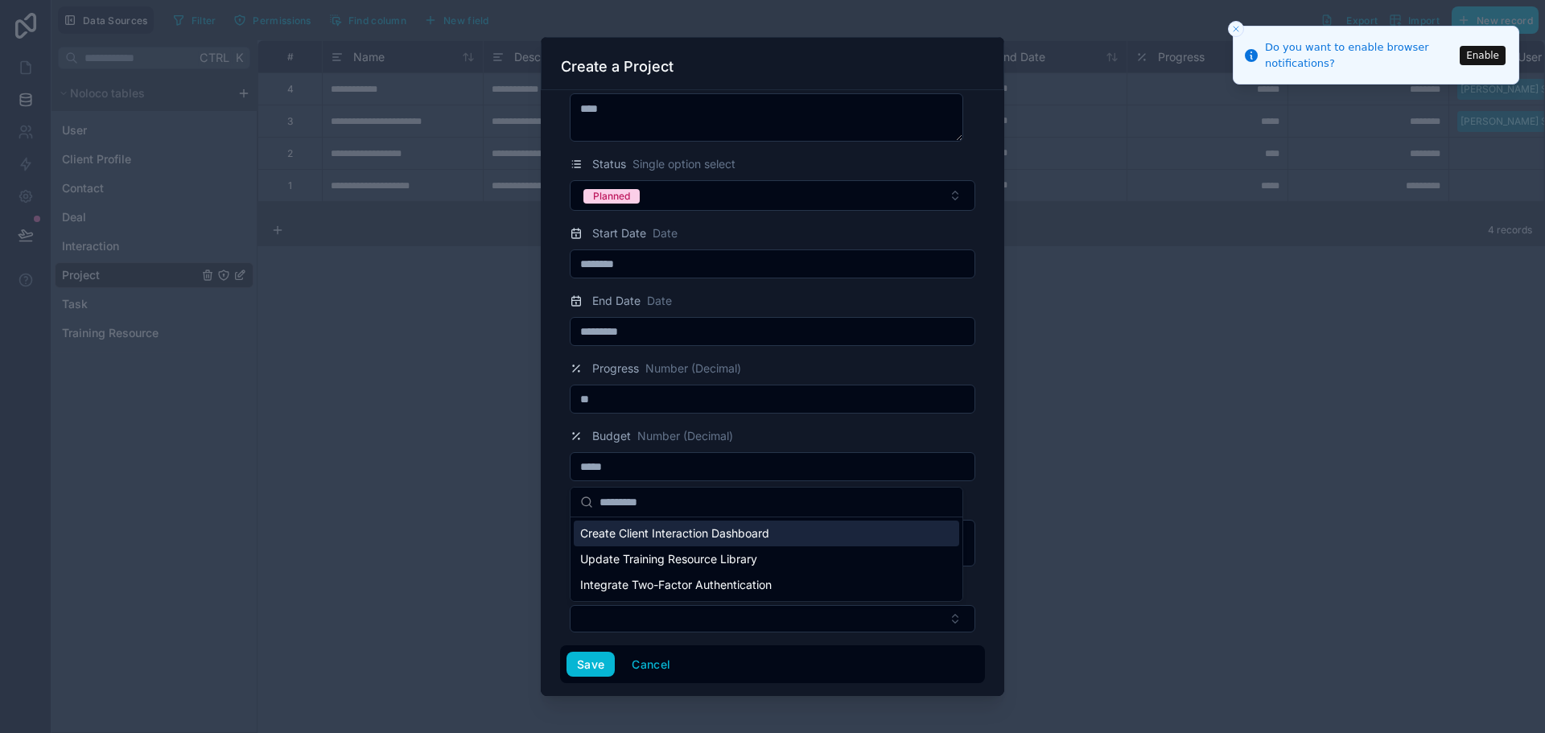
click at [648, 528] on span "Create Client Interaction Dashboard" at bounding box center [674, 533] width 189 height 16
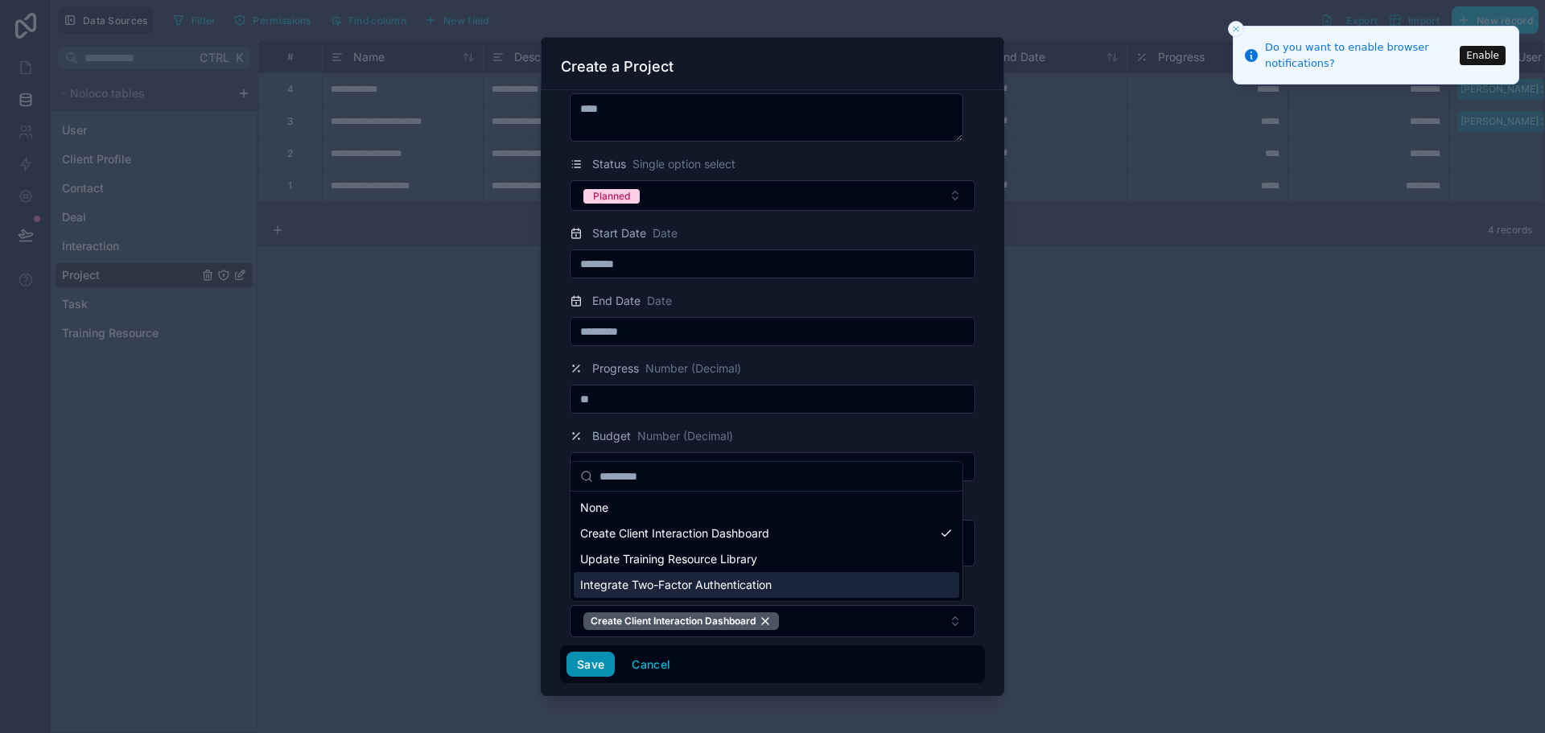
click at [584, 660] on div "**********" at bounding box center [797, 366] width 1493 height 733
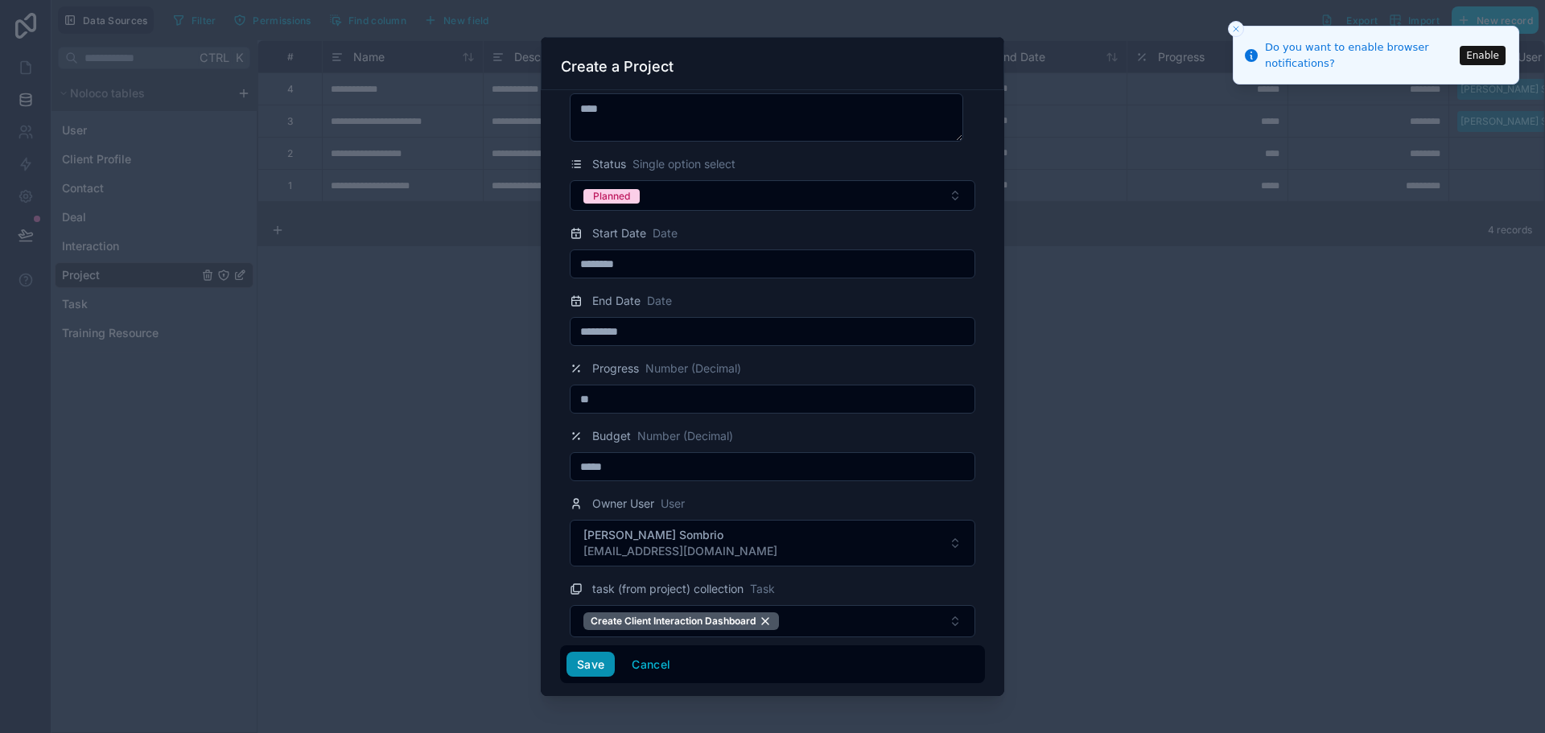
click at [592, 663] on button "Save" at bounding box center [590, 665] width 48 height 26
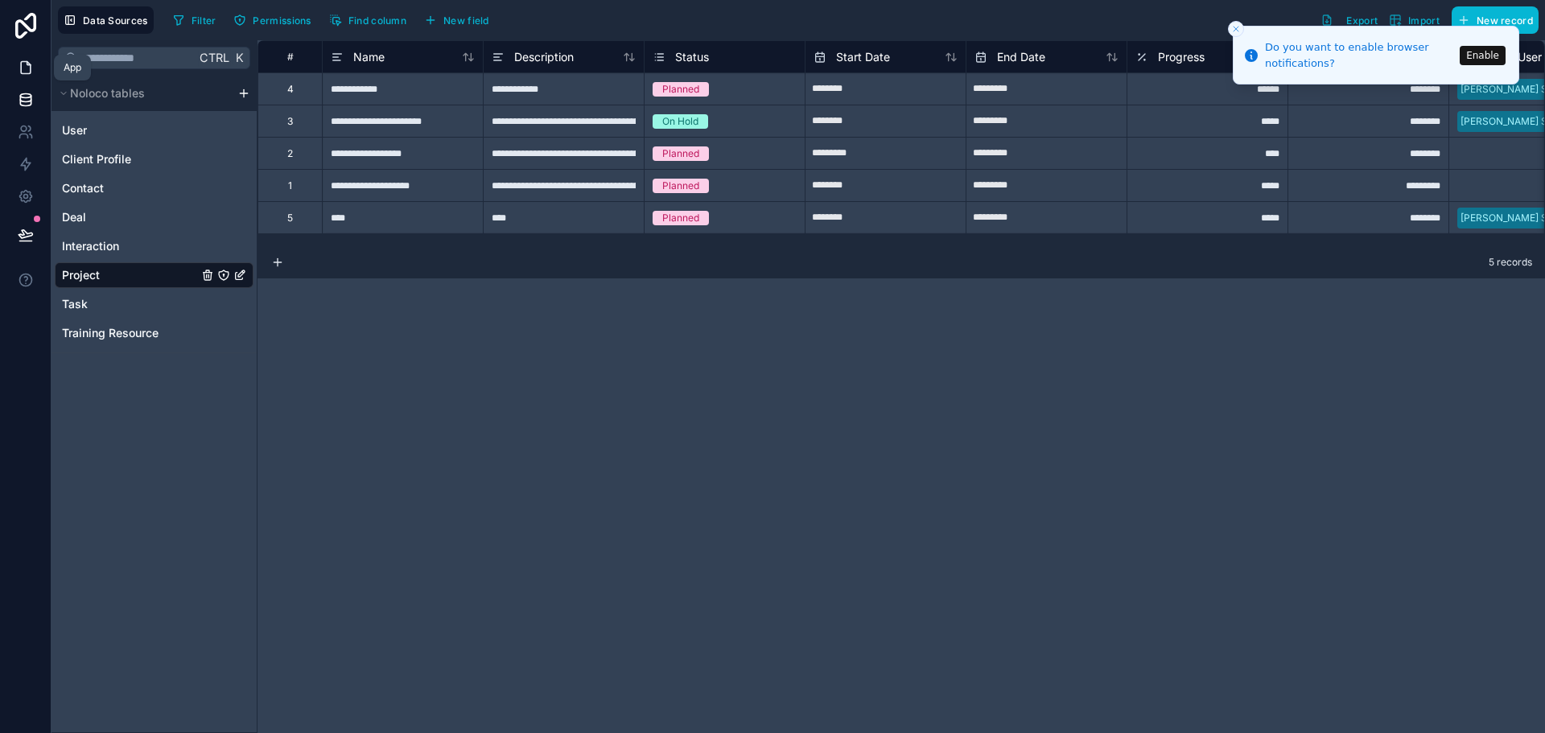
click at [31, 63] on icon at bounding box center [26, 68] width 16 height 16
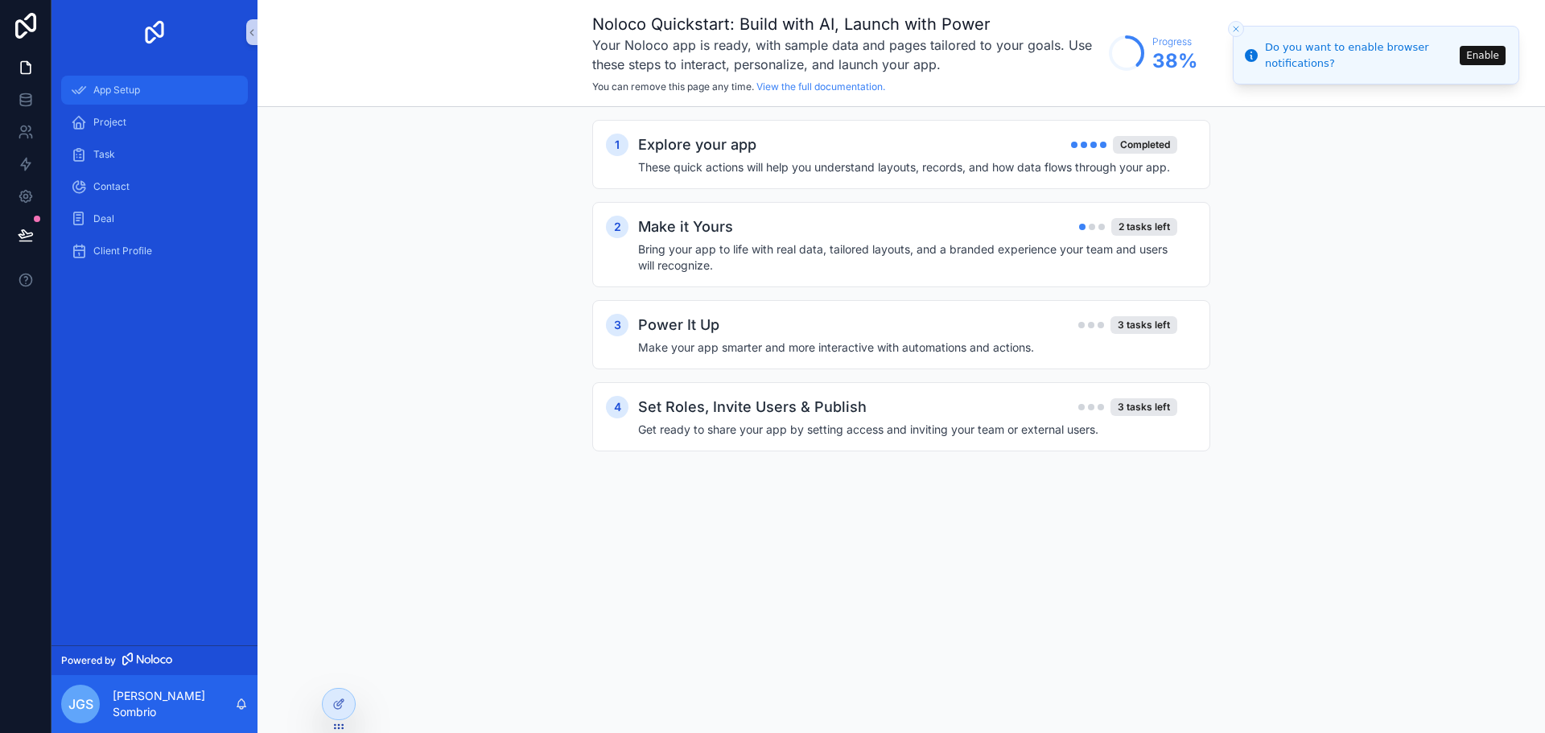
click at [138, 90] on span "App Setup" at bounding box center [116, 90] width 47 height 13
drag, startPoint x: 992, startPoint y: 264, endPoint x: 1001, endPoint y: 281, distance: 19.1
click at [992, 264] on h4 "Bring your app to life with real data, tailored layouts, and a branded experien…" at bounding box center [907, 257] width 539 height 32
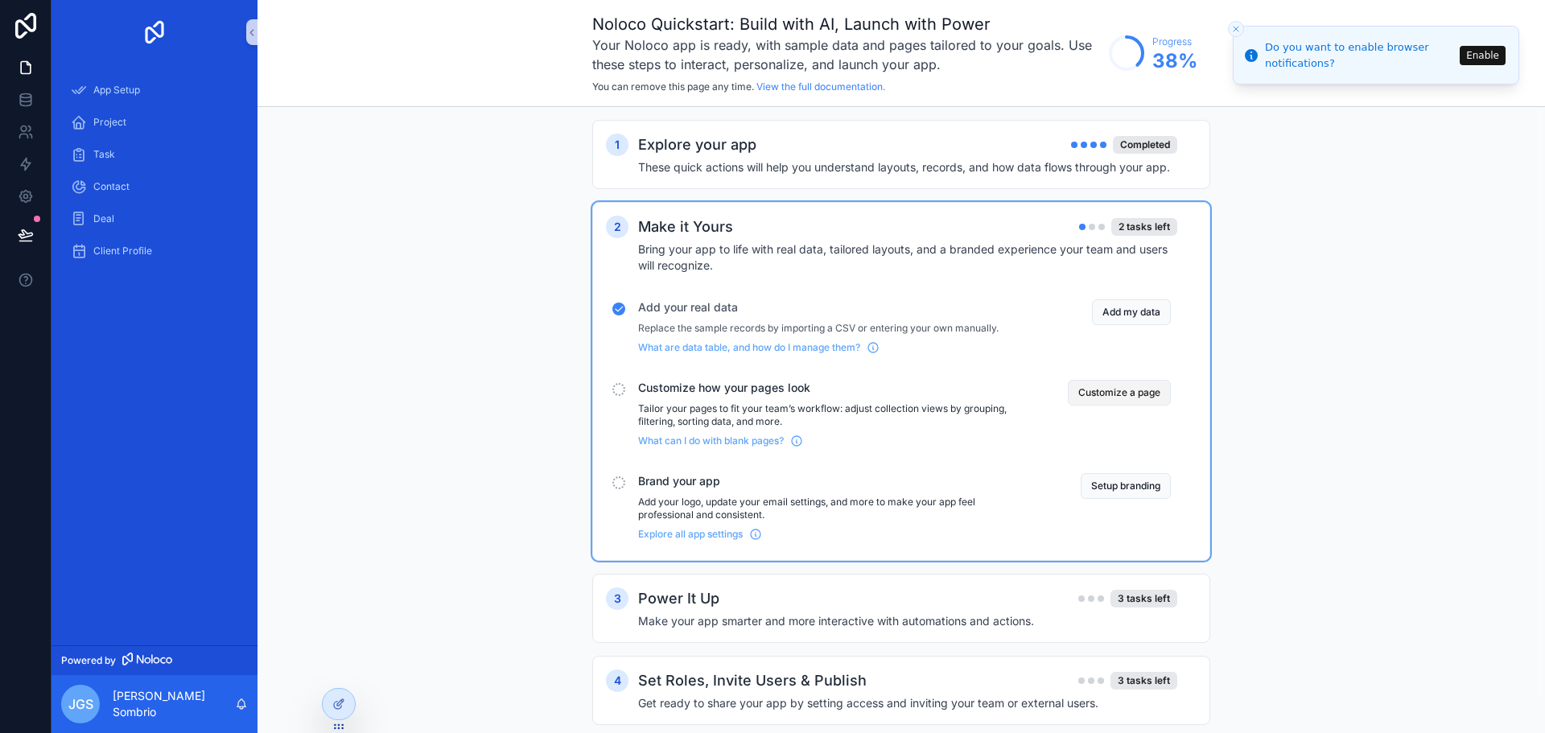
click at [1124, 400] on button "Customize a page" at bounding box center [1118, 393] width 103 height 26
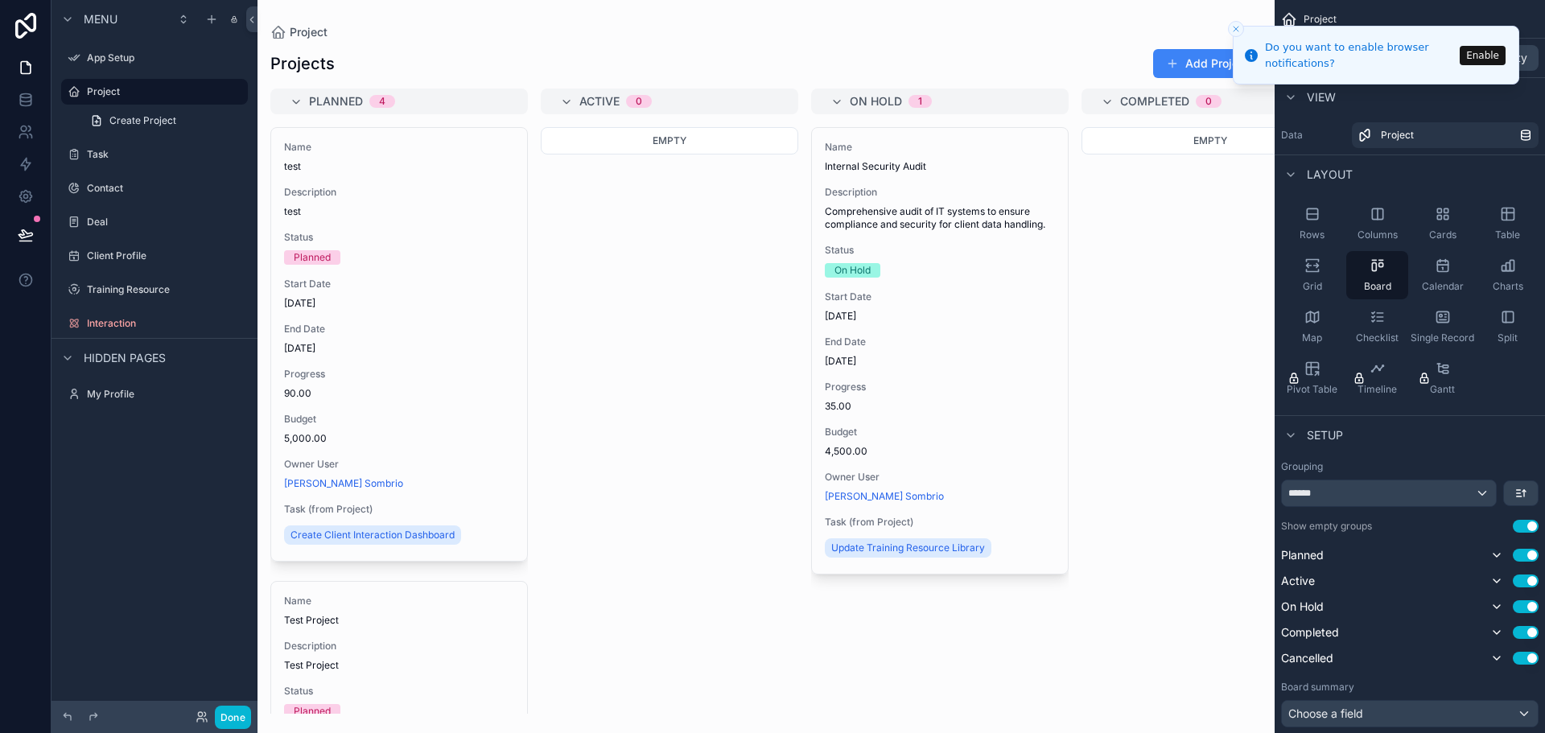
click at [1243, 452] on div "scrollable content" at bounding box center [765, 366] width 1017 height 733
click at [1230, 27] on button "Close toast" at bounding box center [1236, 29] width 16 height 16
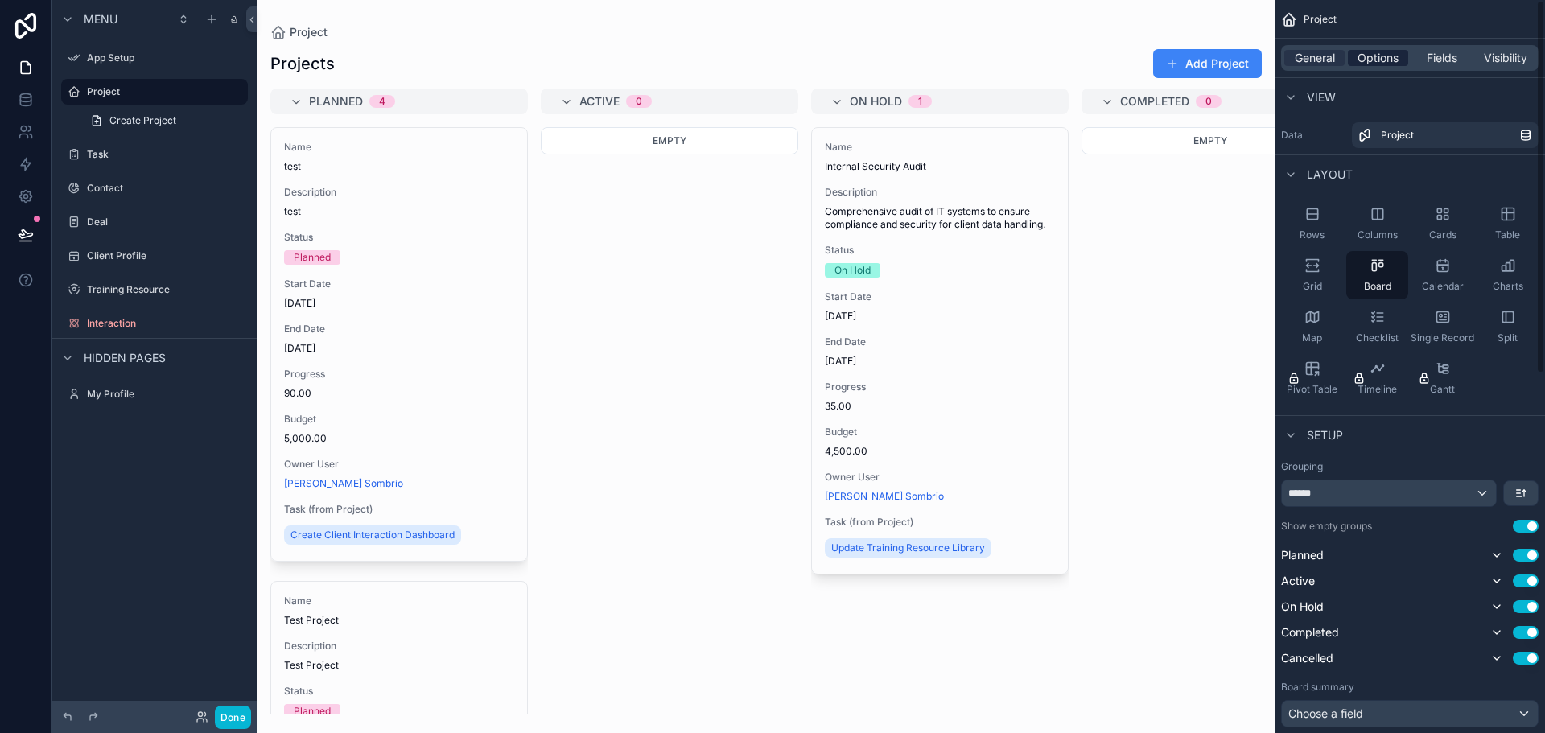
click at [1377, 63] on span "Options" at bounding box center [1377, 58] width 41 height 16
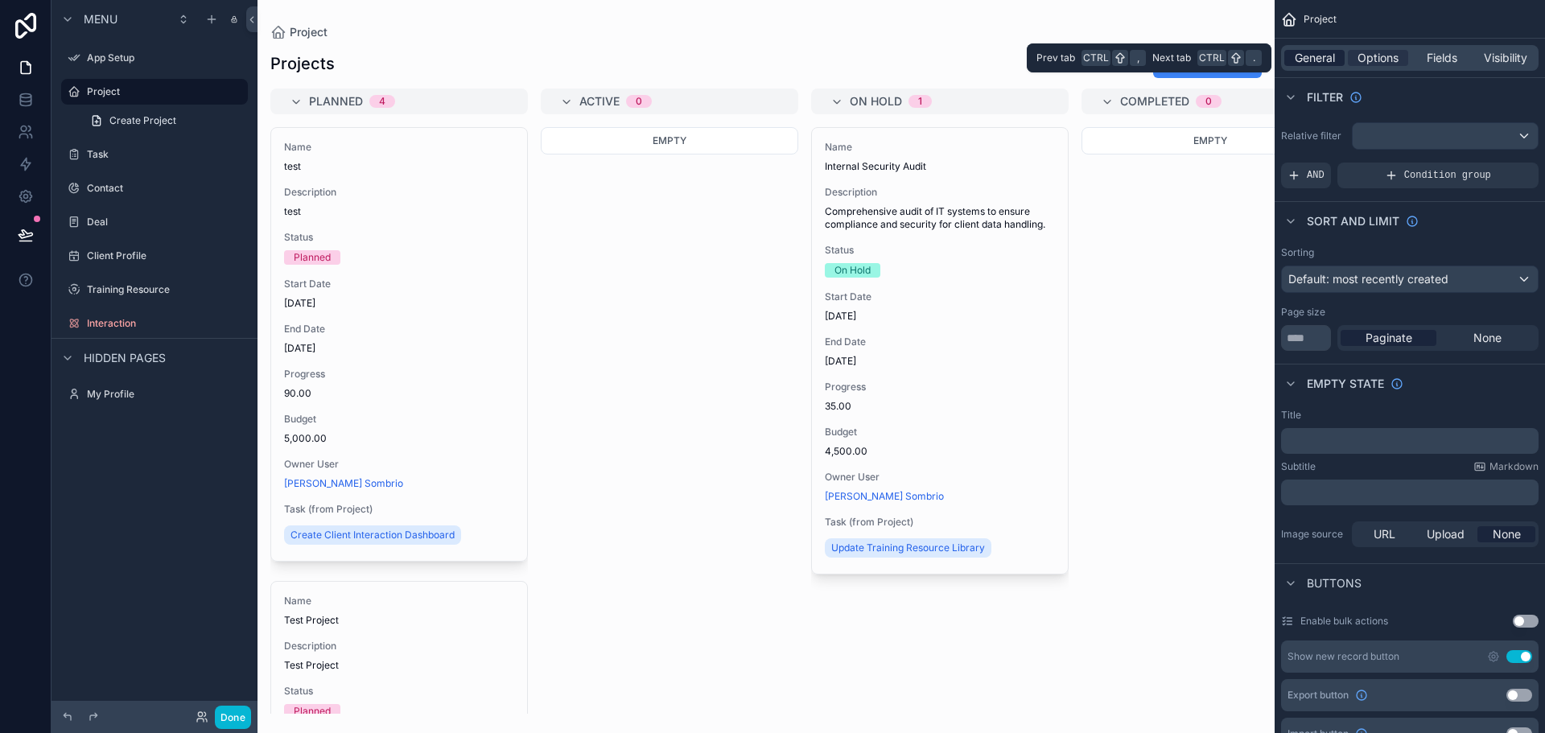
click at [1336, 59] on div "General" at bounding box center [1314, 58] width 60 height 16
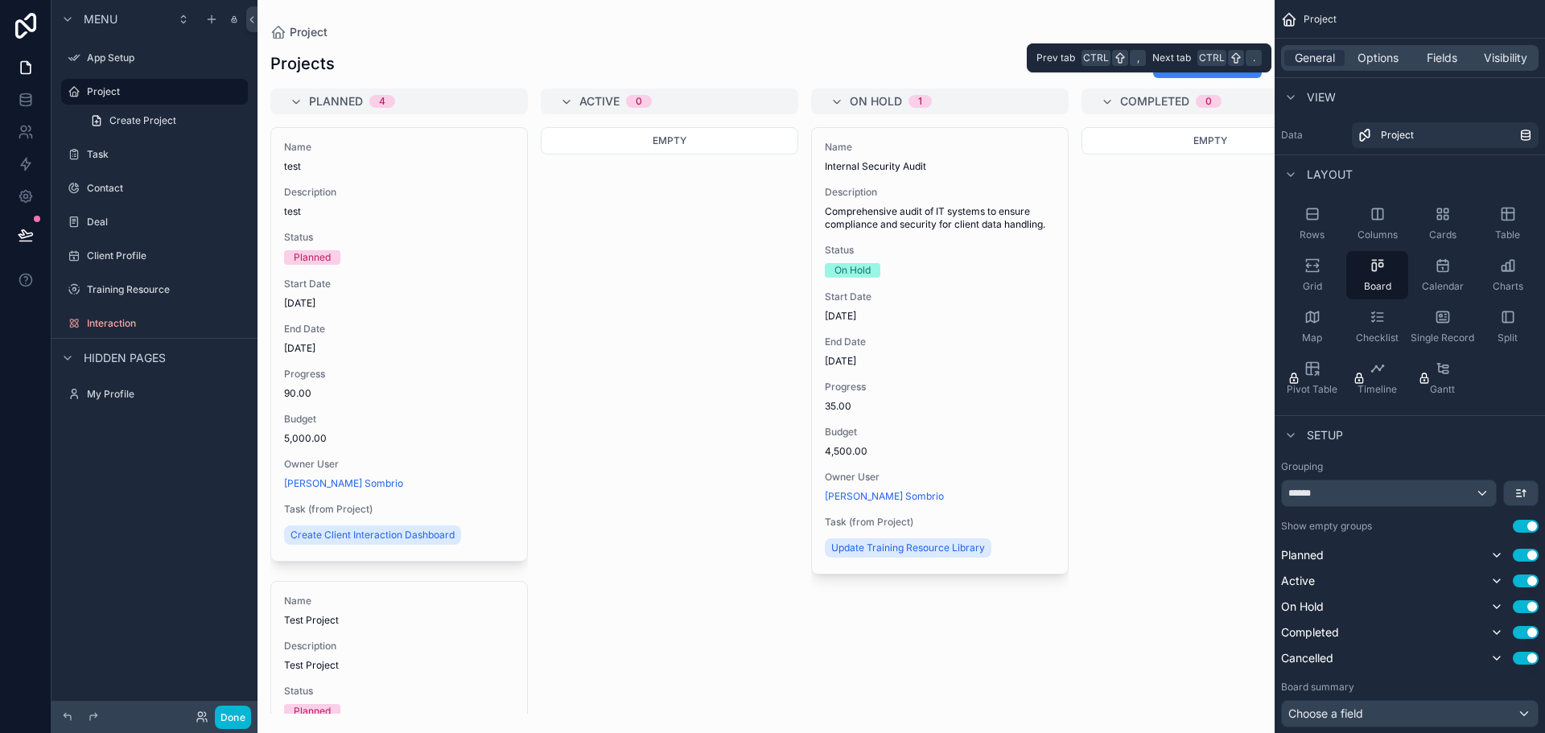
click at [1320, 91] on span "View" at bounding box center [1320, 97] width 29 height 16
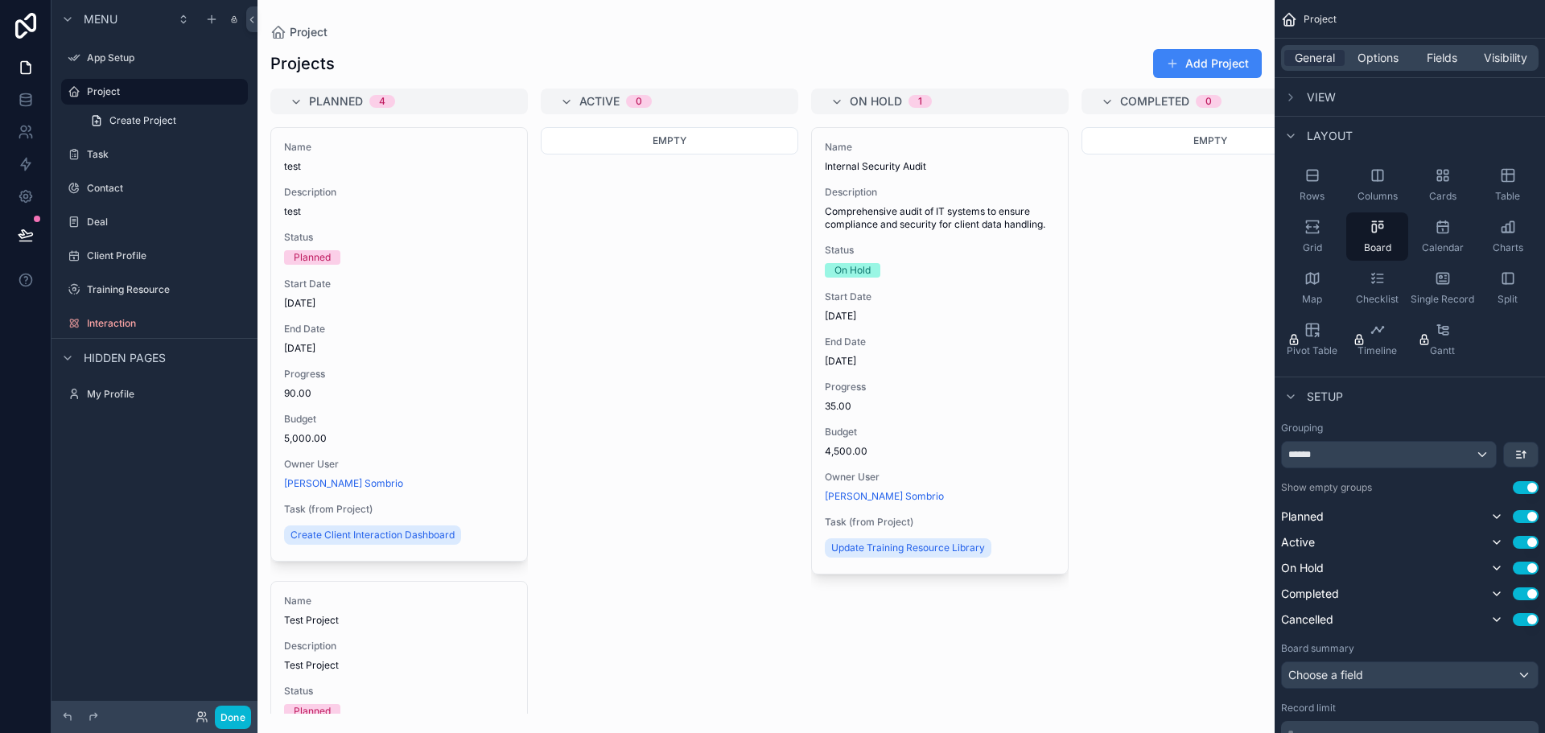
click at [1309, 130] on span "Layout" at bounding box center [1329, 136] width 46 height 16
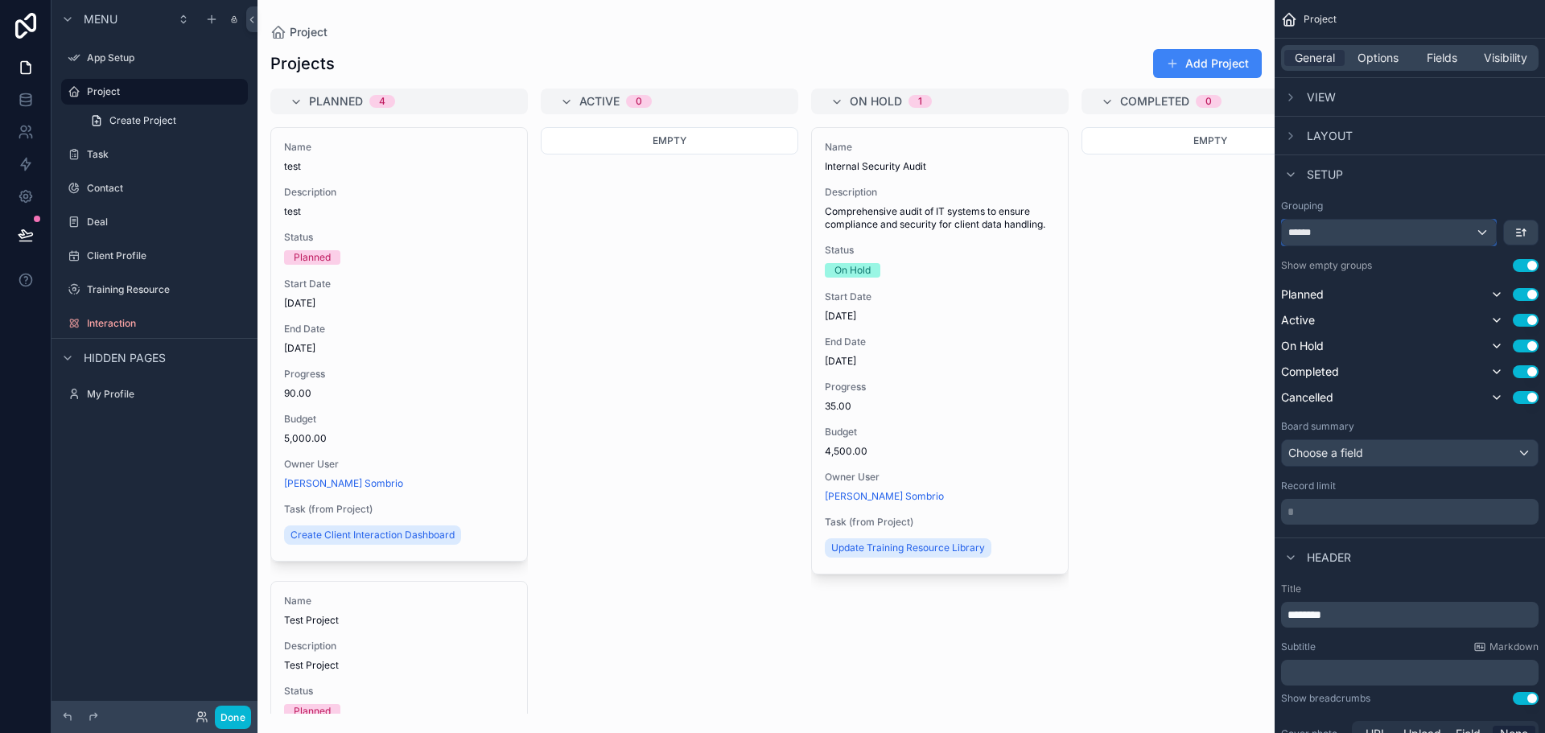
click at [1475, 232] on div "******" at bounding box center [1388, 233] width 214 height 26
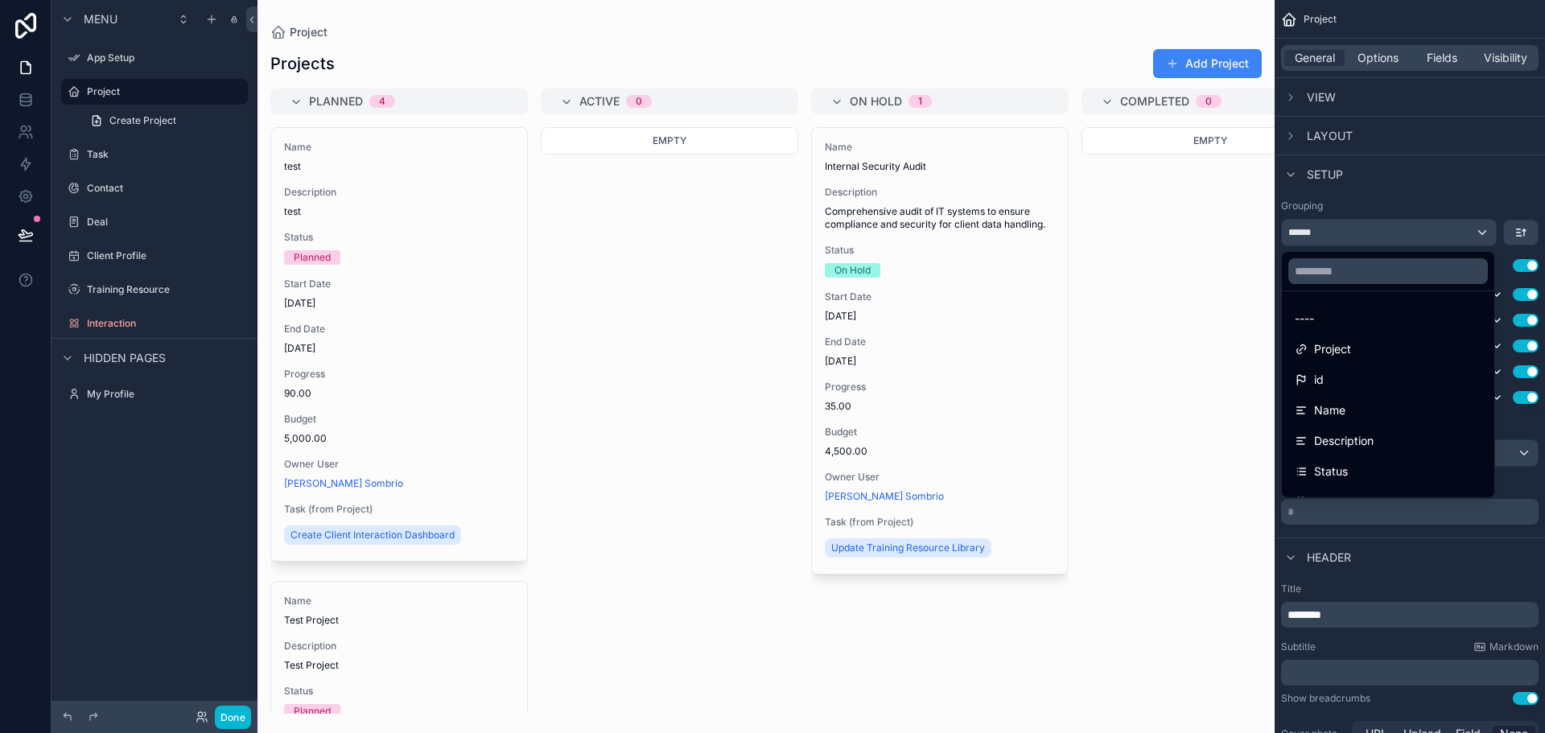
click at [1475, 232] on div "scrollable content" at bounding box center [772, 366] width 1545 height 733
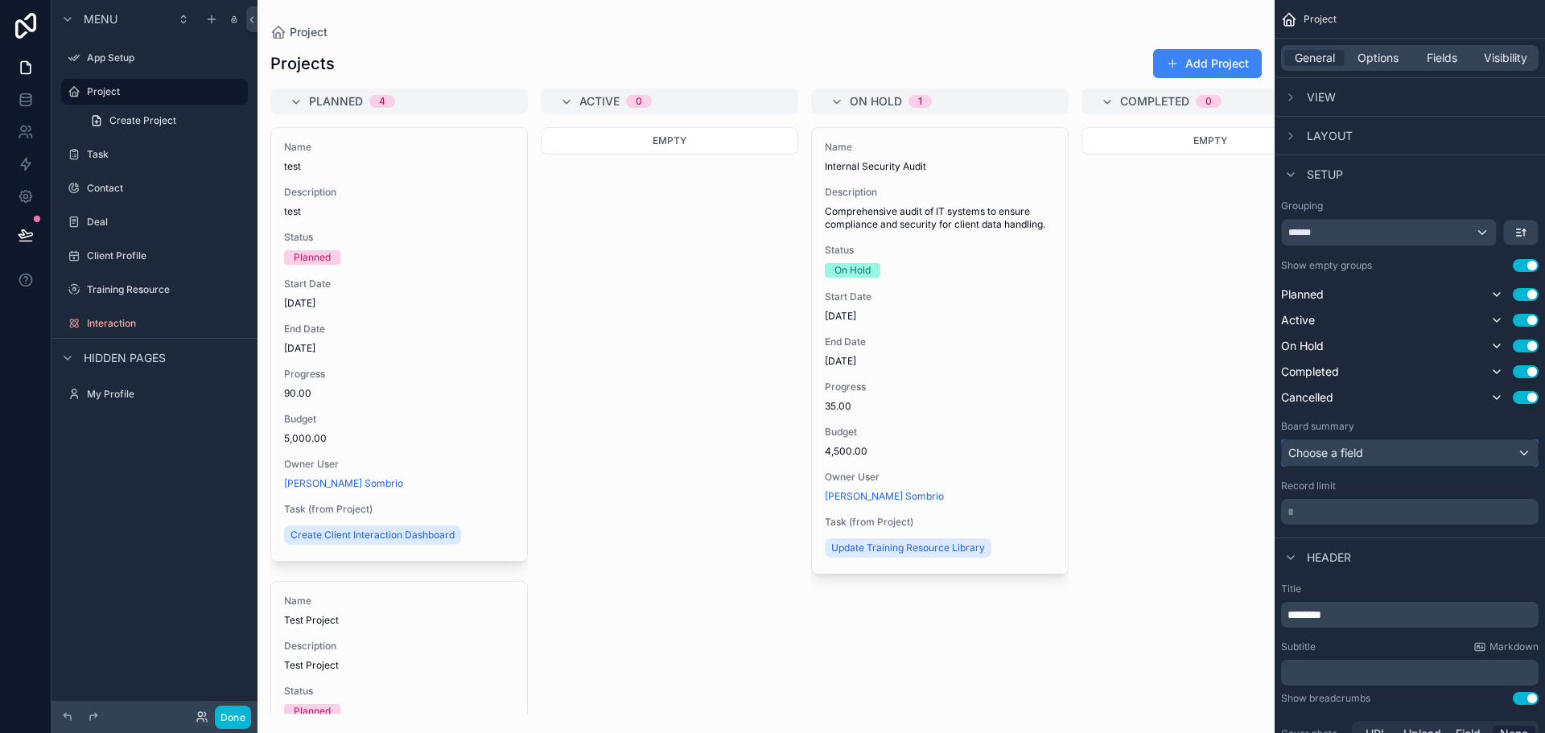
click at [1357, 446] on div "Choose a field" at bounding box center [1409, 453] width 256 height 26
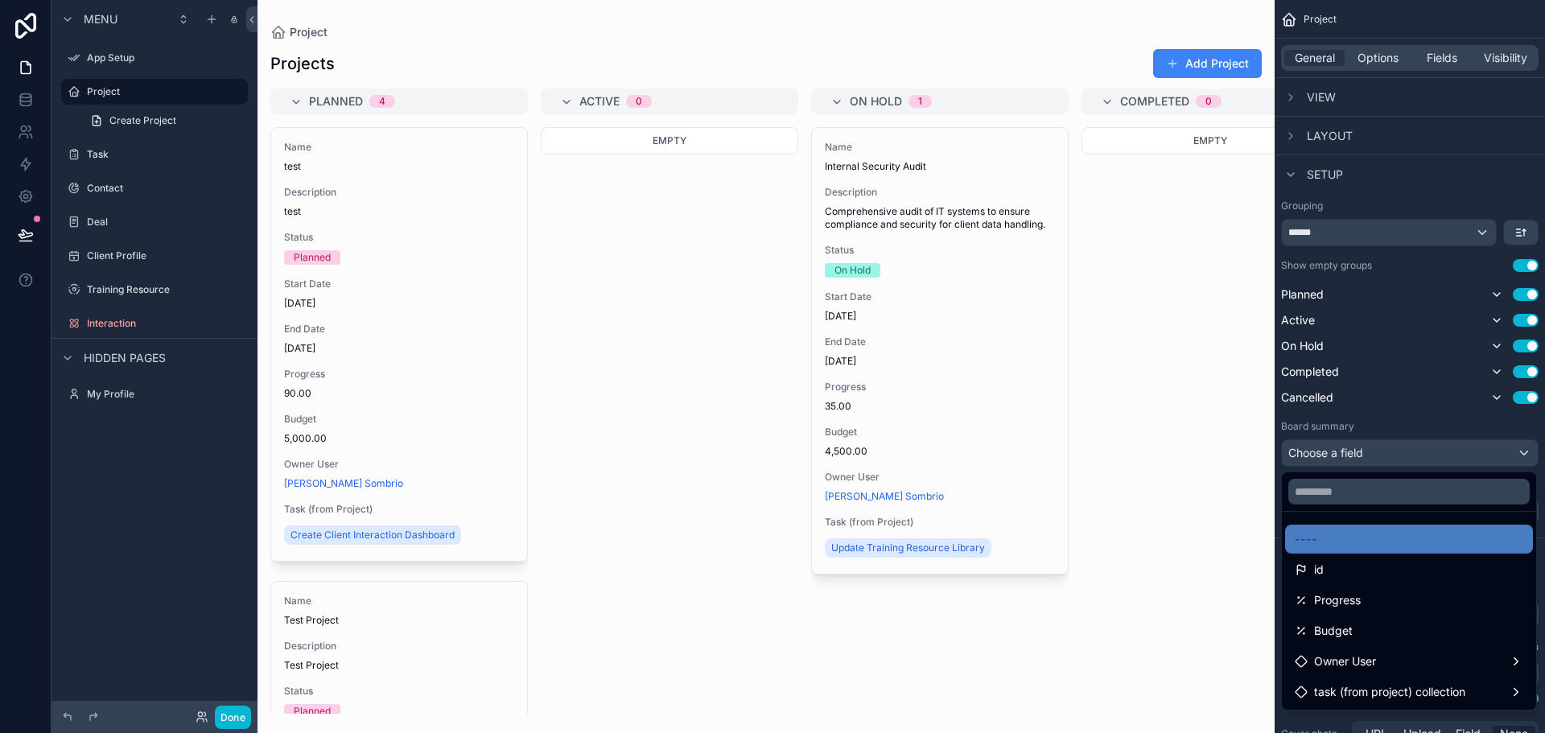
click at [1357, 446] on div "scrollable content" at bounding box center [772, 366] width 1545 height 733
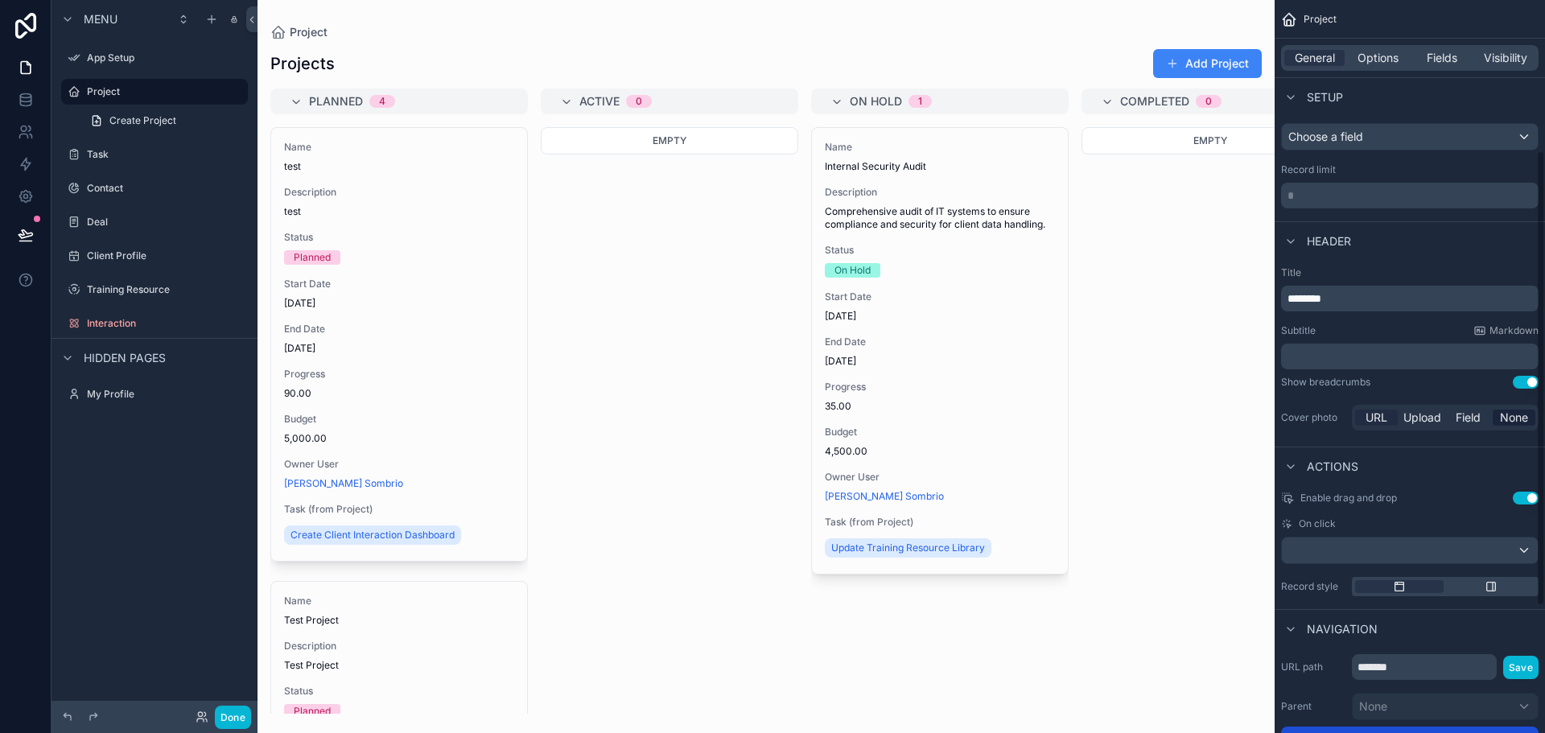
scroll to position [445, 0]
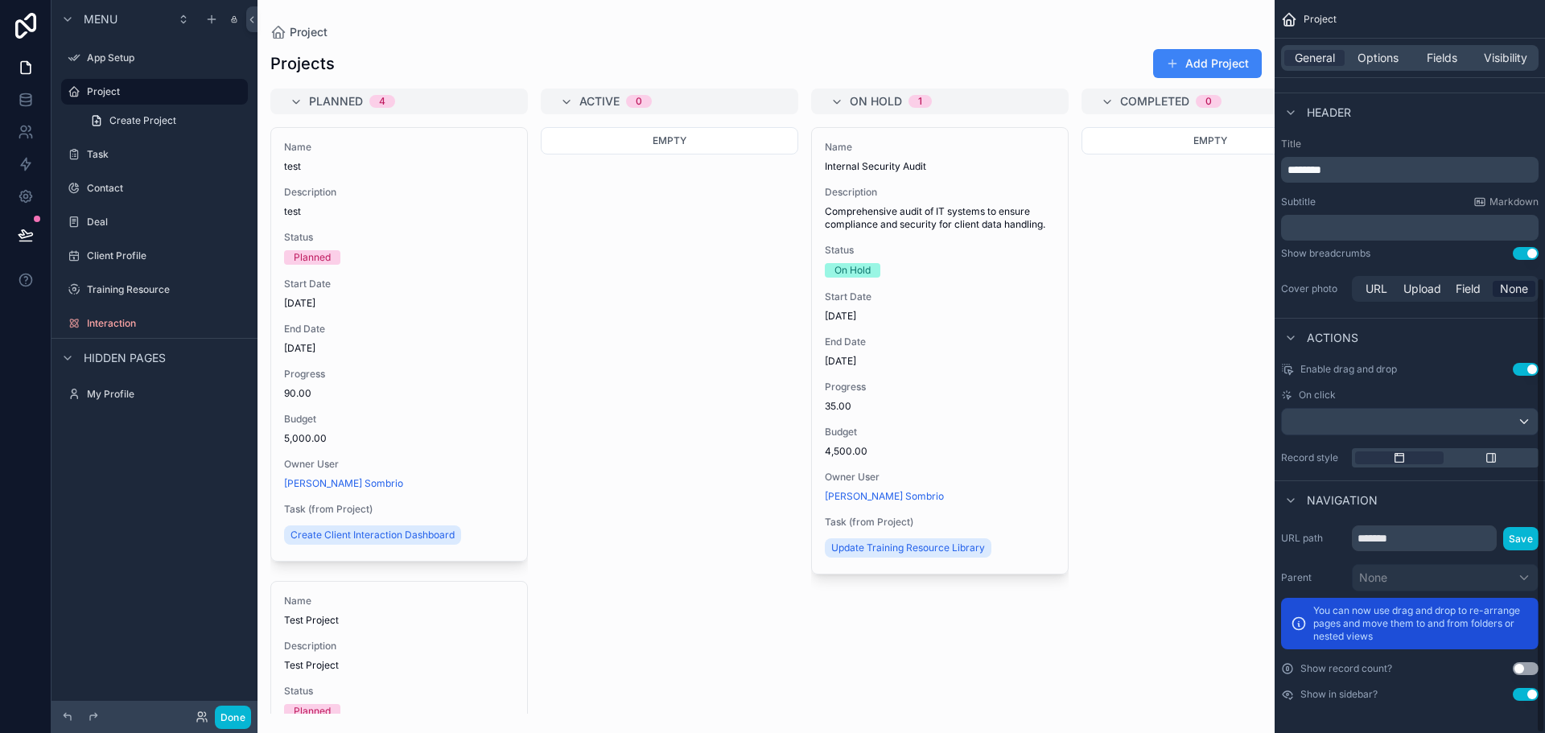
click at [1178, 418] on div "Empty" at bounding box center [1209, 420] width 257 height 586
click at [156, 88] on label "Project" at bounding box center [151, 91] width 129 height 13
click at [134, 65] on div "App Setup" at bounding box center [154, 57] width 135 height 19
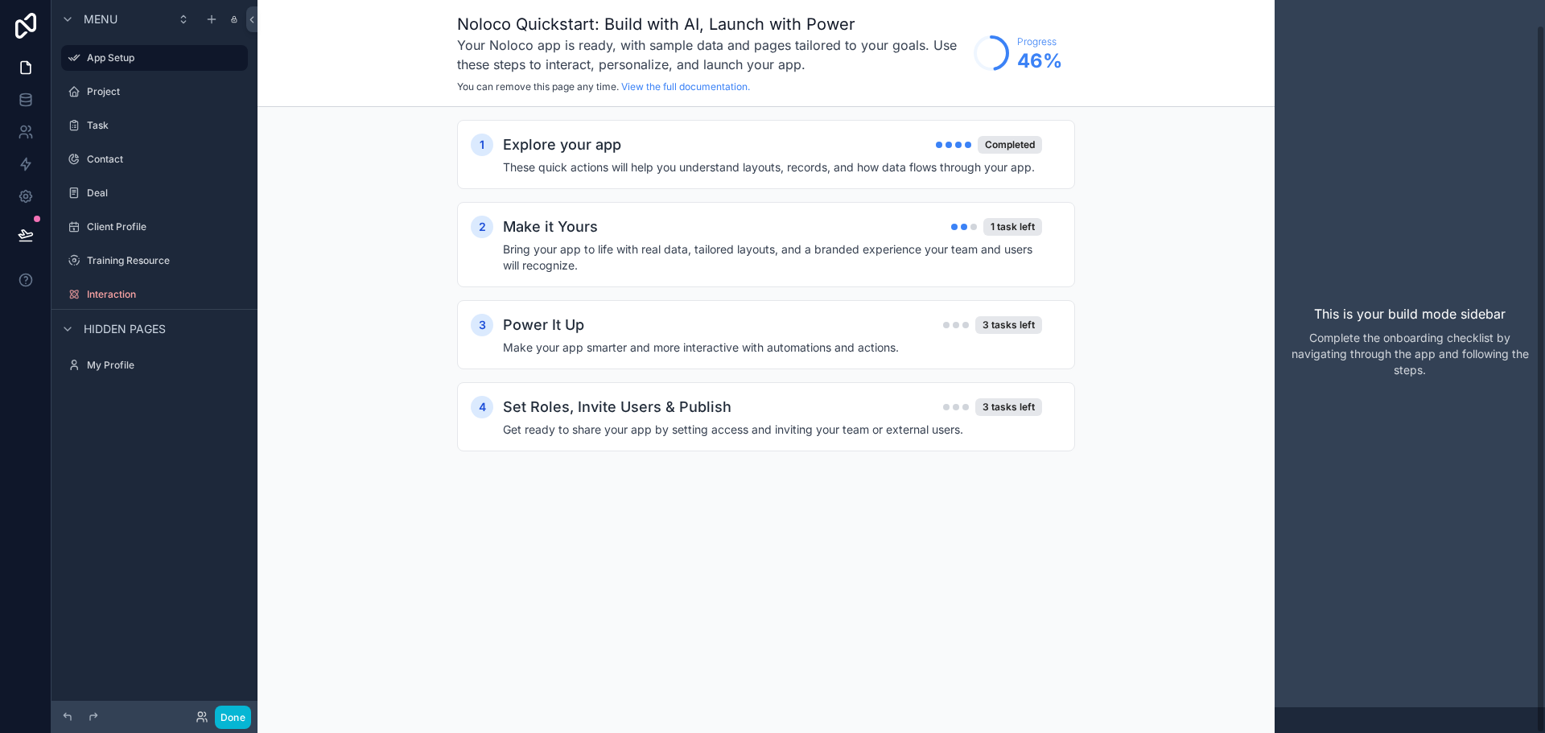
scroll to position [26, 0]
click at [849, 232] on div "Make it Yours 1 task left" at bounding box center [772, 227] width 539 height 23
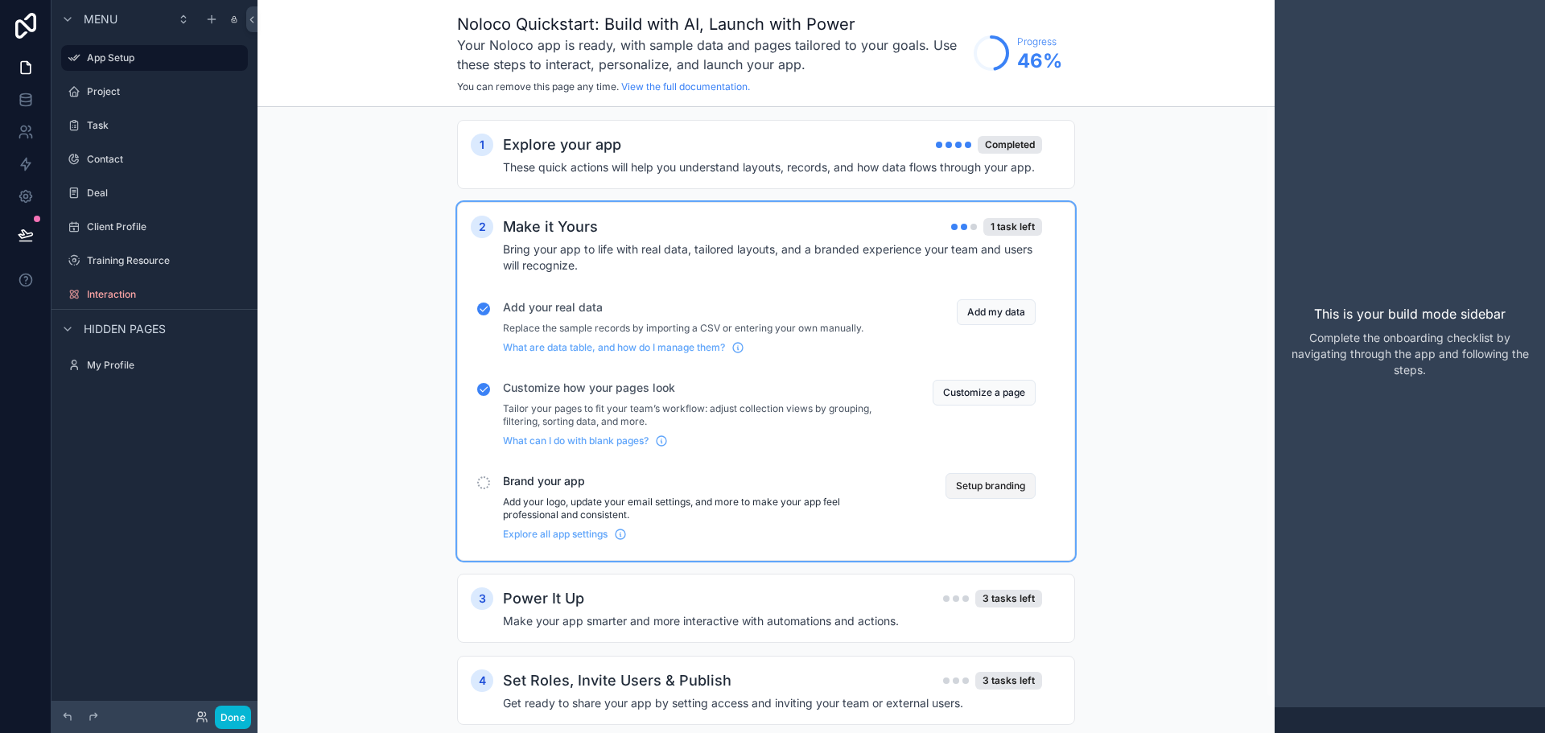
click at [985, 482] on button "Setup branding" at bounding box center [990, 486] width 90 height 26
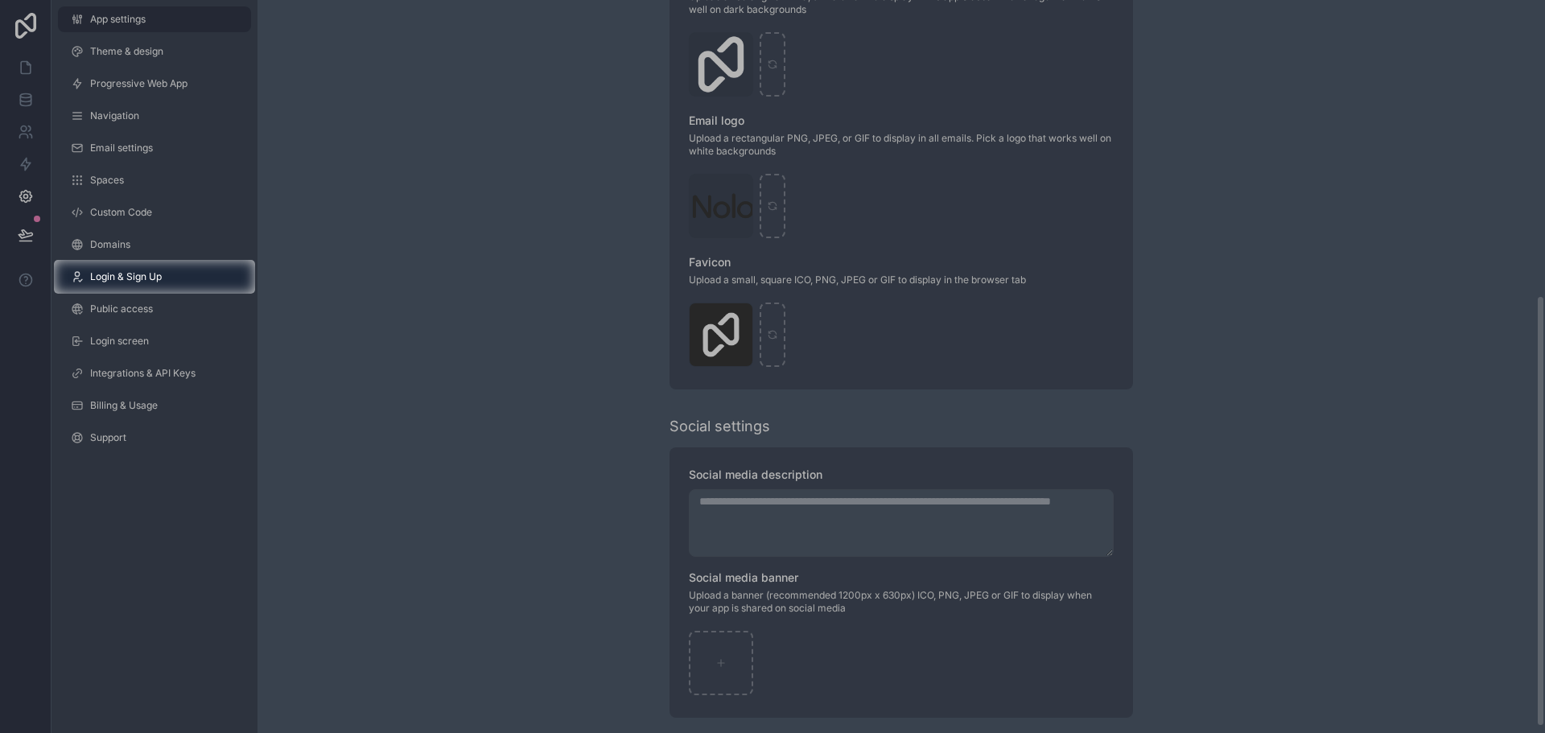
scroll to position [512, 0]
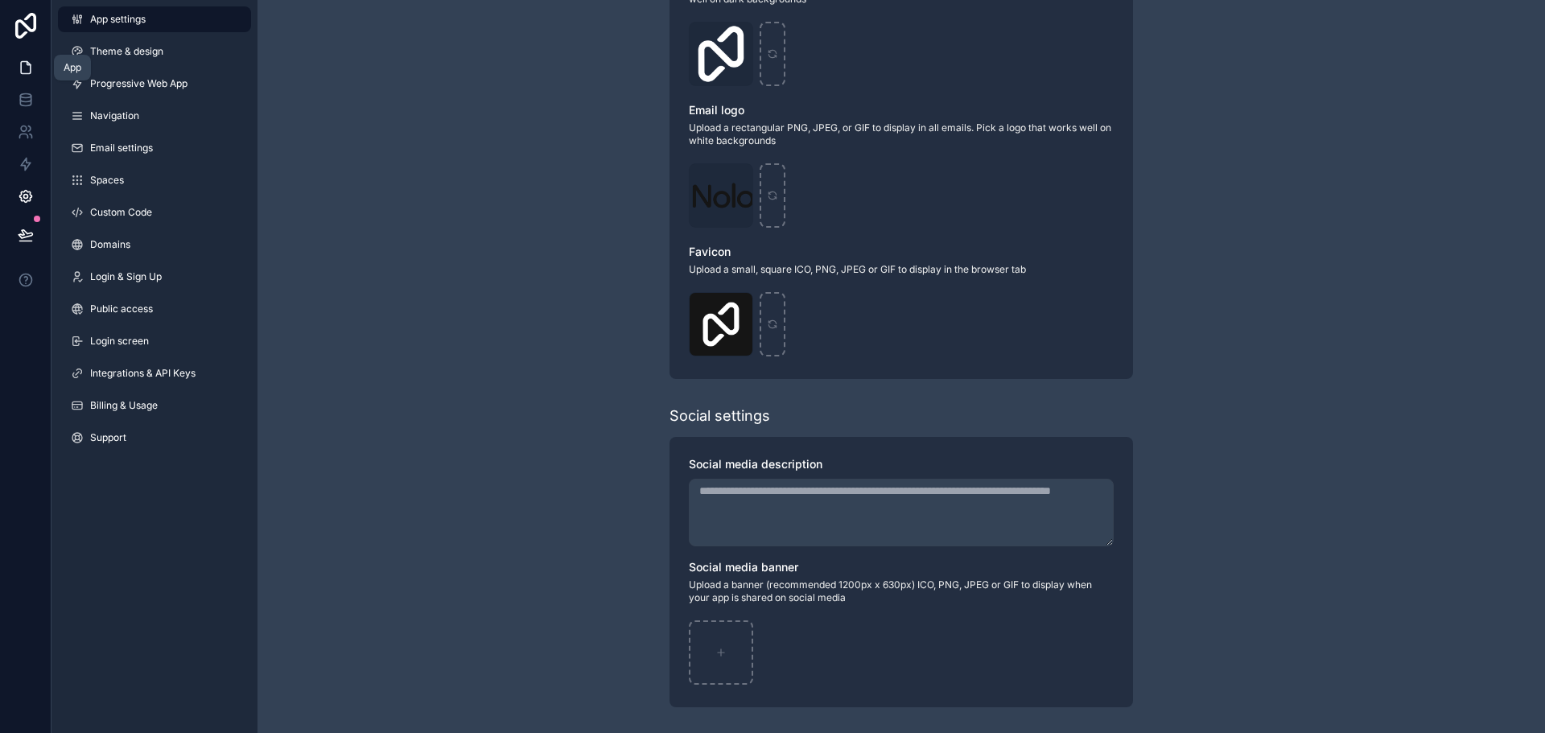
click at [22, 67] on icon at bounding box center [26, 68] width 16 height 16
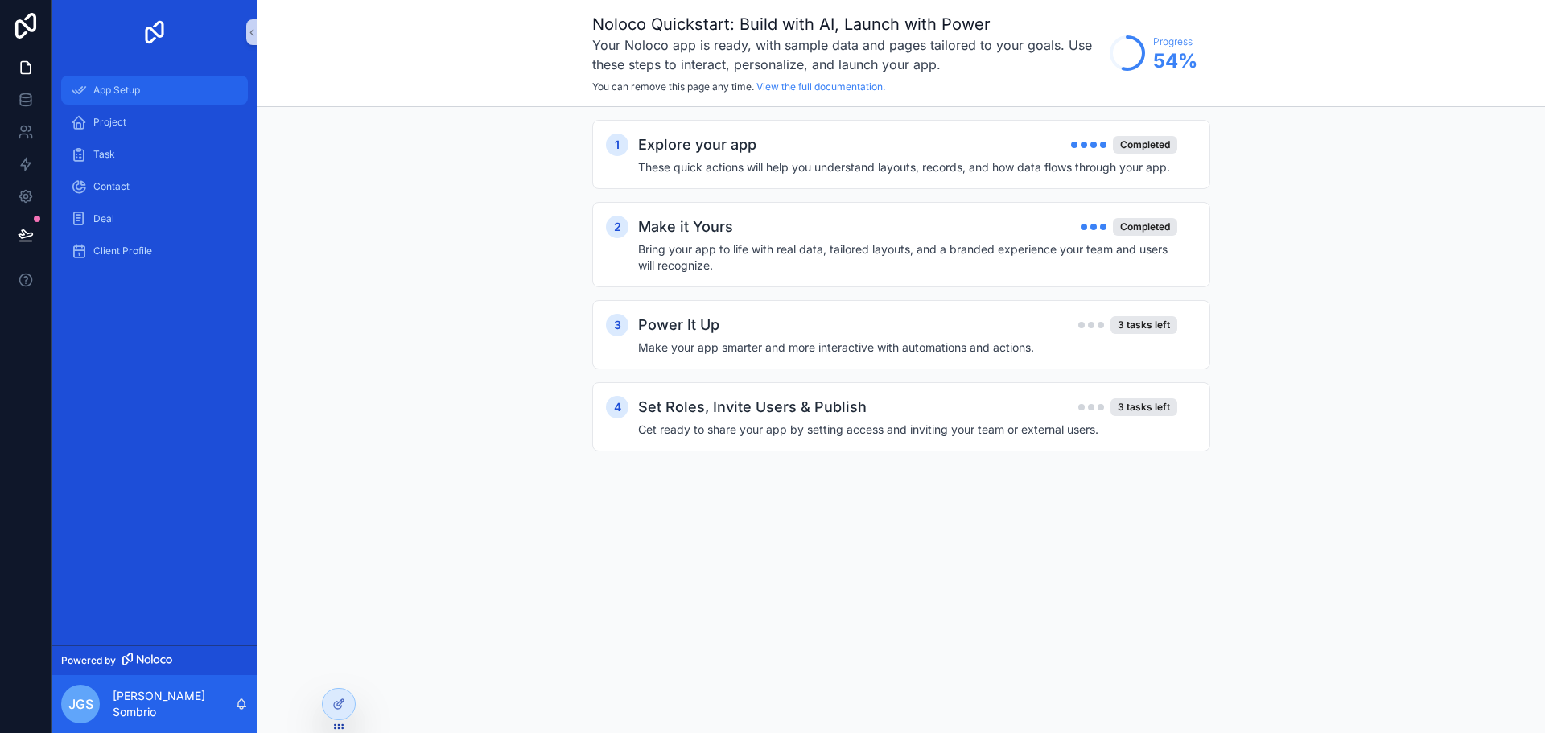
click at [177, 91] on div "App Setup" at bounding box center [154, 90] width 167 height 26
click at [959, 331] on div "Power It Up 3 tasks left" at bounding box center [907, 325] width 539 height 23
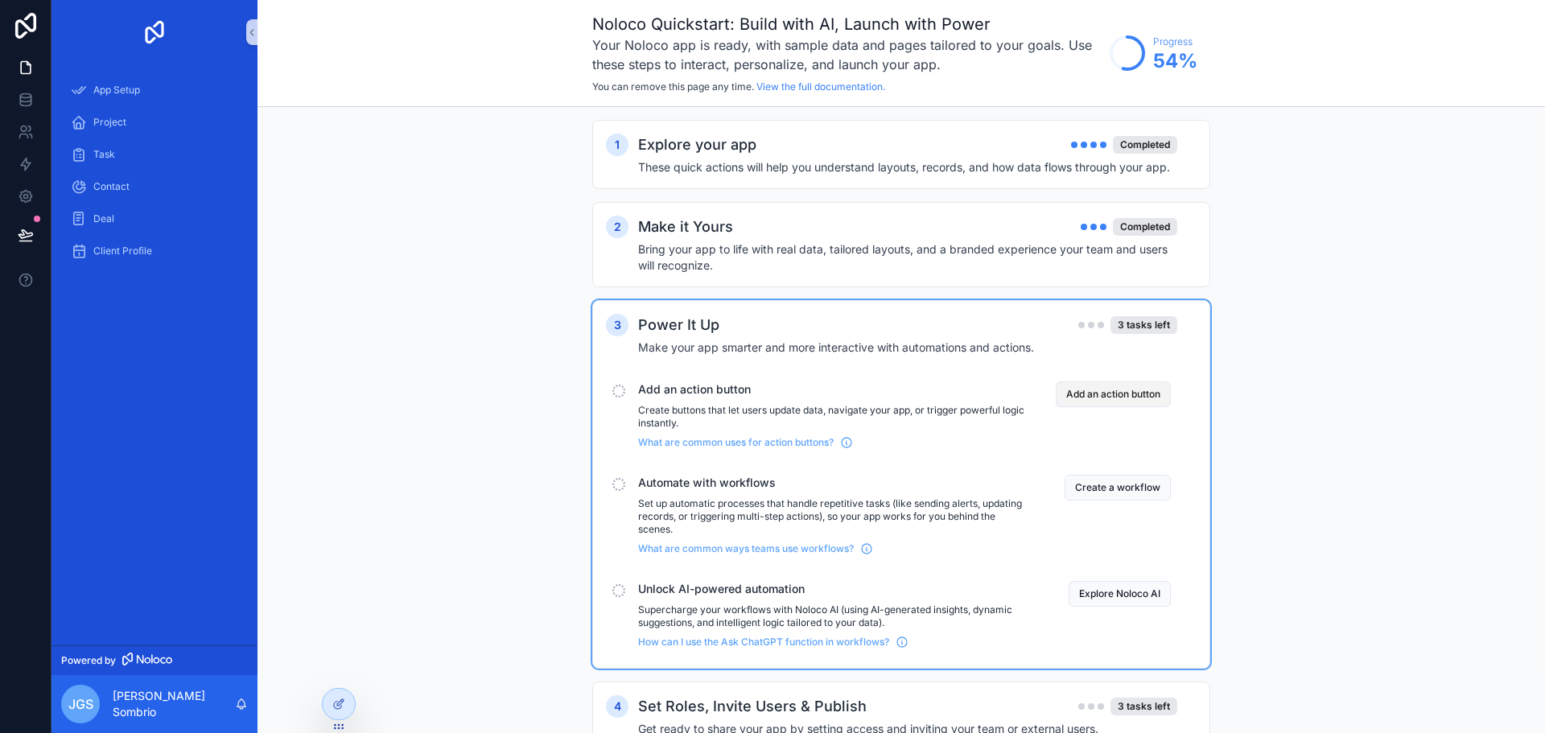
click at [1109, 385] on button "Add an action button" at bounding box center [1112, 394] width 115 height 26
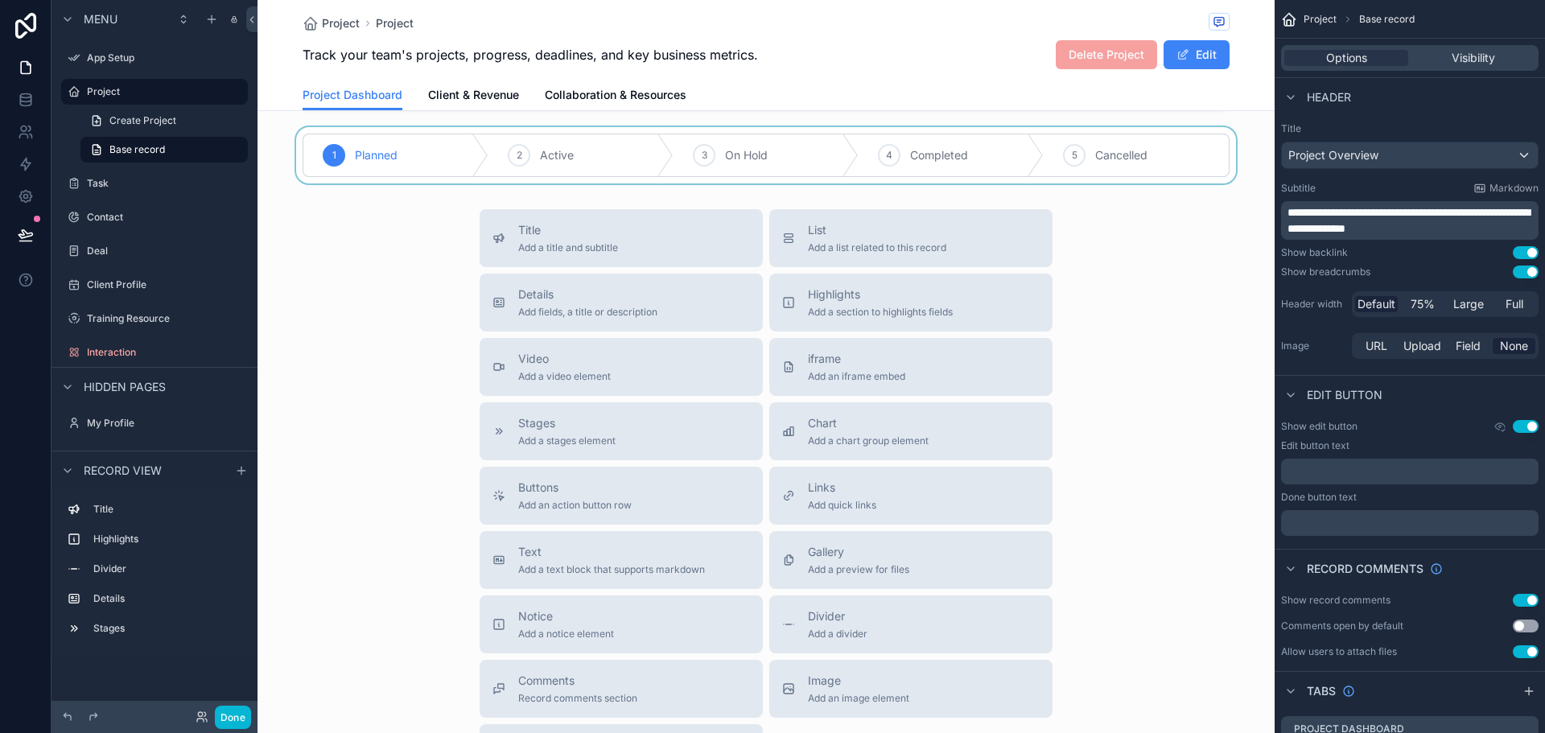
scroll to position [538, 0]
